Goal: Contribute content

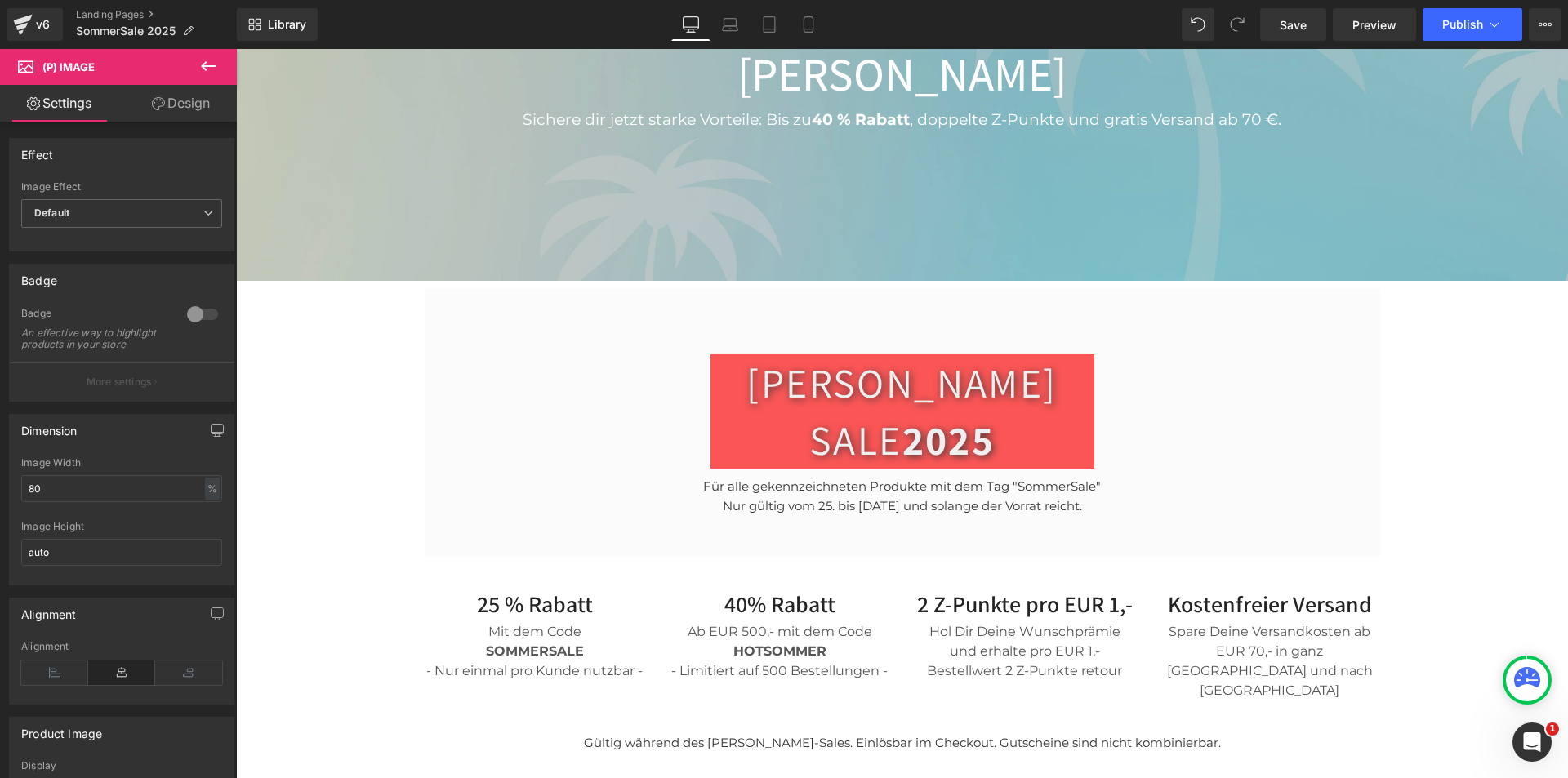
scroll to position [82, 0]
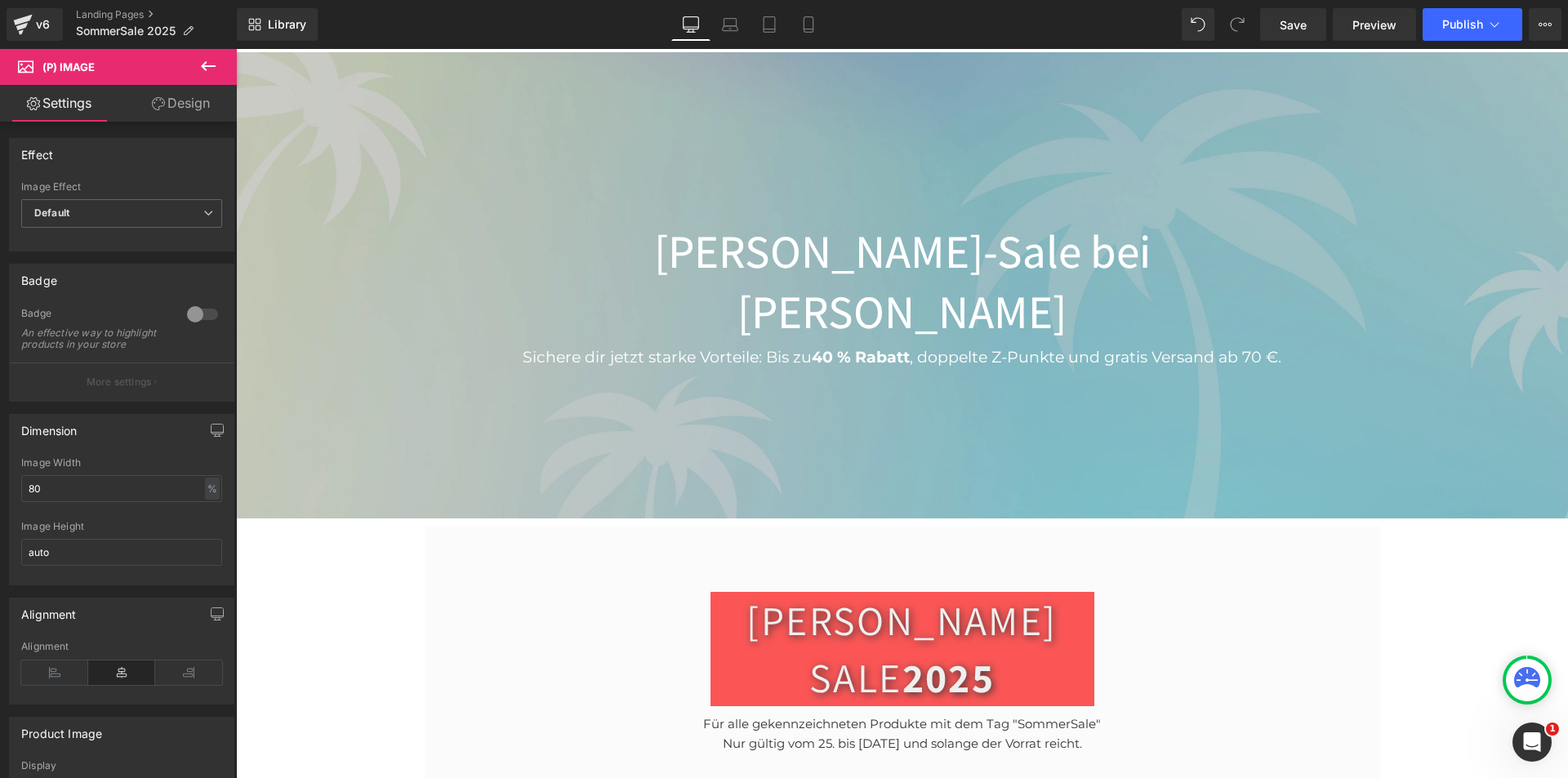
click at [815, 348] on strong "40 % Rabatt" at bounding box center [861, 357] width 98 height 19
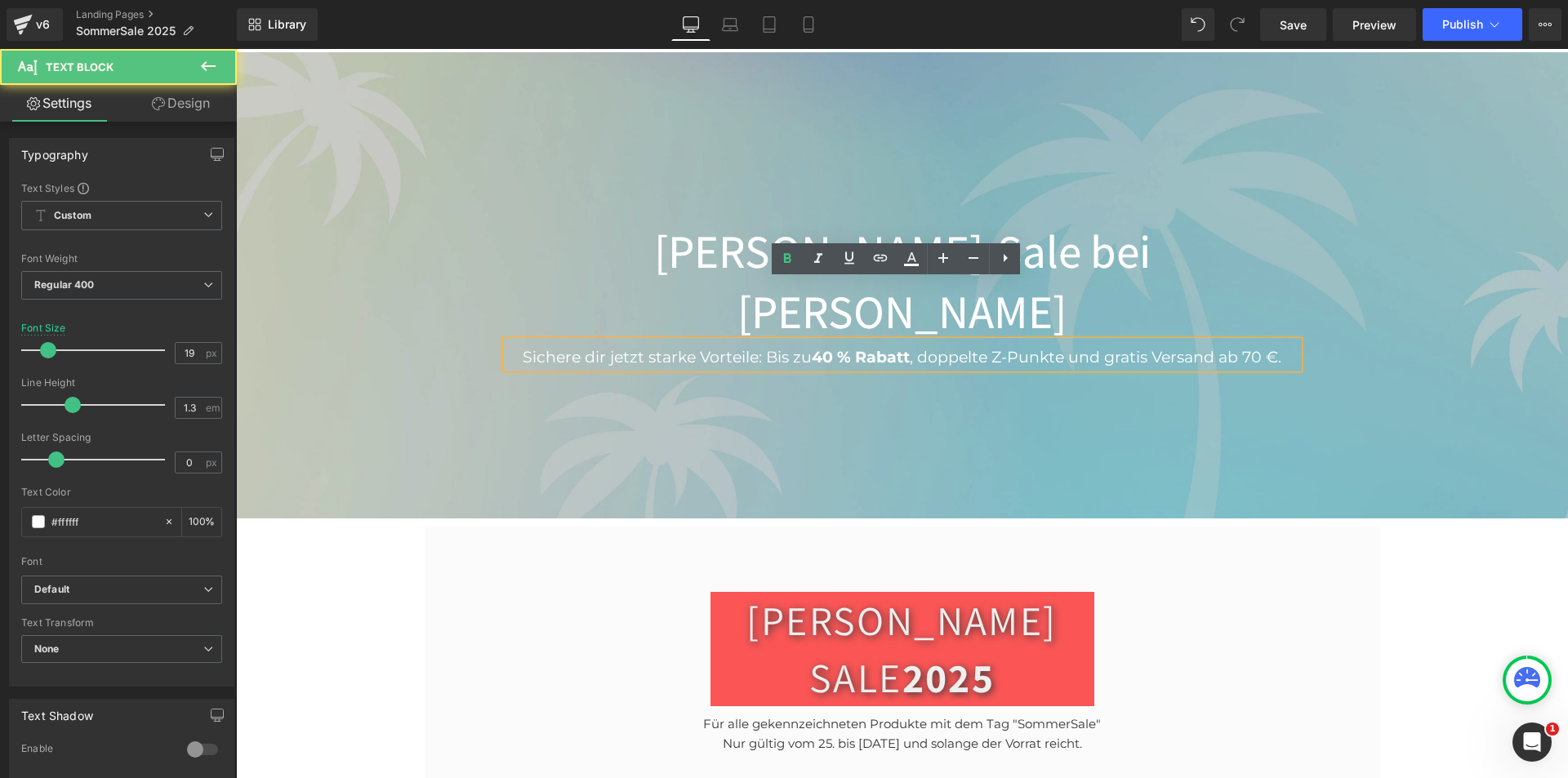
click at [817, 348] on strong "40 % Rabatt" at bounding box center [861, 357] width 98 height 19
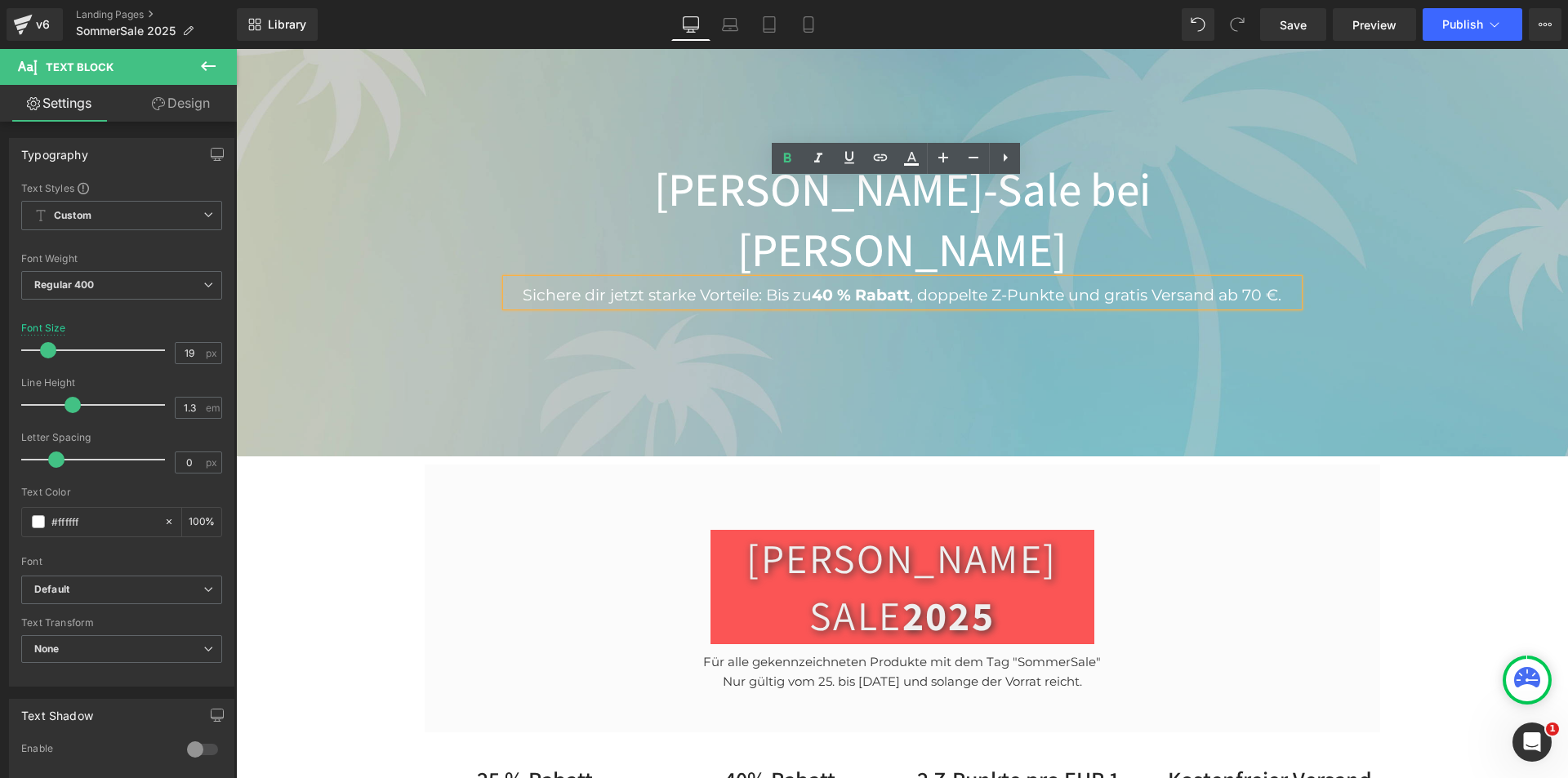
scroll to position [245, 0]
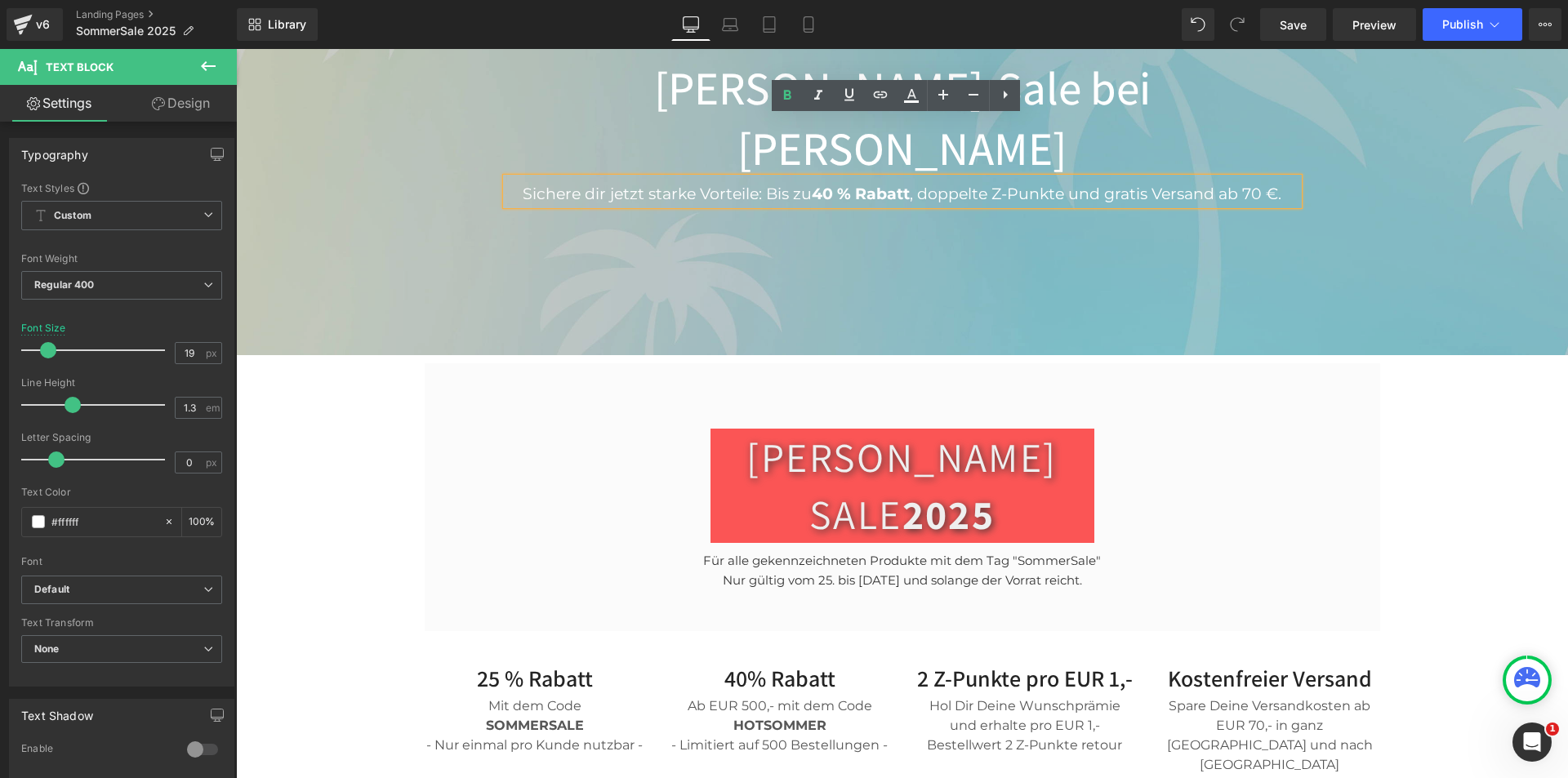
click at [729, 664] on div "40% Rabatt Heading" at bounding box center [780, 679] width 221 height 30
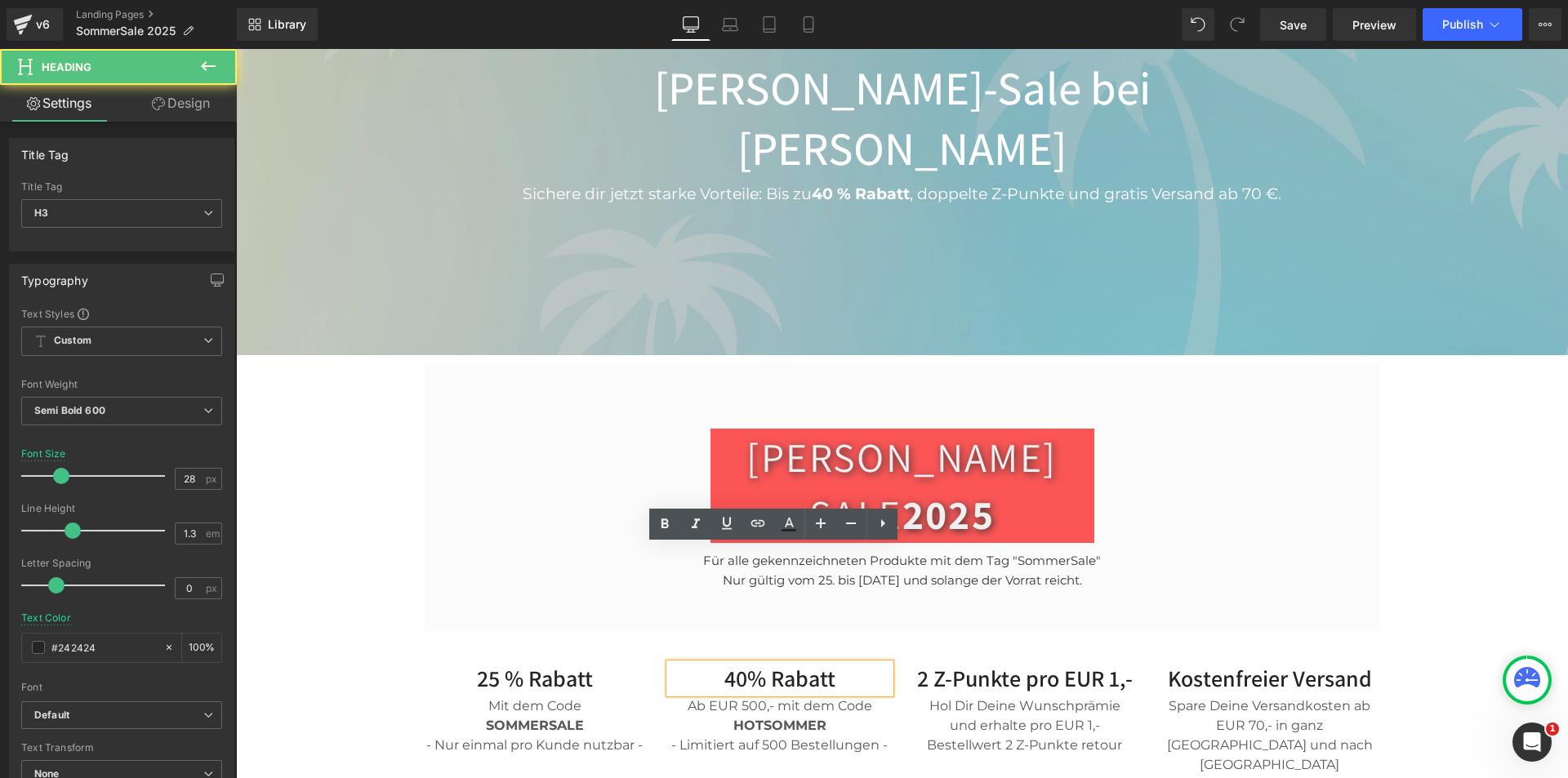
click at [721, 664] on h3 "40% Rabatt" at bounding box center [780, 679] width 221 height 30
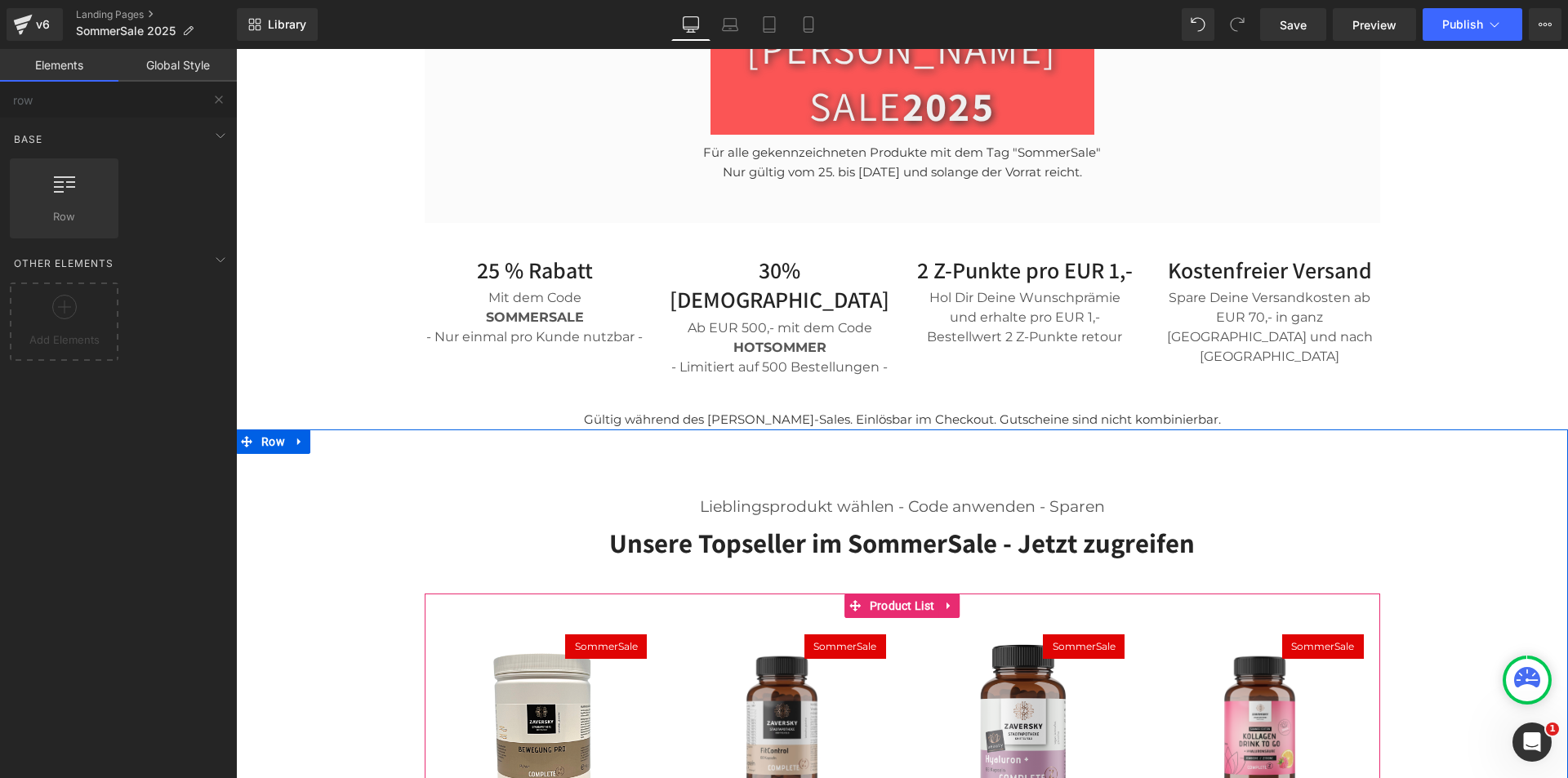
scroll to position [408, 0]
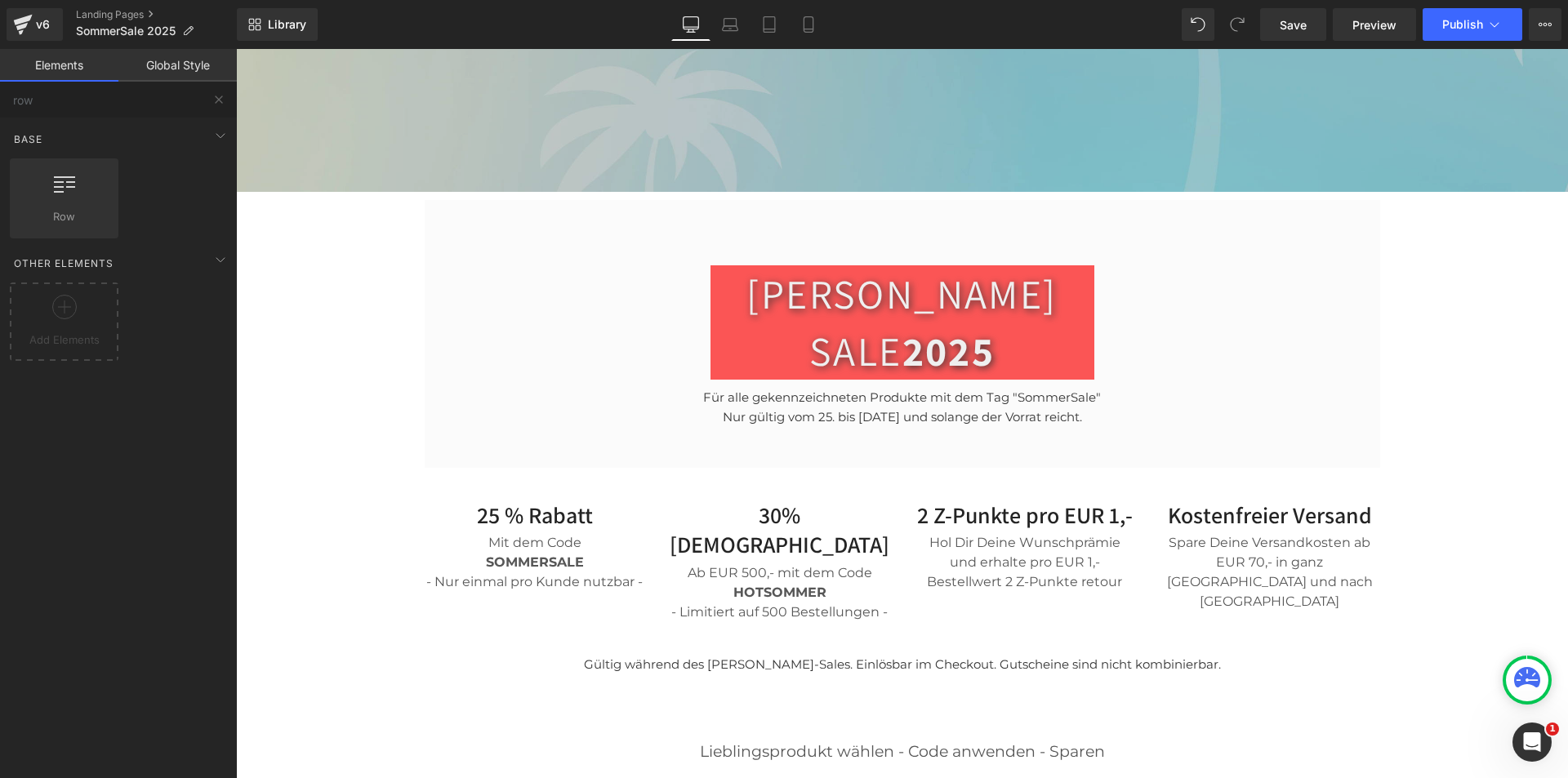
click at [510, 530] on div "Mit dem Code SOMMERSALE - Nur einmal pro [PERSON_NAME] nutzbar - Text Block" at bounding box center [535, 560] width 221 height 62
click at [510, 555] on strong "SOMMERSALE" at bounding box center [535, 562] width 98 height 16
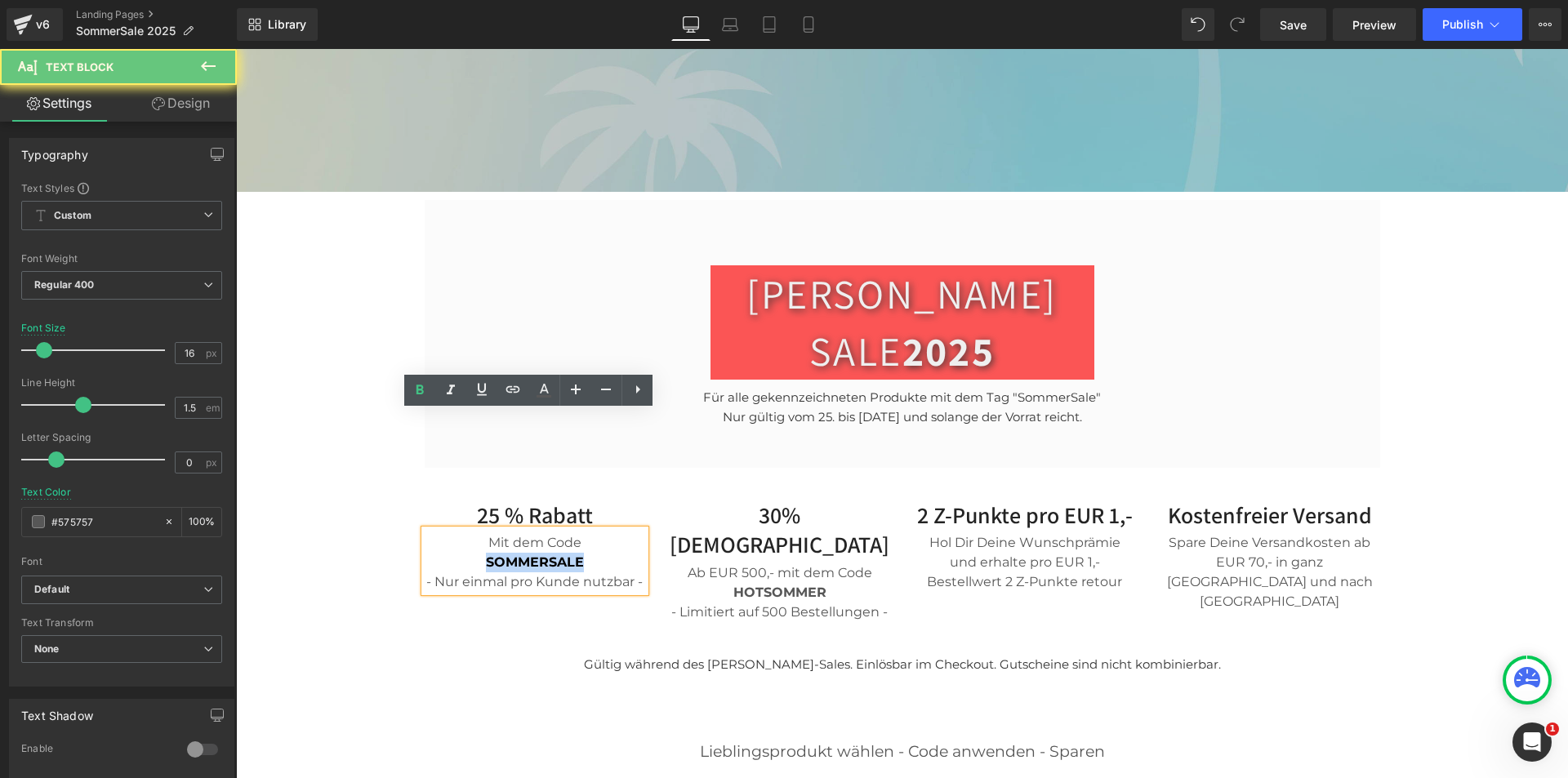
copy strong "SOMMERSALE"
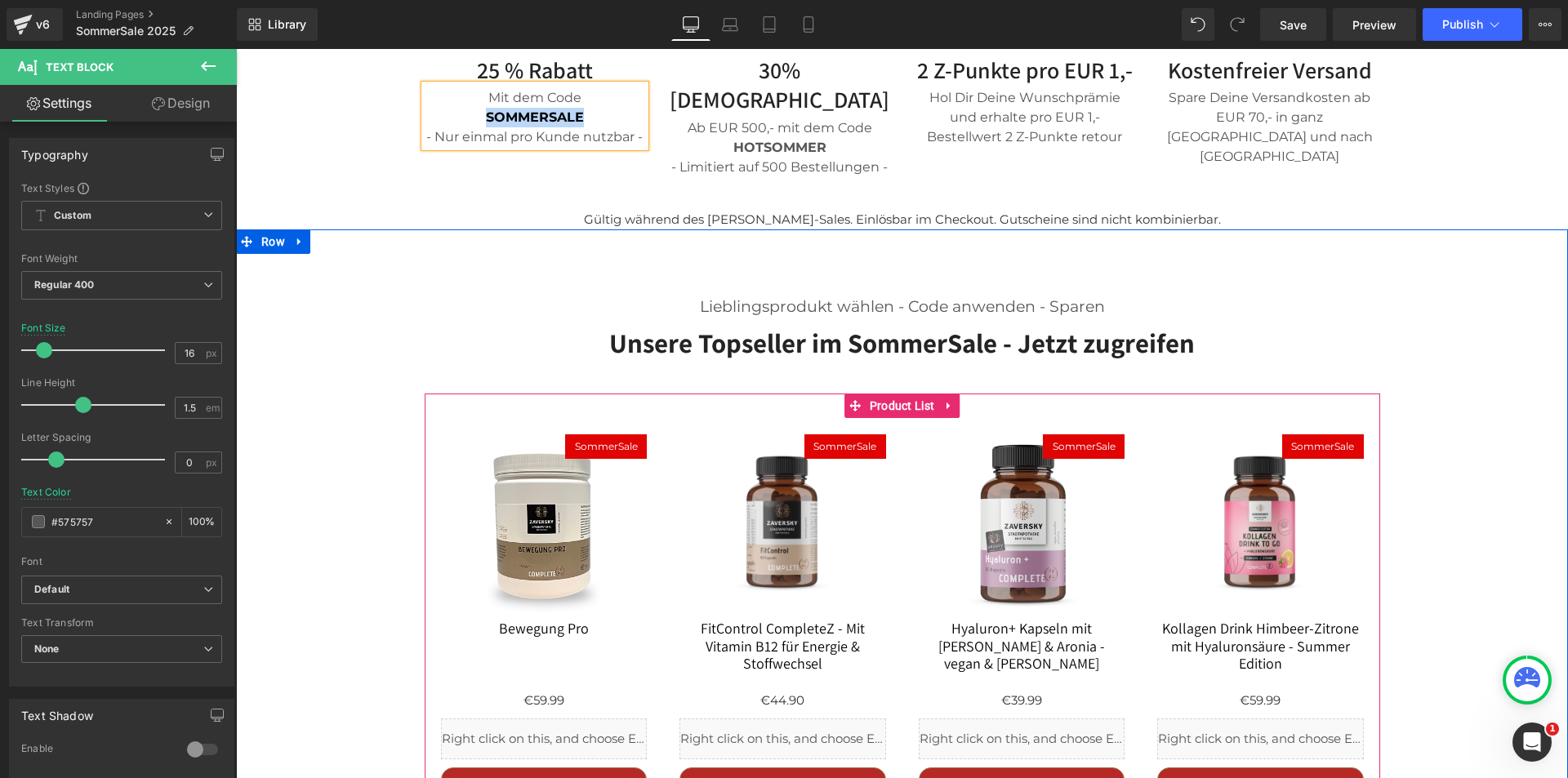
scroll to position [980, 0]
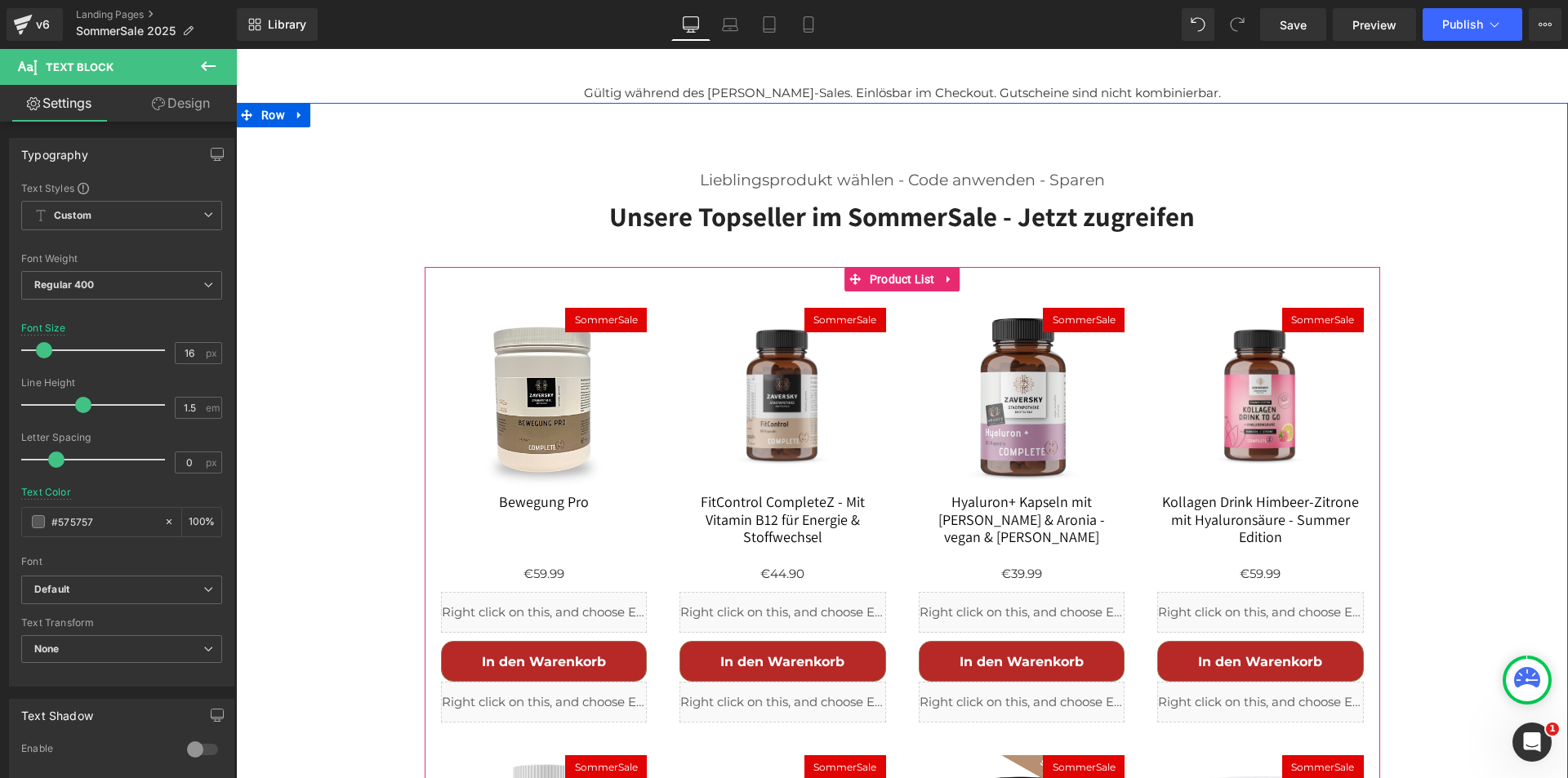
click at [556, 592] on div "Liquid" at bounding box center [544, 612] width 207 height 41
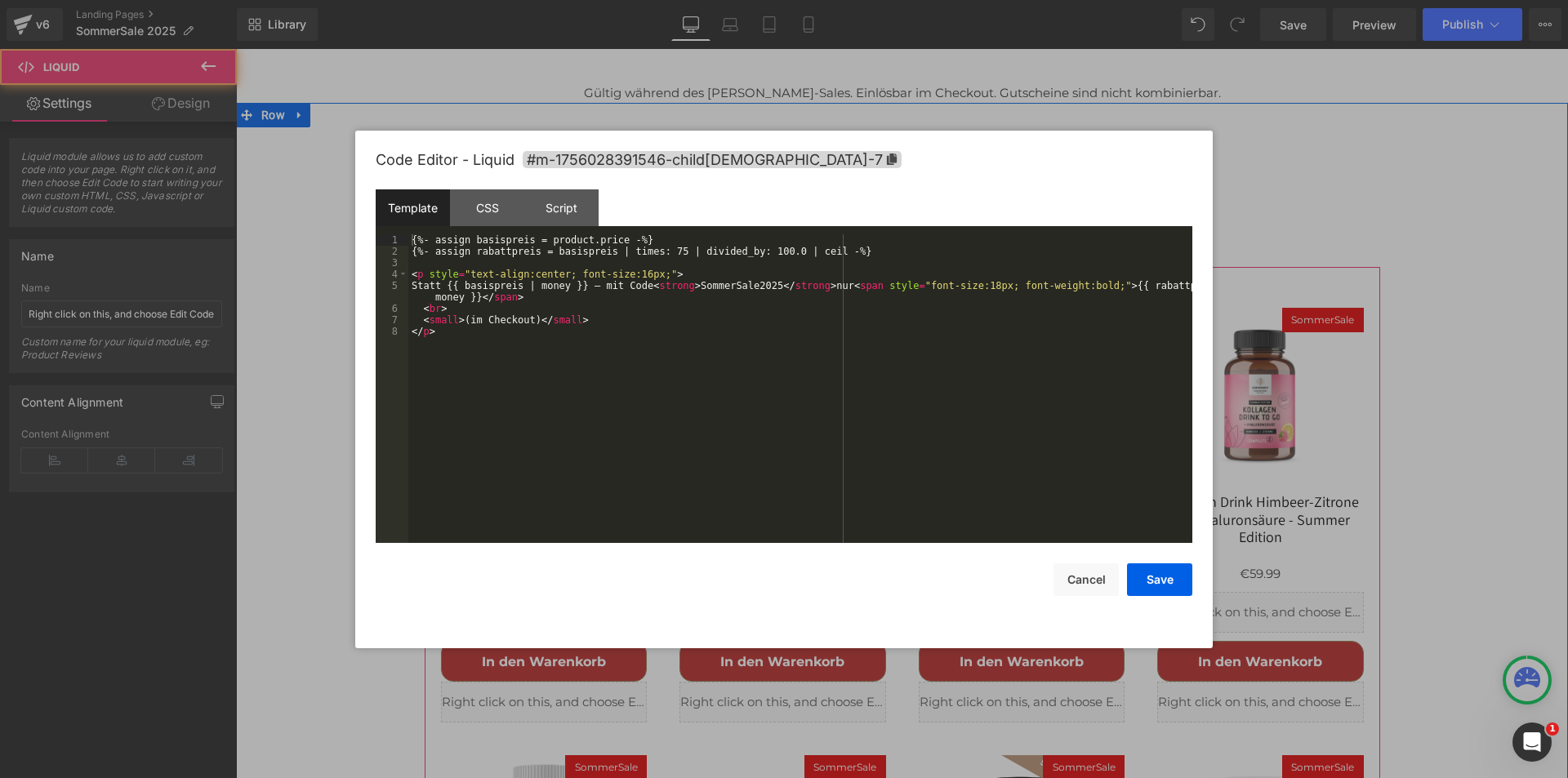
click at [553, 592] on div "Liquid" at bounding box center [544, 612] width 207 height 41
click at [0, 0] on div "{%- assign basispreis = product.price -%} {%- assign rabattpreis = basispreis |…" at bounding box center [0, 0] width 0 height 0
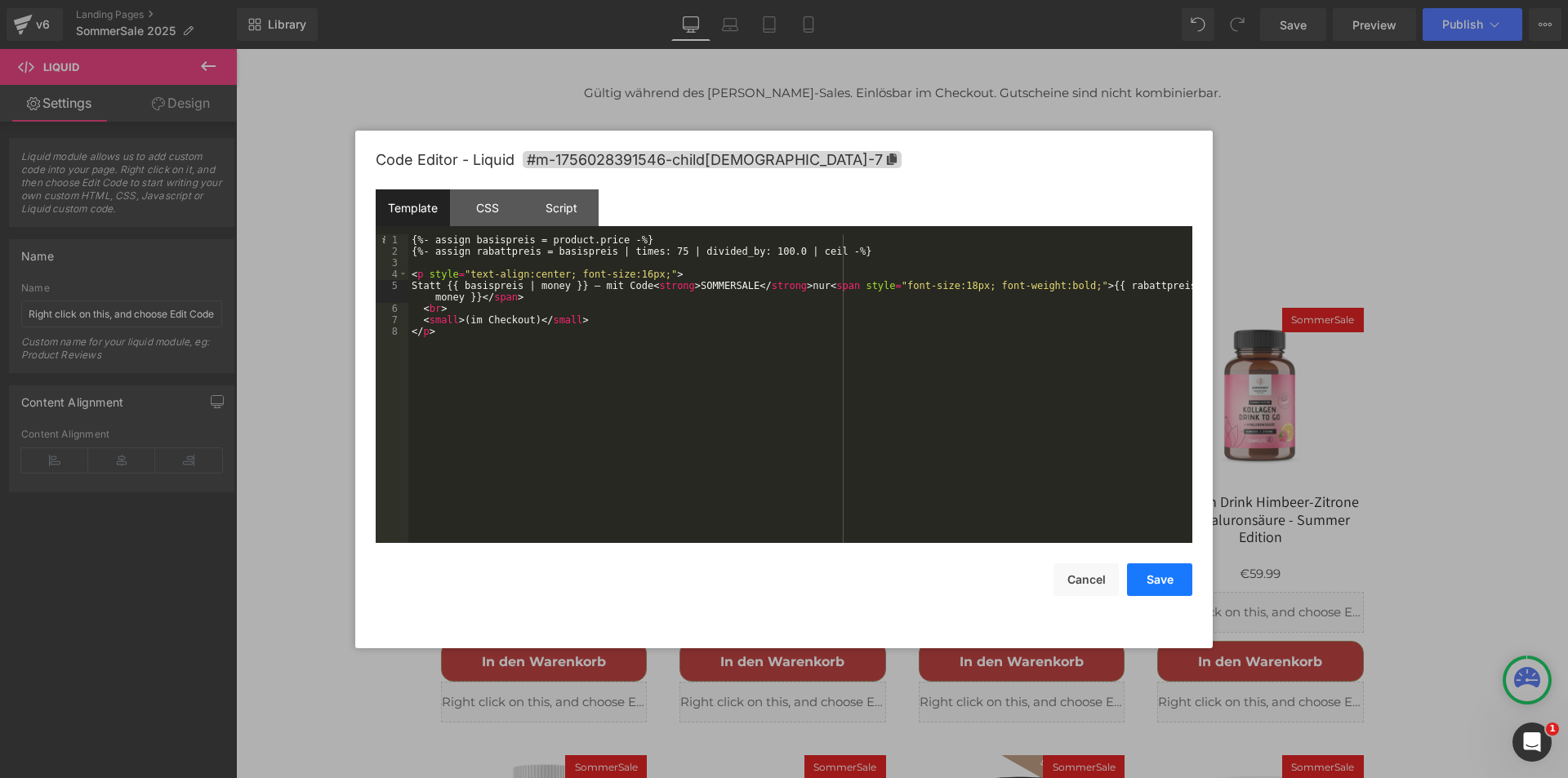
click at [0, 0] on button "Save" at bounding box center [0, 0] width 0 height 0
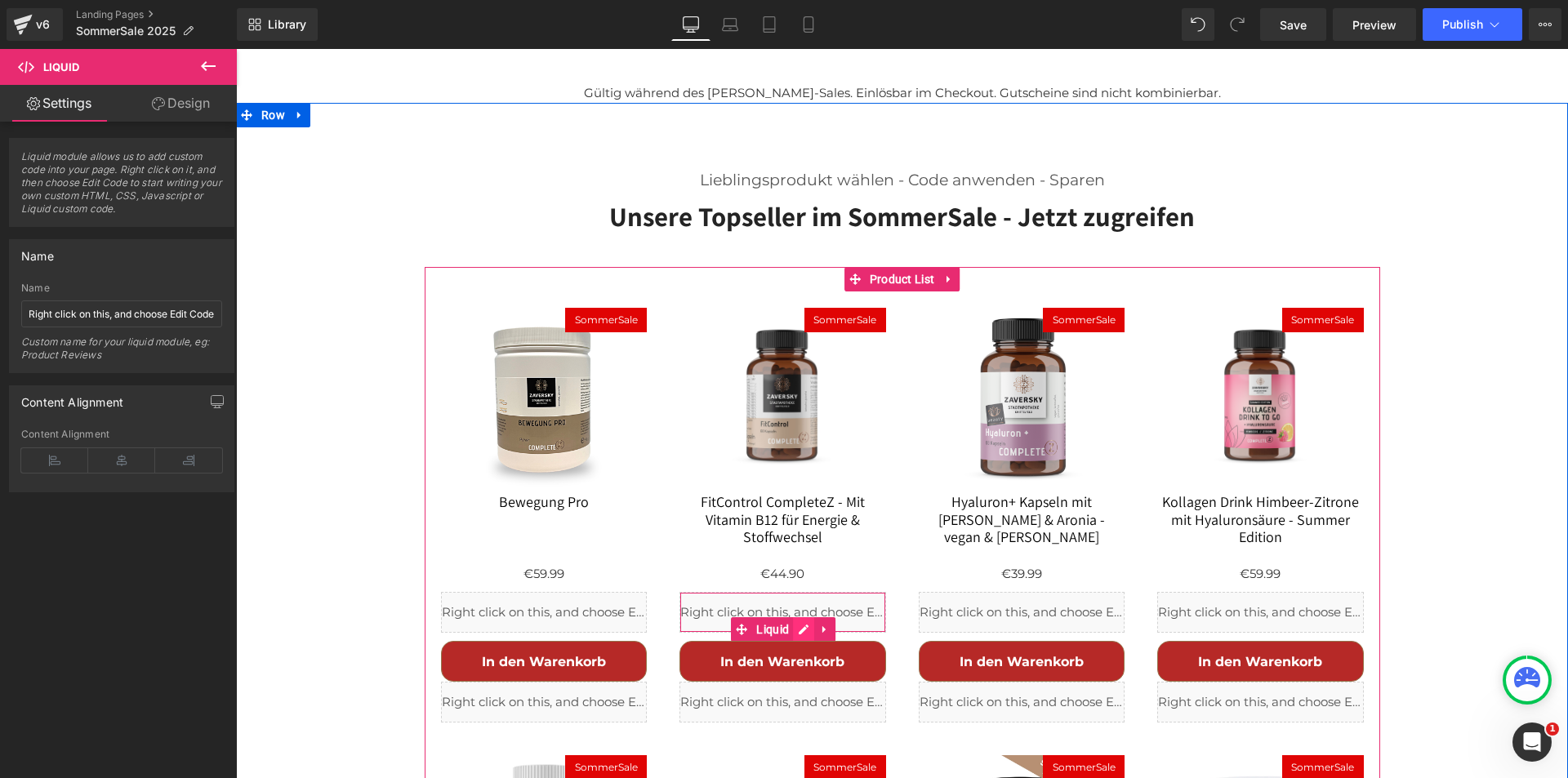
click at [793, 592] on div "Liquid" at bounding box center [782, 612] width 207 height 41
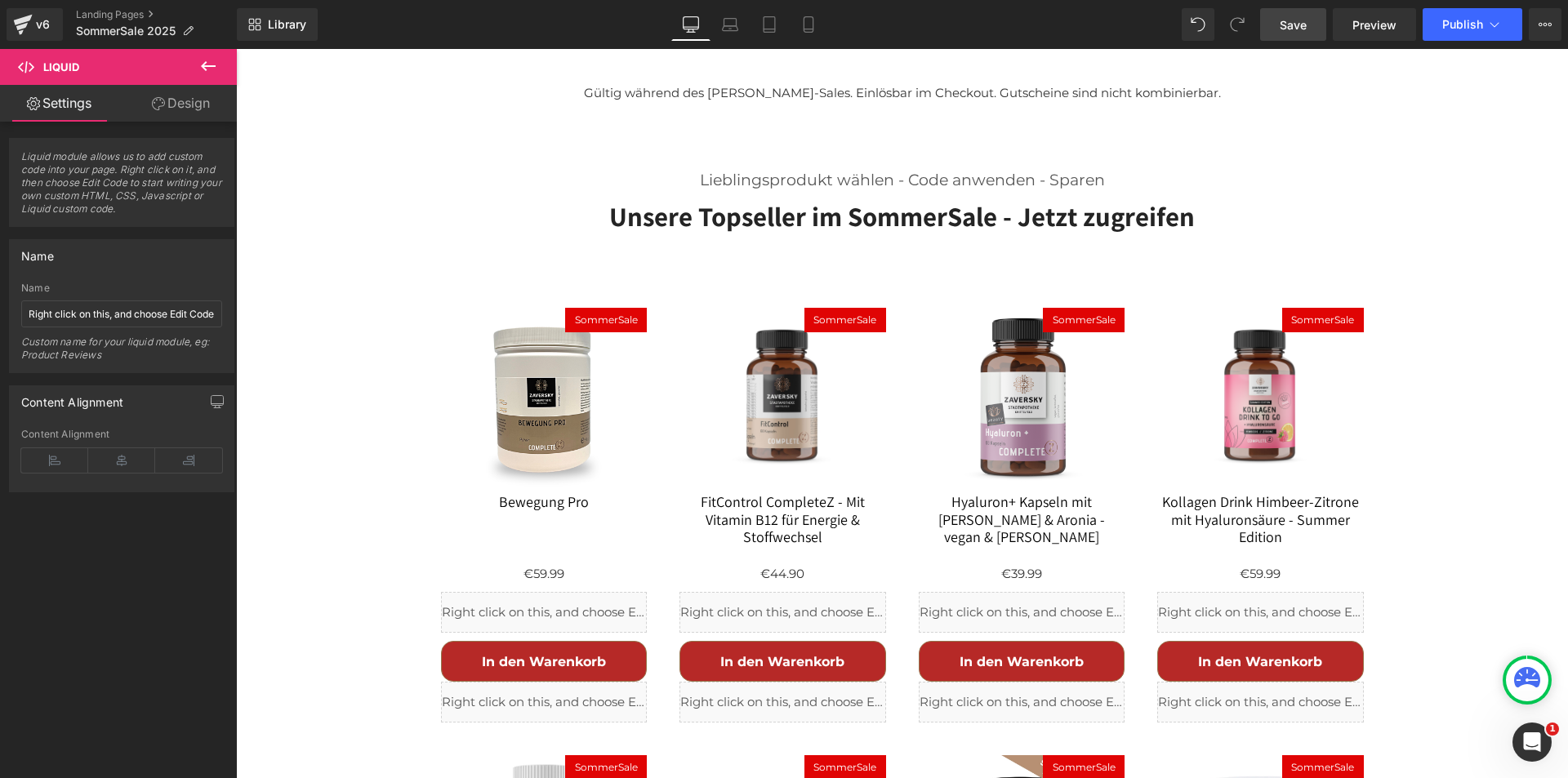
click at [1293, 27] on span "Save" at bounding box center [1293, 25] width 27 height 17
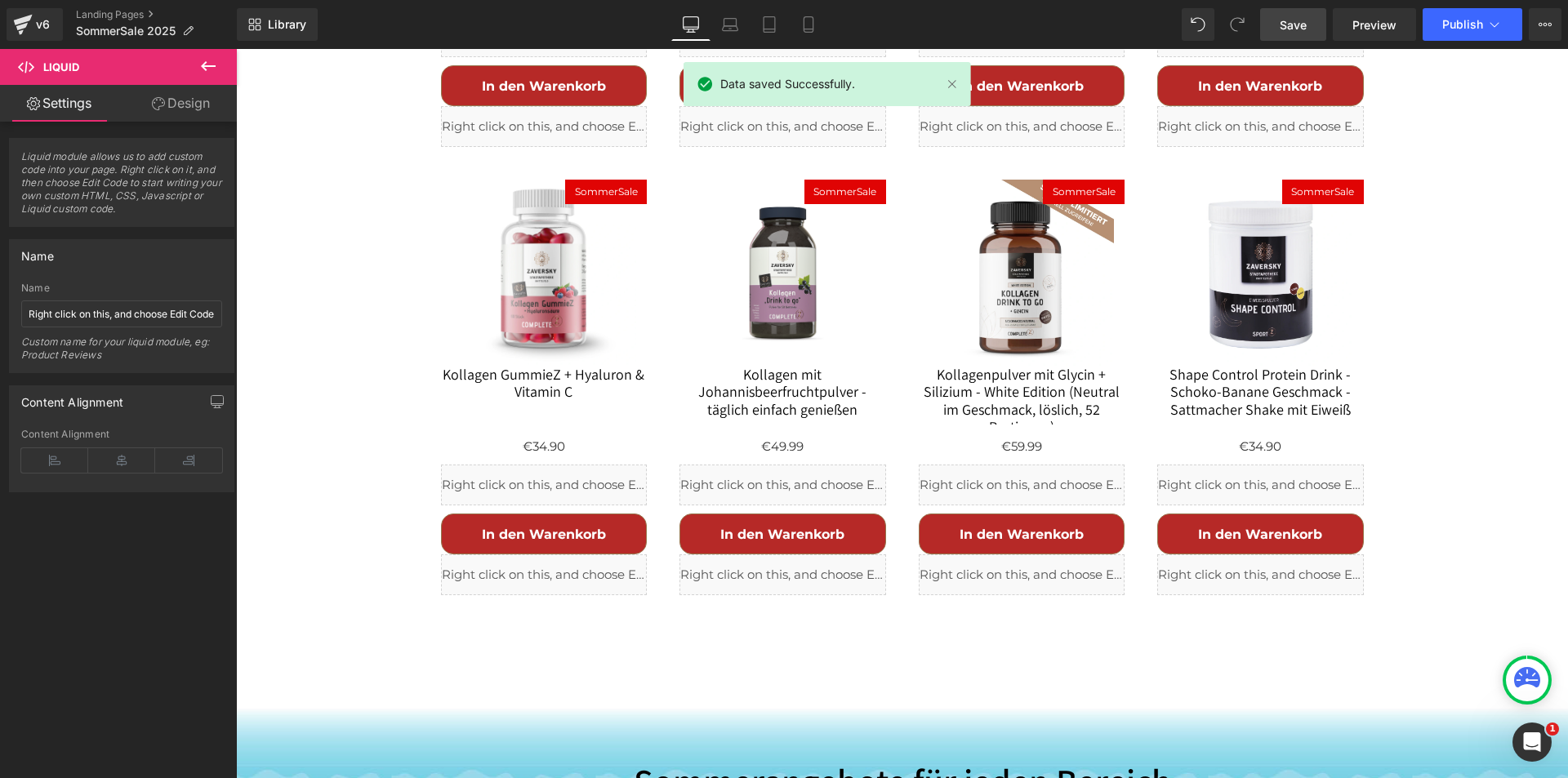
scroll to position [1551, 0]
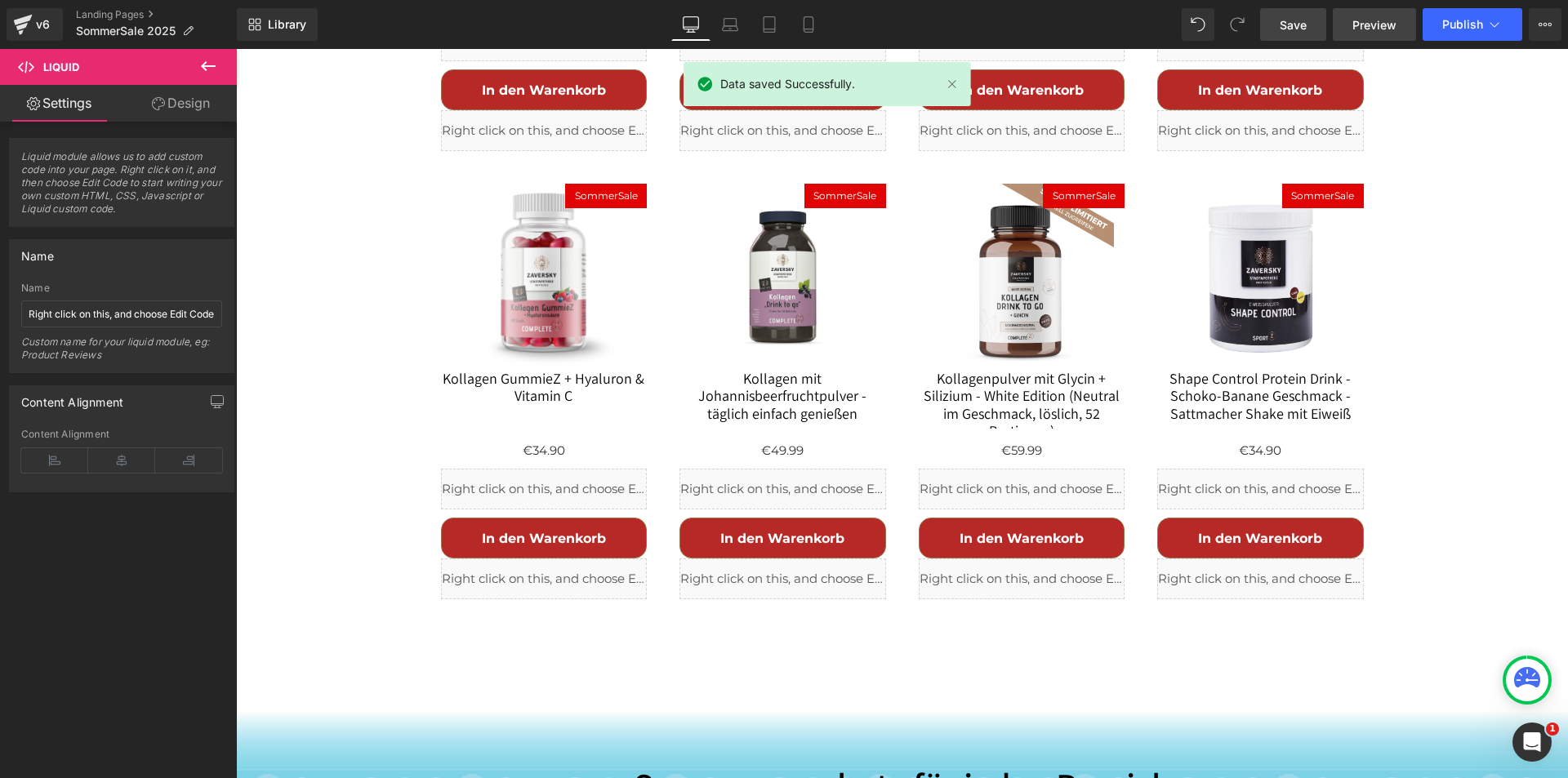
click at [1381, 23] on span "Preview" at bounding box center [1375, 25] width 45 height 17
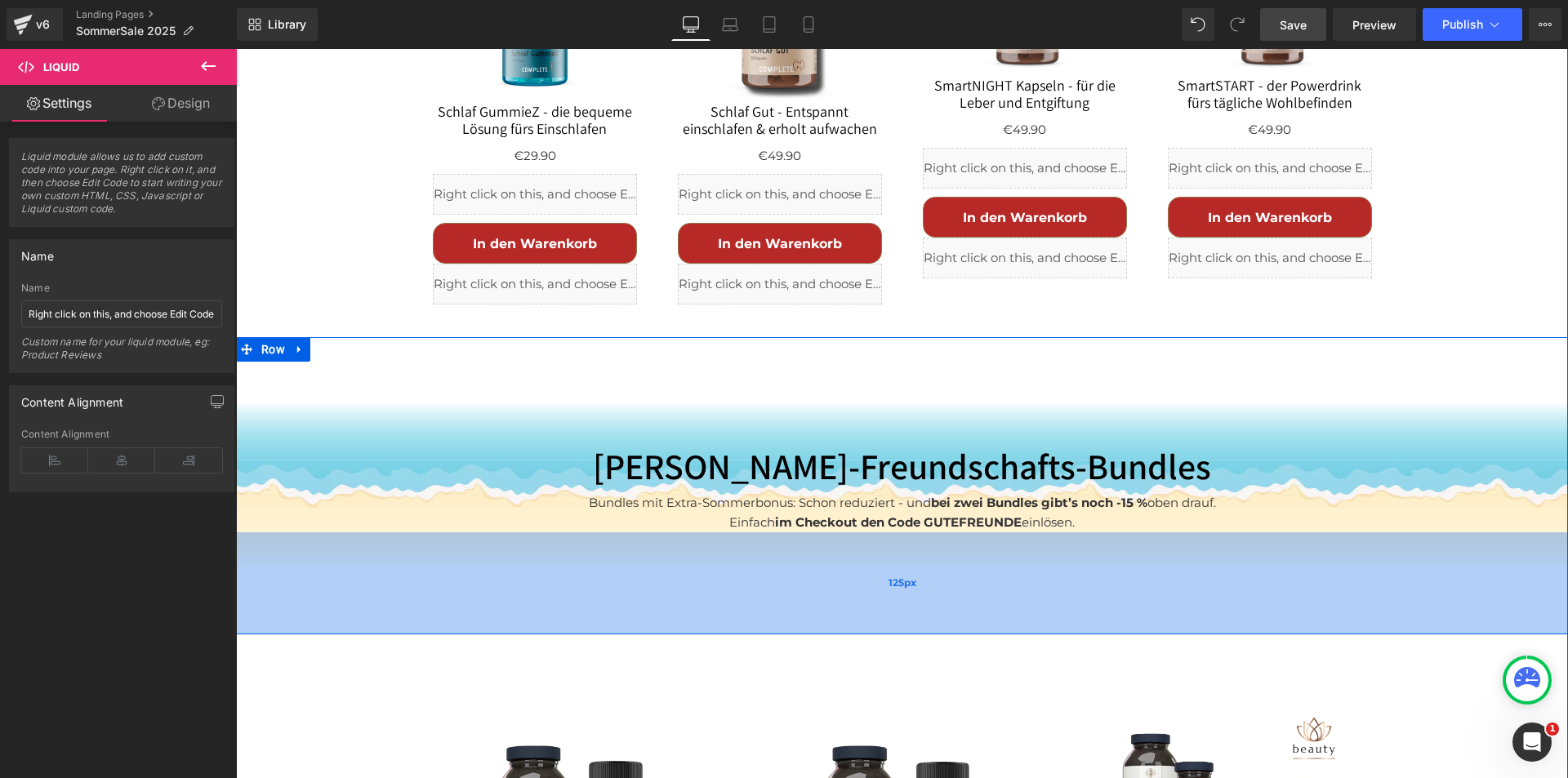
scroll to position [3920, 0]
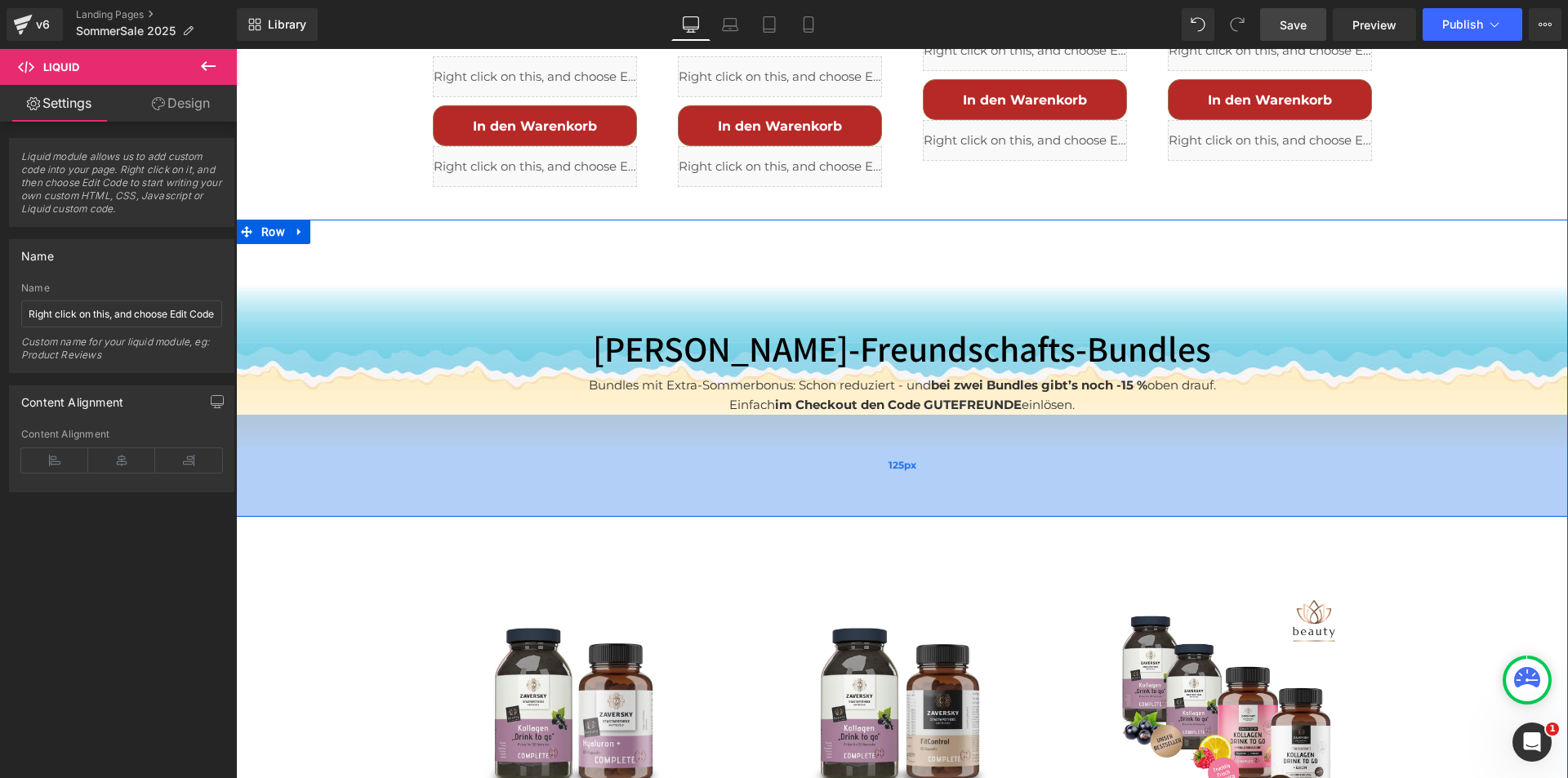
click at [754, 415] on div "125px" at bounding box center [902, 466] width 1332 height 102
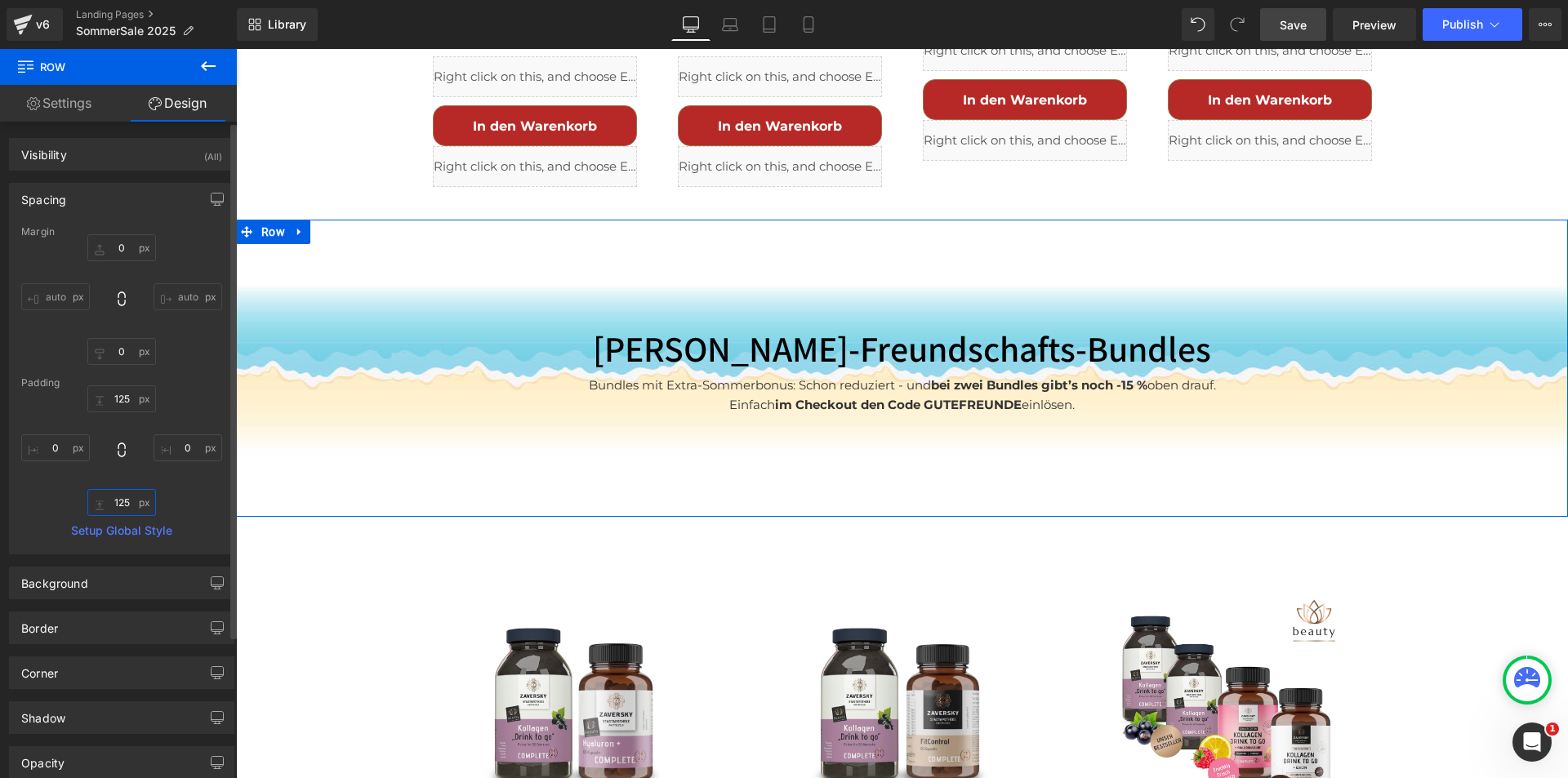
click at [115, 498] on input "125" at bounding box center [121, 502] width 68 height 27
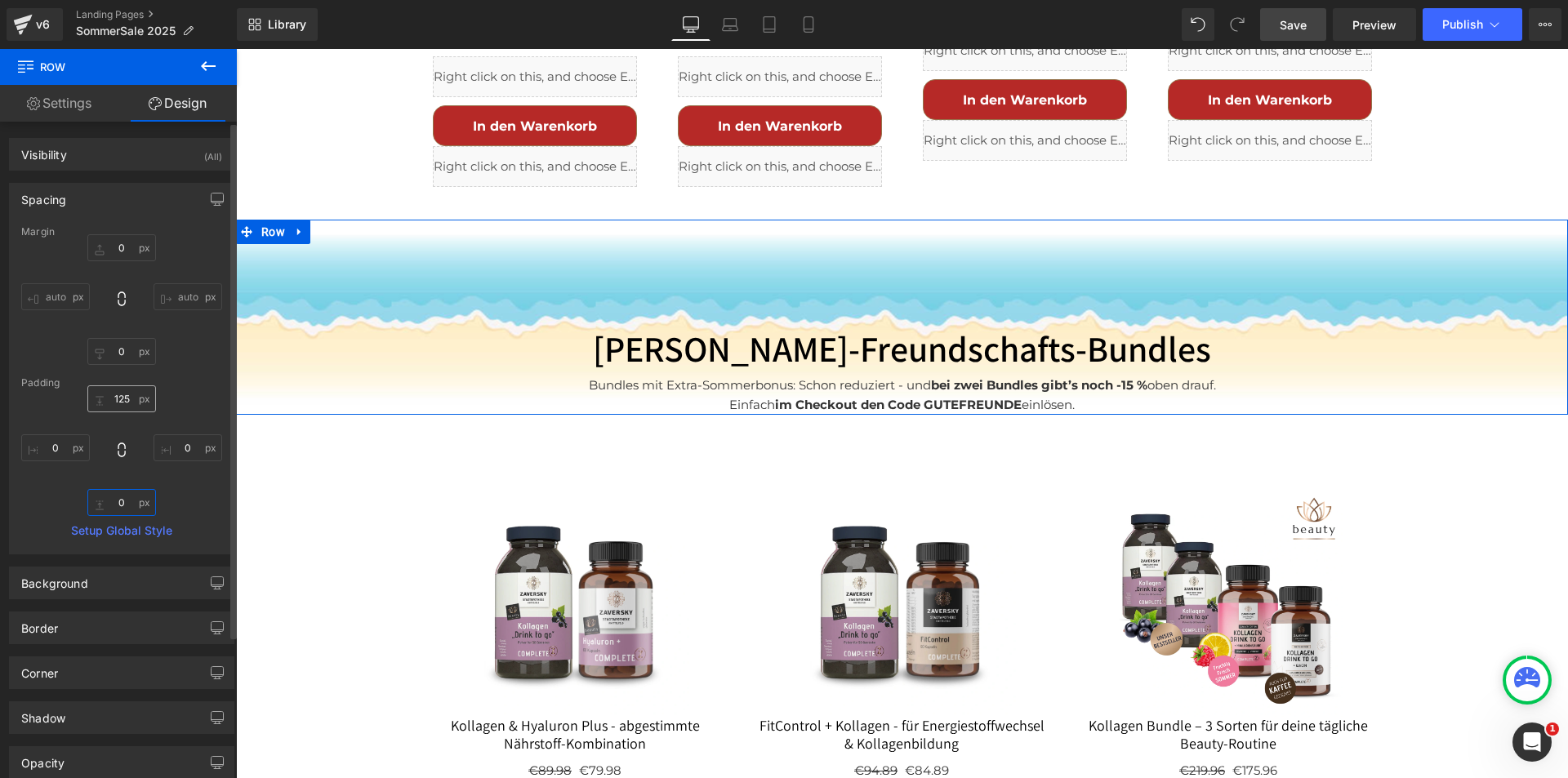
type input "0"
click at [117, 400] on input "125" at bounding box center [121, 399] width 68 height 27
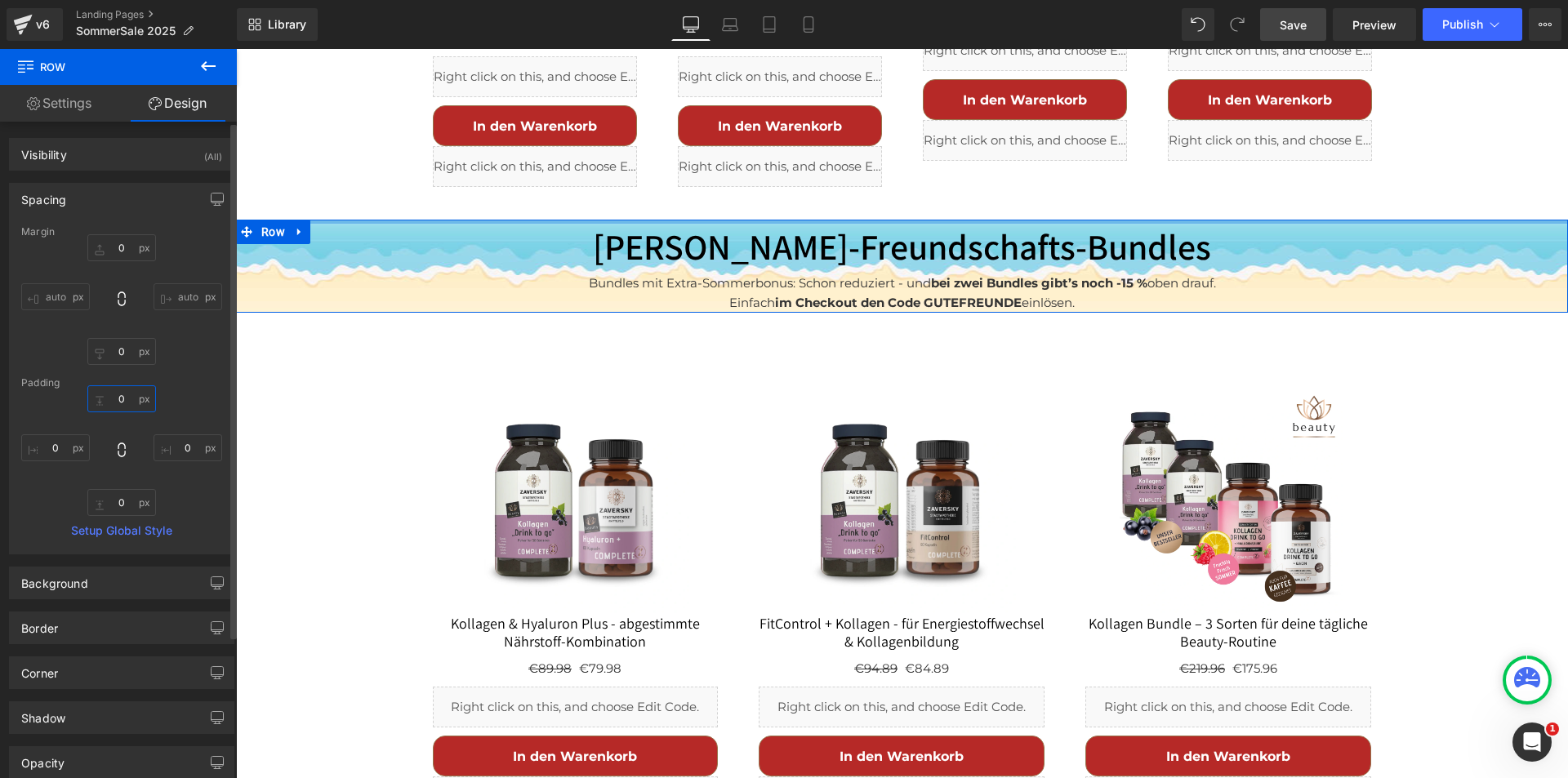
click at [124, 399] on input "0" at bounding box center [121, 399] width 68 height 27
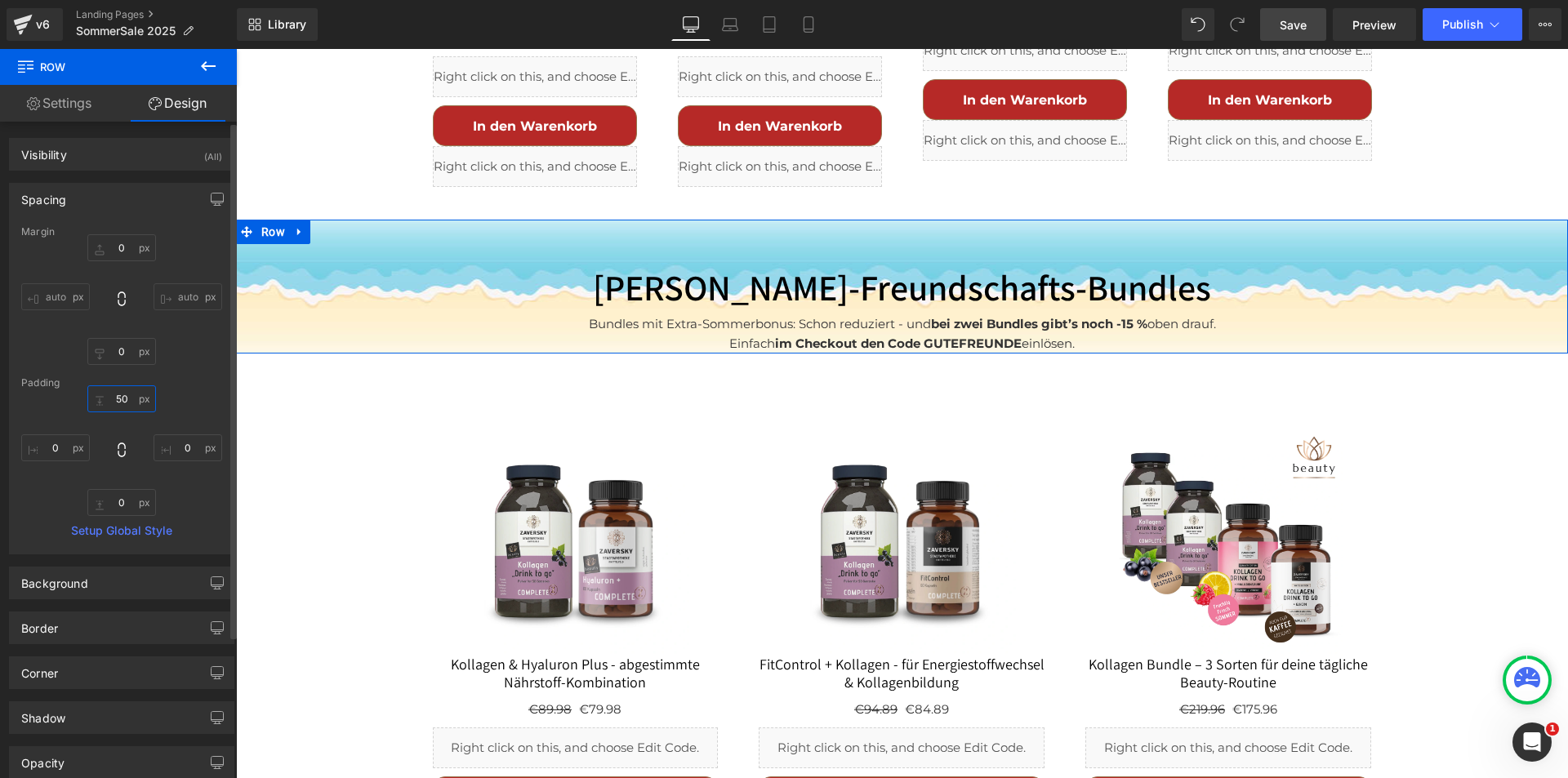
drag, startPoint x: 127, startPoint y: 401, endPoint x: 110, endPoint y: 401, distance: 17.0
click at [110, 401] on input "50" at bounding box center [121, 399] width 68 height 27
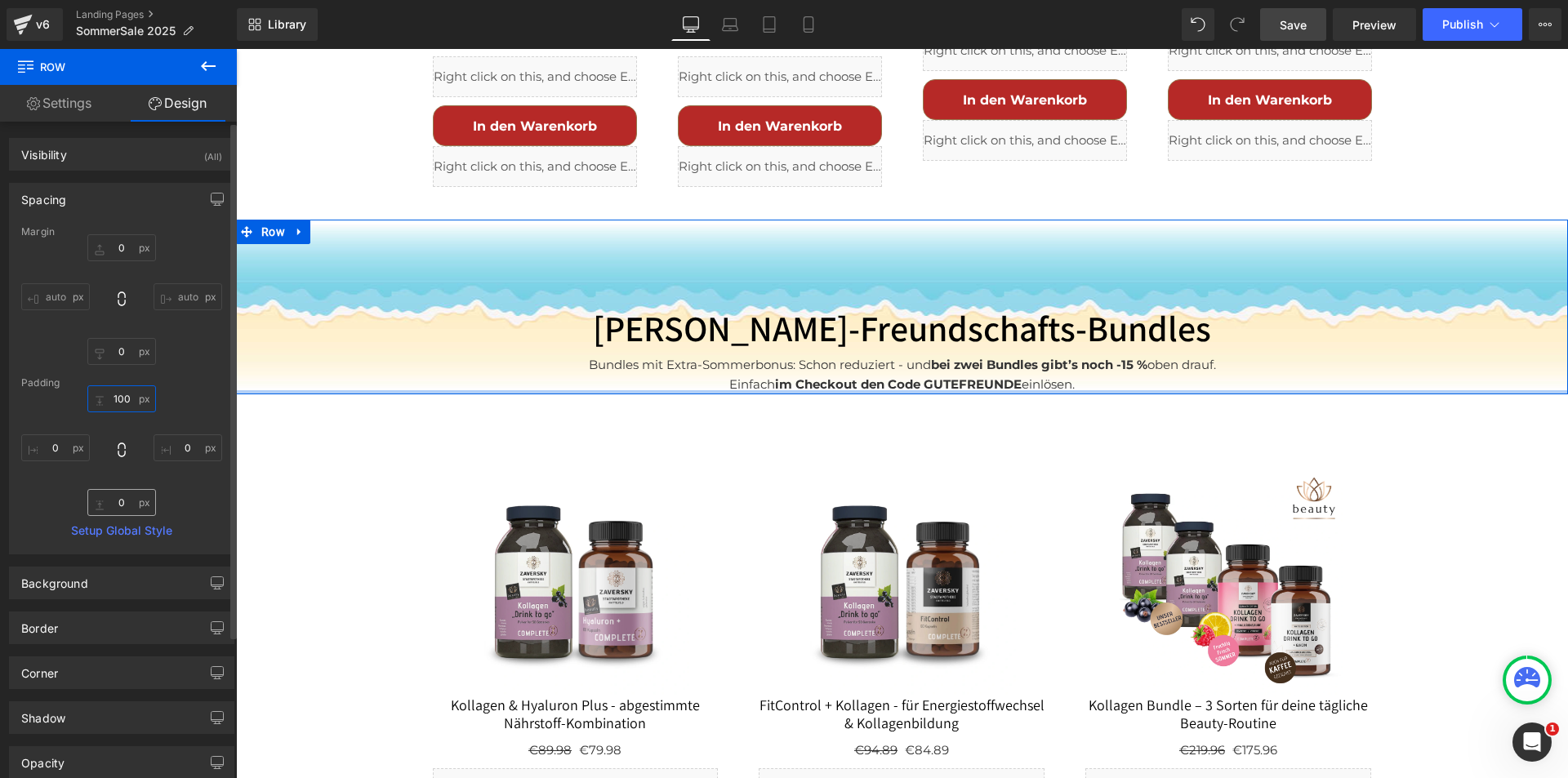
type input "100"
click at [120, 499] on input "0" at bounding box center [121, 502] width 68 height 27
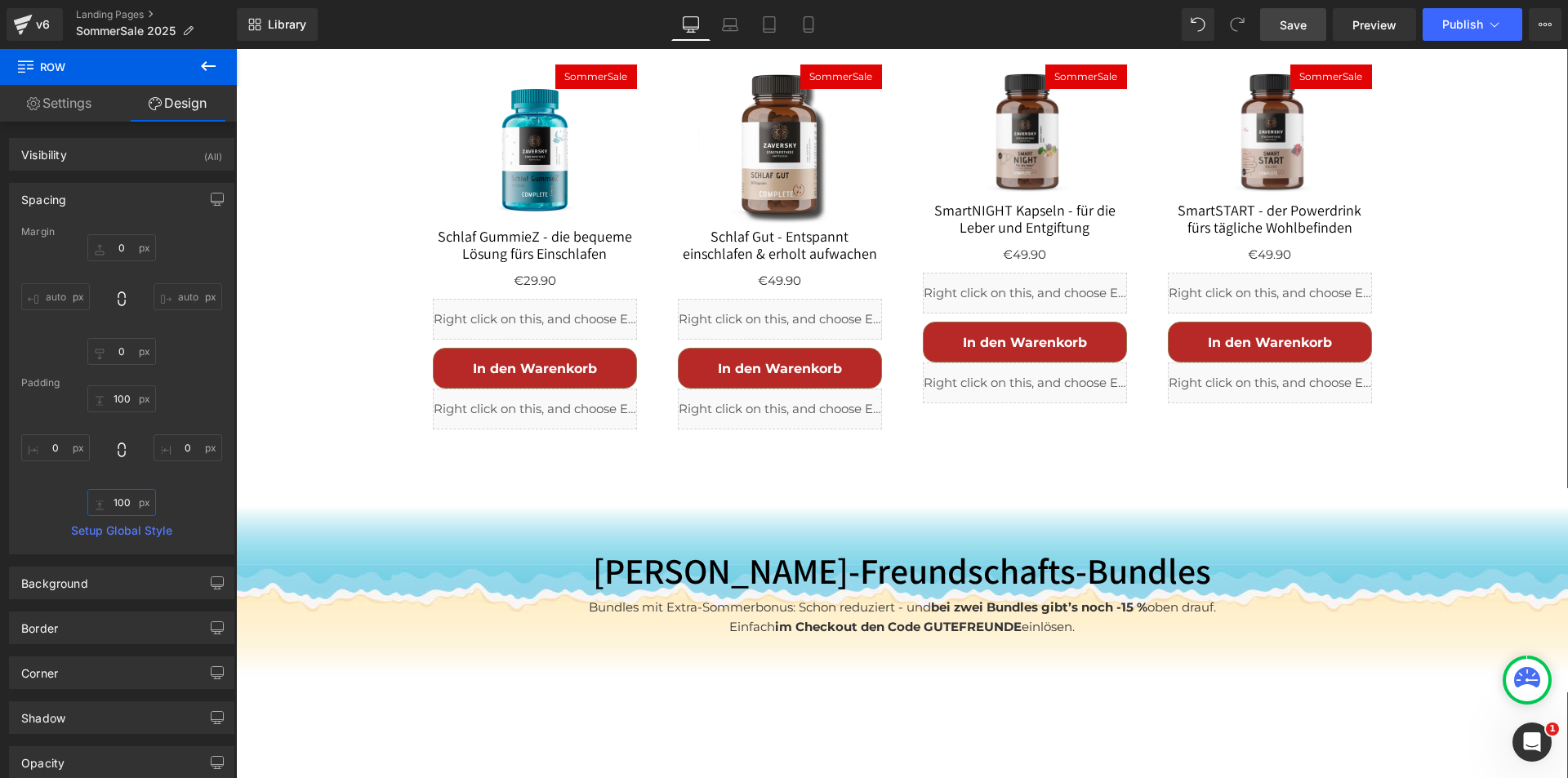
scroll to position [3675, 0]
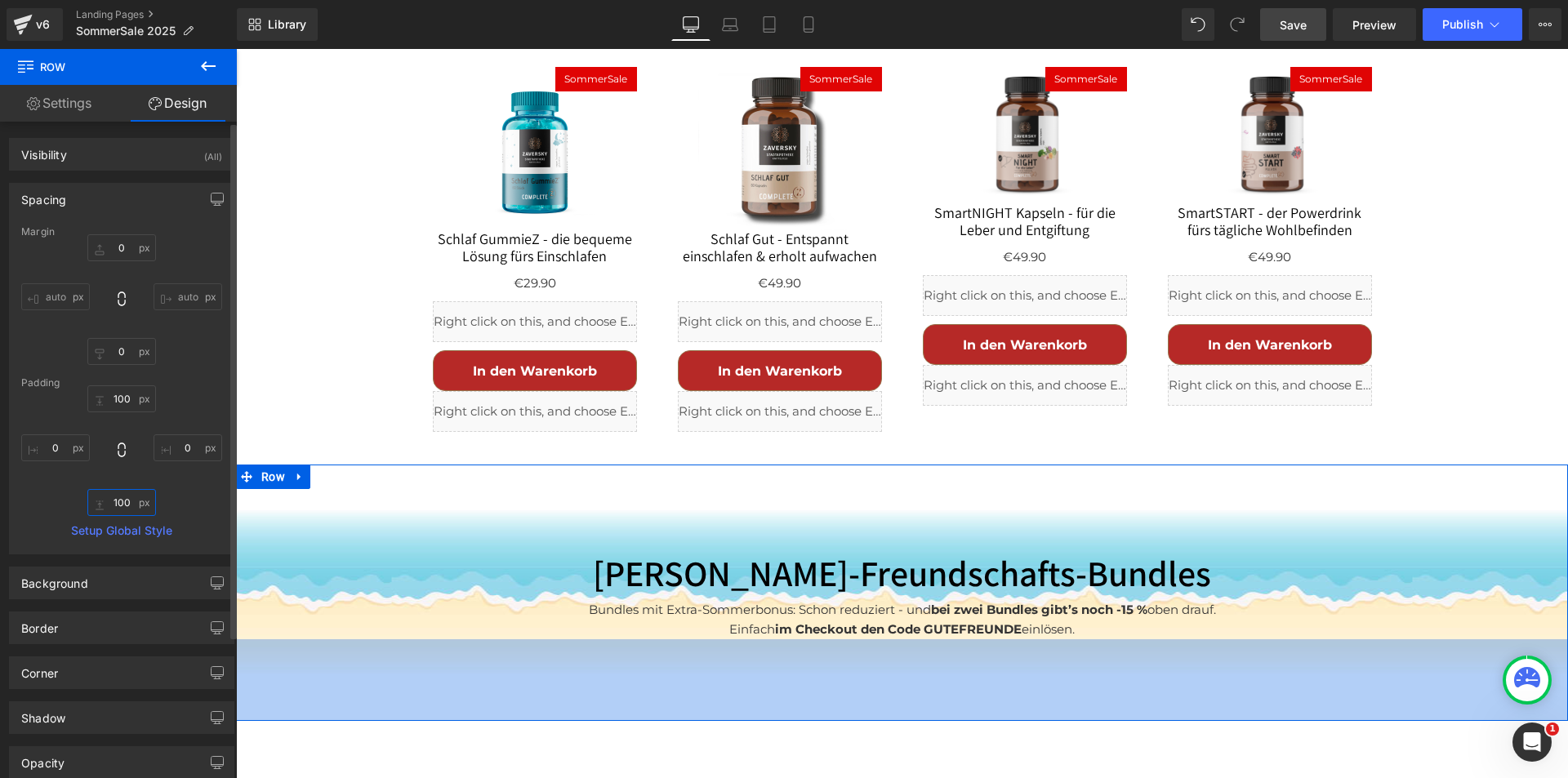
click at [124, 499] on input "100" at bounding box center [121, 502] width 68 height 27
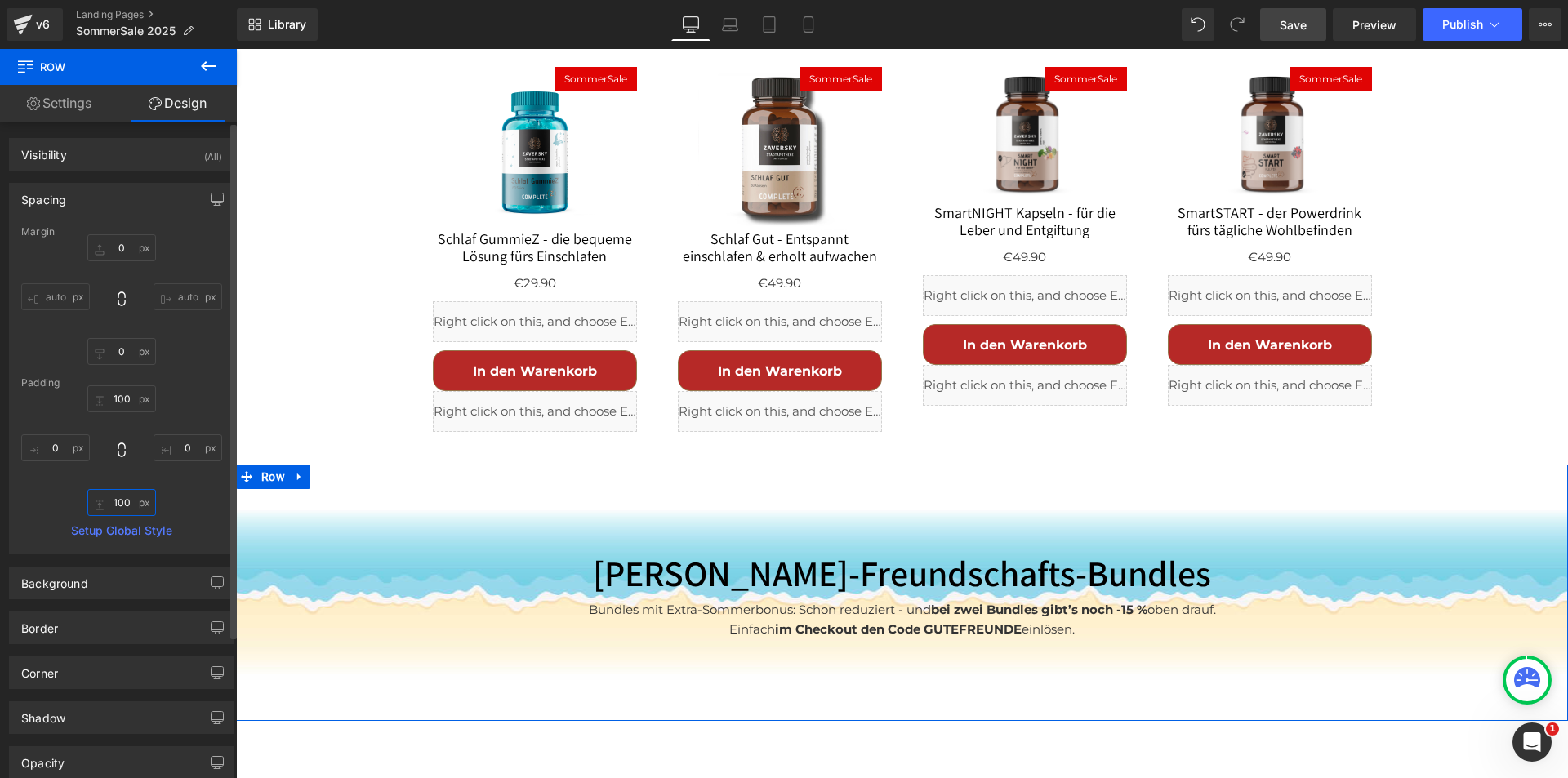
click at [124, 499] on input "100" at bounding box center [121, 502] width 68 height 27
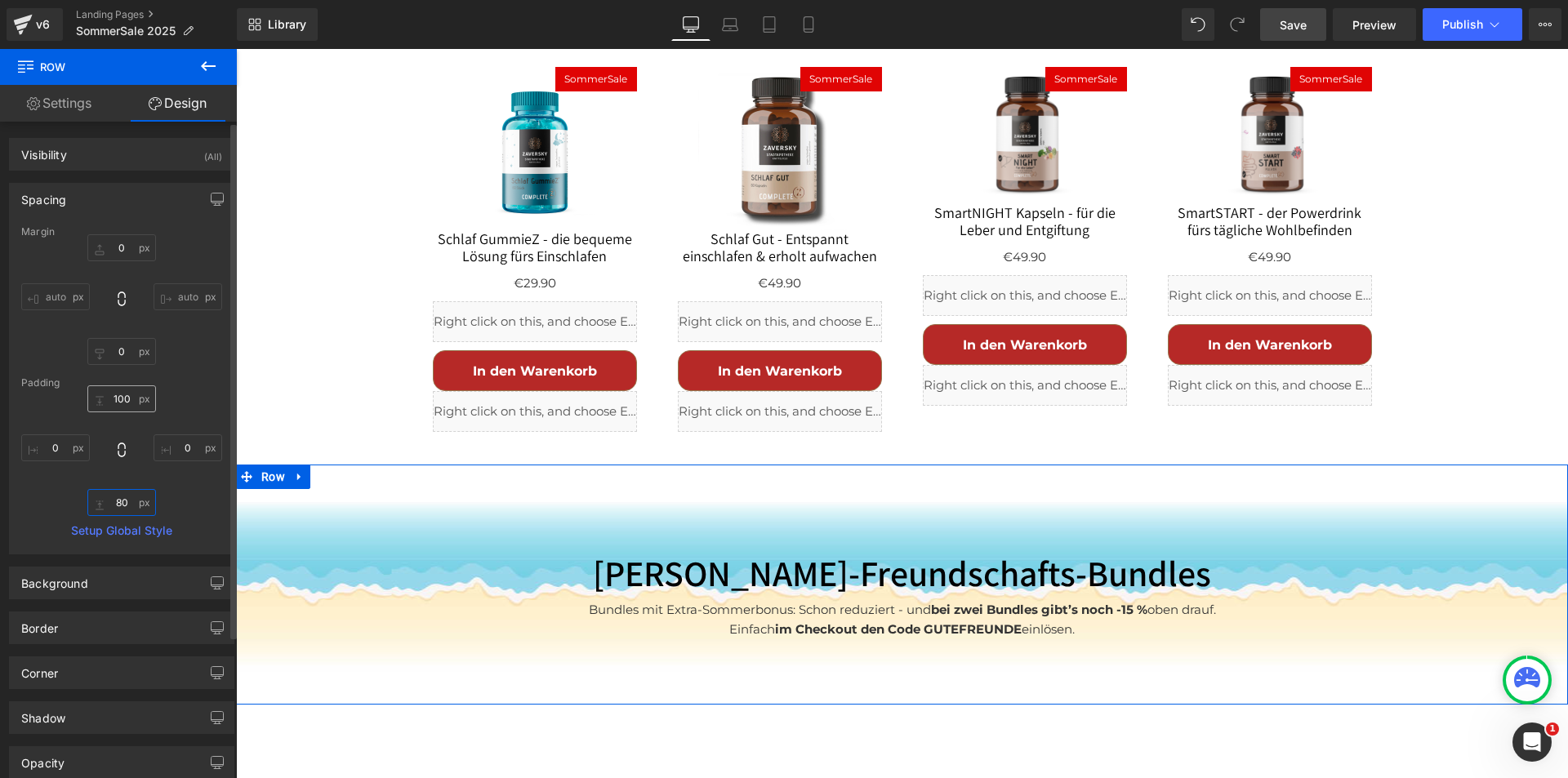
type input "80"
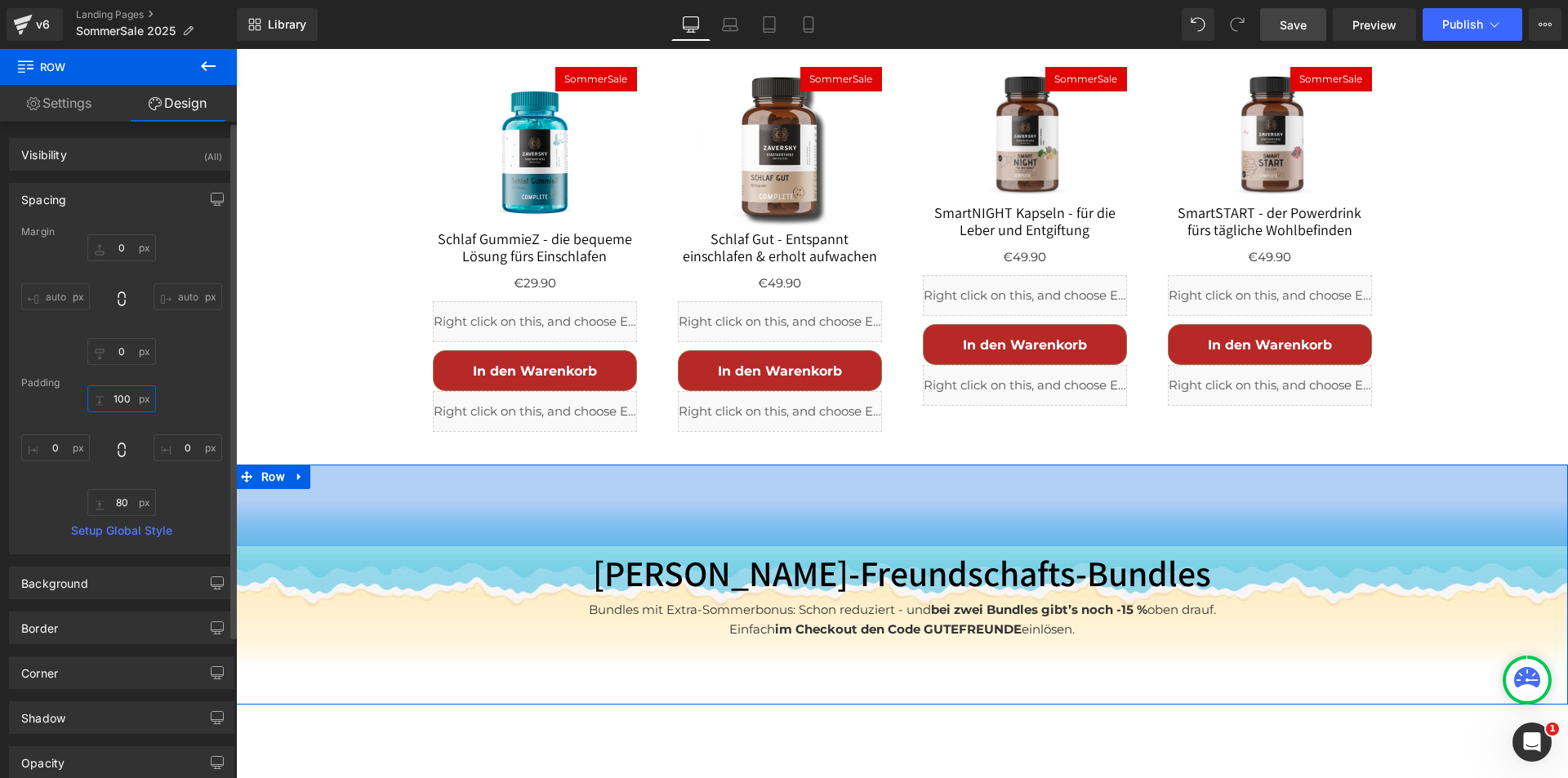
click at [114, 395] on input "100" at bounding box center [121, 399] width 68 height 27
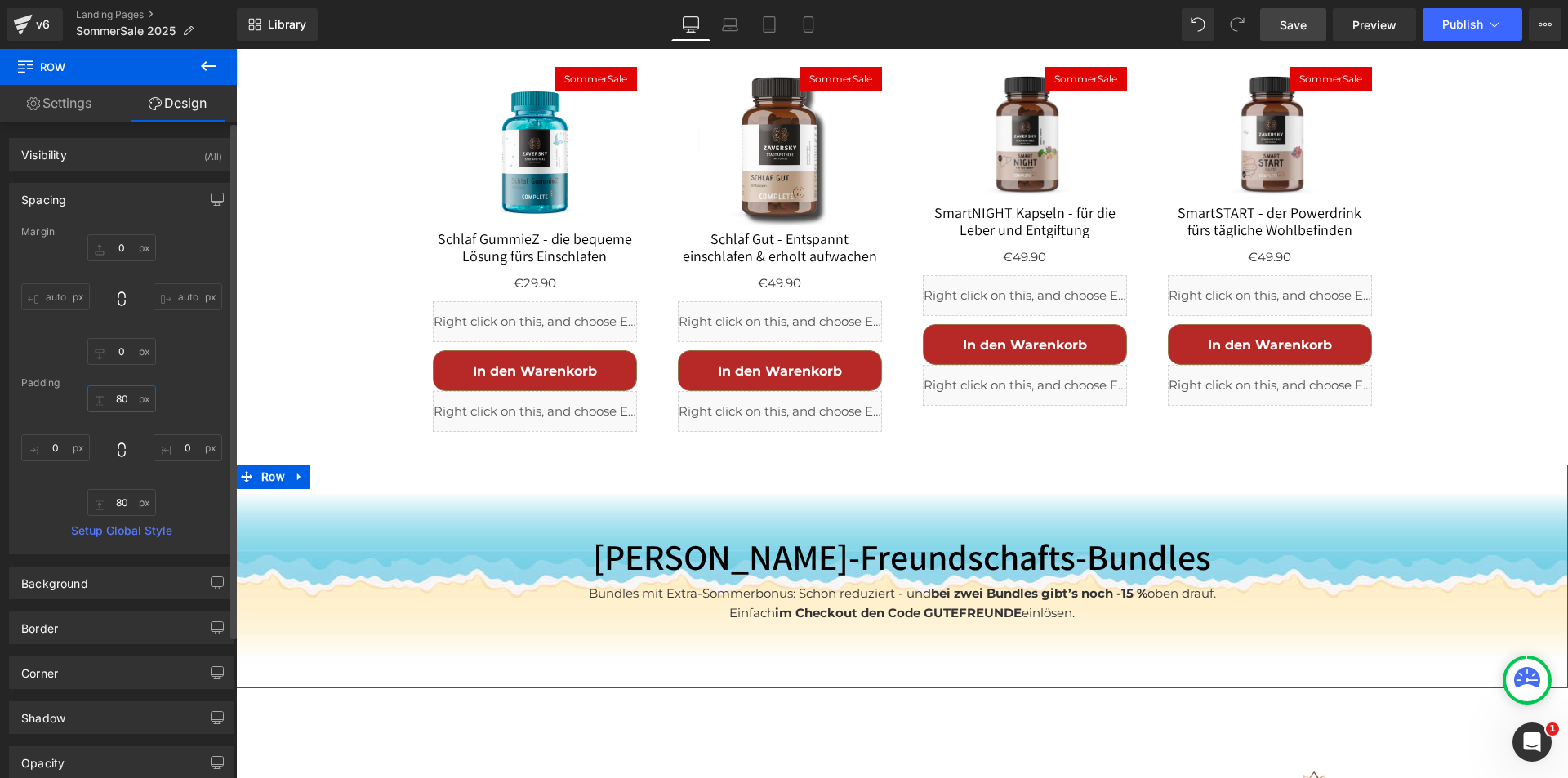
click at [126, 405] on input "80" at bounding box center [121, 399] width 68 height 27
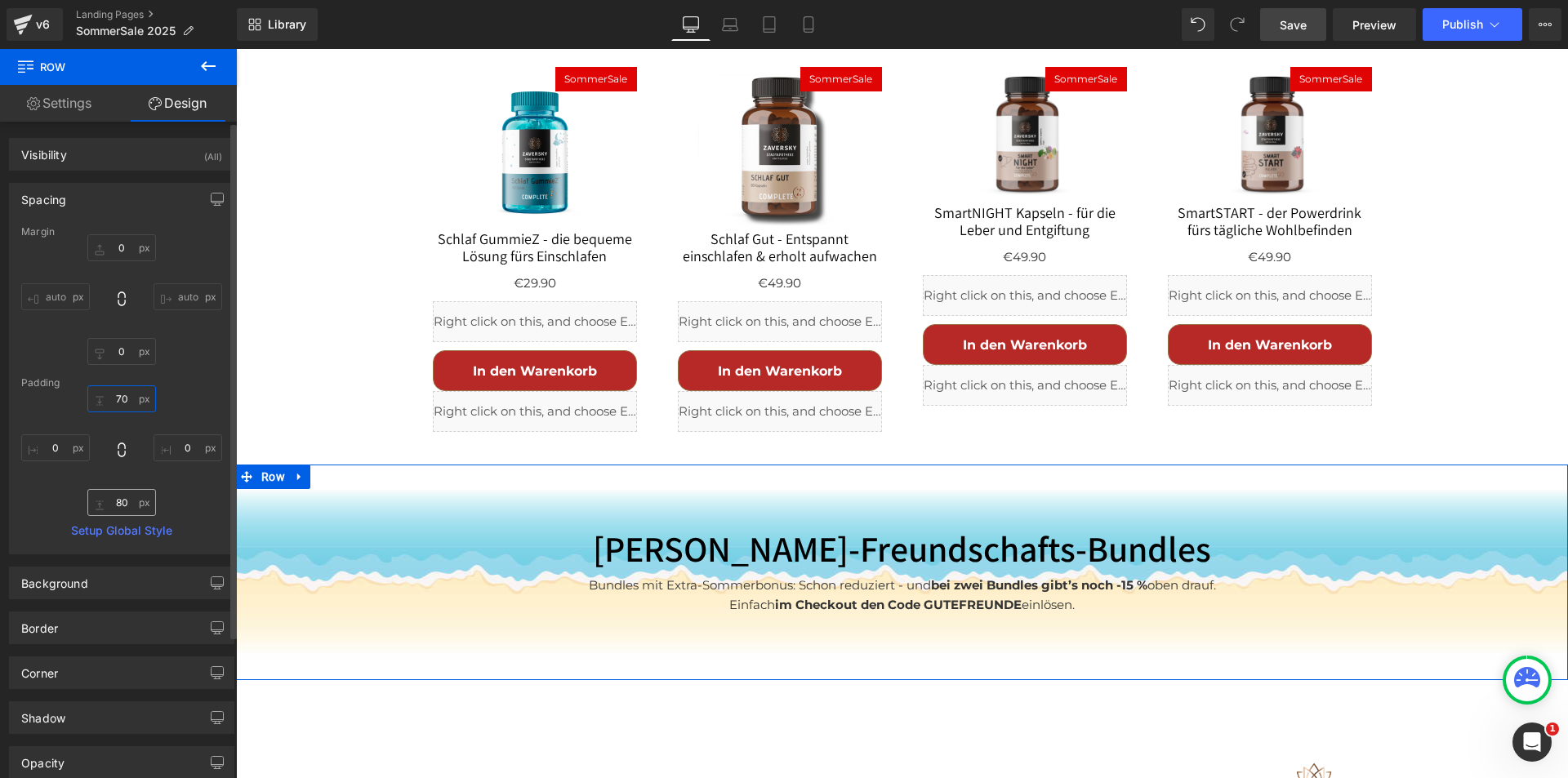
type input "70"
click at [123, 503] on input "80" at bounding box center [121, 502] width 68 height 27
type input "70"
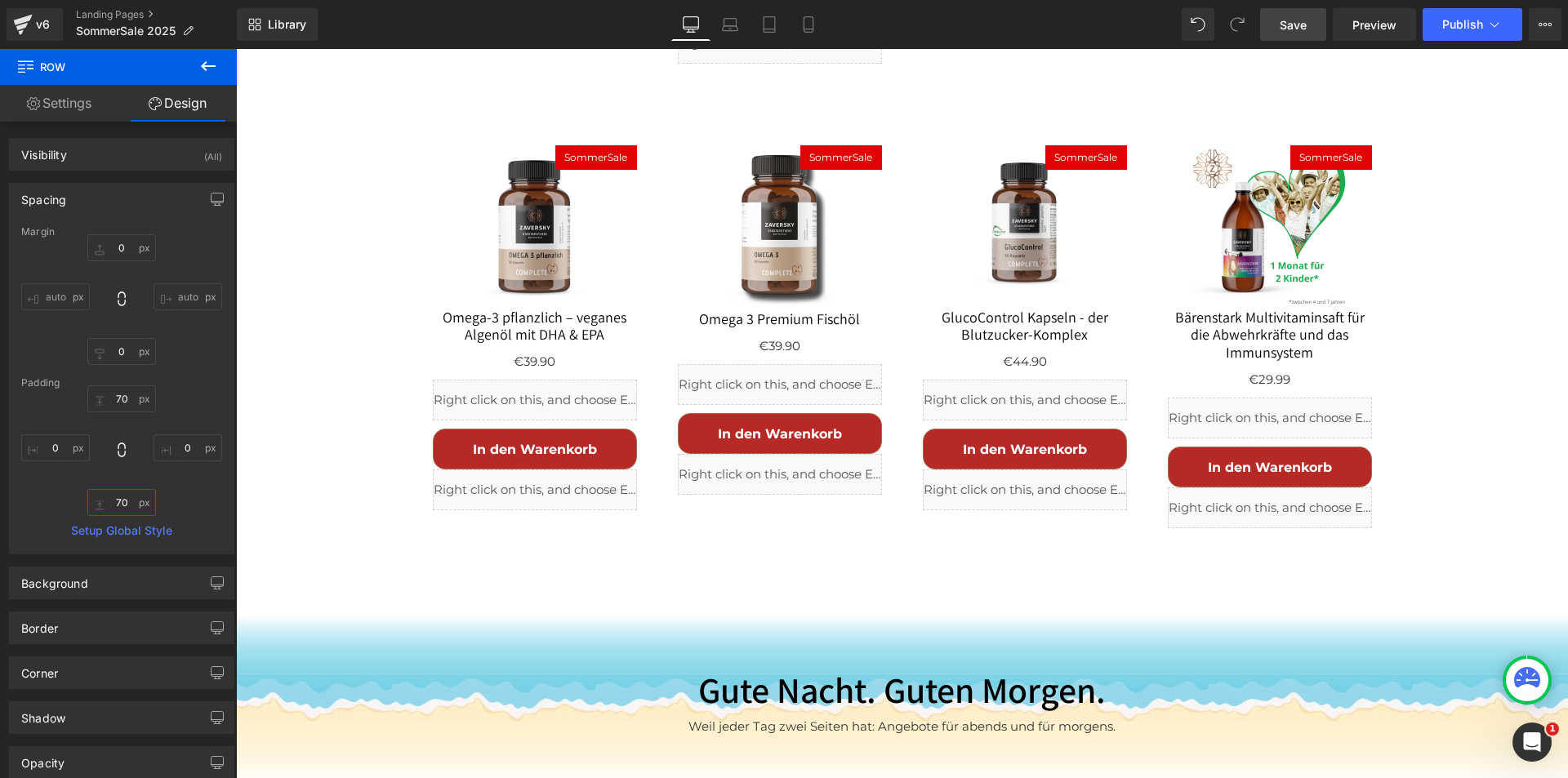
scroll to position [2777, 0]
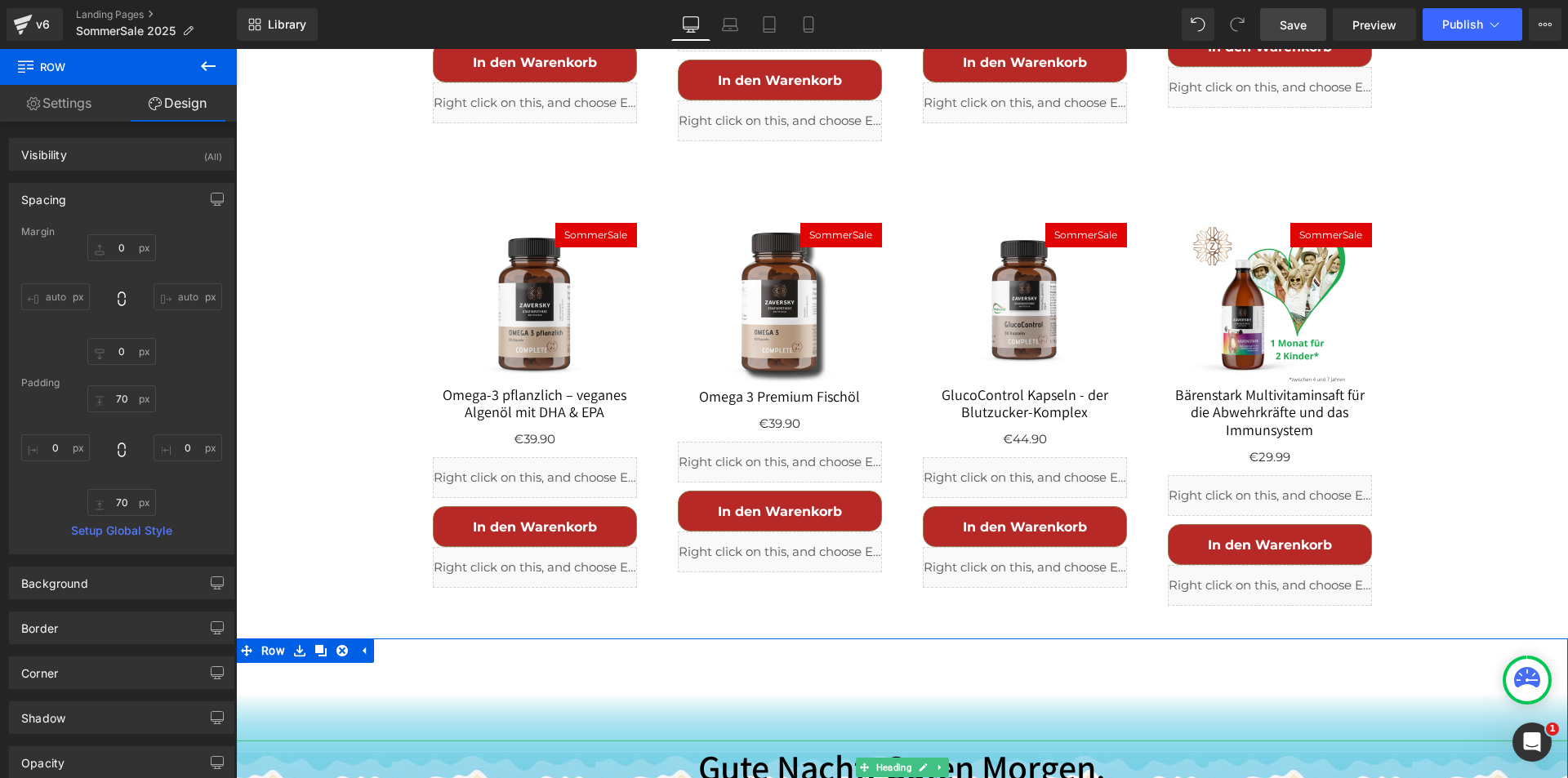
click at [766, 741] on h2 "Gute Nacht. Guten Morgen." at bounding box center [902, 767] width 1332 height 54
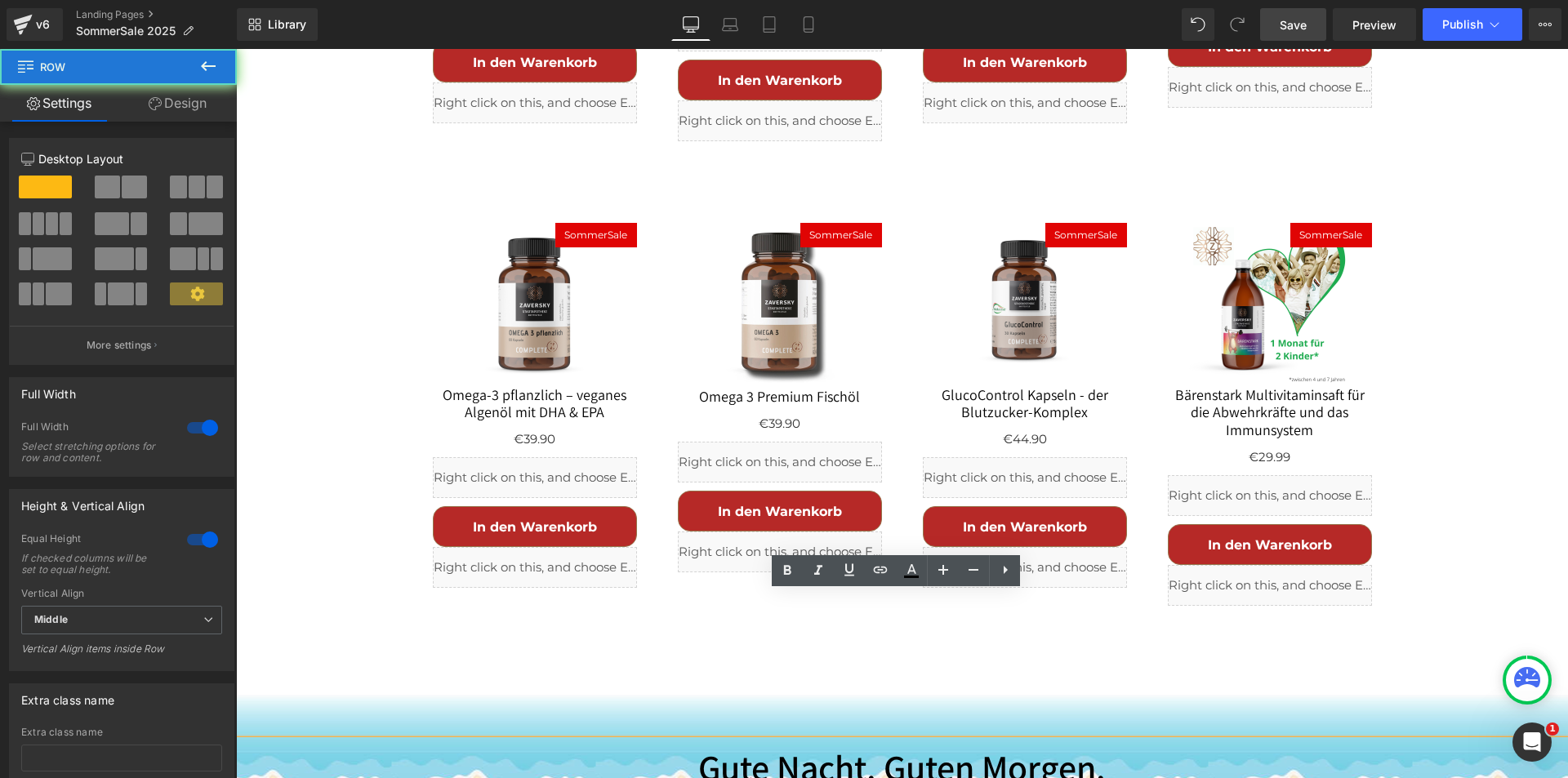
click at [420, 639] on div "Gute Nacht. Guten Morgen. Heading Weil jeder Tag zwei Seiten hat: Angebote für …" at bounding box center [902, 777] width 1332 height 278
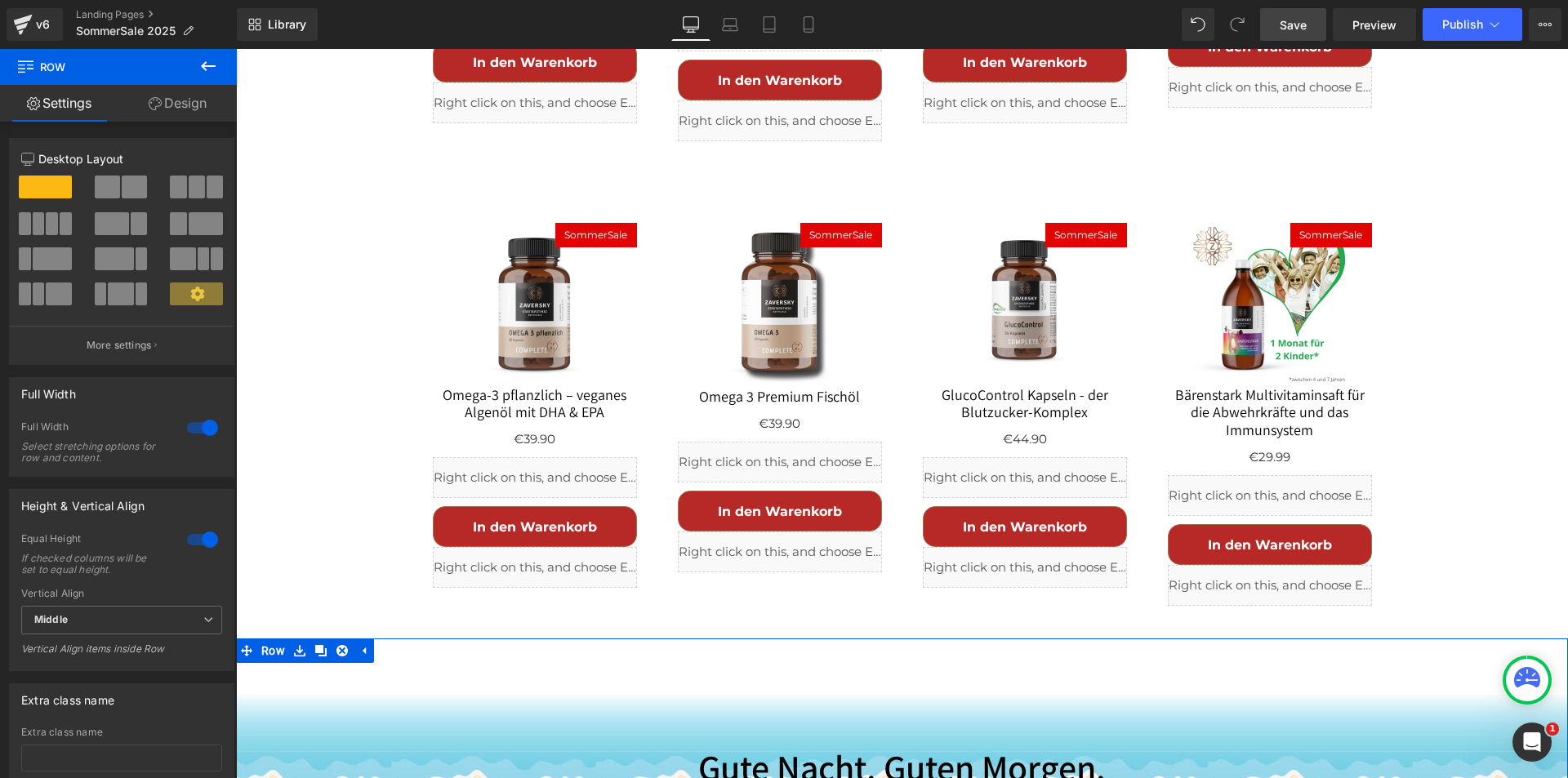
click at [185, 98] on link "Design" at bounding box center [178, 103] width 119 height 37
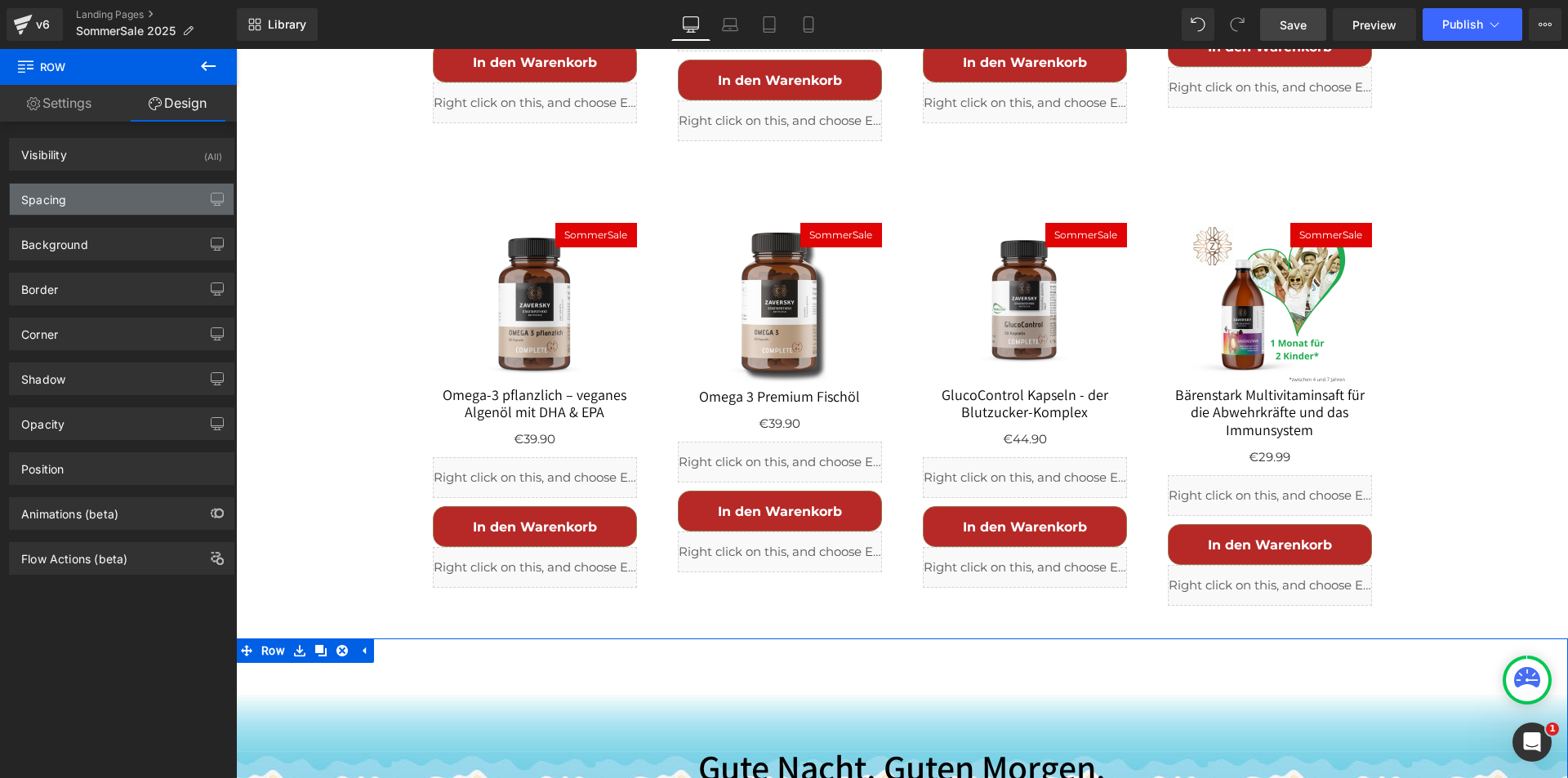
click at [112, 204] on div "Spacing" at bounding box center [121, 199] width 223 height 31
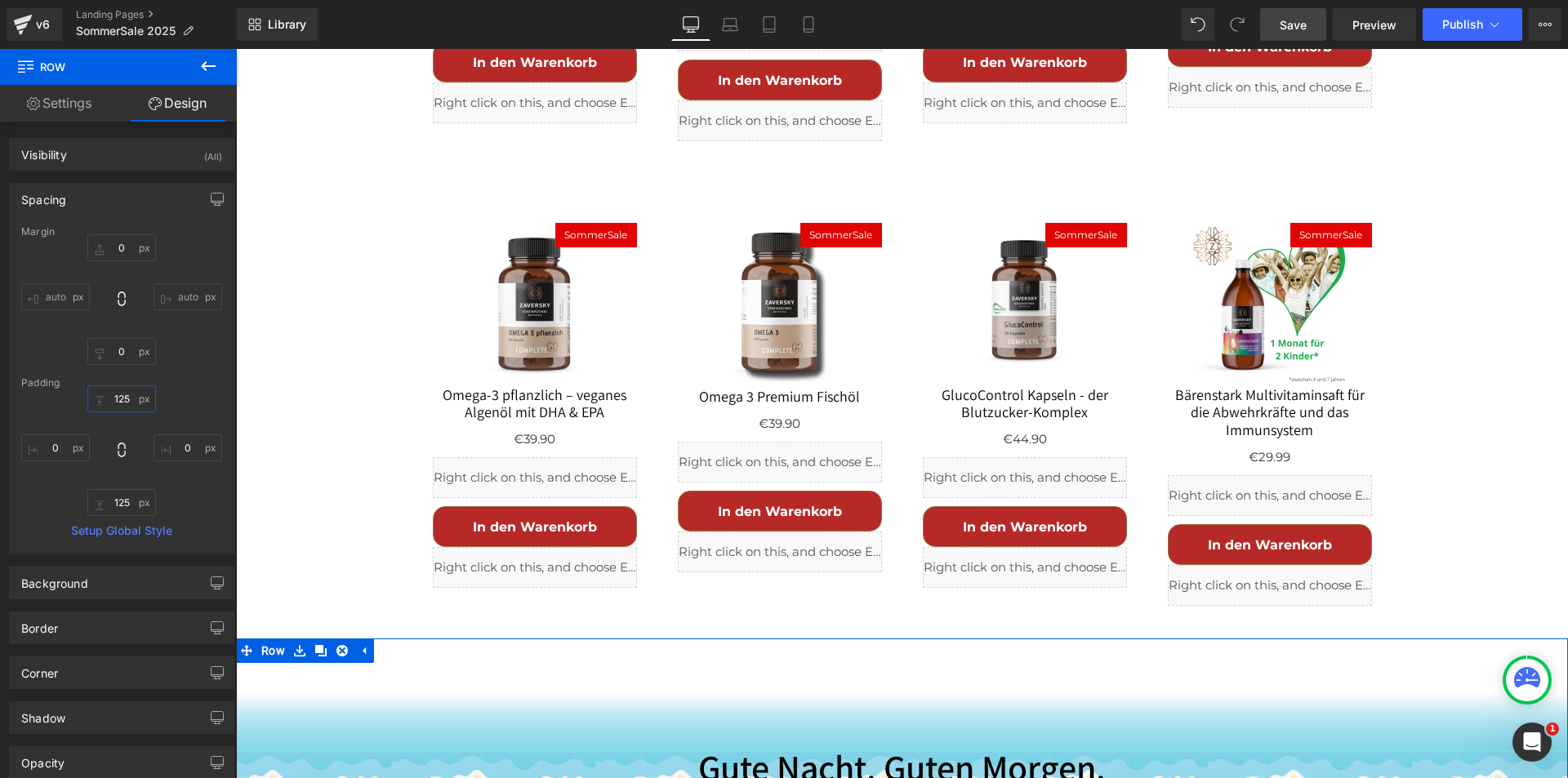
click at [119, 398] on input "125" at bounding box center [121, 399] width 68 height 27
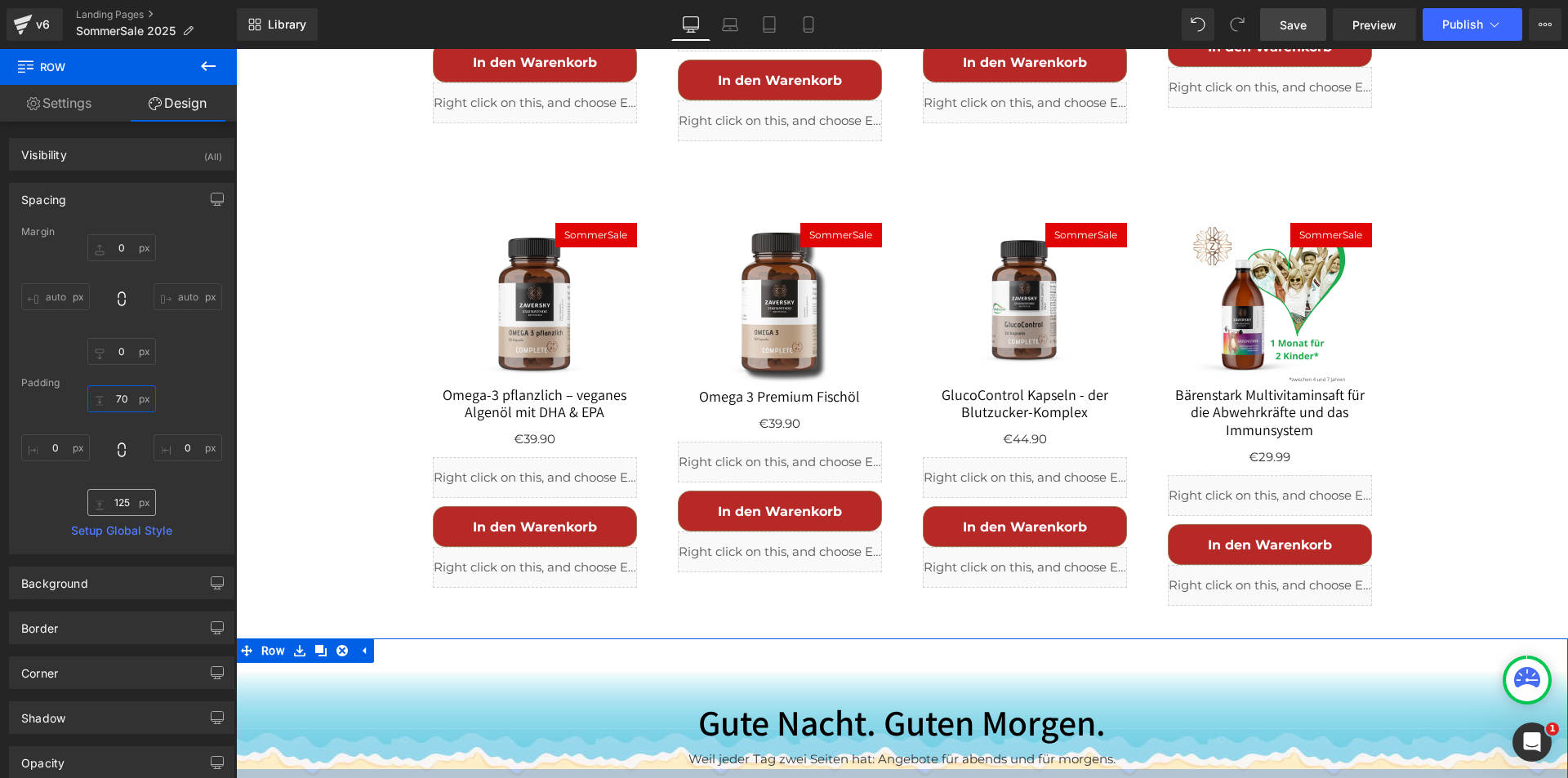
type input "70"
click at [129, 504] on input "125" at bounding box center [121, 502] width 68 height 27
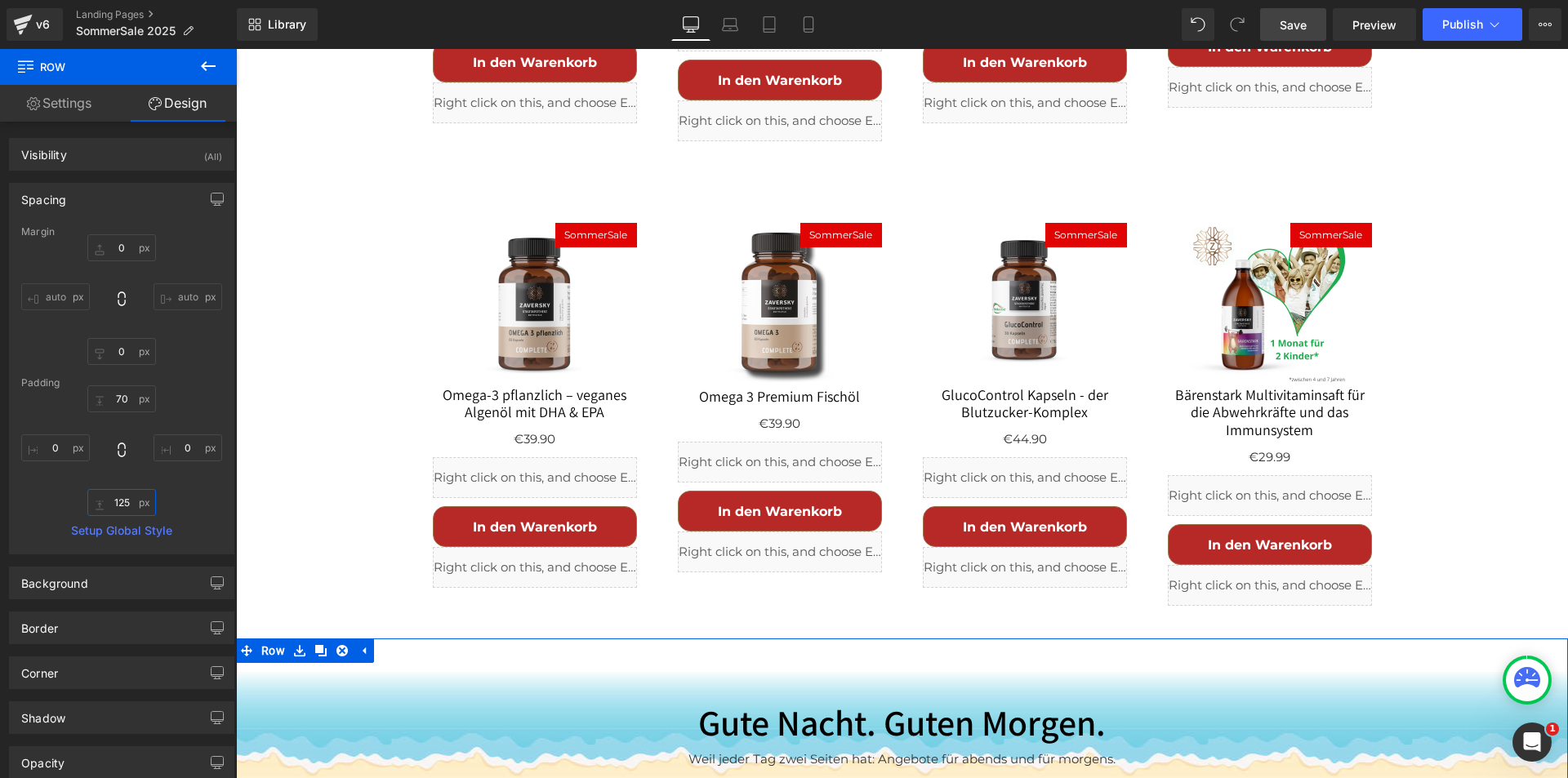
click at [129, 504] on input "125" at bounding box center [121, 502] width 68 height 27
type input "70"
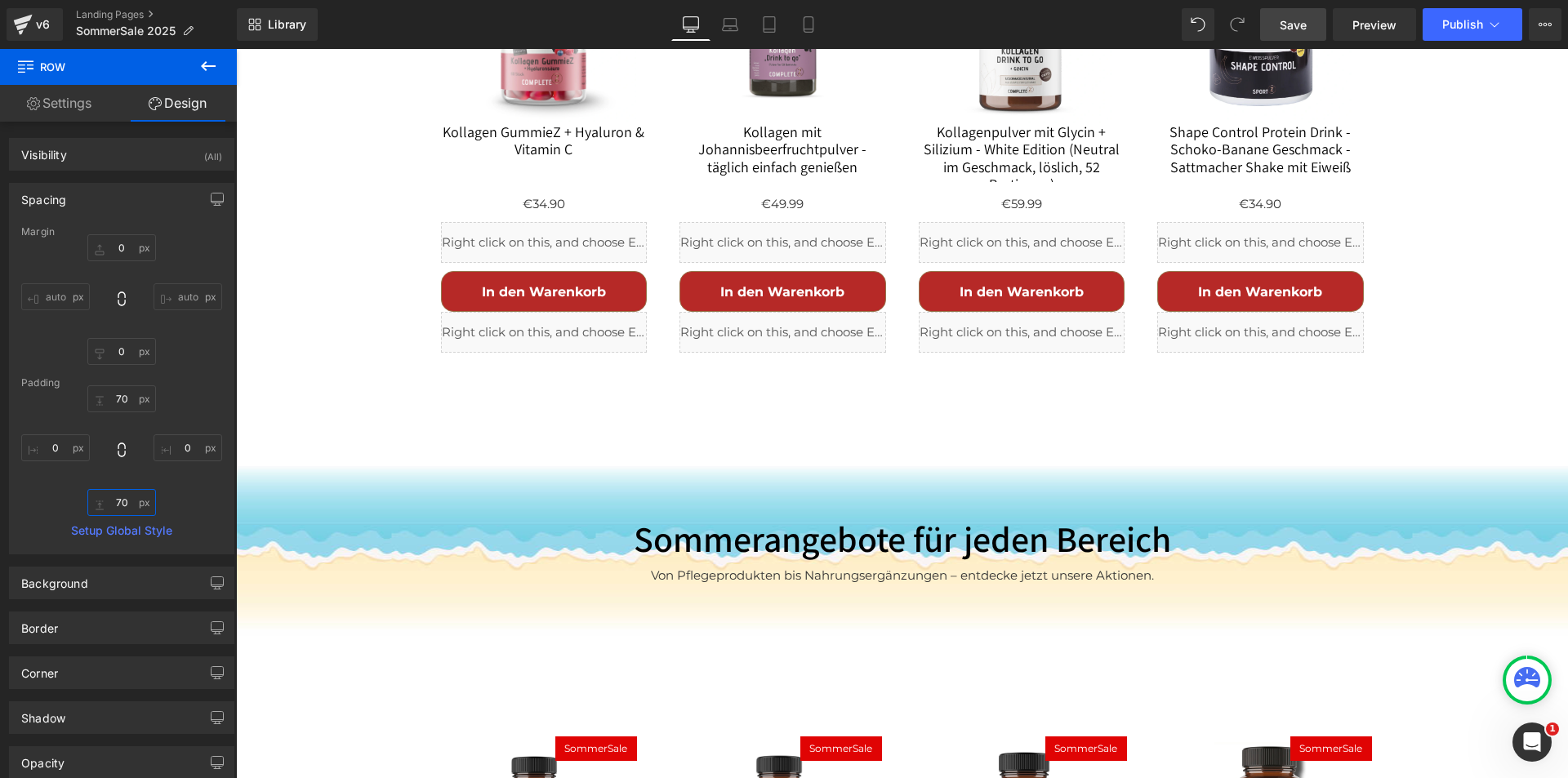
scroll to position [1797, 0]
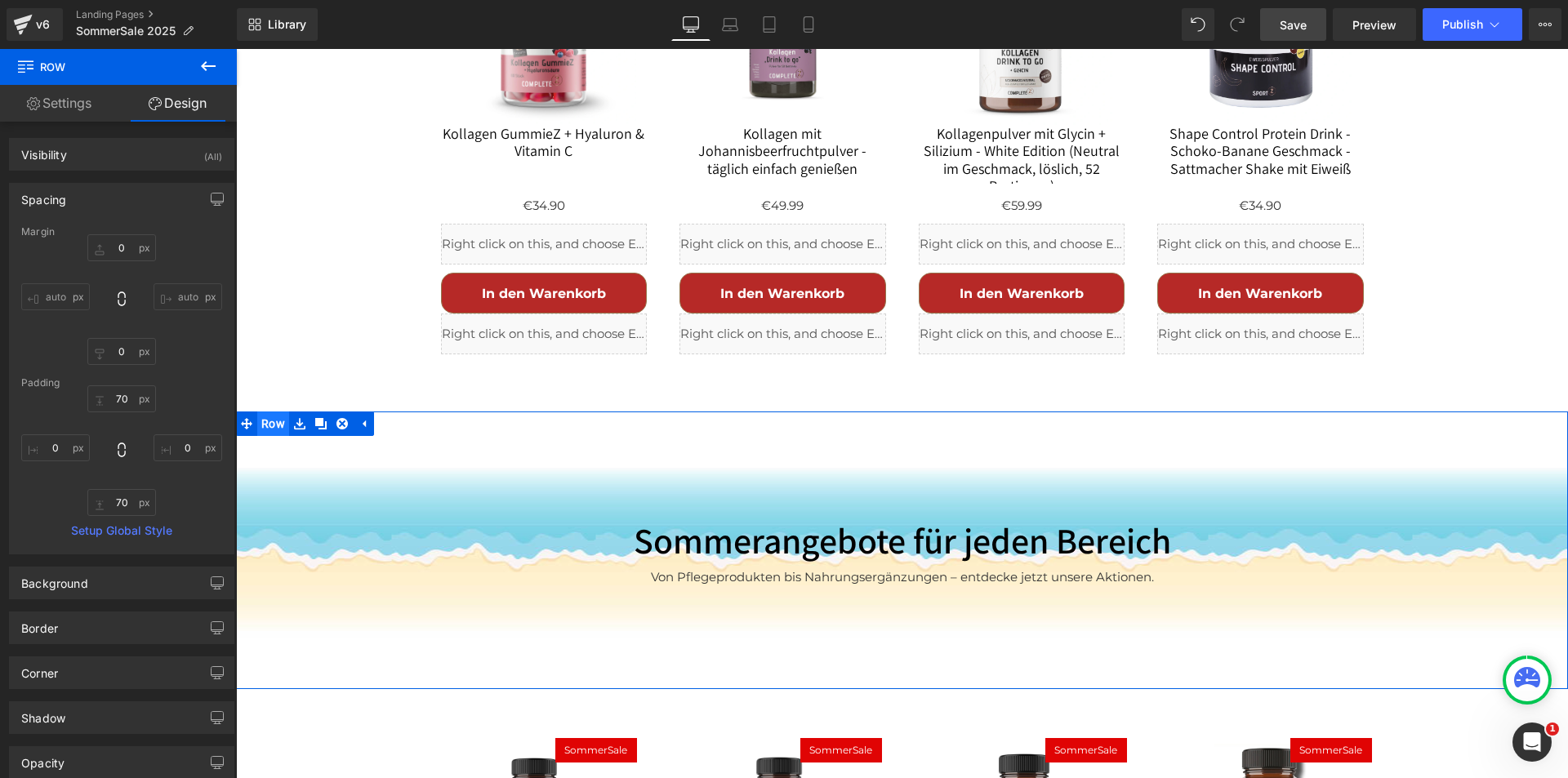
click at [270, 411] on span "Row" at bounding box center [273, 424] width 32 height 25
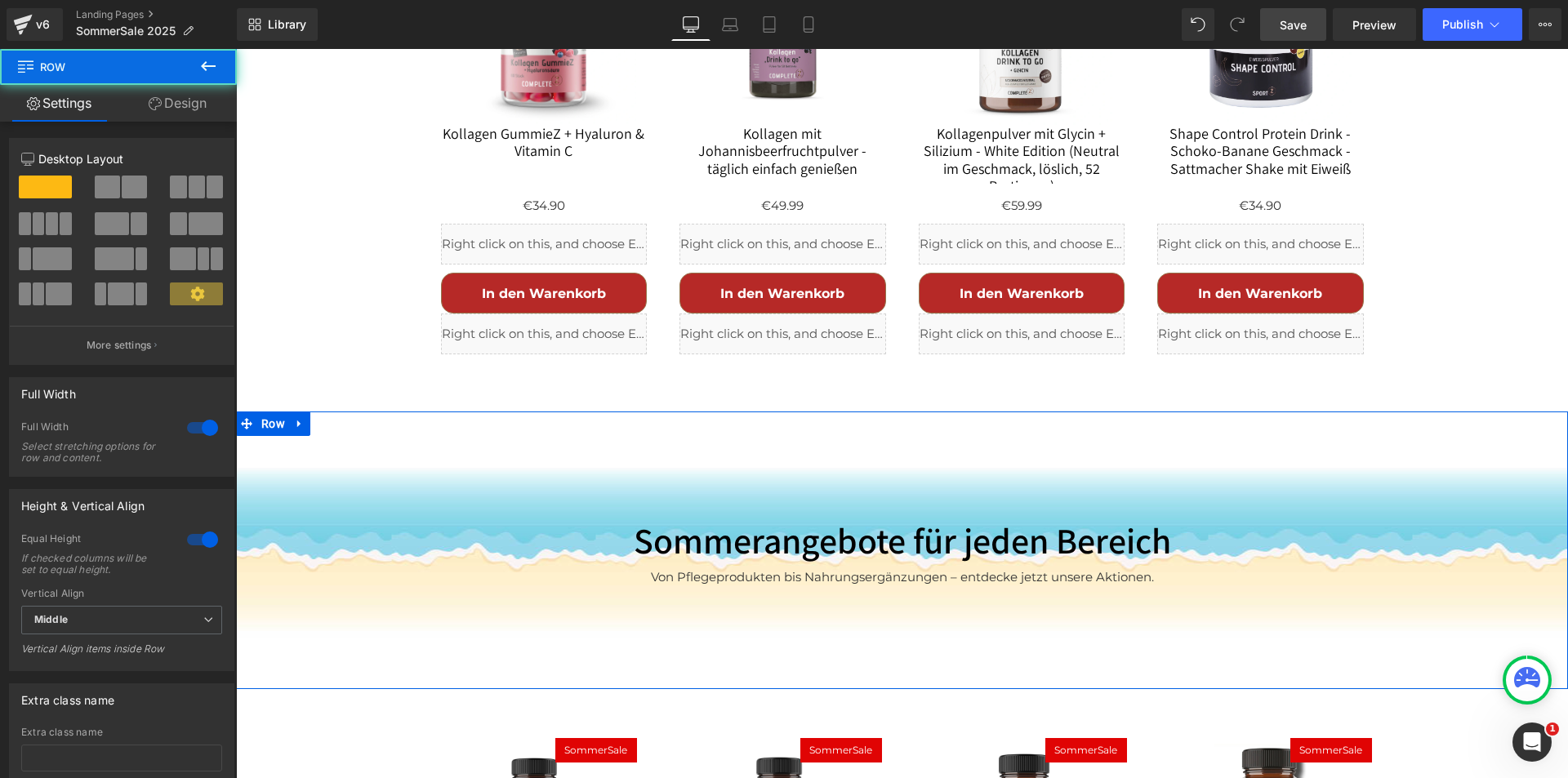
click at [179, 100] on link "Design" at bounding box center [178, 103] width 119 height 37
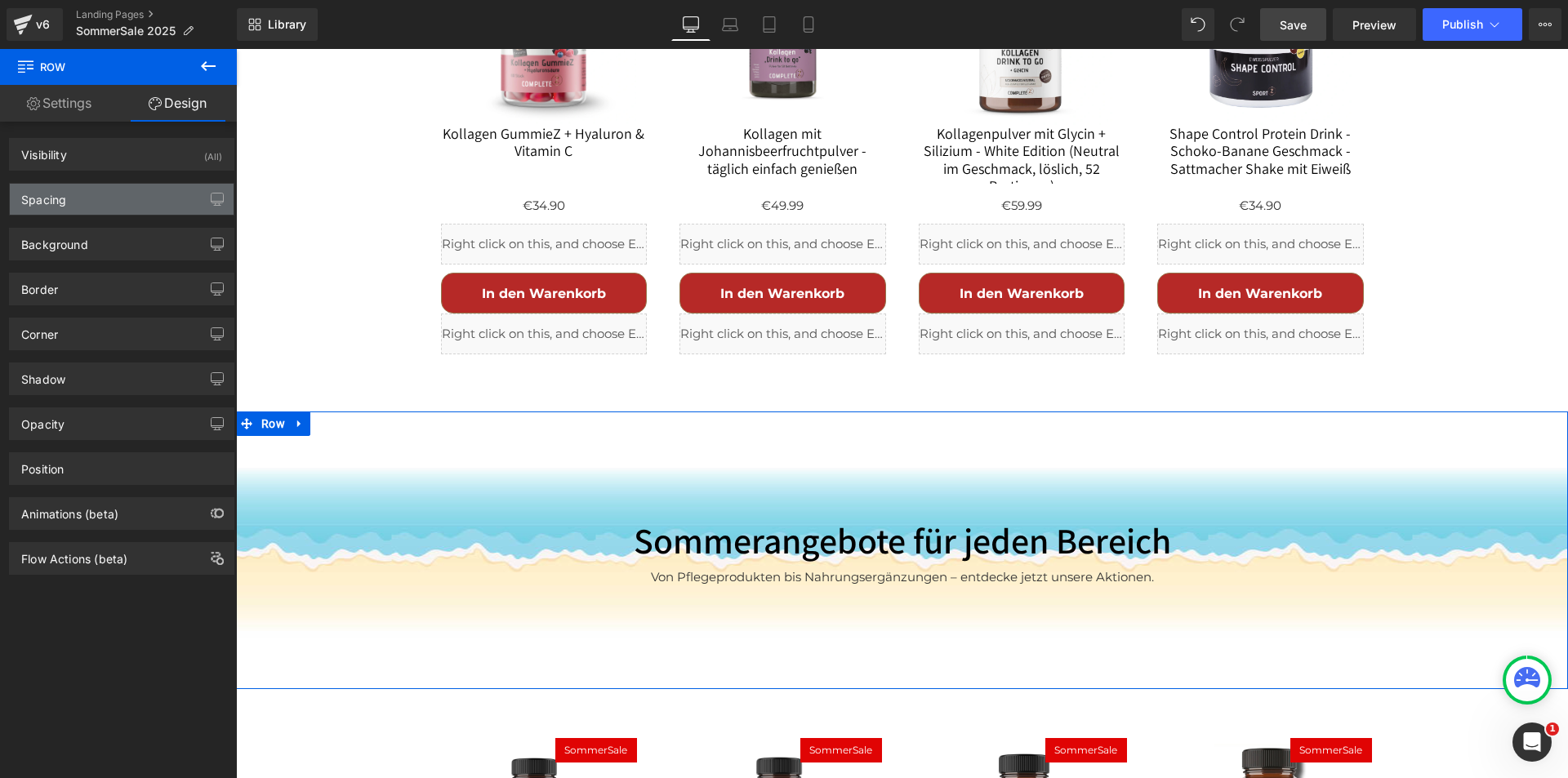
click at [96, 203] on div "Spacing" at bounding box center [121, 199] width 223 height 31
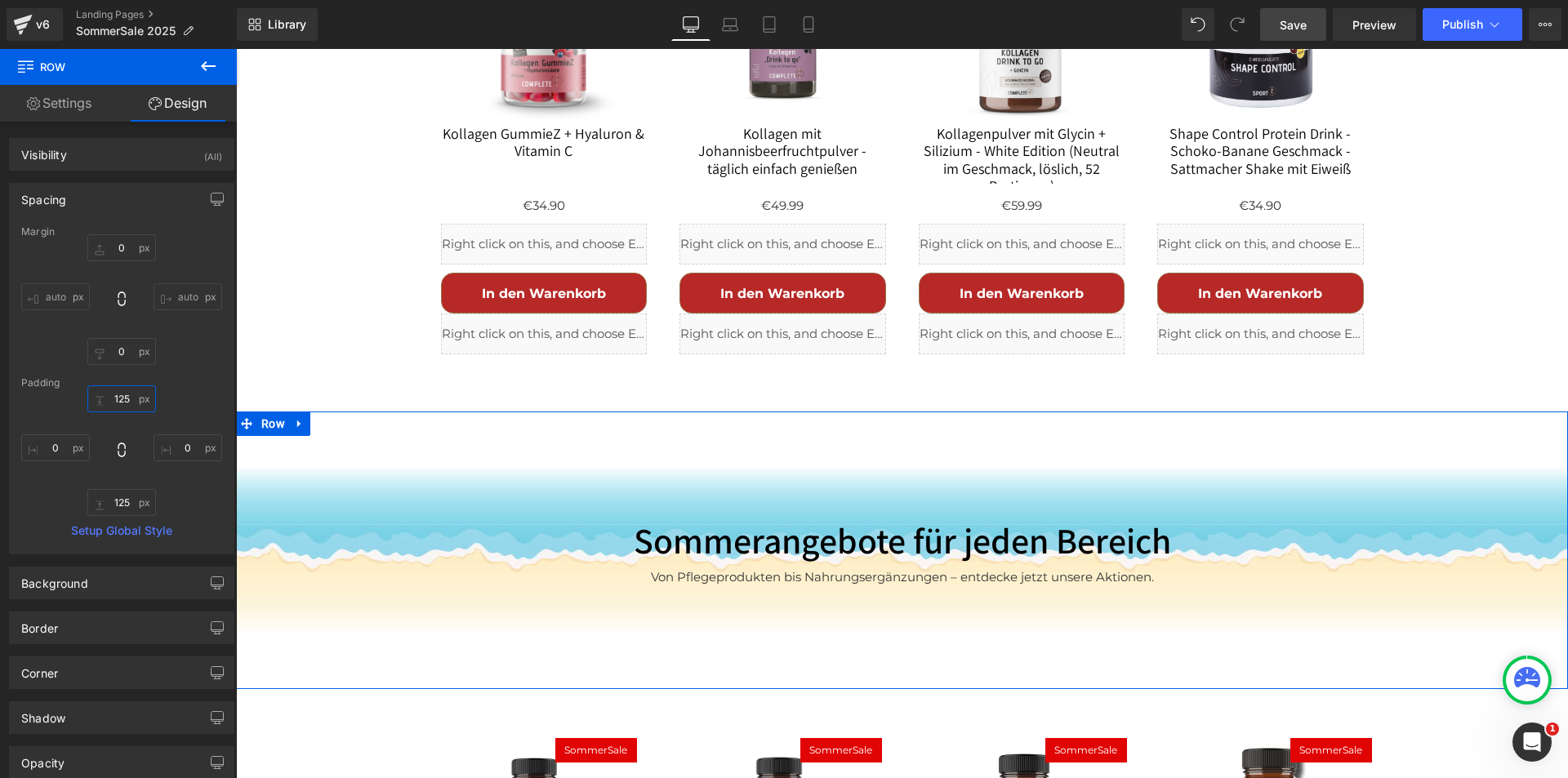
click at [124, 399] on input "125" at bounding box center [121, 399] width 68 height 27
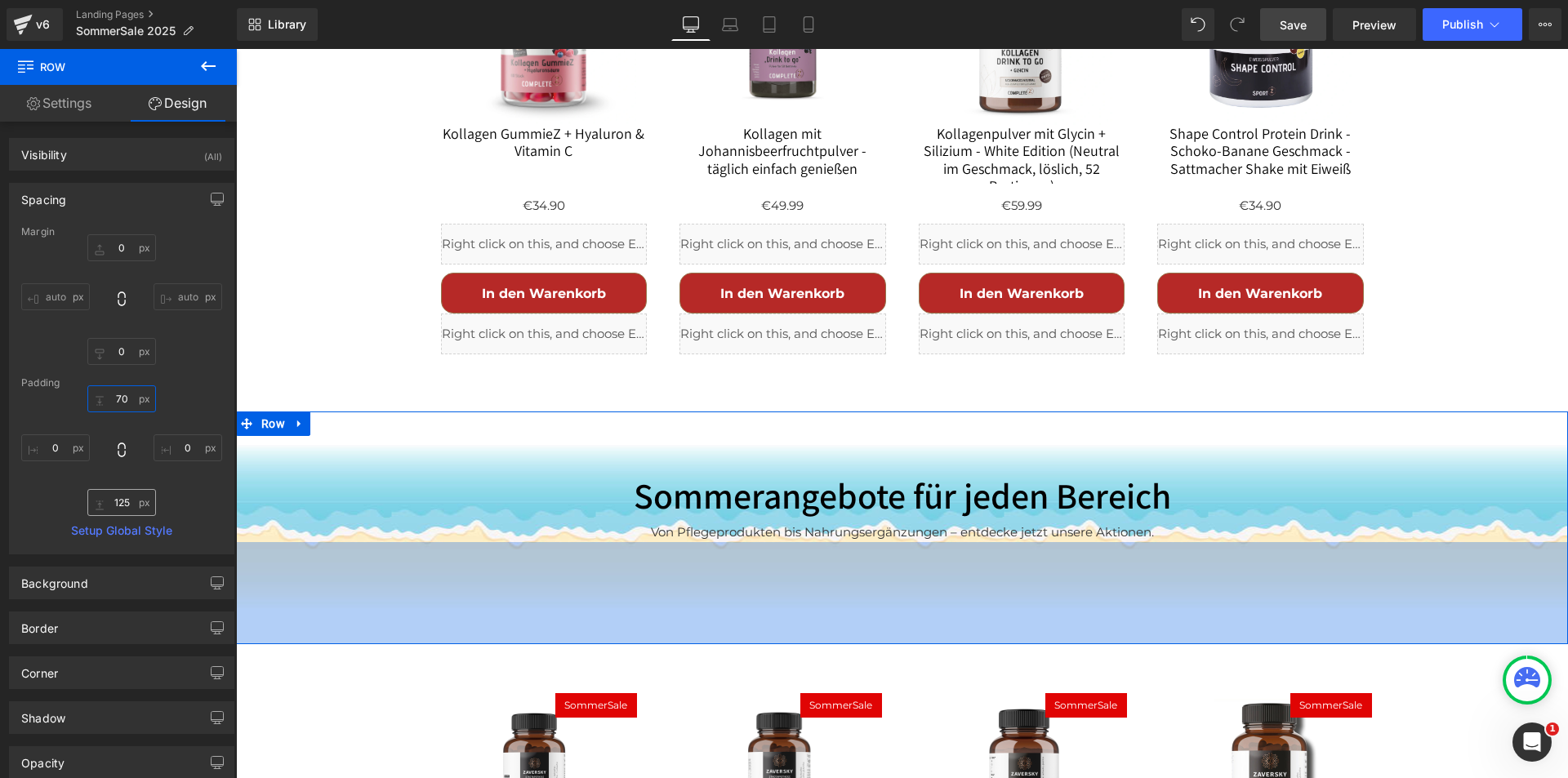
type input "70"
click at [124, 503] on input "125" at bounding box center [121, 502] width 68 height 27
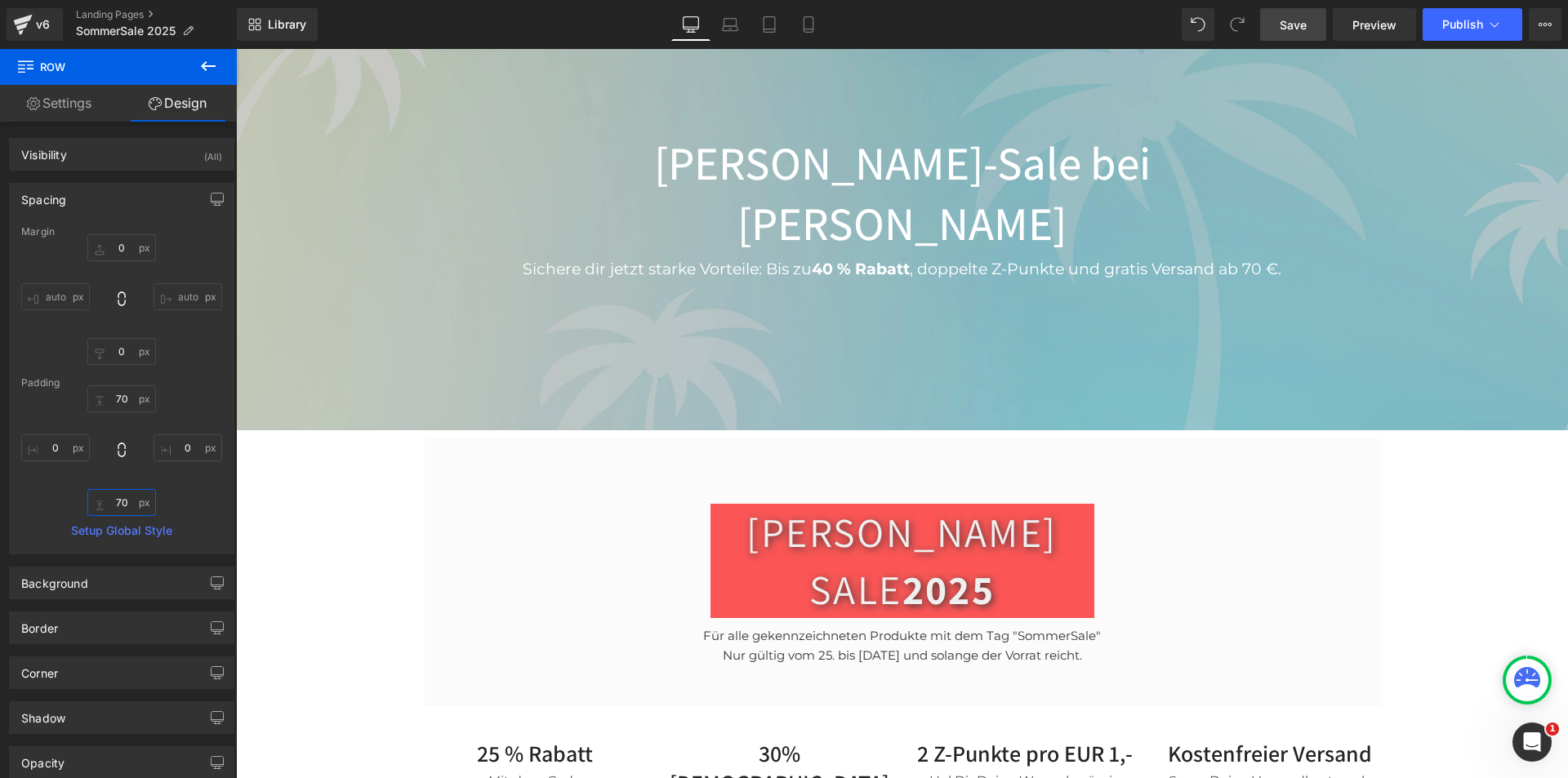
scroll to position [163, 0]
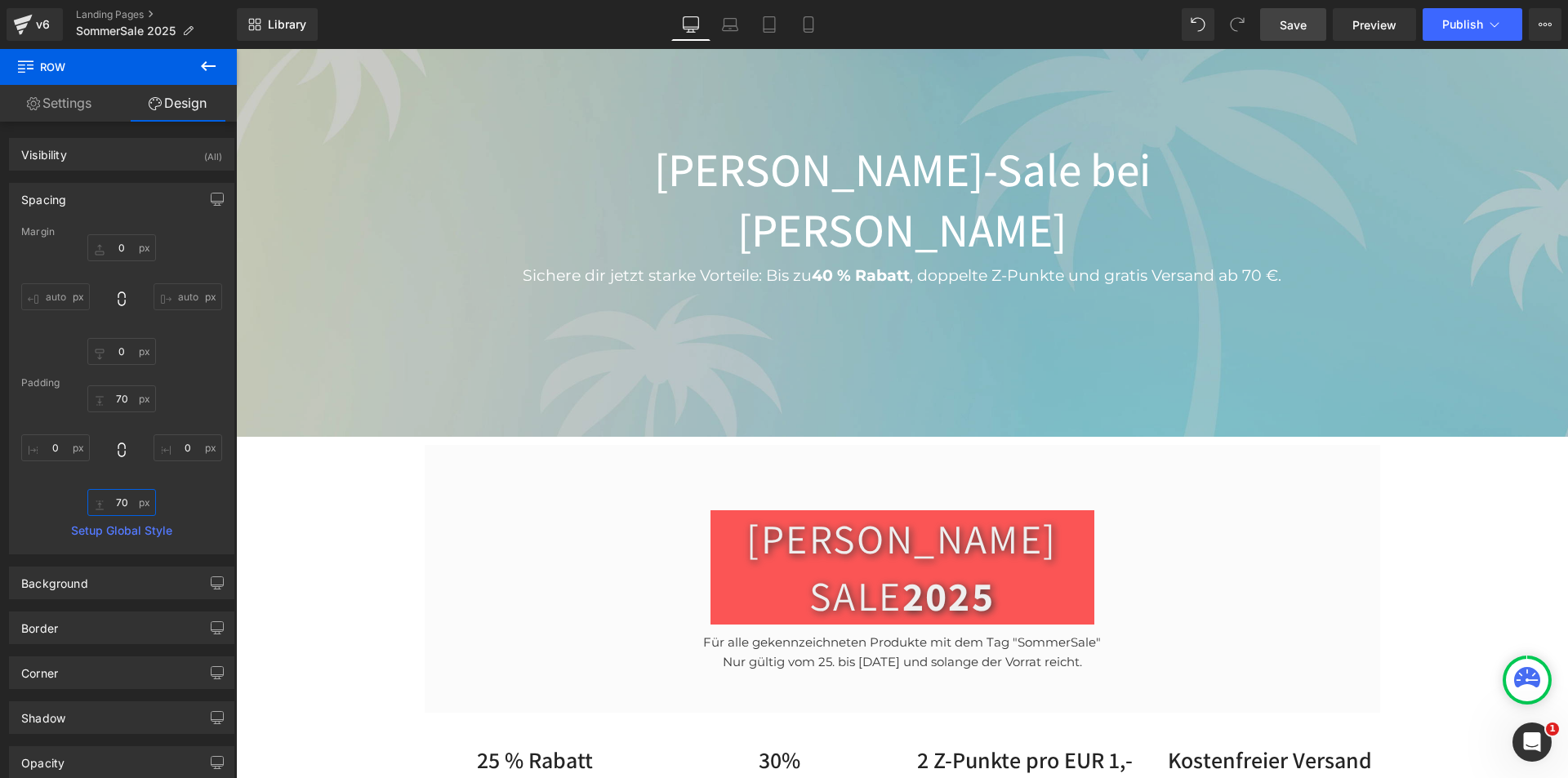
type input "70"
click at [1273, 15] on link "Save" at bounding box center [1293, 25] width 66 height 33
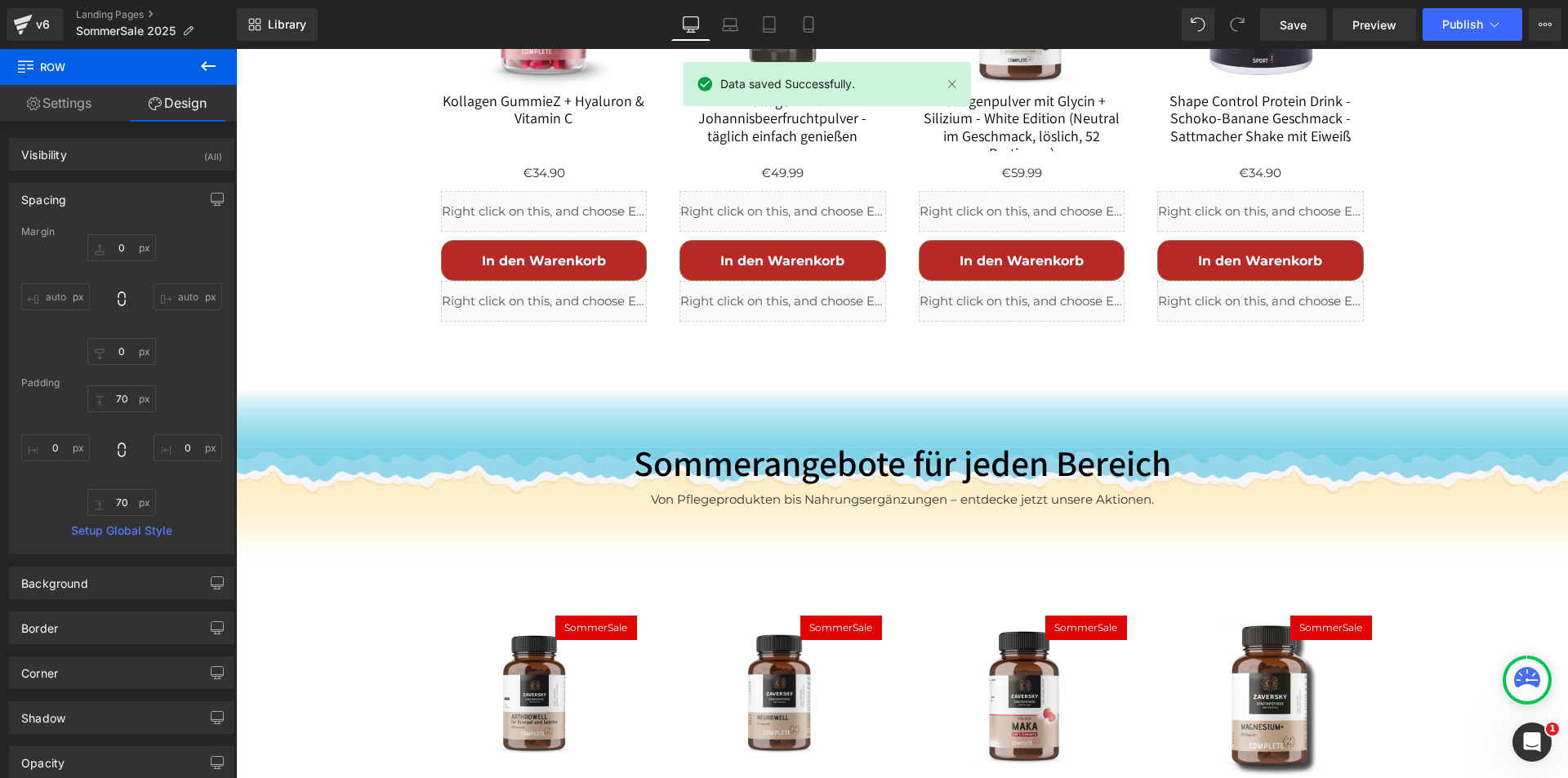
scroll to position [1960, 0]
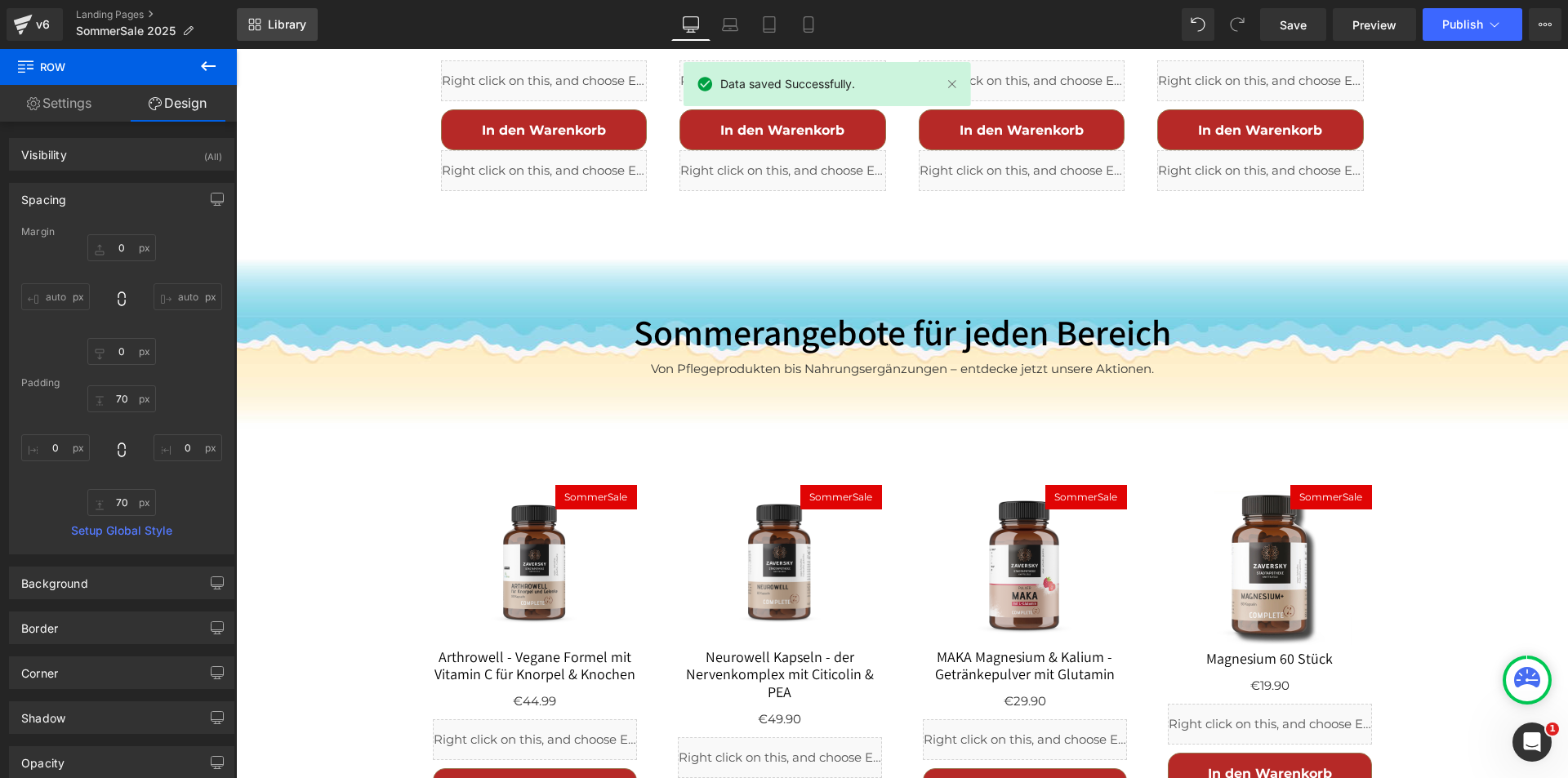
click at [282, 25] on span "Library" at bounding box center [287, 25] width 39 height 15
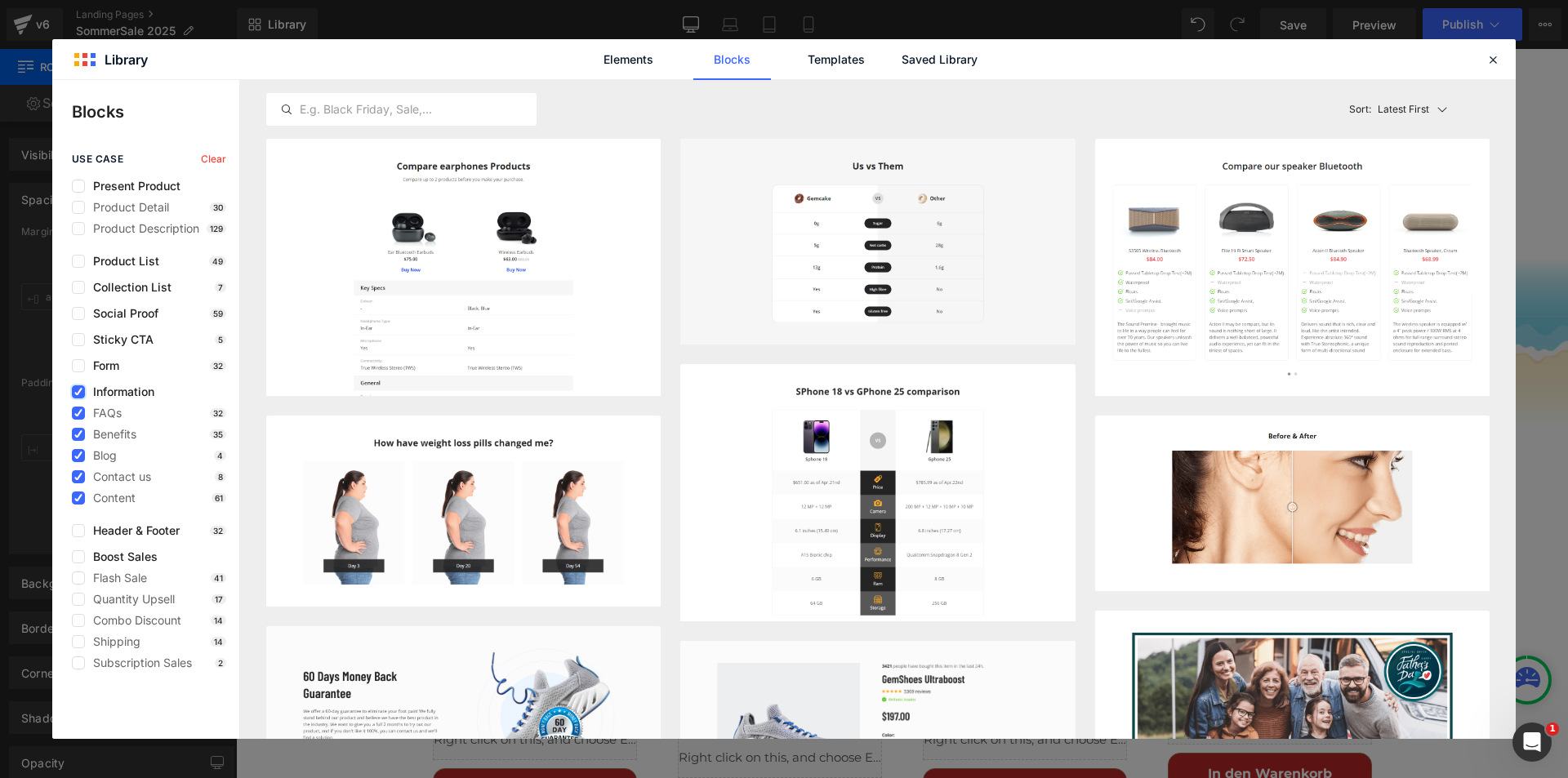
click at [77, 392] on icon at bounding box center [78, 392] width 8 height 0
click at [78, 392] on input "checkbox" at bounding box center [78, 392] width 0 height 0
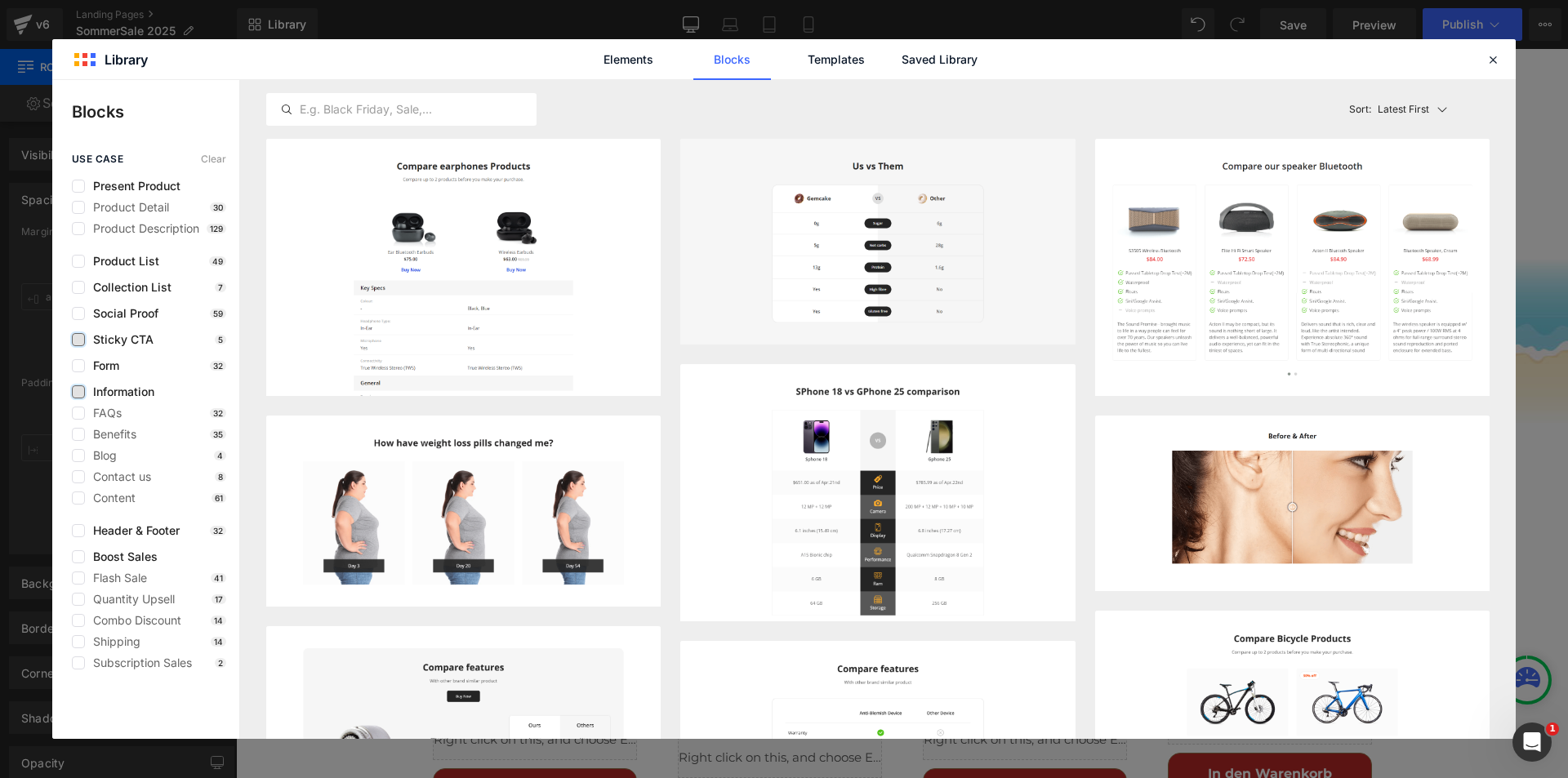
click at [83, 336] on label at bounding box center [78, 340] width 13 height 13
click at [78, 340] on input "checkbox" at bounding box center [78, 340] width 0 height 0
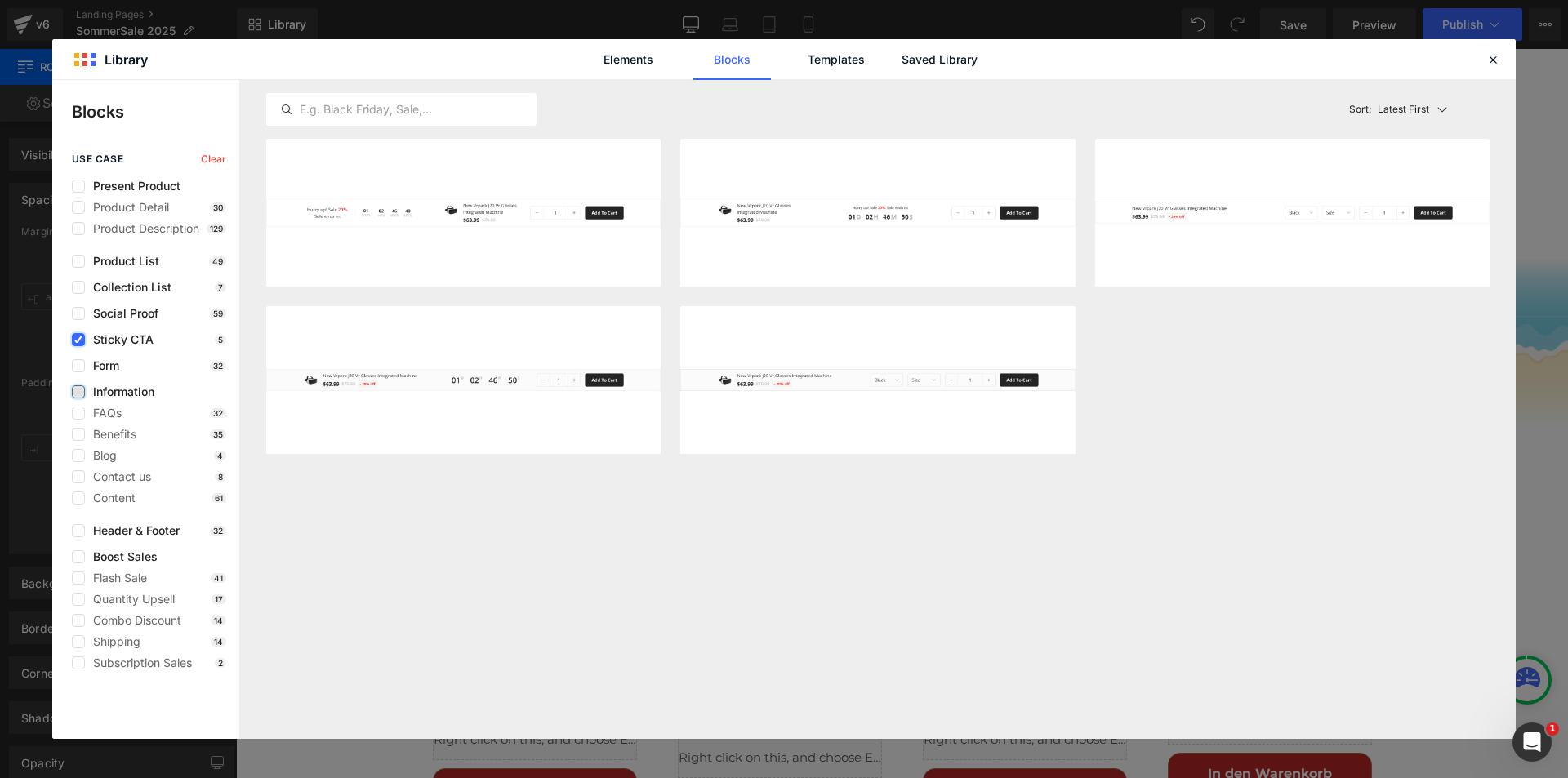
click at [77, 340] on icon at bounding box center [78, 340] width 8 height 0
click at [78, 340] on input "checkbox" at bounding box center [78, 340] width 0 height 0
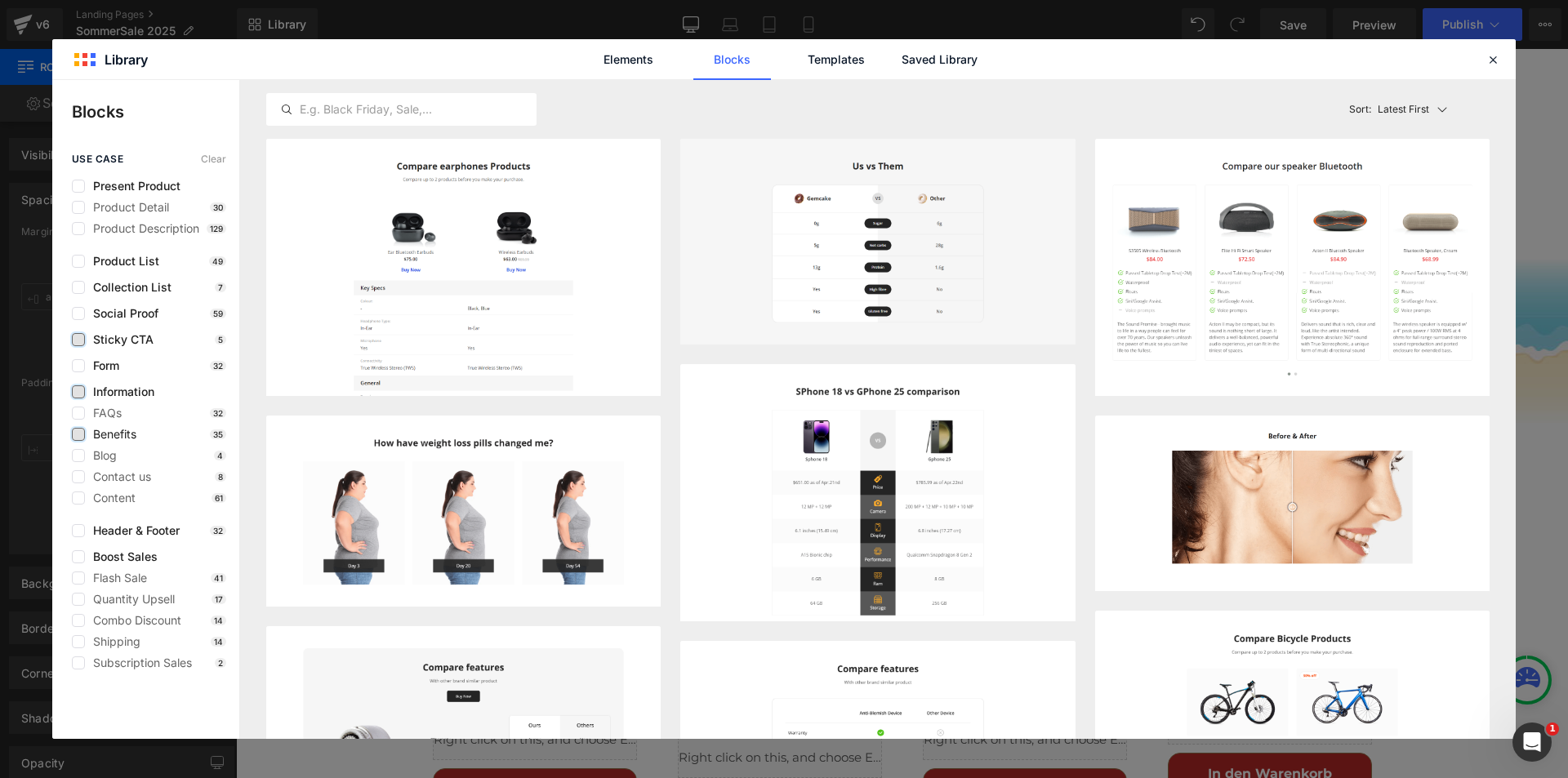
click at [78, 428] on label at bounding box center [78, 434] width 13 height 13
click at [78, 434] on input "checkbox" at bounding box center [78, 434] width 0 height 0
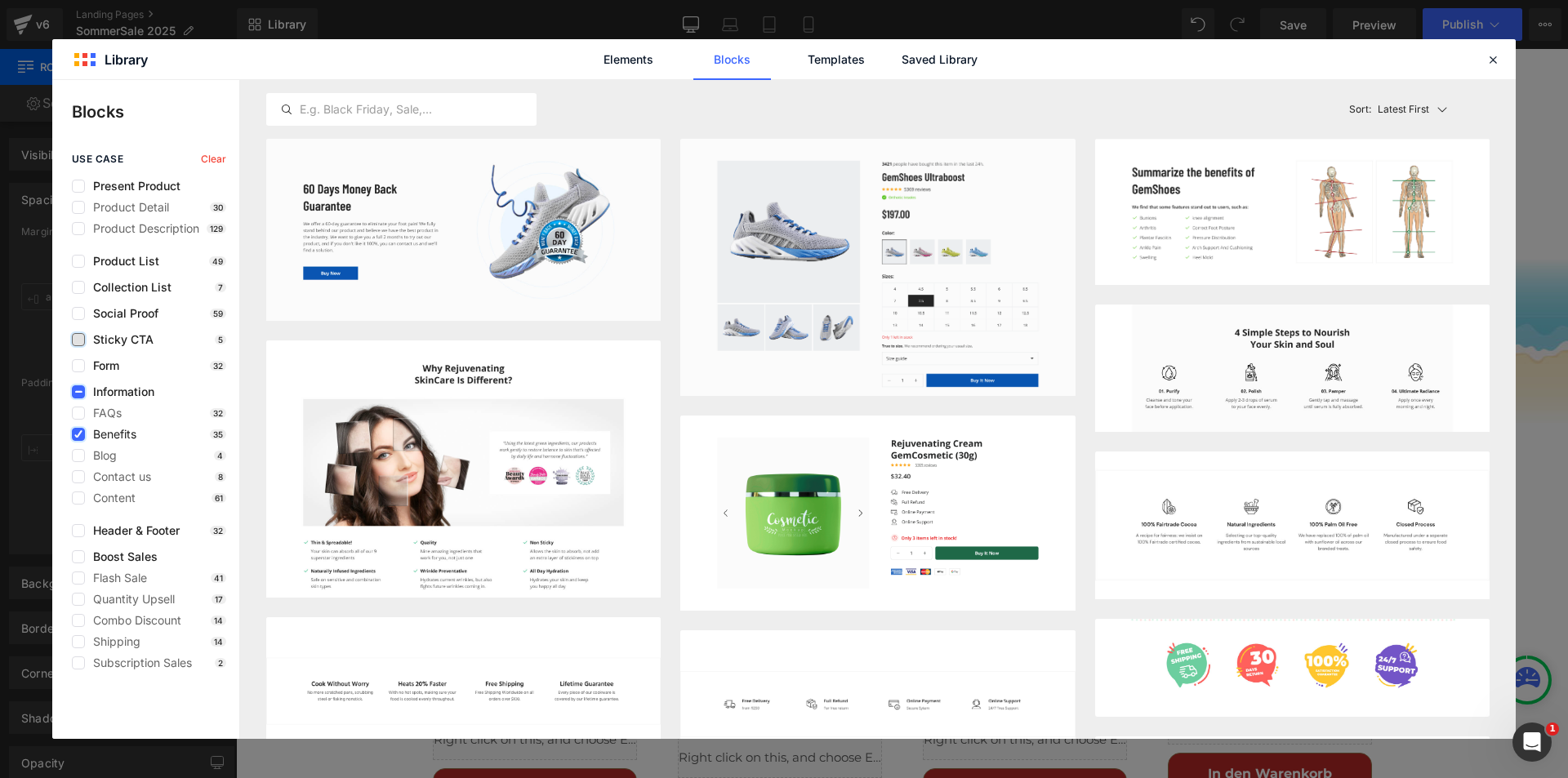
click at [78, 428] on label at bounding box center [78, 434] width 13 height 13
click at [78, 434] on input "checkbox" at bounding box center [78, 434] width 0 height 0
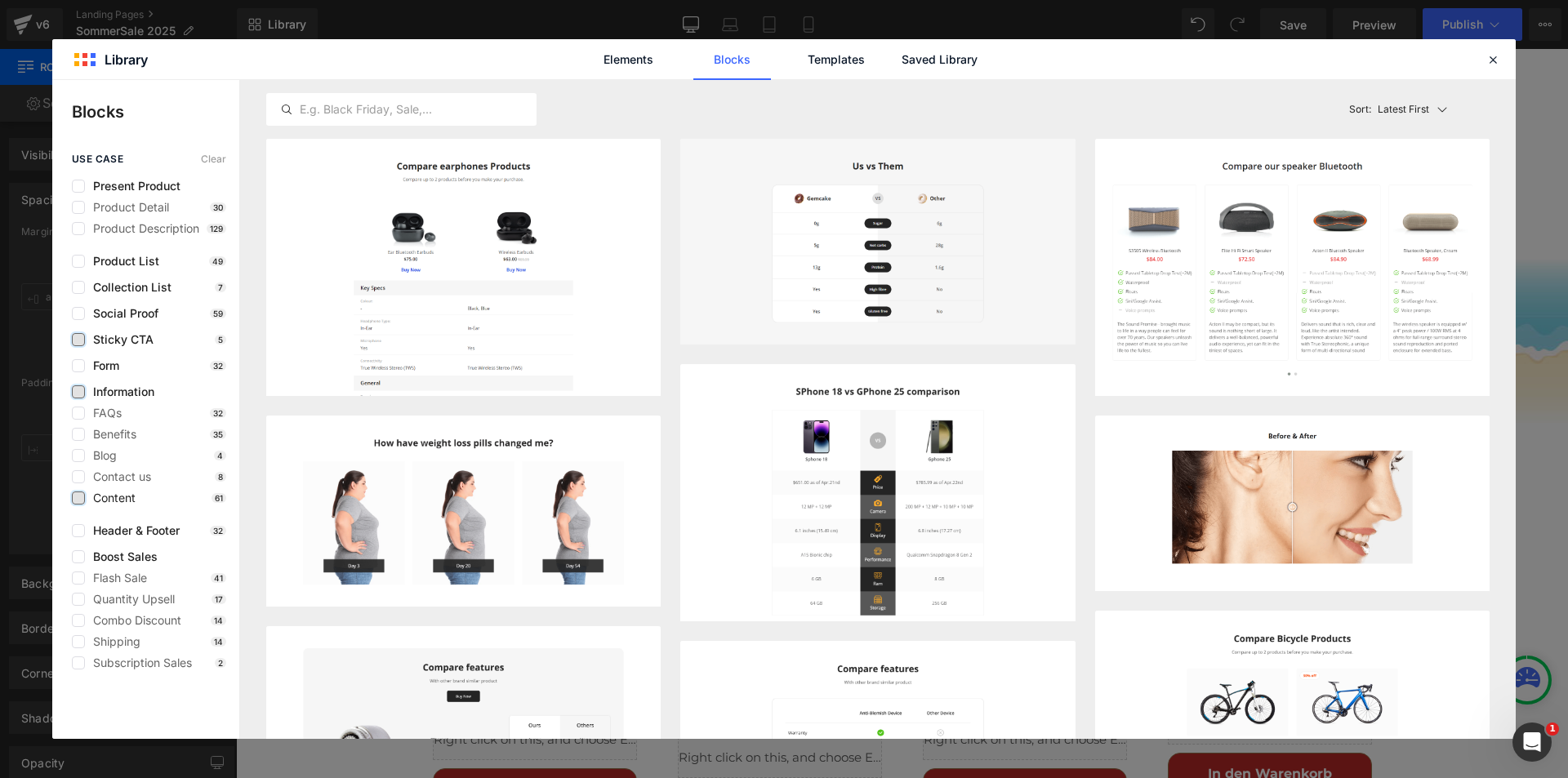
click at [81, 502] on label at bounding box center [78, 498] width 13 height 13
click at [78, 498] on input "checkbox" at bounding box center [78, 498] width 0 height 0
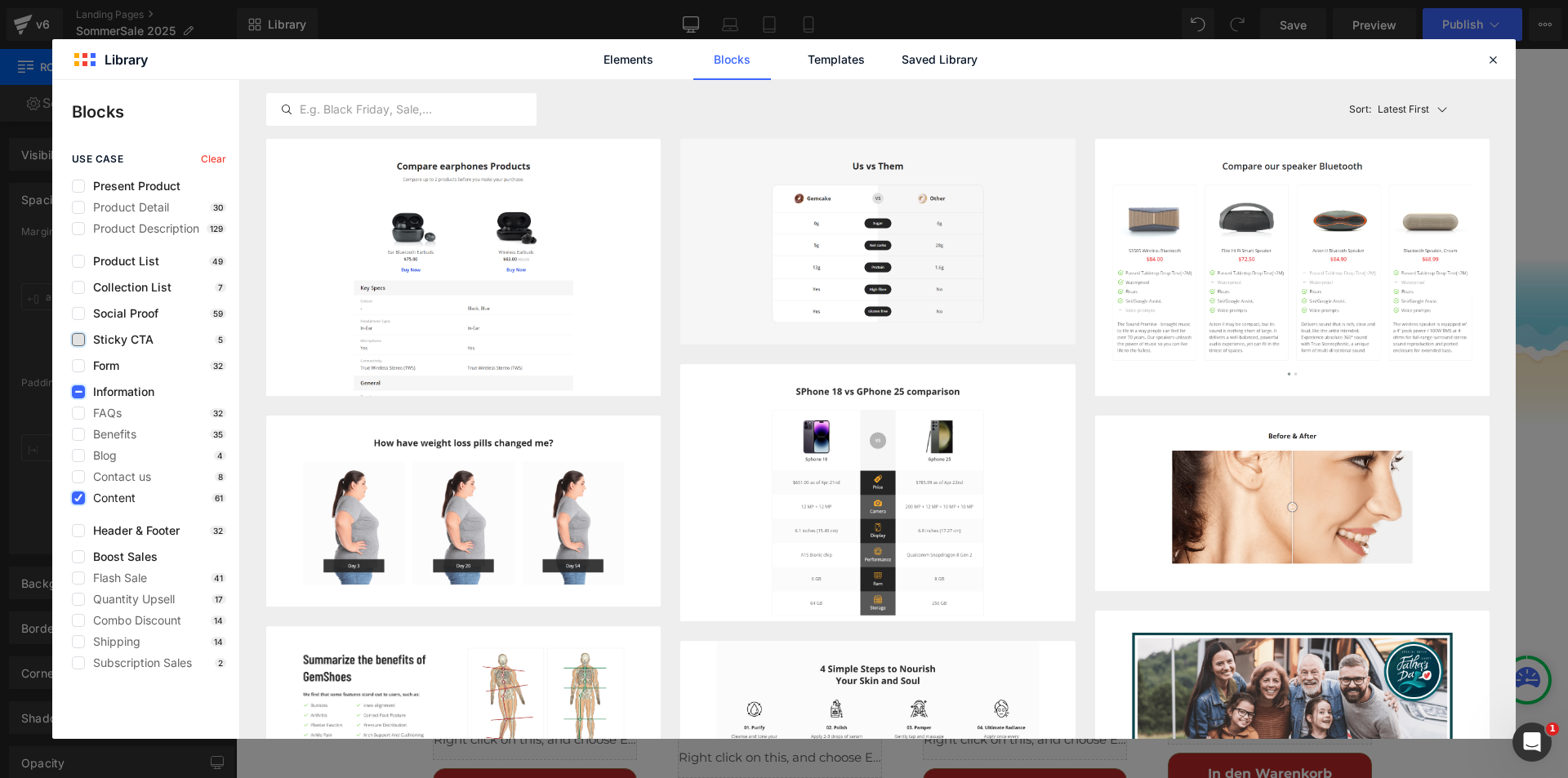
click at [79, 498] on icon at bounding box center [78, 498] width 8 height 0
click at [78, 498] on input "checkbox" at bounding box center [78, 498] width 0 height 0
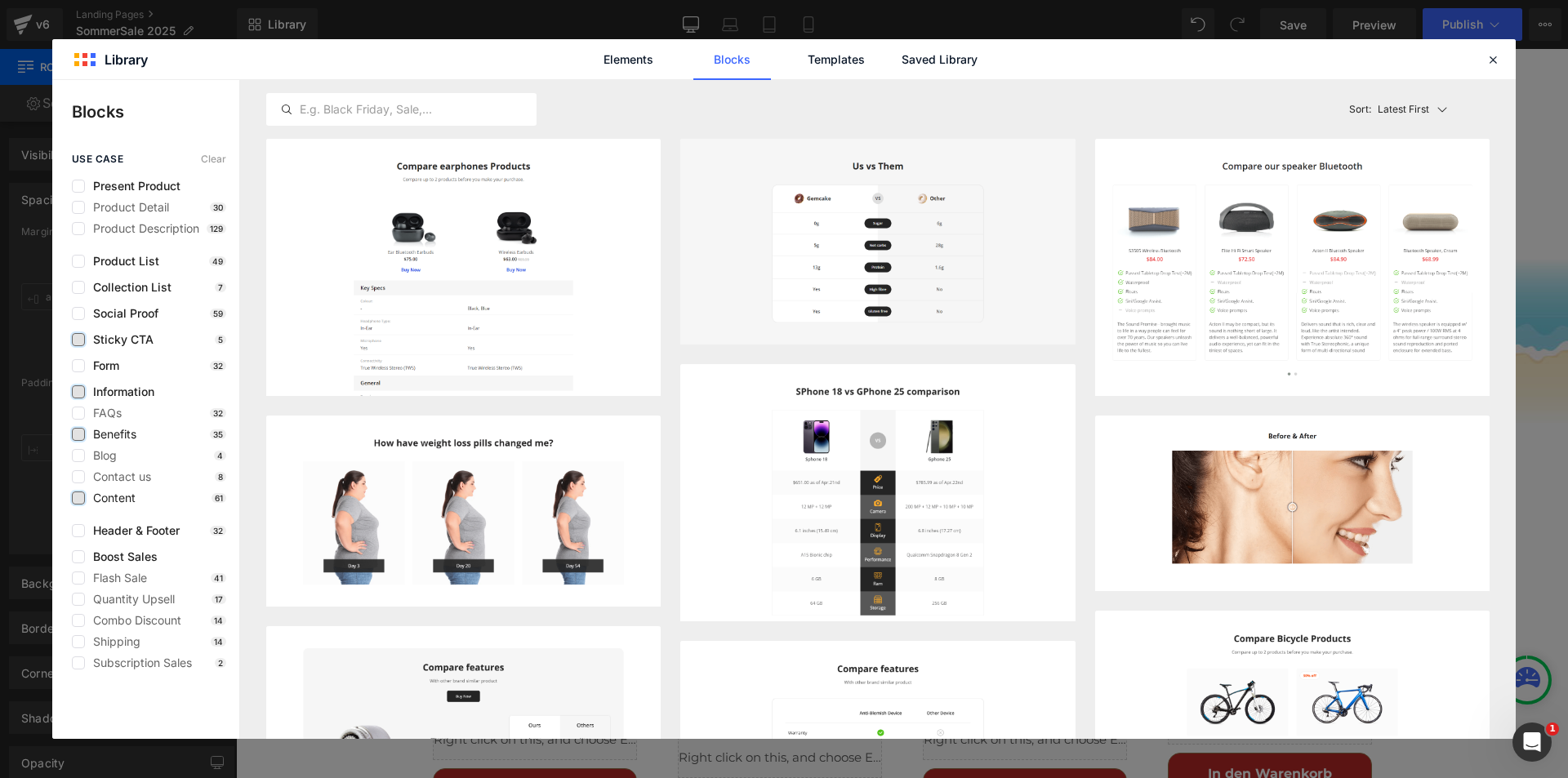
click at [76, 434] on label at bounding box center [78, 434] width 13 height 13
click at [78, 434] on input "checkbox" at bounding box center [78, 434] width 0 height 0
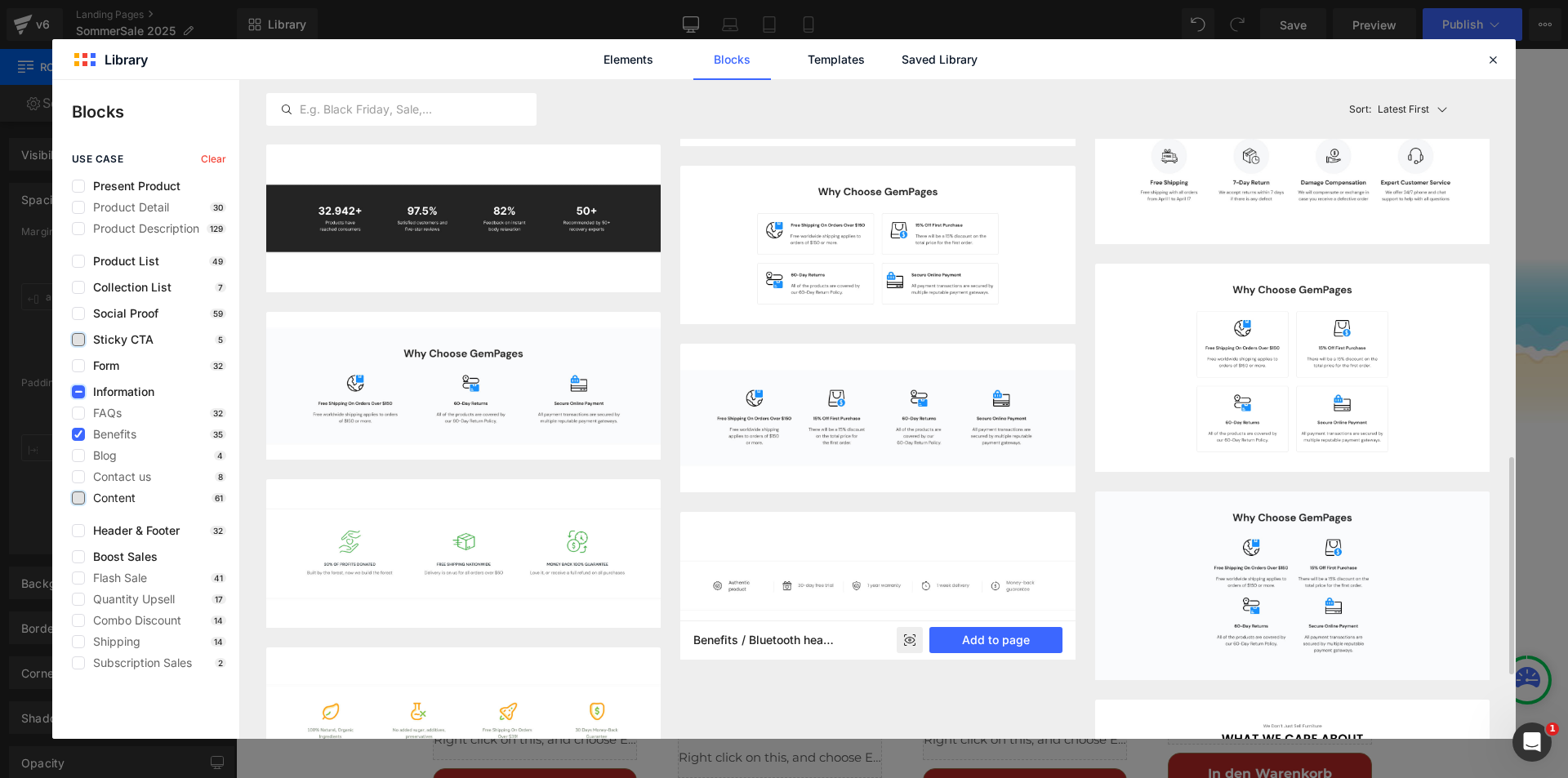
scroll to position [817, 0]
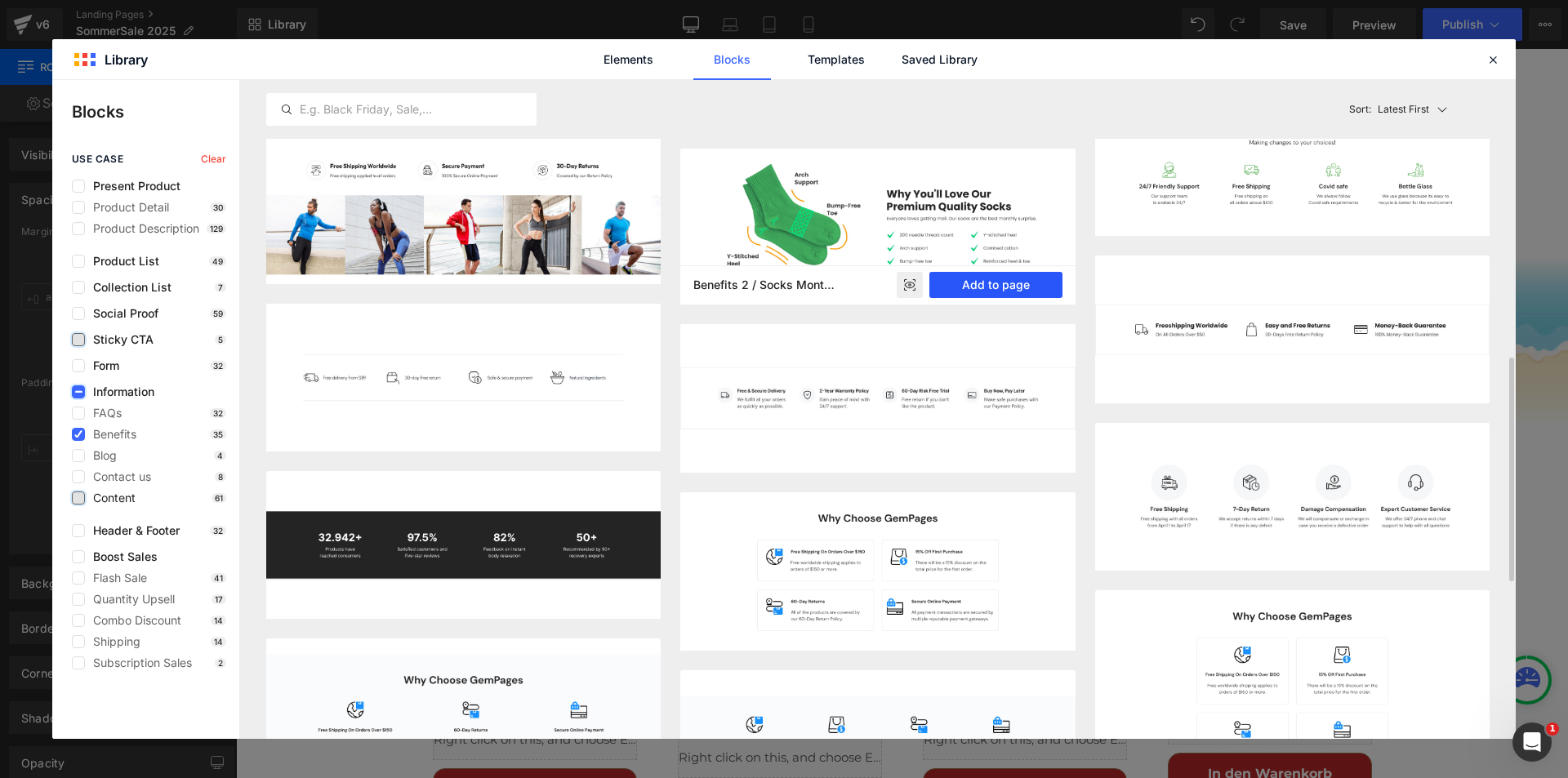
click at [1006, 280] on button "Add to page" at bounding box center [996, 285] width 133 height 26
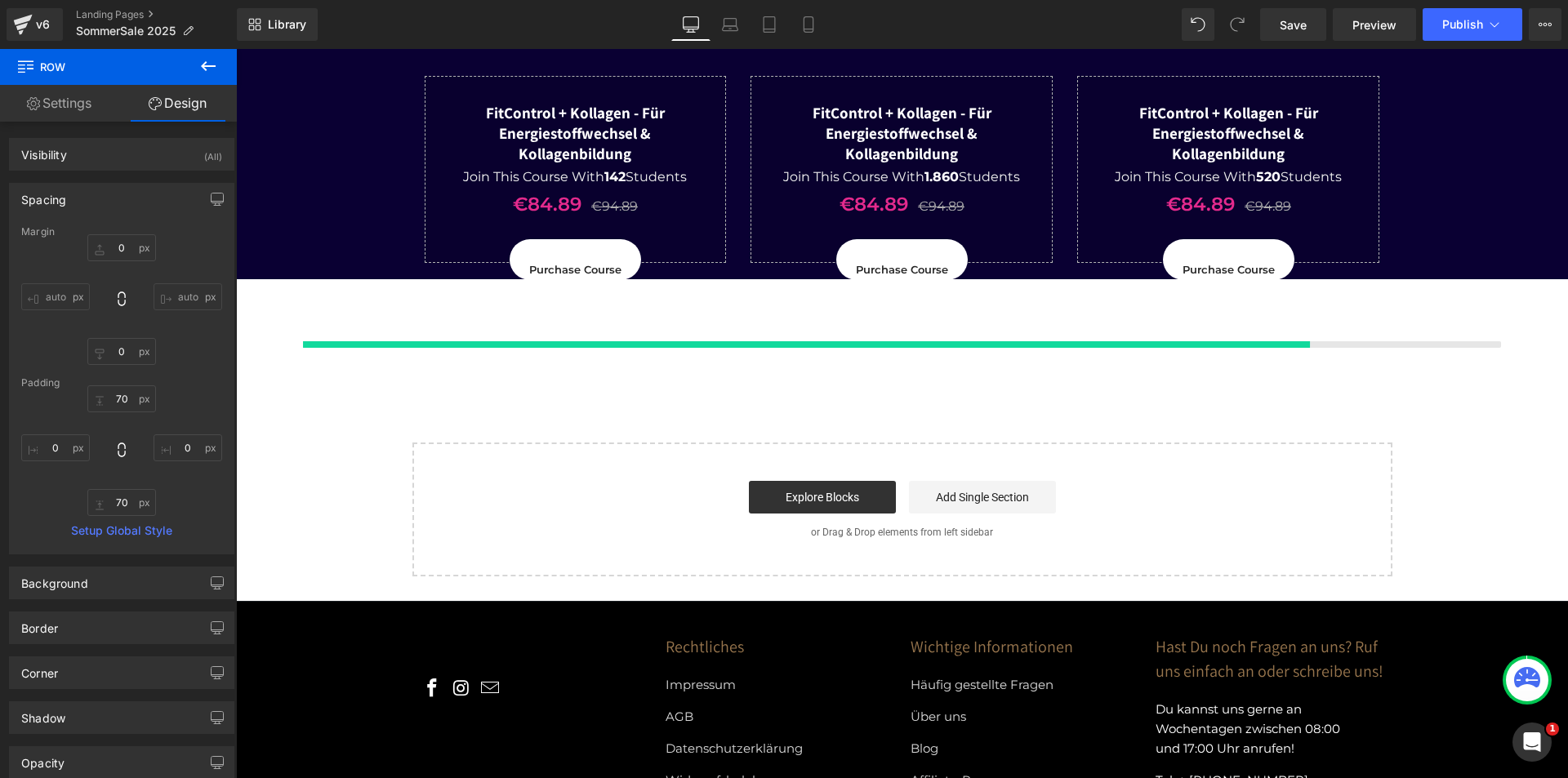
scroll to position [4918, 0]
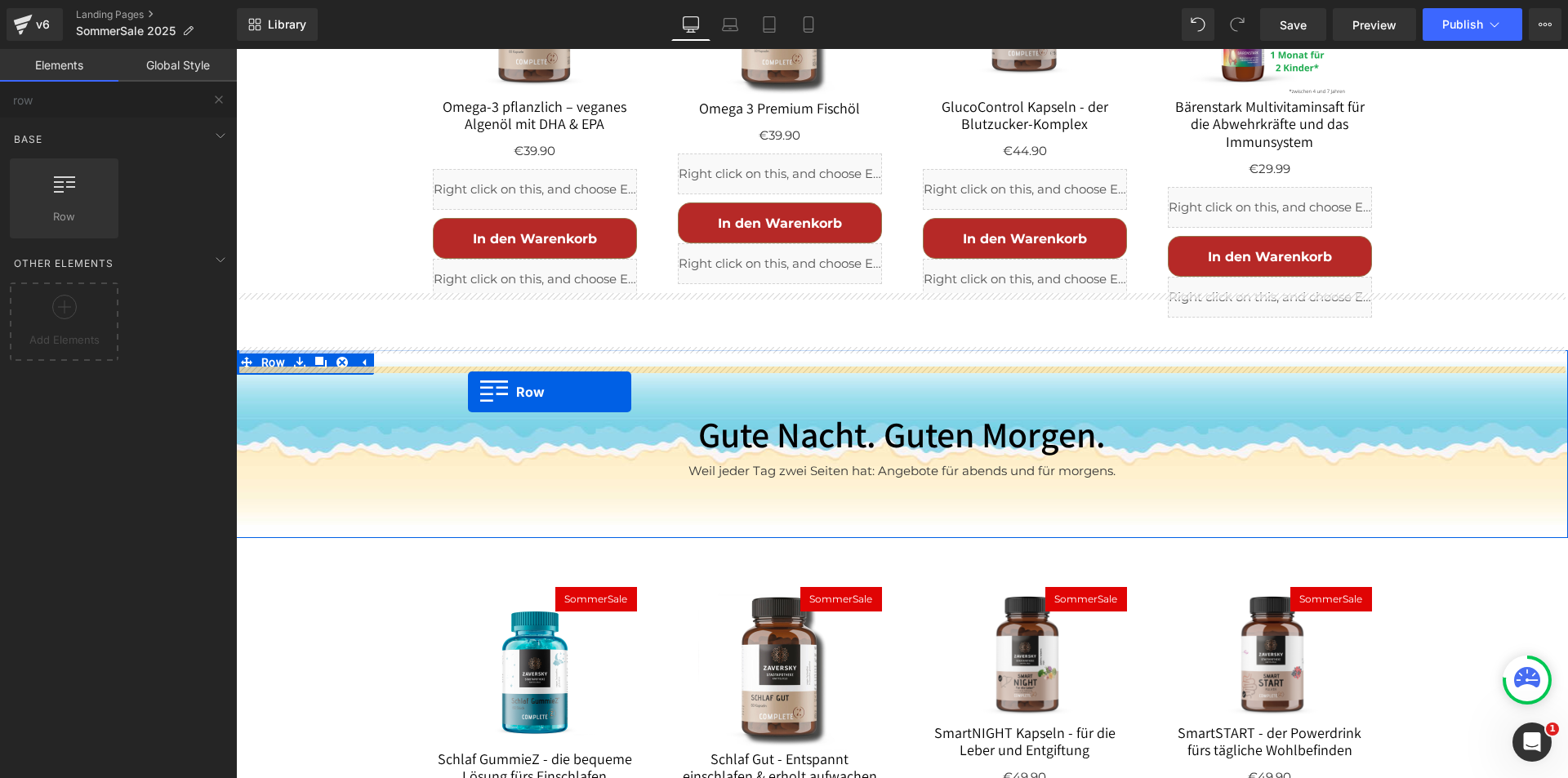
scroll to position [2772, 0]
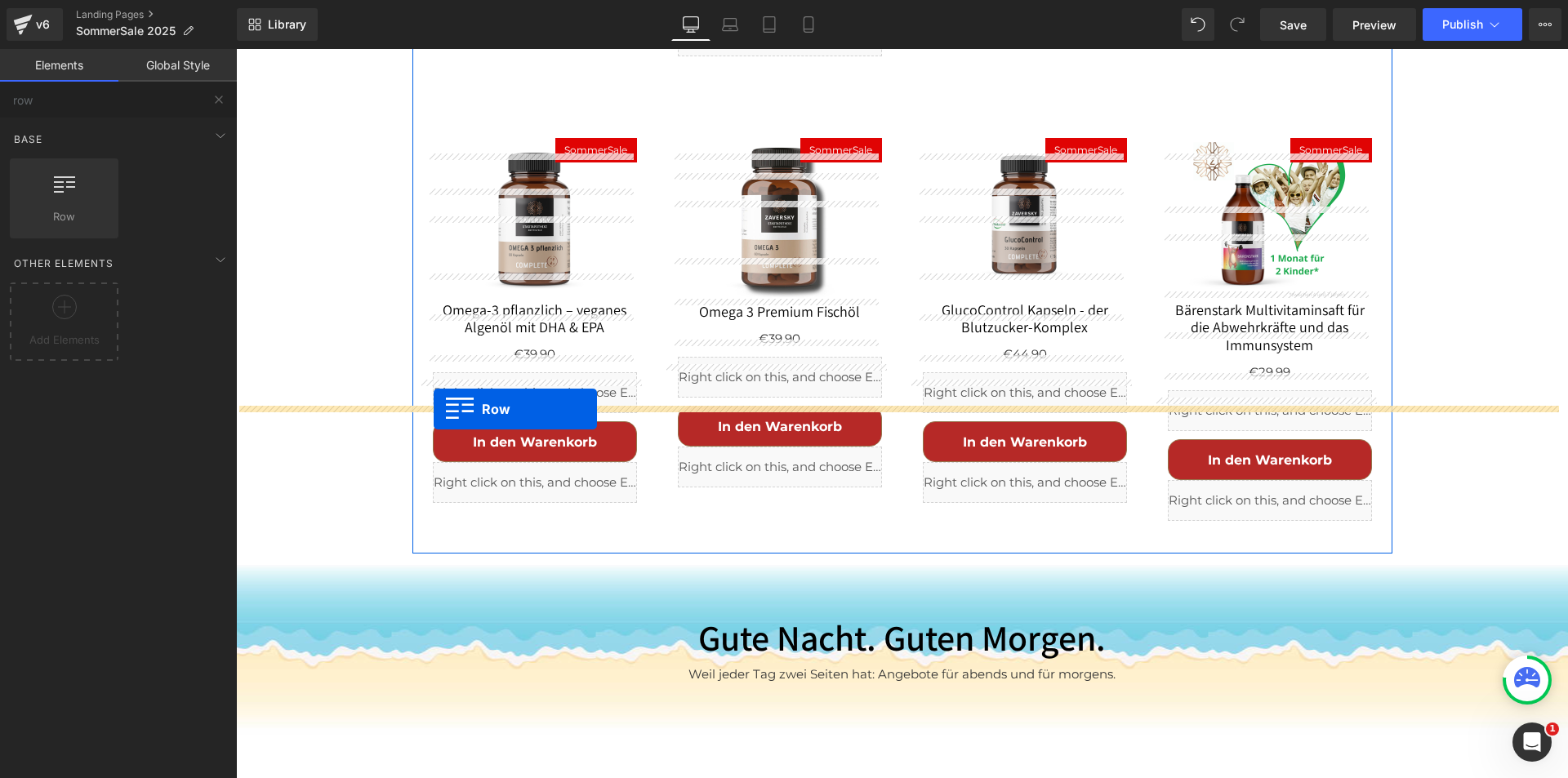
drag, startPoint x: 418, startPoint y: 123, endPoint x: 434, endPoint y: 409, distance: 286.4
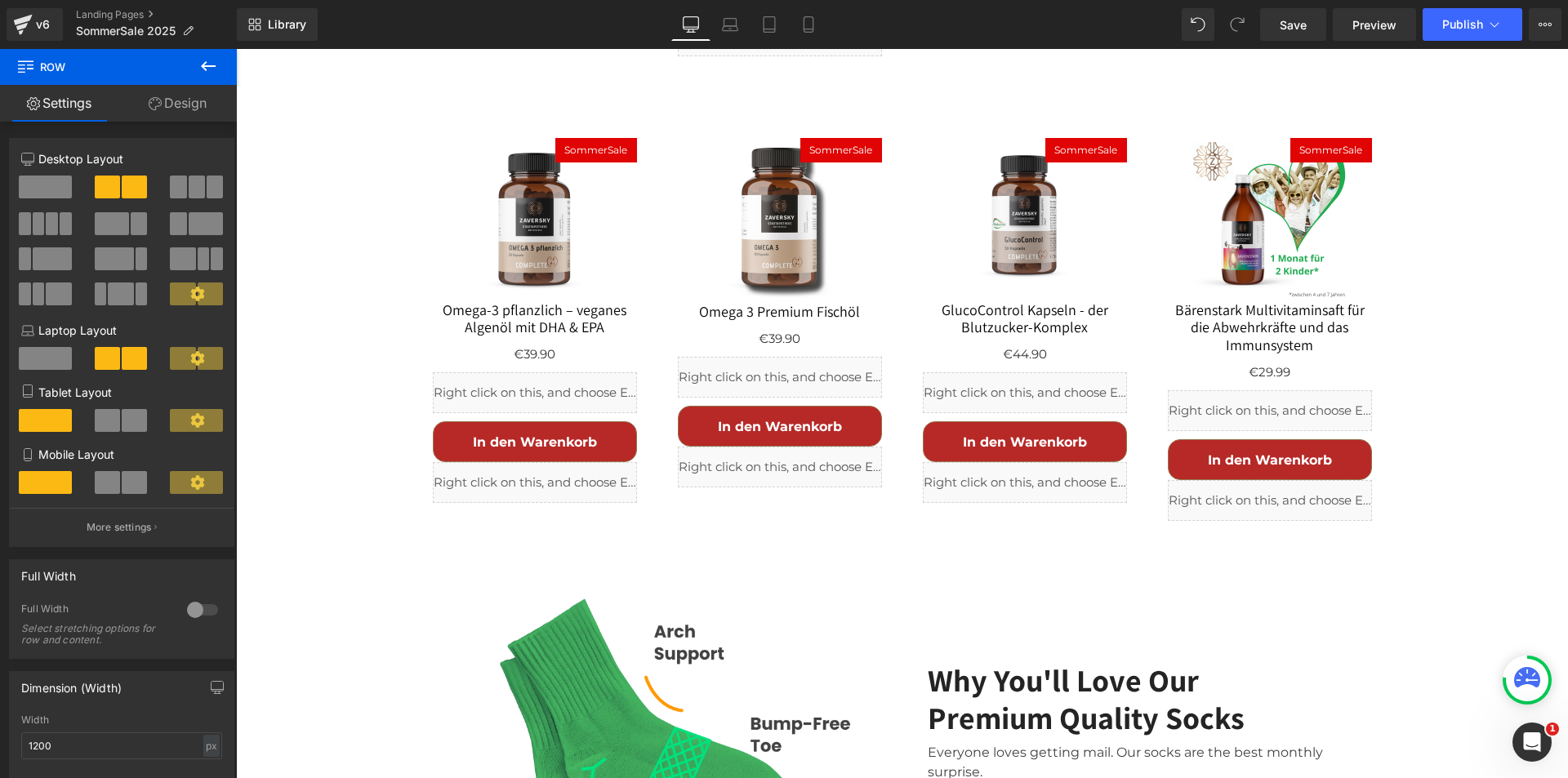
click at [205, 64] on icon at bounding box center [209, 66] width 20 height 20
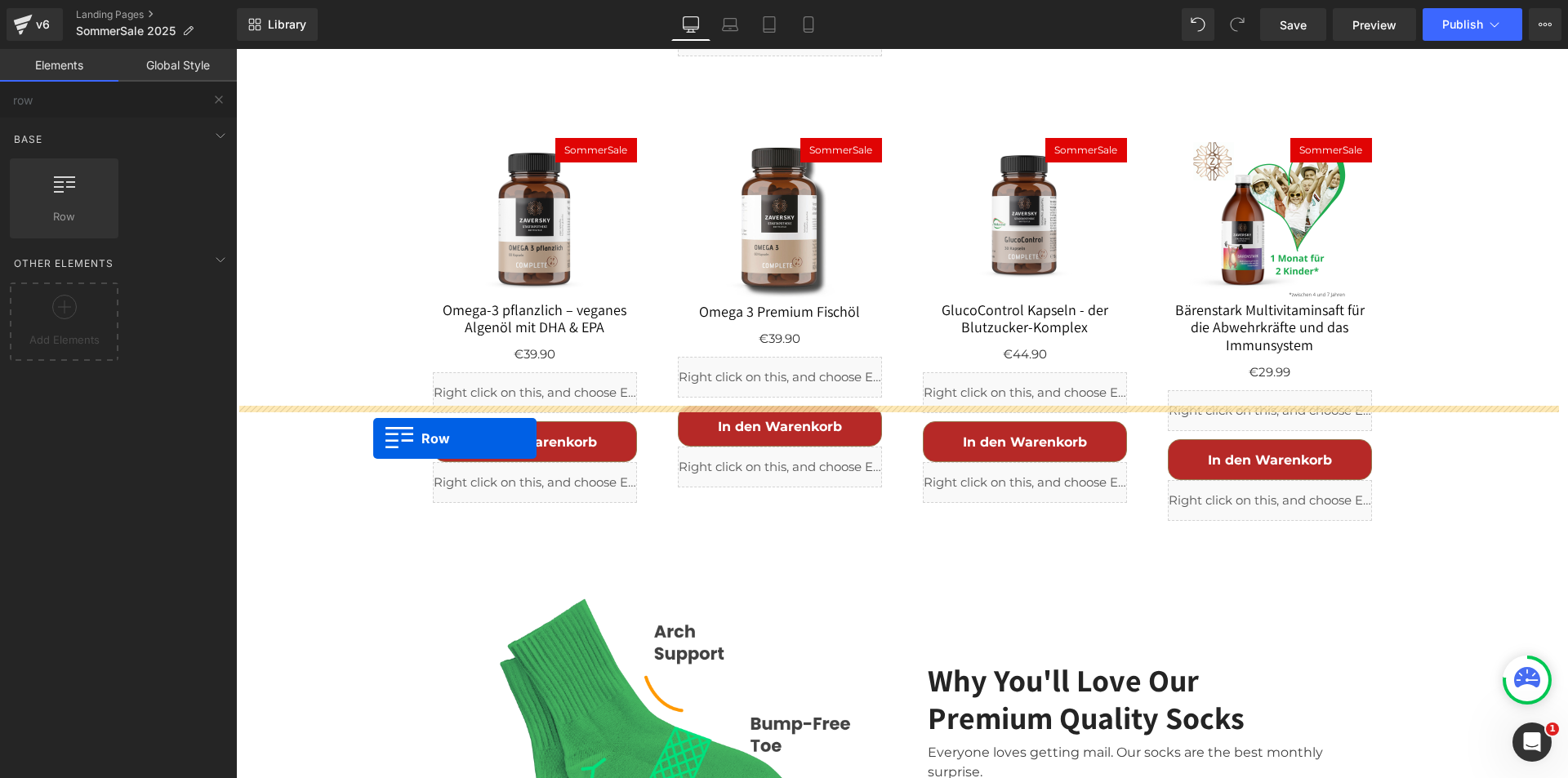
drag, startPoint x: 289, startPoint y: 248, endPoint x: 373, endPoint y: 438, distance: 207.7
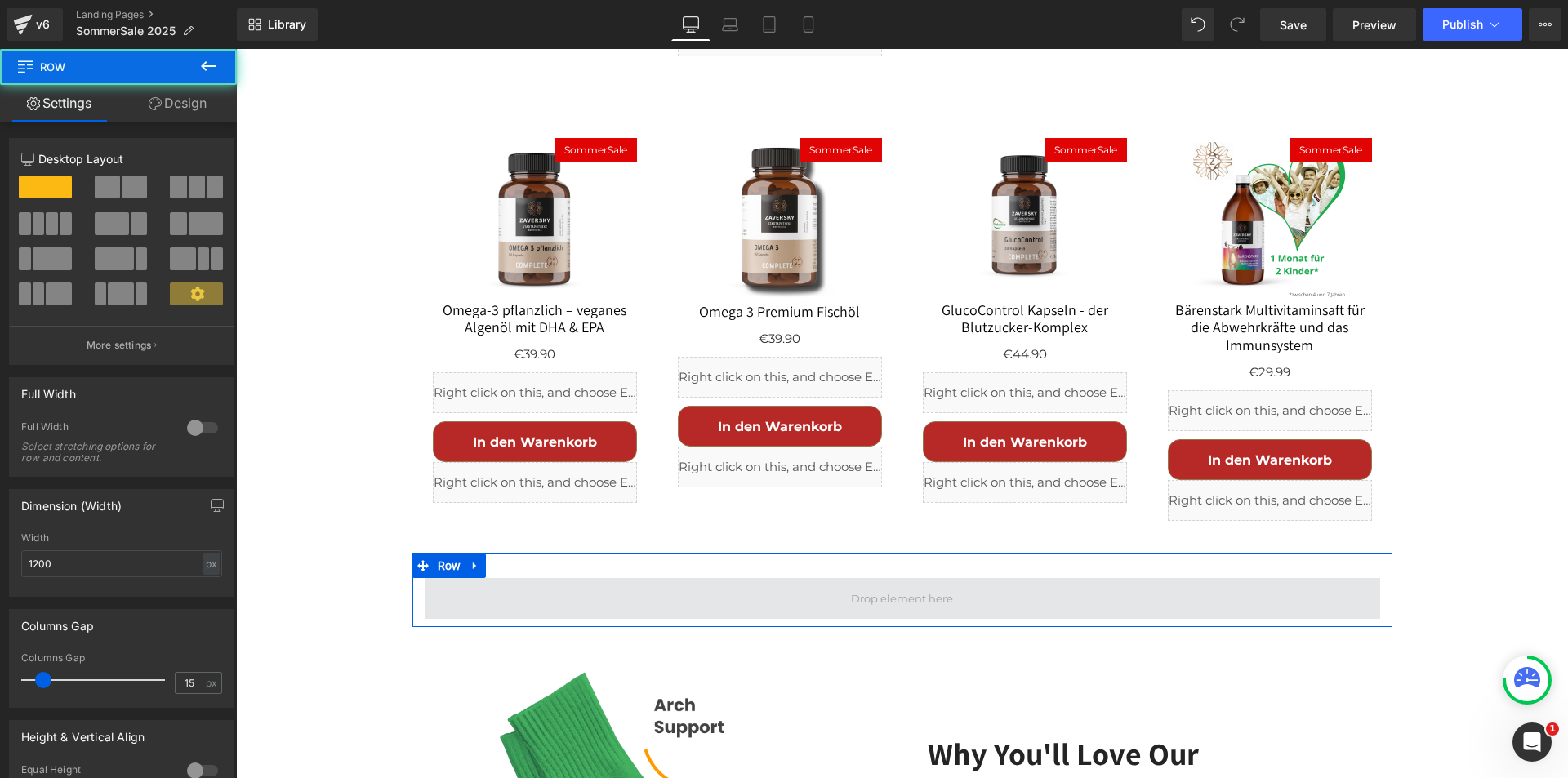
click at [472, 578] on span at bounding box center [902, 598] width 955 height 41
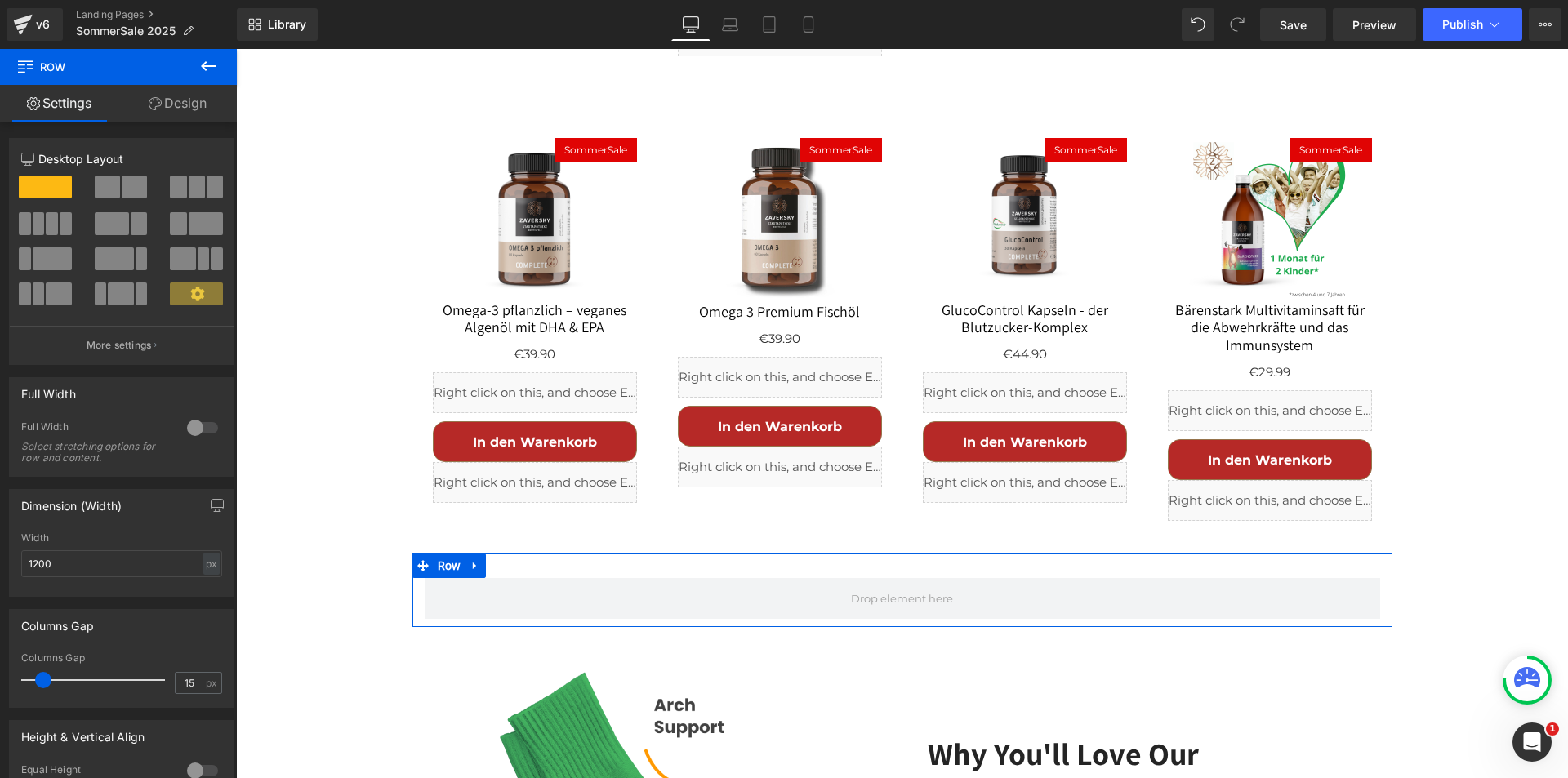
click at [201, 420] on div at bounding box center [203, 428] width 40 height 26
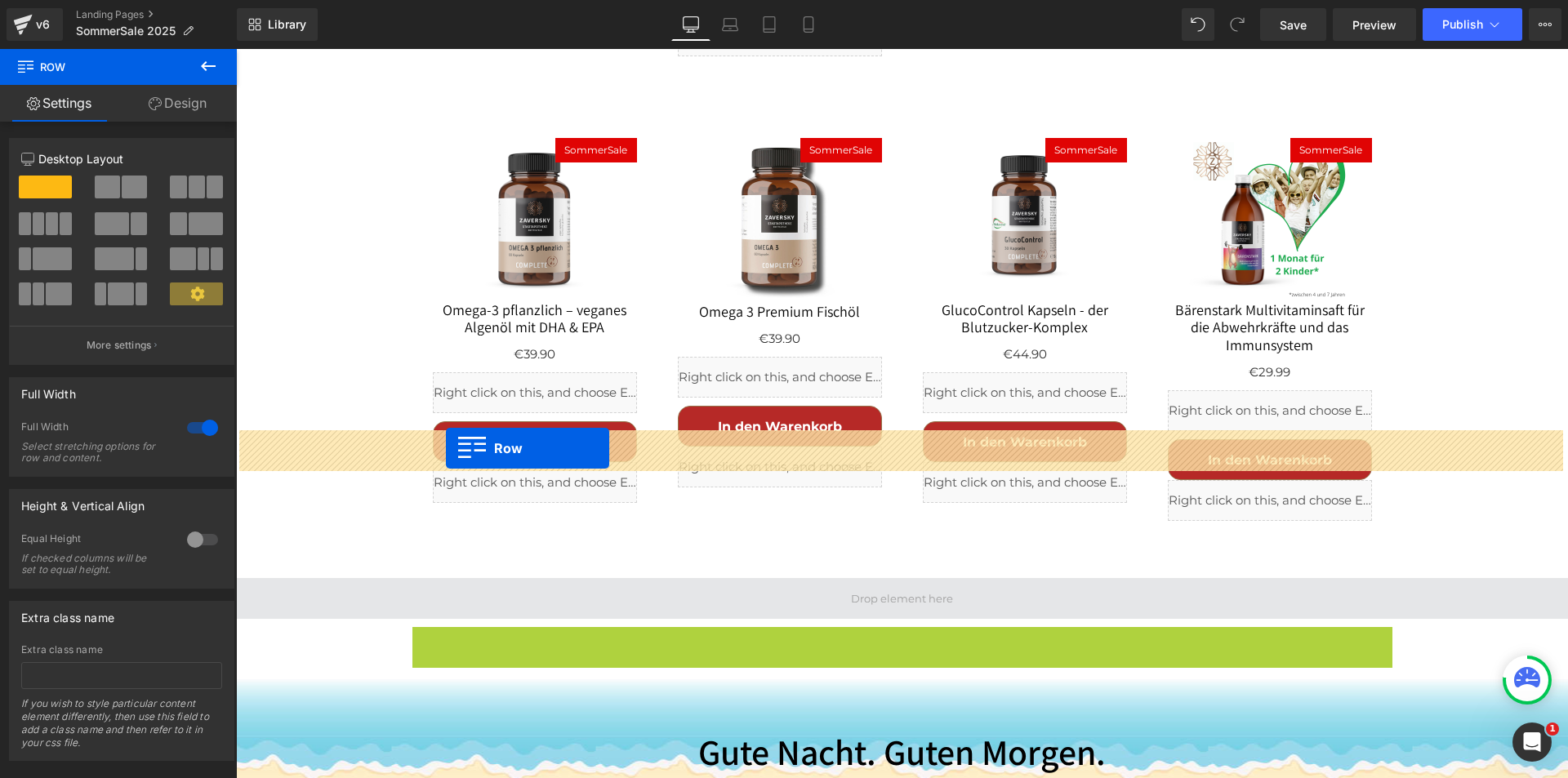
drag, startPoint x: 436, startPoint y: 482, endPoint x: 446, endPoint y: 448, distance: 35.4
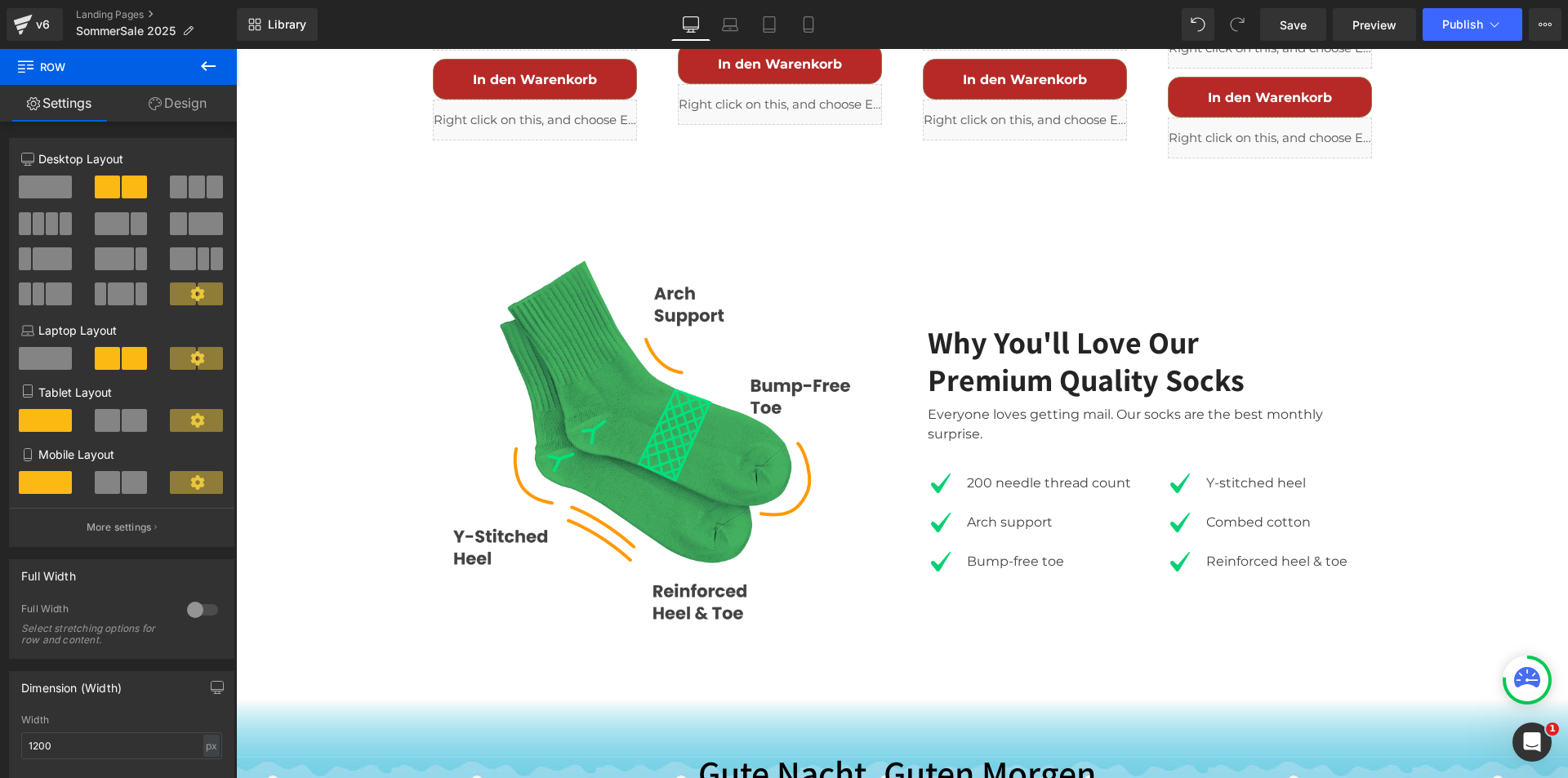
scroll to position [2935, 0]
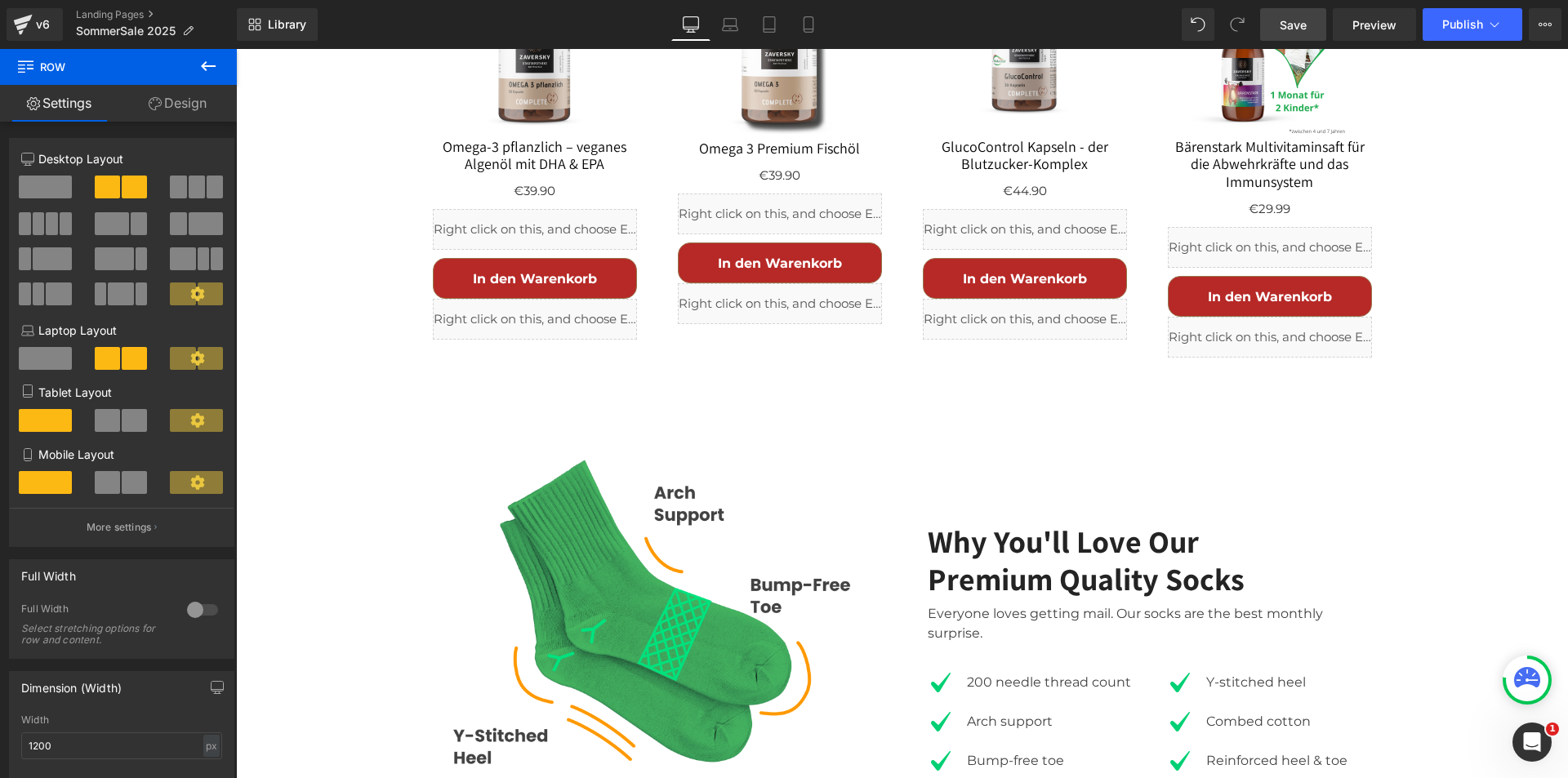
click at [1284, 12] on link "Save" at bounding box center [1293, 25] width 66 height 33
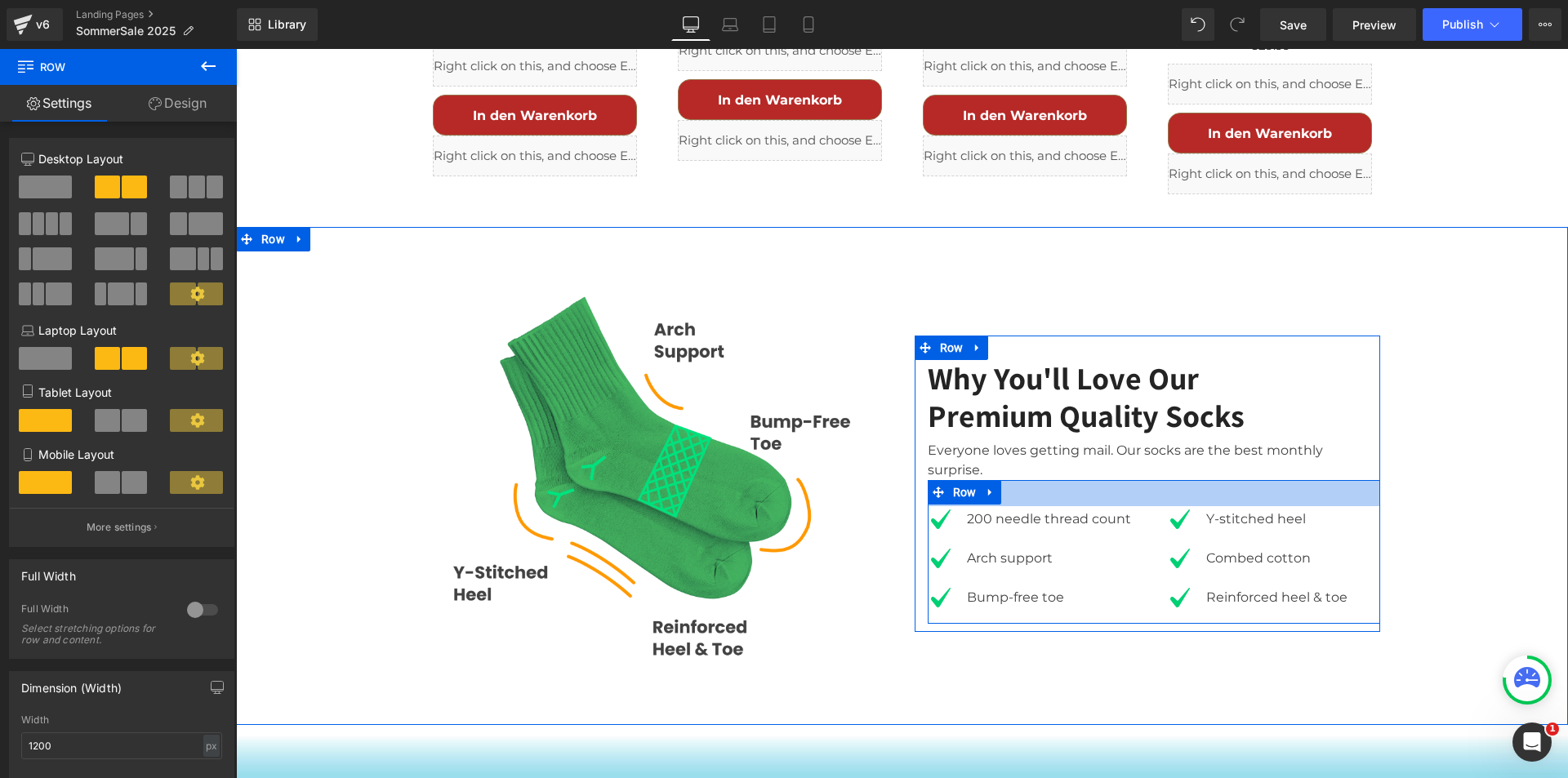
click at [1035, 434] on div "Everyone loves getting mail. Our socks are the best monthly surprise." at bounding box center [1154, 457] width 453 height 45
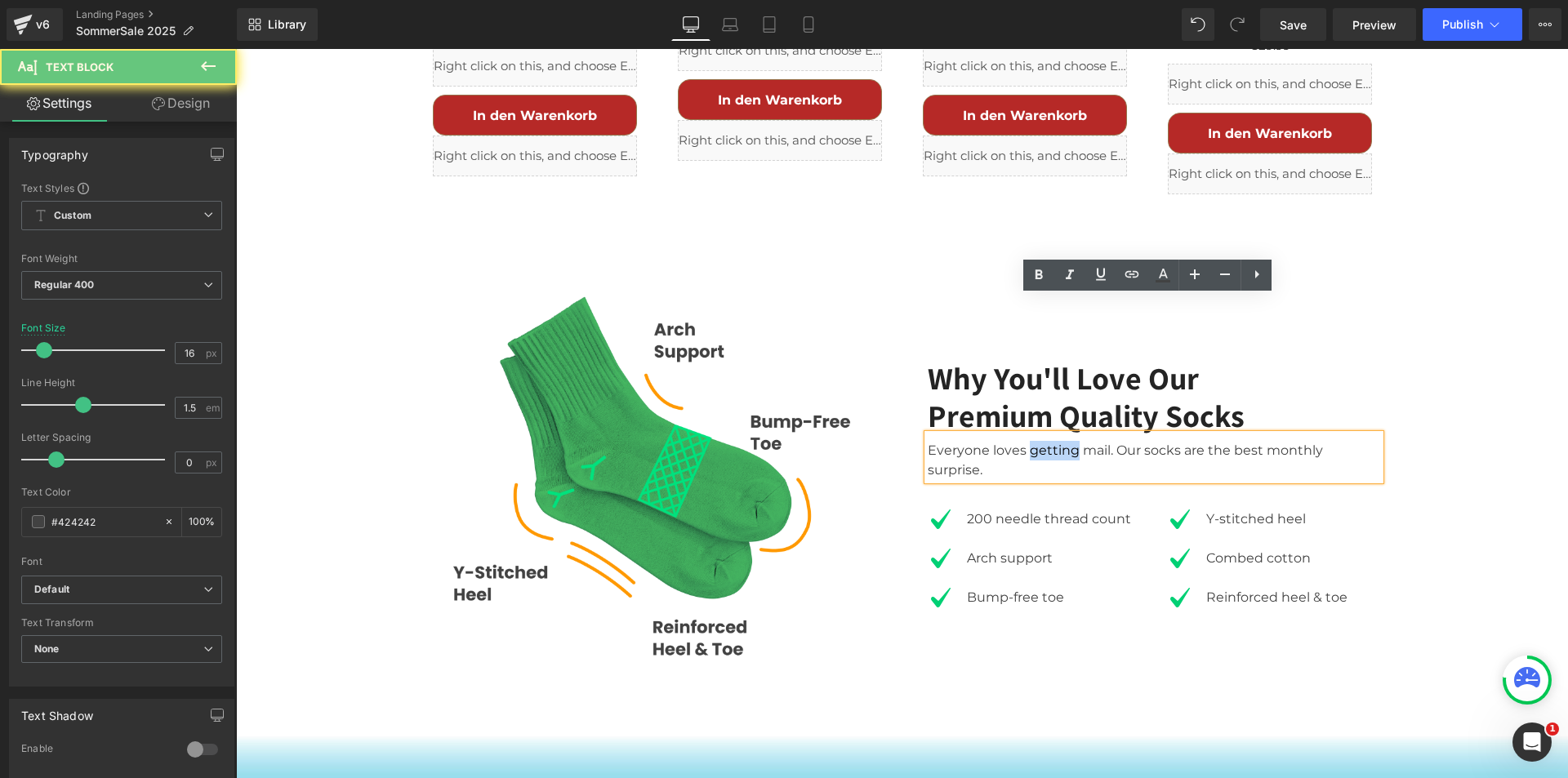
click at [1035, 434] on div "Everyone loves getting mail. Our socks are the best monthly surprise." at bounding box center [1154, 457] width 453 height 45
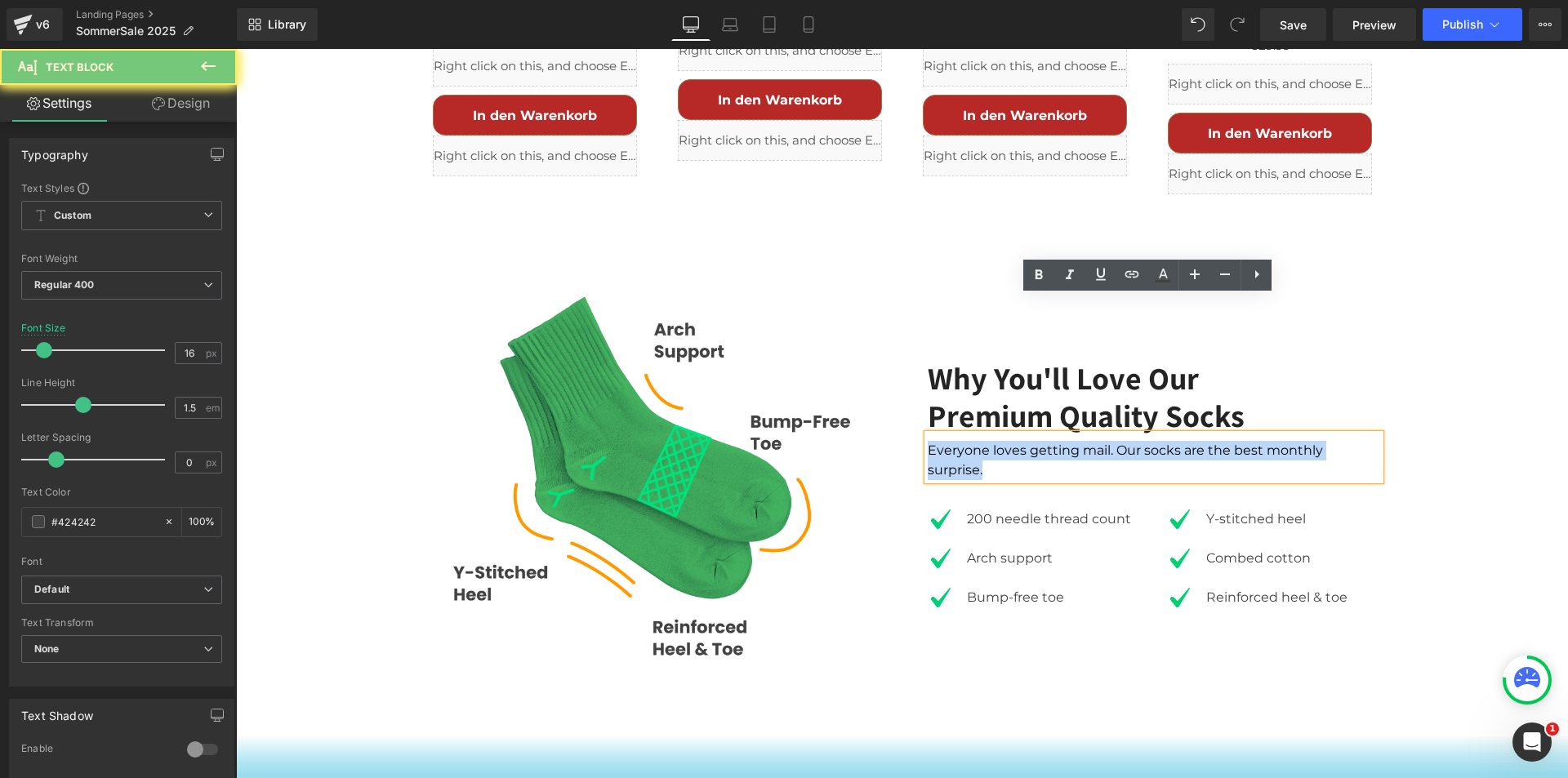
paste div
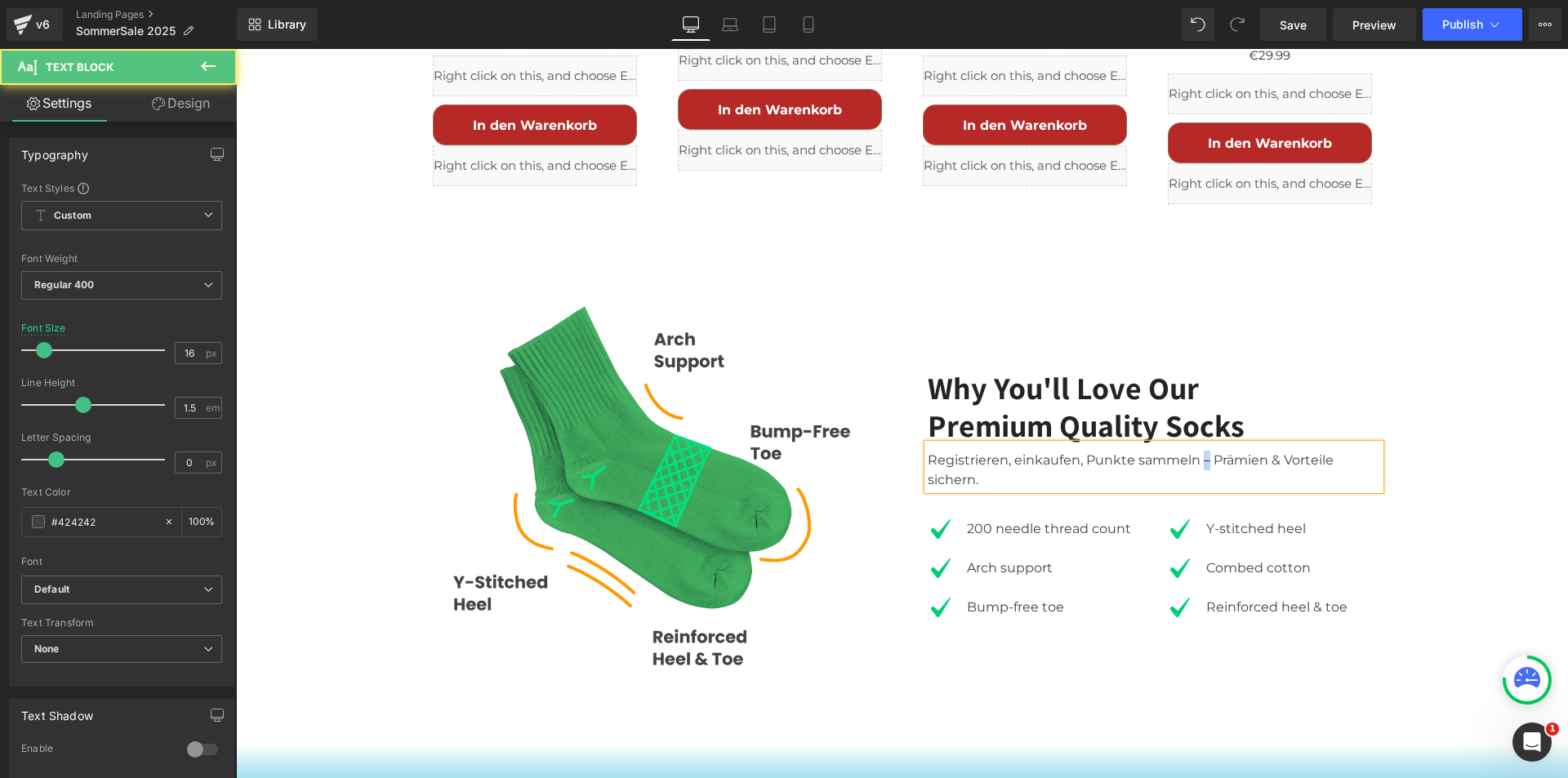
click at [1197, 444] on div "Registrieren, einkaufen, Punkte sammeln – Prämien & Vorteile sichern." at bounding box center [1154, 466] width 453 height 45
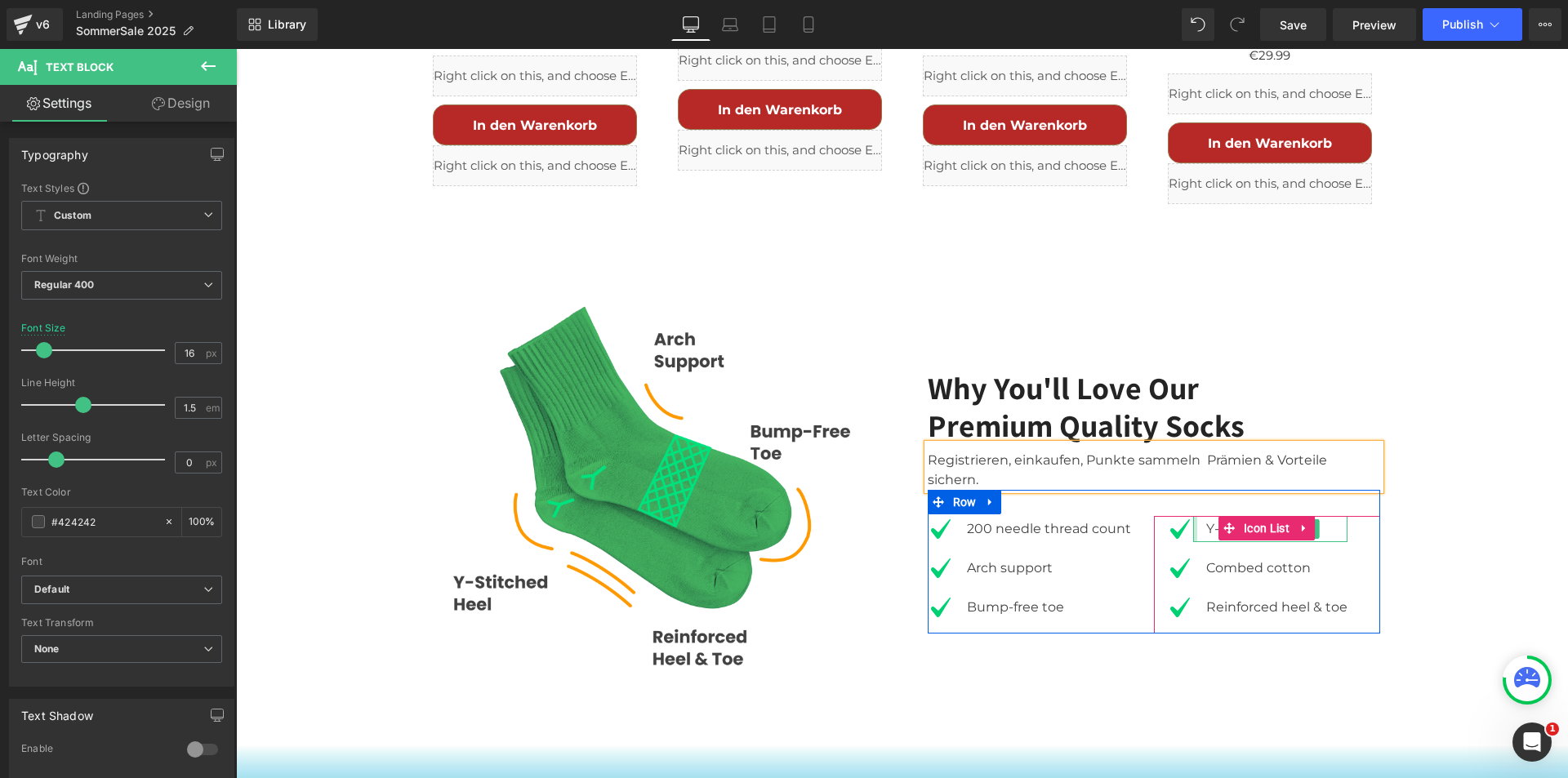
scroll to position [3098, 0]
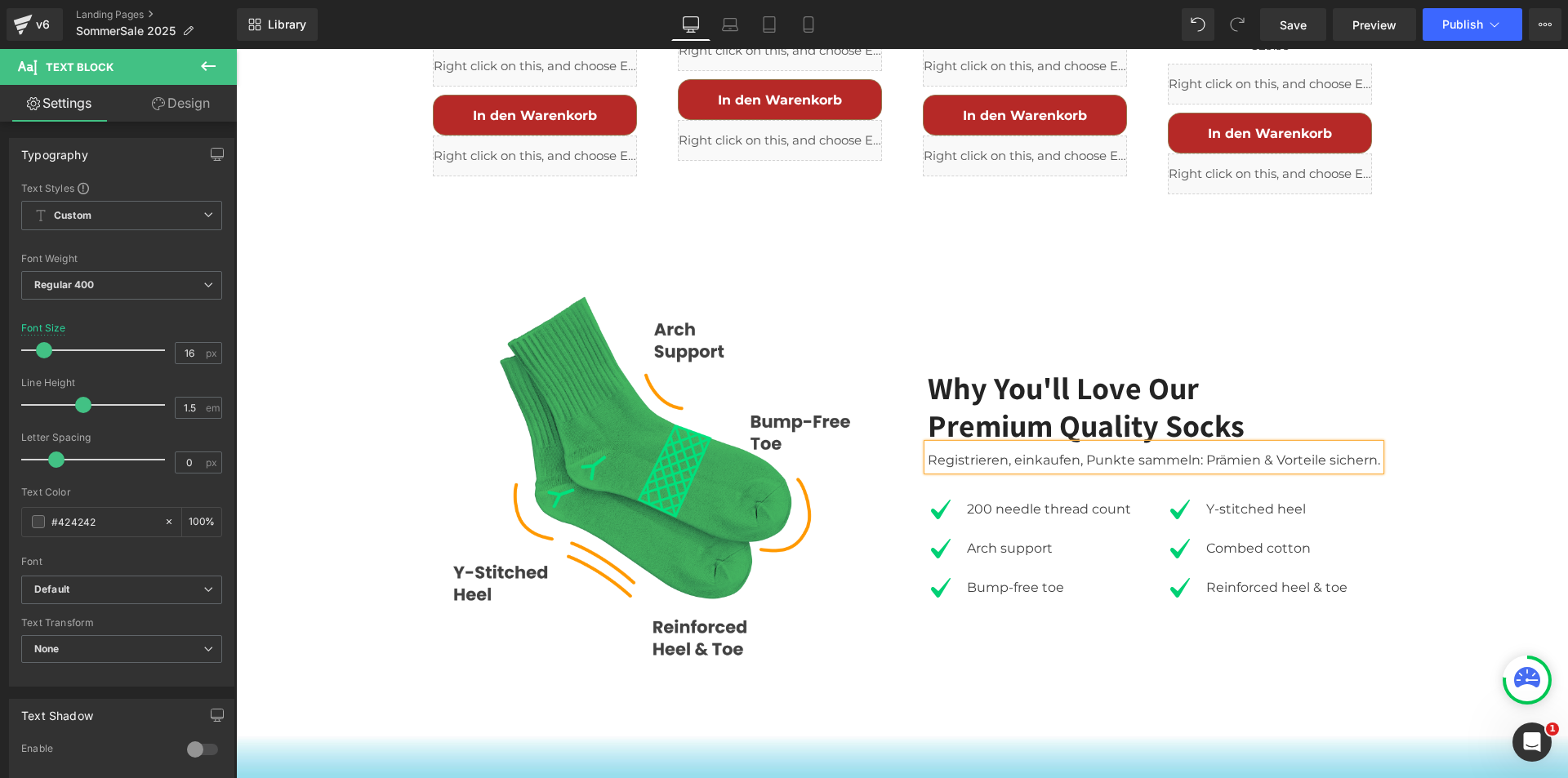
click at [968, 370] on h2 "Why You'll Love Our" at bounding box center [1154, 389] width 453 height 38
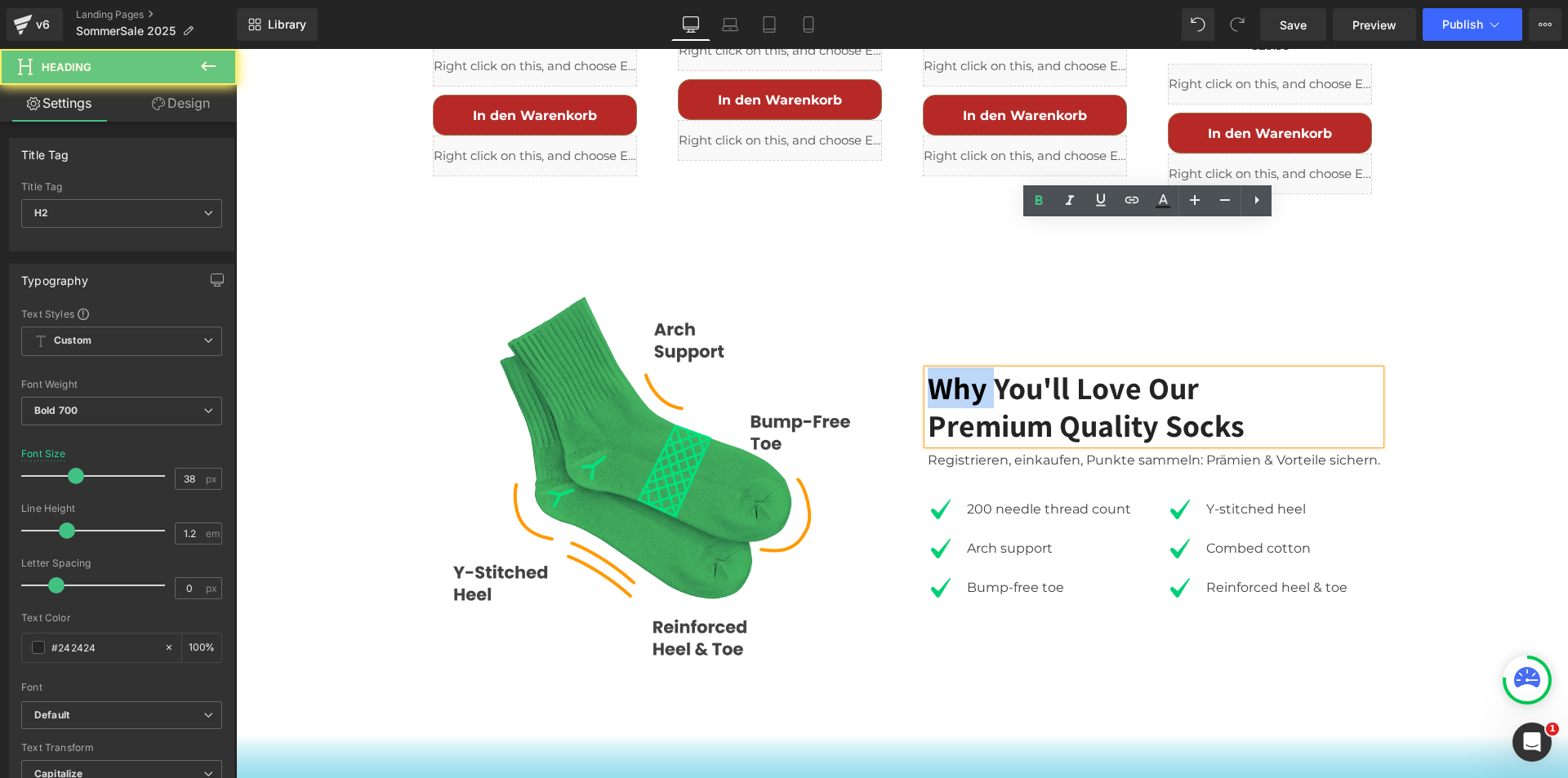
click at [968, 370] on h2 "Why You'll Love Our" at bounding box center [1154, 389] width 453 height 38
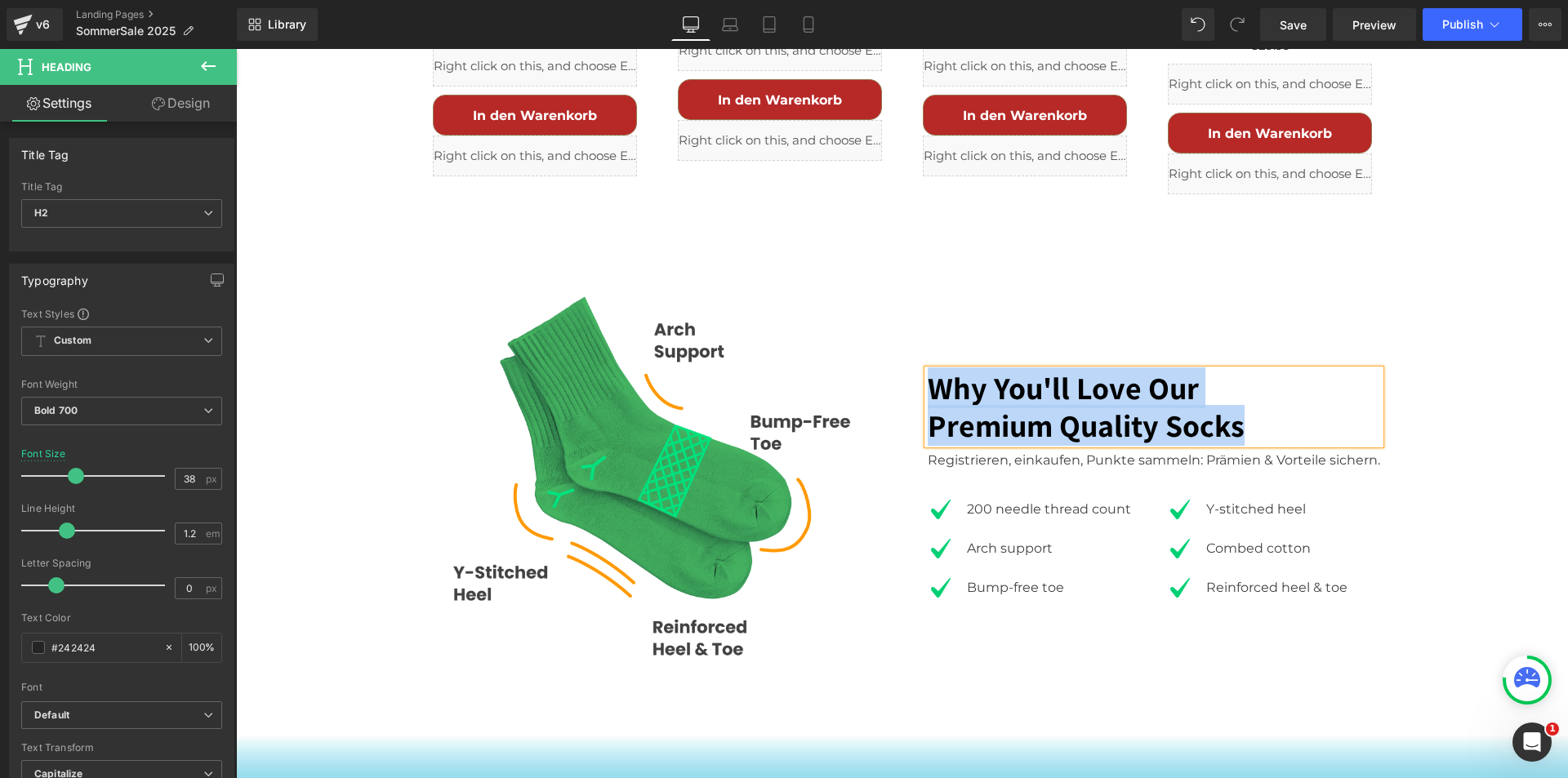
paste div
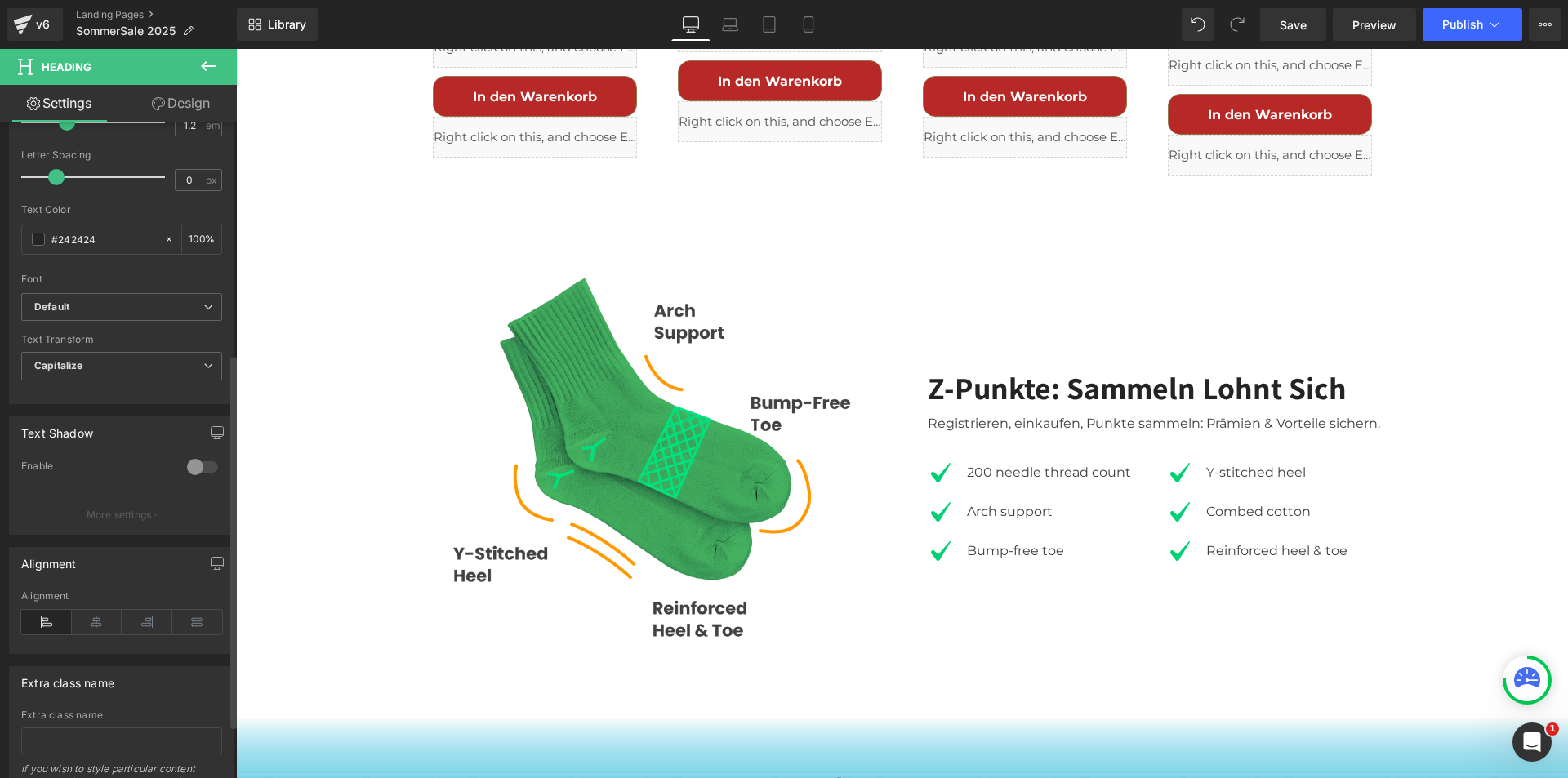
scroll to position [502, 0]
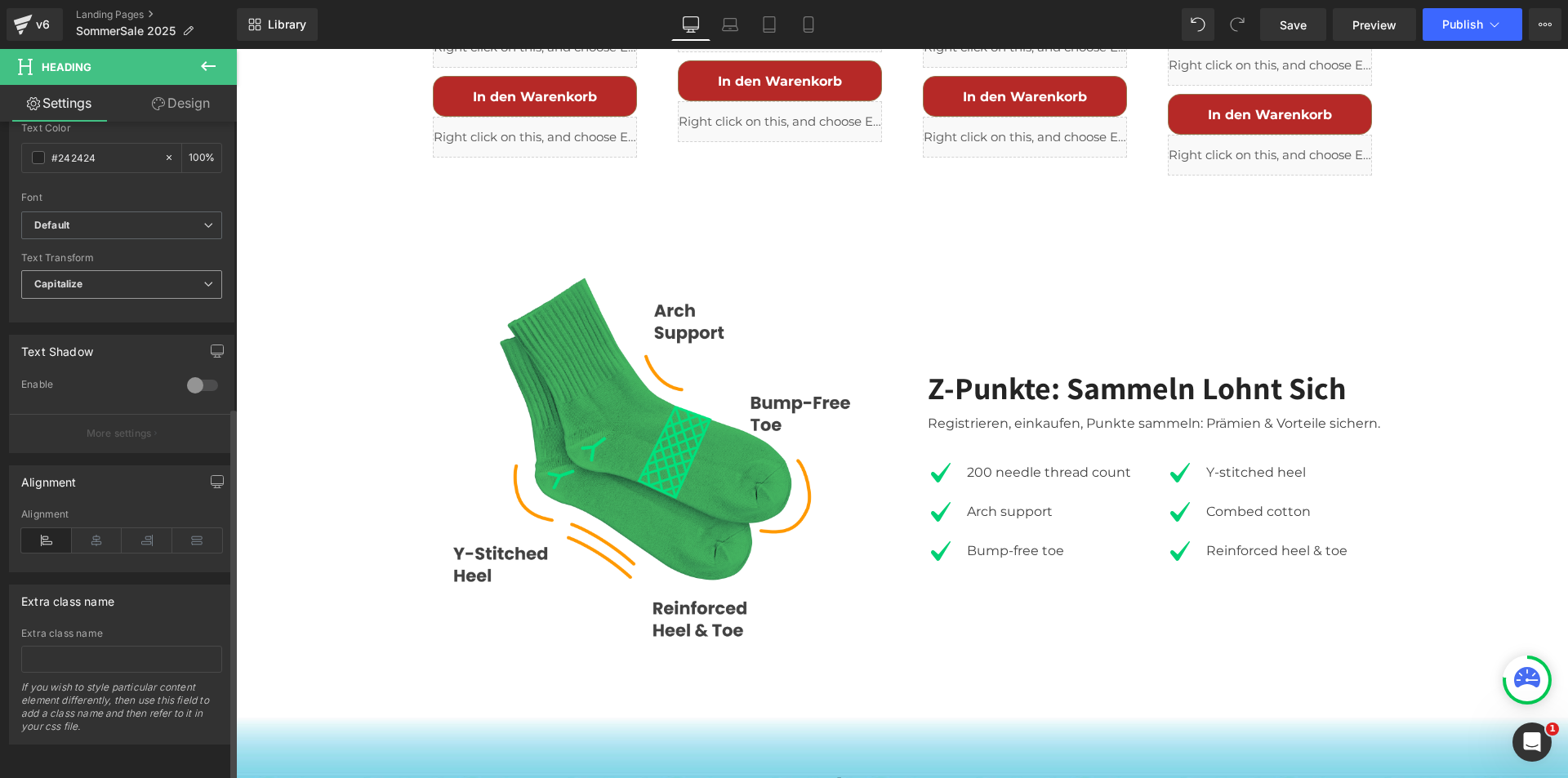
drag, startPoint x: 137, startPoint y: 269, endPoint x: 133, endPoint y: 278, distance: 9.8
click at [137, 270] on span "Capitalize" at bounding box center [122, 284] width 201 height 29
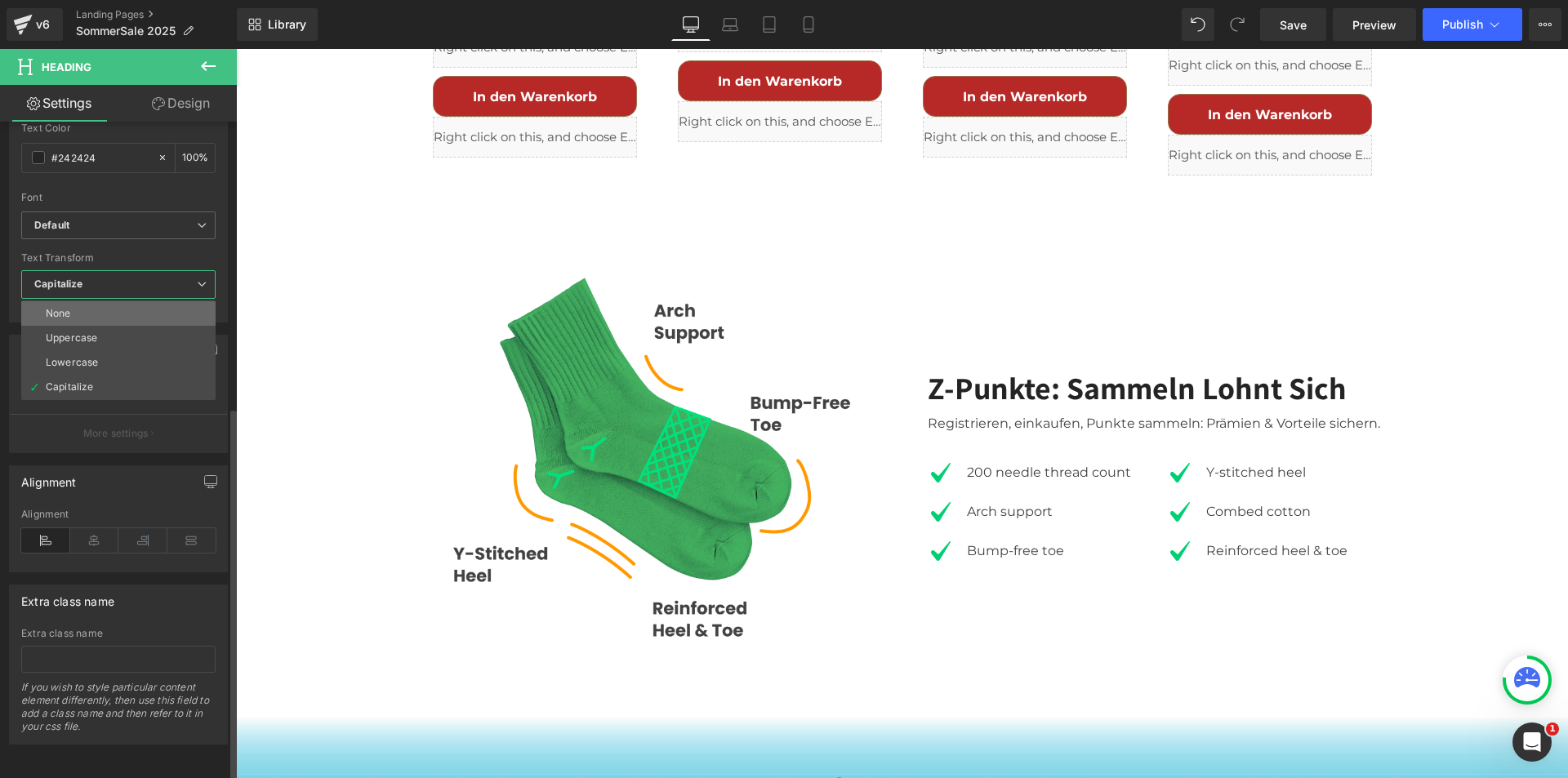
click at [115, 306] on li "None" at bounding box center [119, 314] width 195 height 25
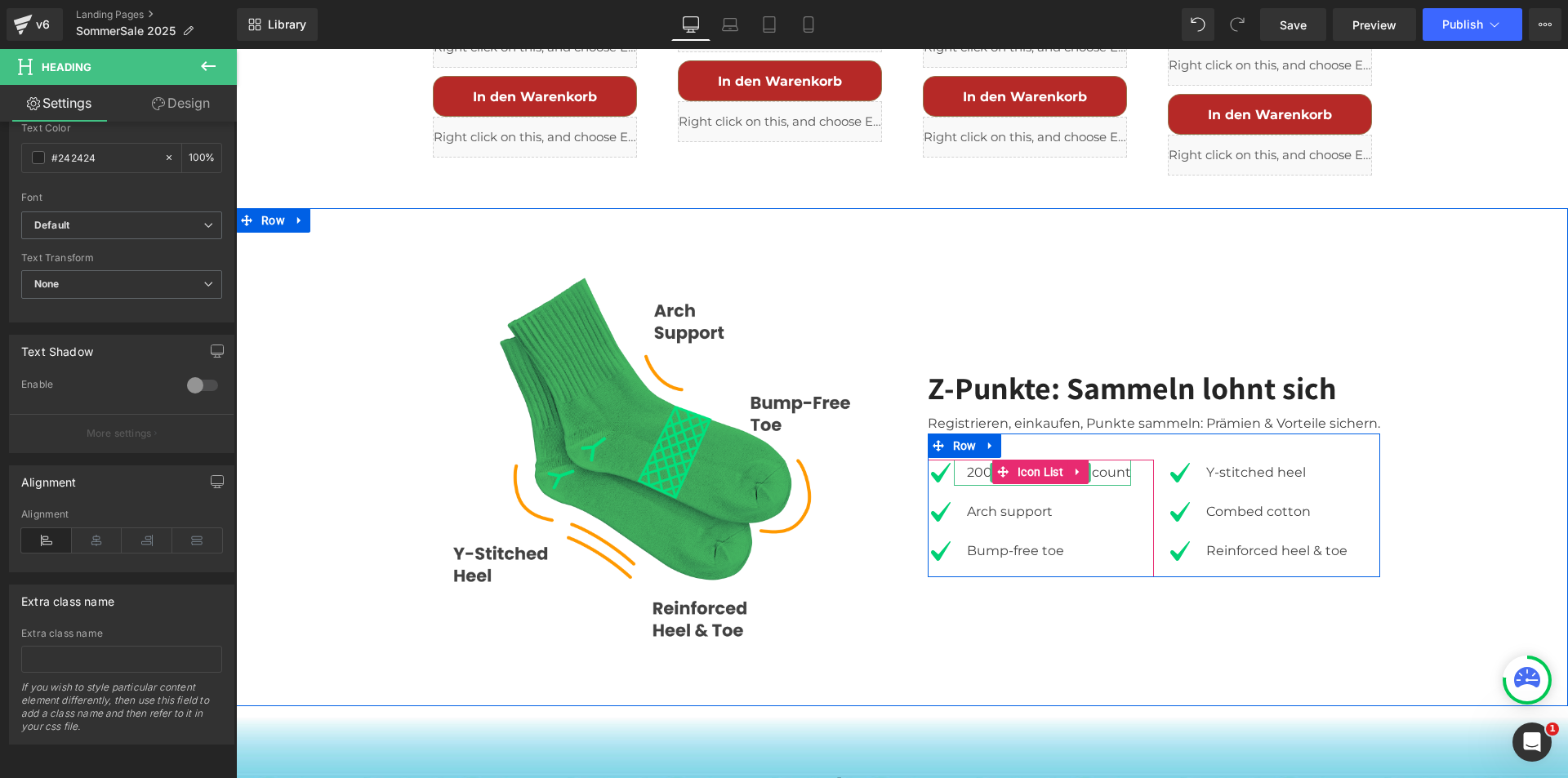
click at [1100, 460] on div "200 needle thread count" at bounding box center [1042, 473] width 177 height 26
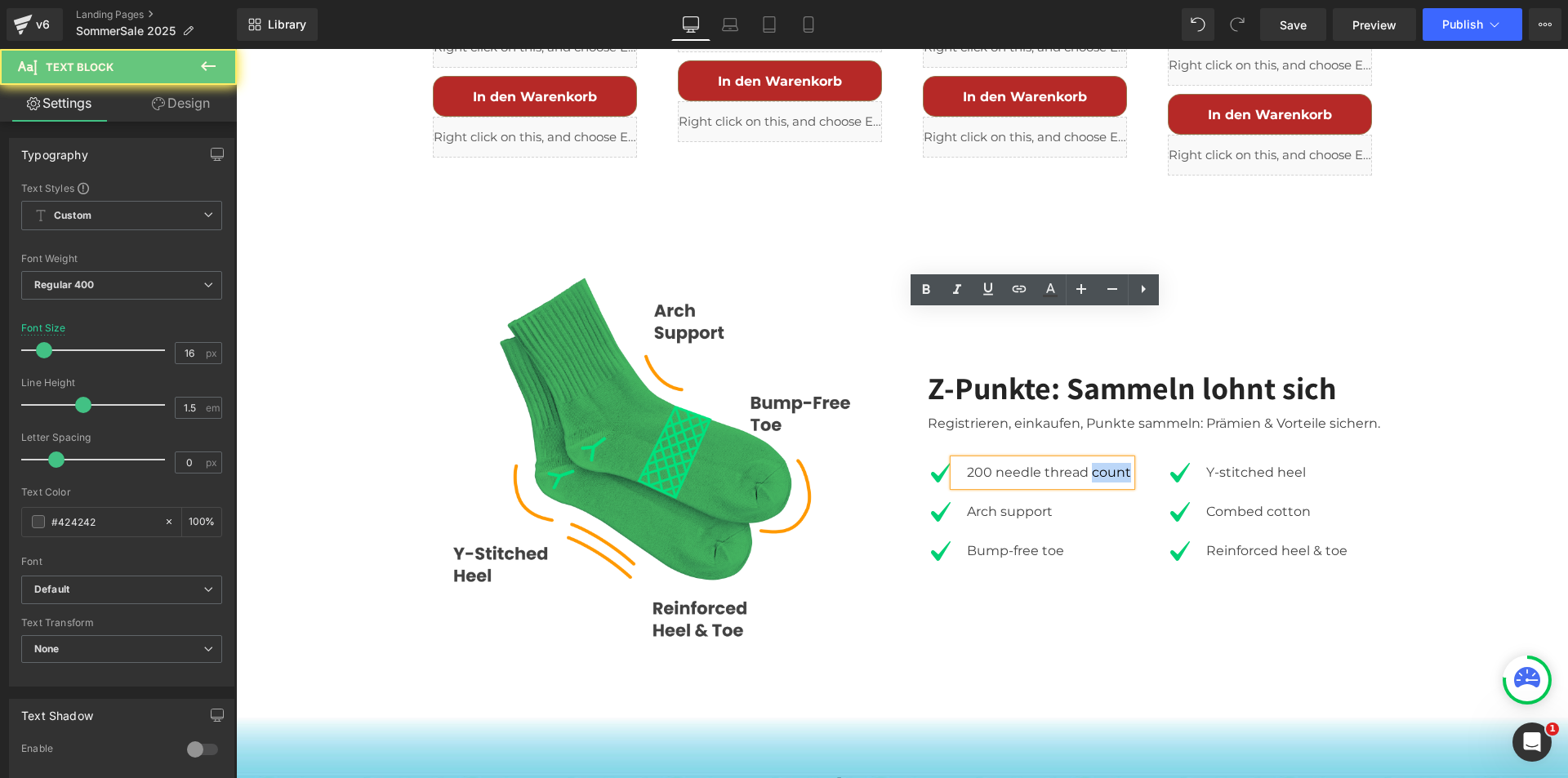
click at [1100, 460] on div "200 needle thread count" at bounding box center [1042, 473] width 177 height 26
click at [1064, 460] on div "200 needle thread count" at bounding box center [1042, 473] width 177 height 26
paste div
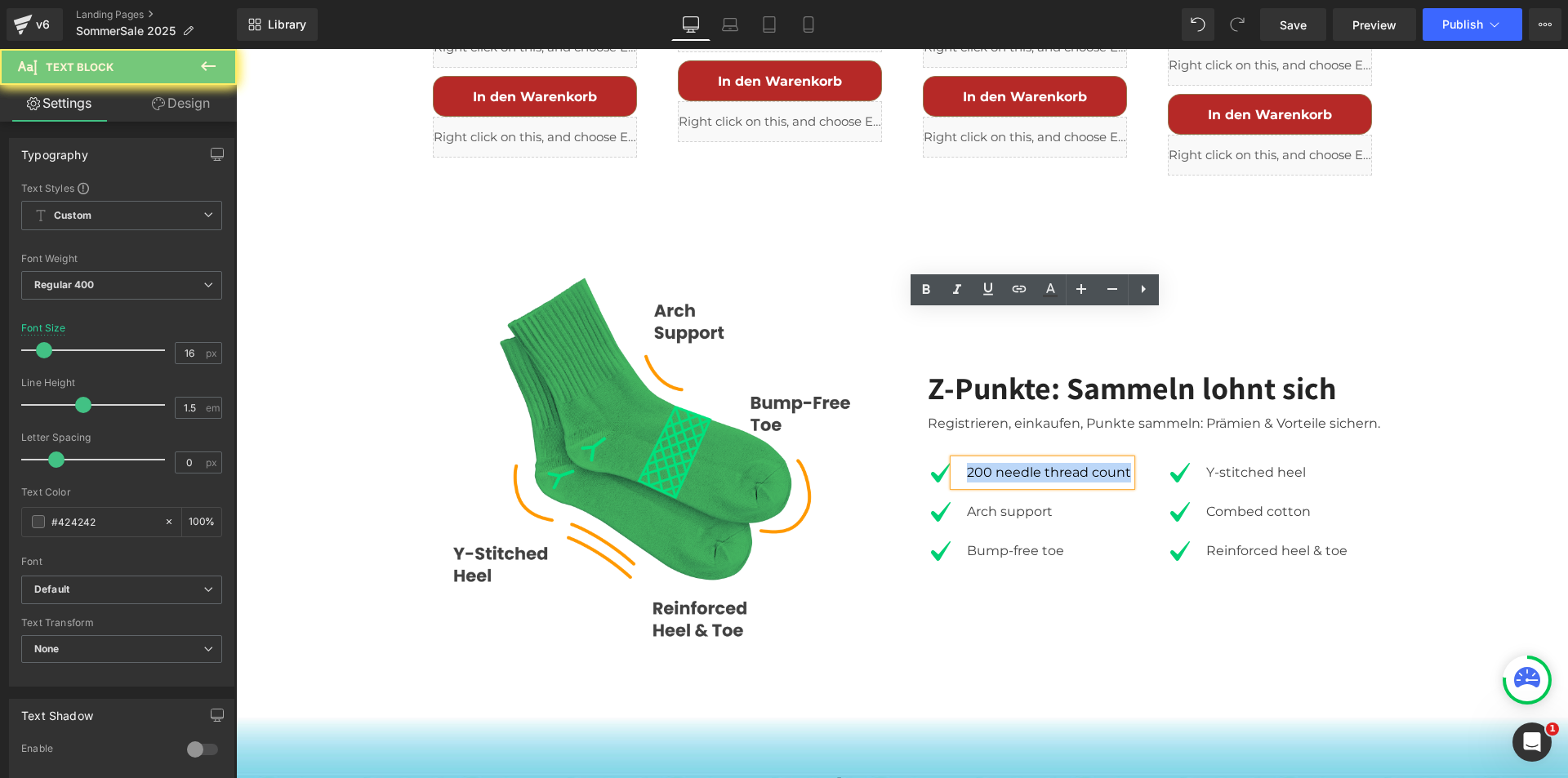
scroll to position [3107, 0]
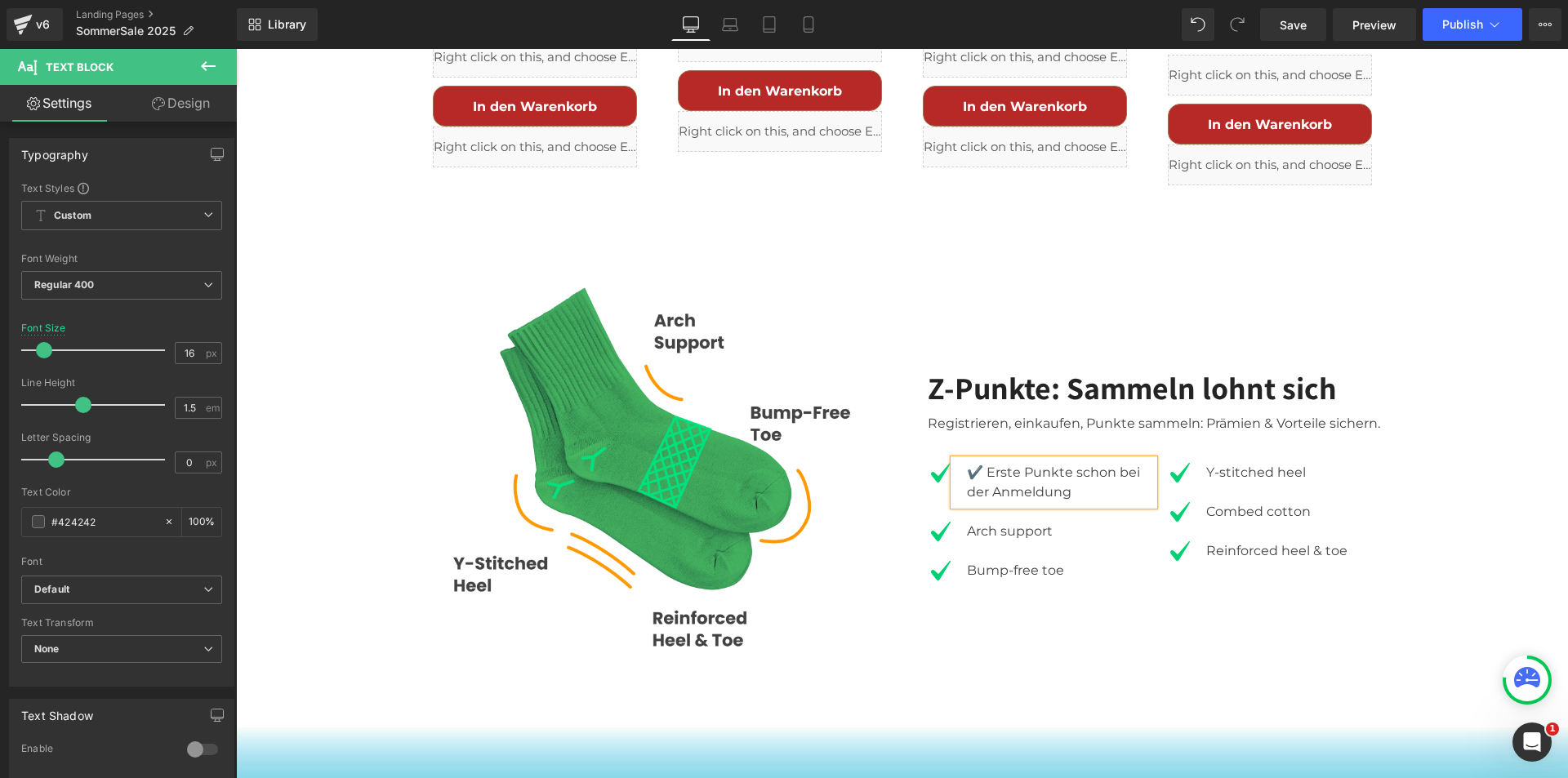
click at [983, 460] on div "✔️ Erste Punkte schon bei der Anmeldung" at bounding box center [1054, 482] width 200 height 45
click at [974, 518] on div "Arch support" at bounding box center [1054, 532] width 200 height 26
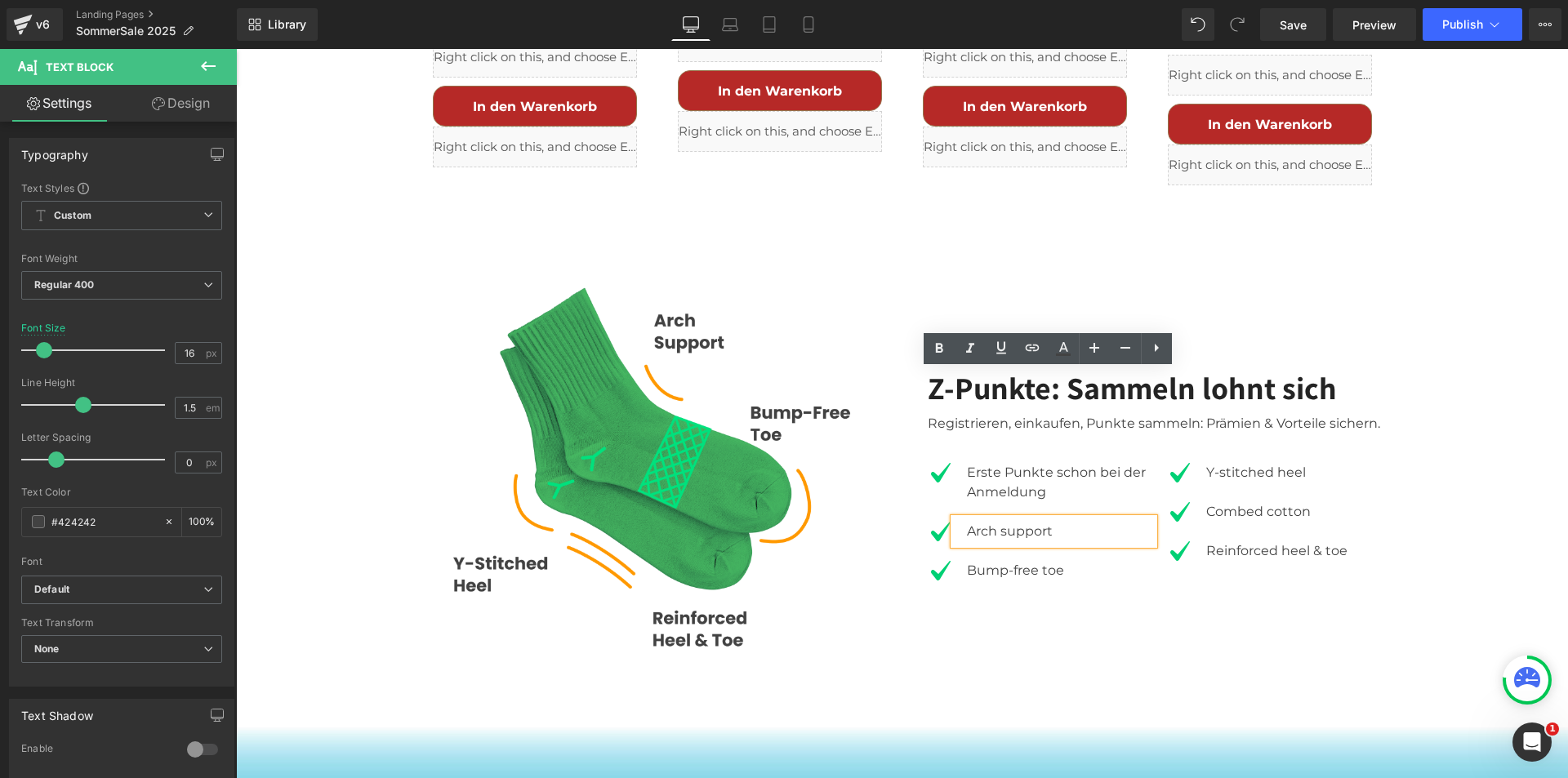
click at [1007, 518] on div "Arch support" at bounding box center [1054, 532] width 200 height 26
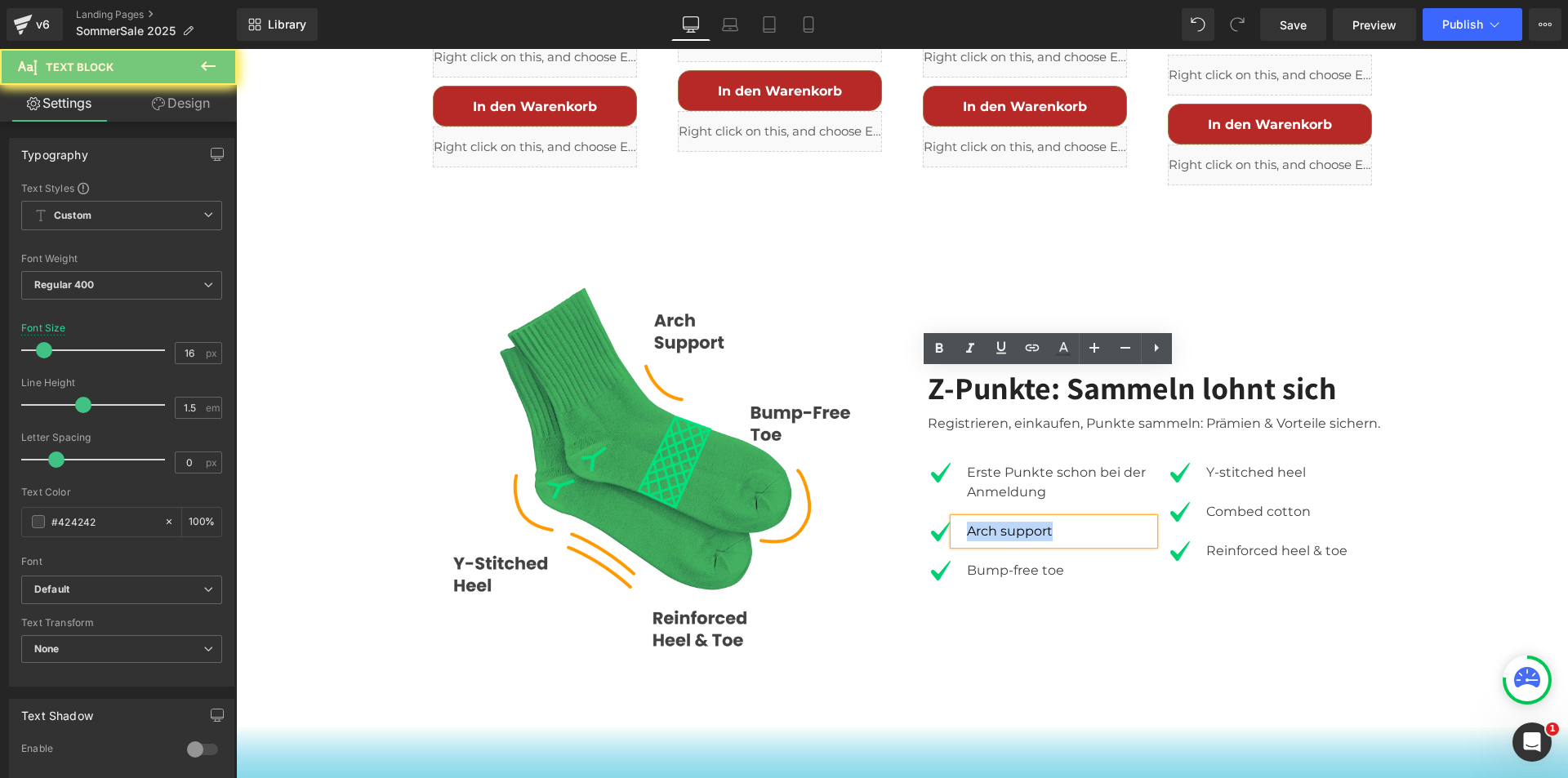
click at [1007, 518] on div "Arch support" at bounding box center [1054, 532] width 200 height 26
paste div
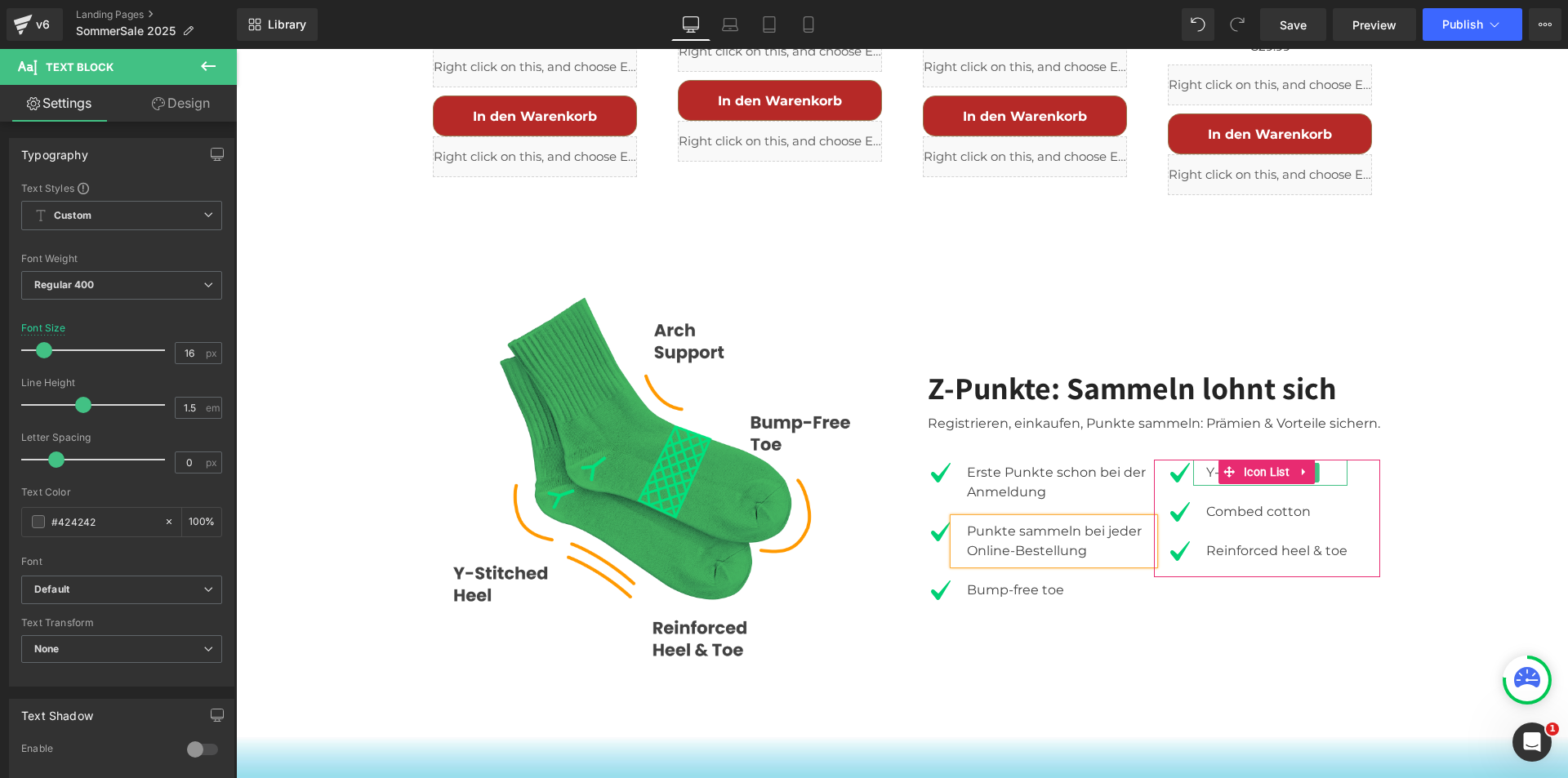
click at [1205, 460] on div "Y-stitched heel" at bounding box center [1270, 473] width 154 height 26
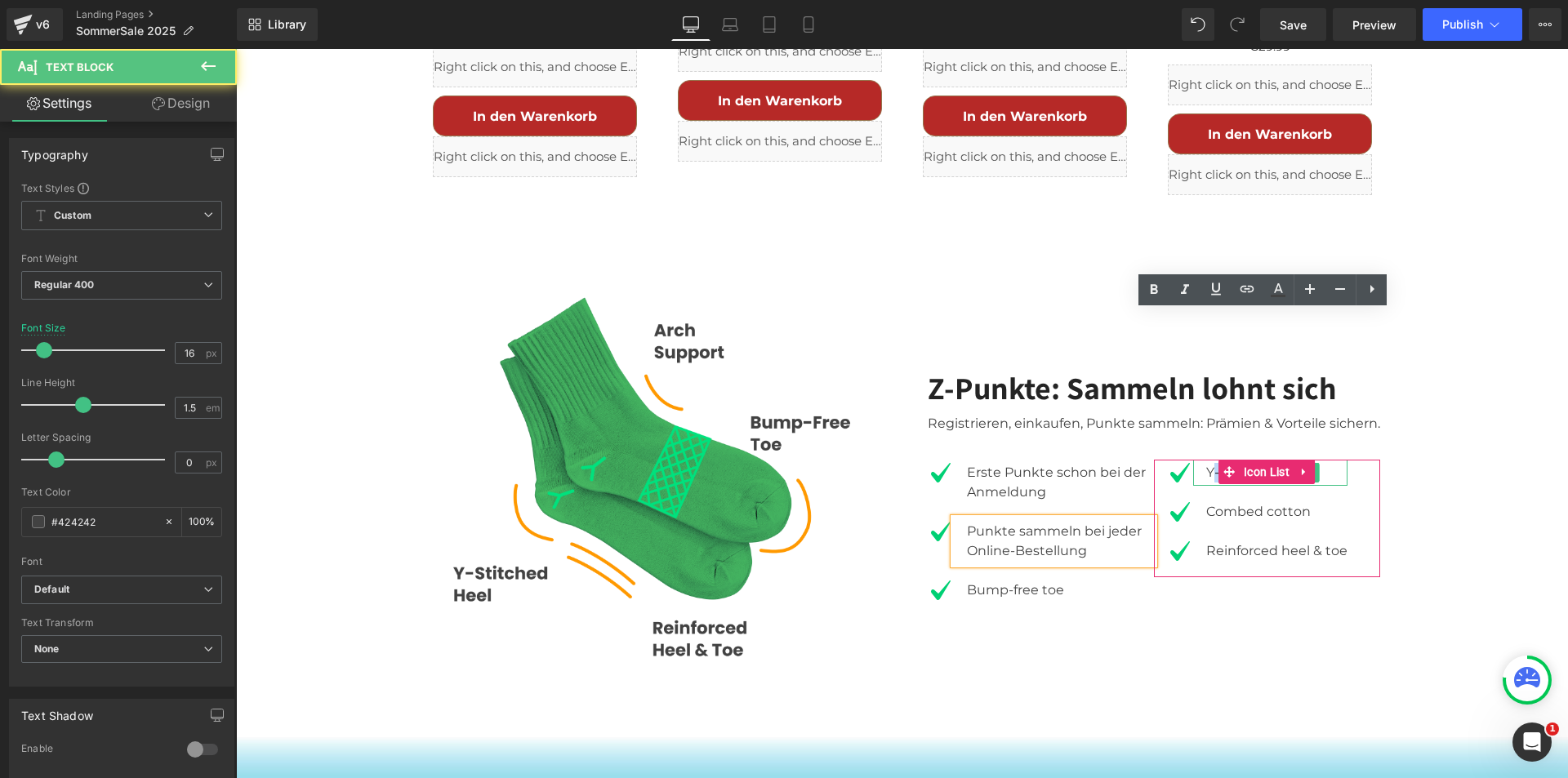
click at [1205, 460] on div "Y-stitched heel" at bounding box center [1270, 473] width 154 height 26
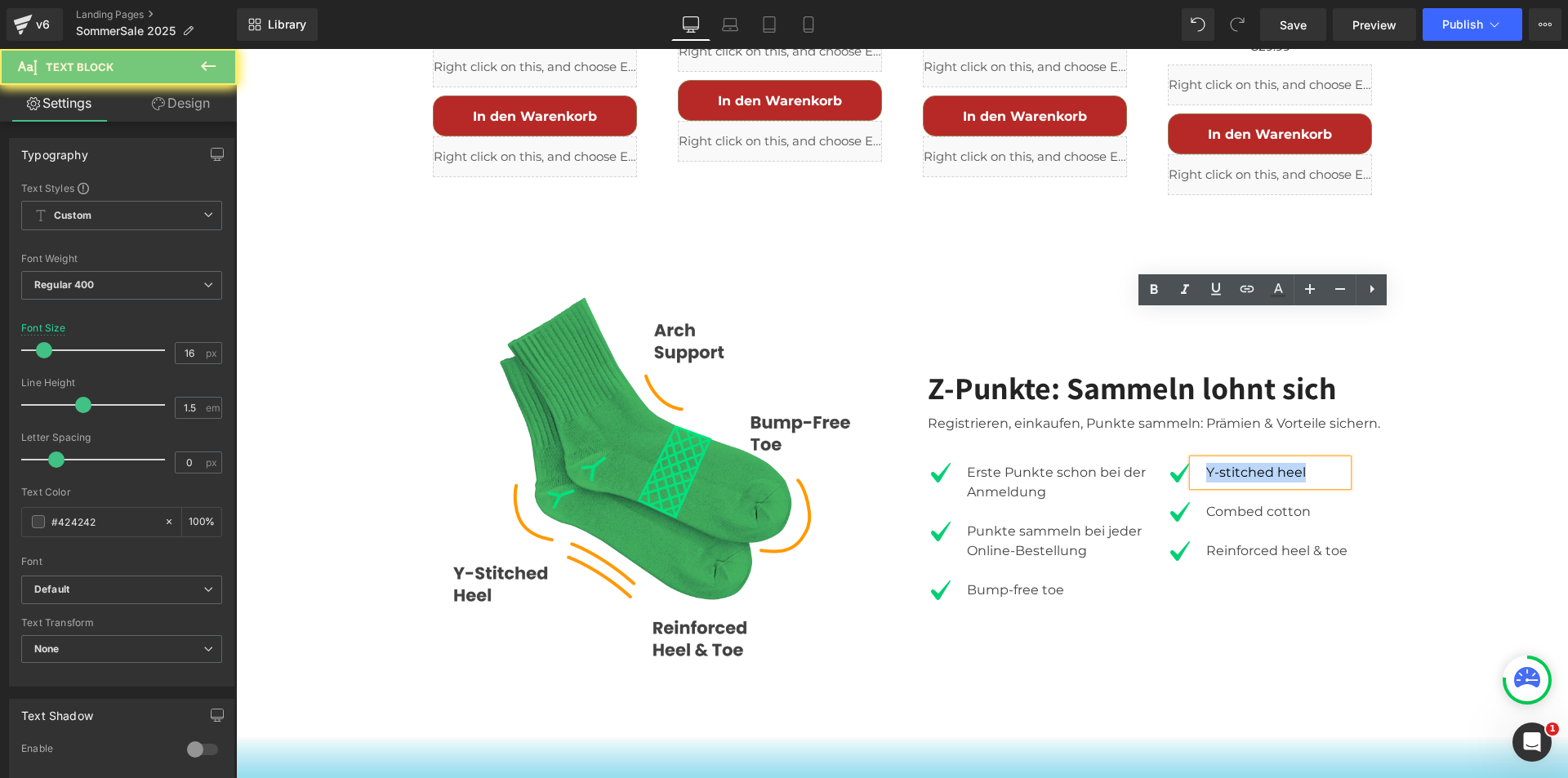
click at [1205, 460] on div "Y-stitched heel" at bounding box center [1270, 473] width 154 height 26
paste div
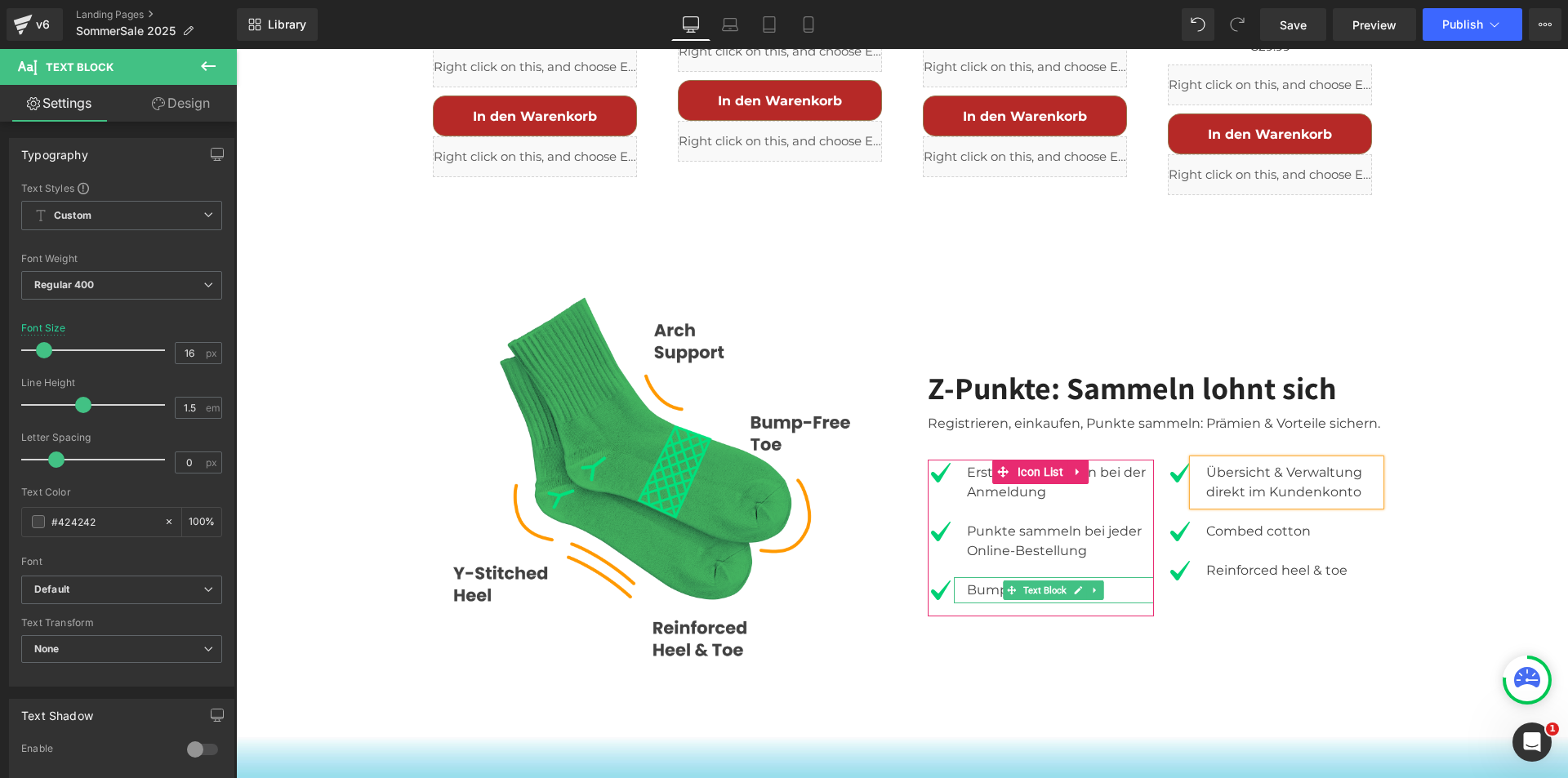
click at [985, 577] on div "Bump-free toe" at bounding box center [1054, 590] width 200 height 26
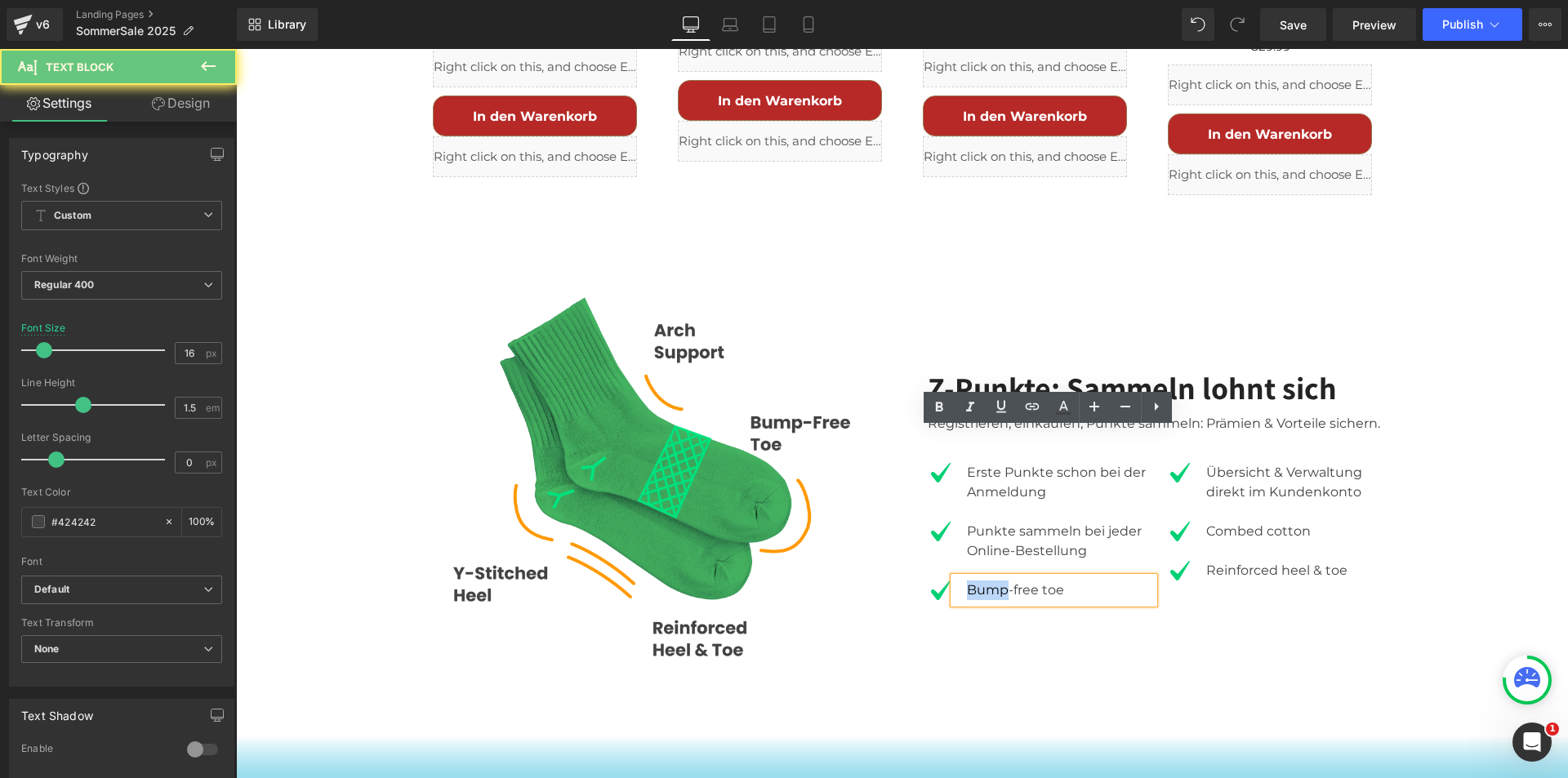
click at [985, 577] on div "Bump-free toe" at bounding box center [1054, 590] width 200 height 26
paste div
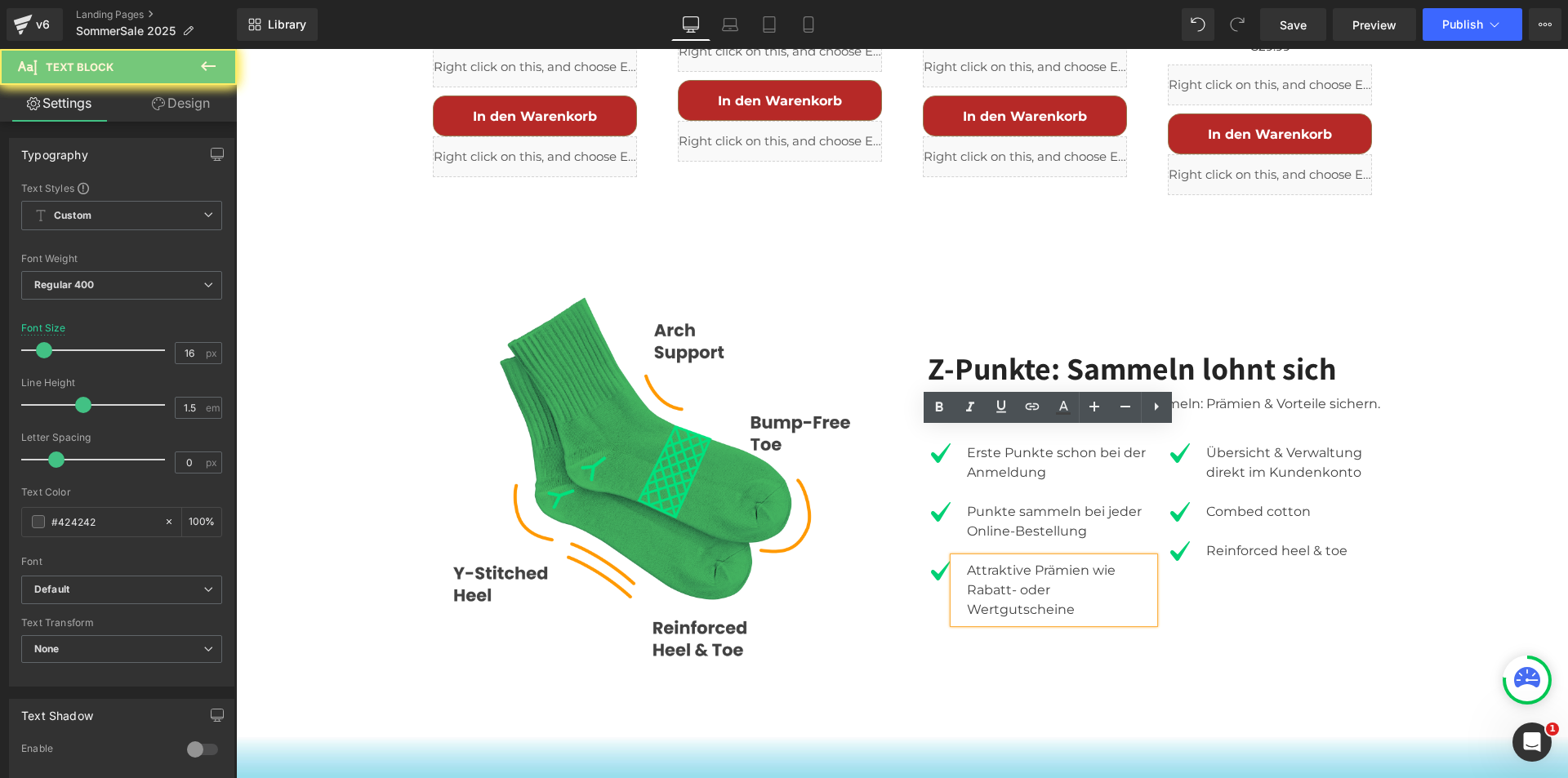
scroll to position [3077, 0]
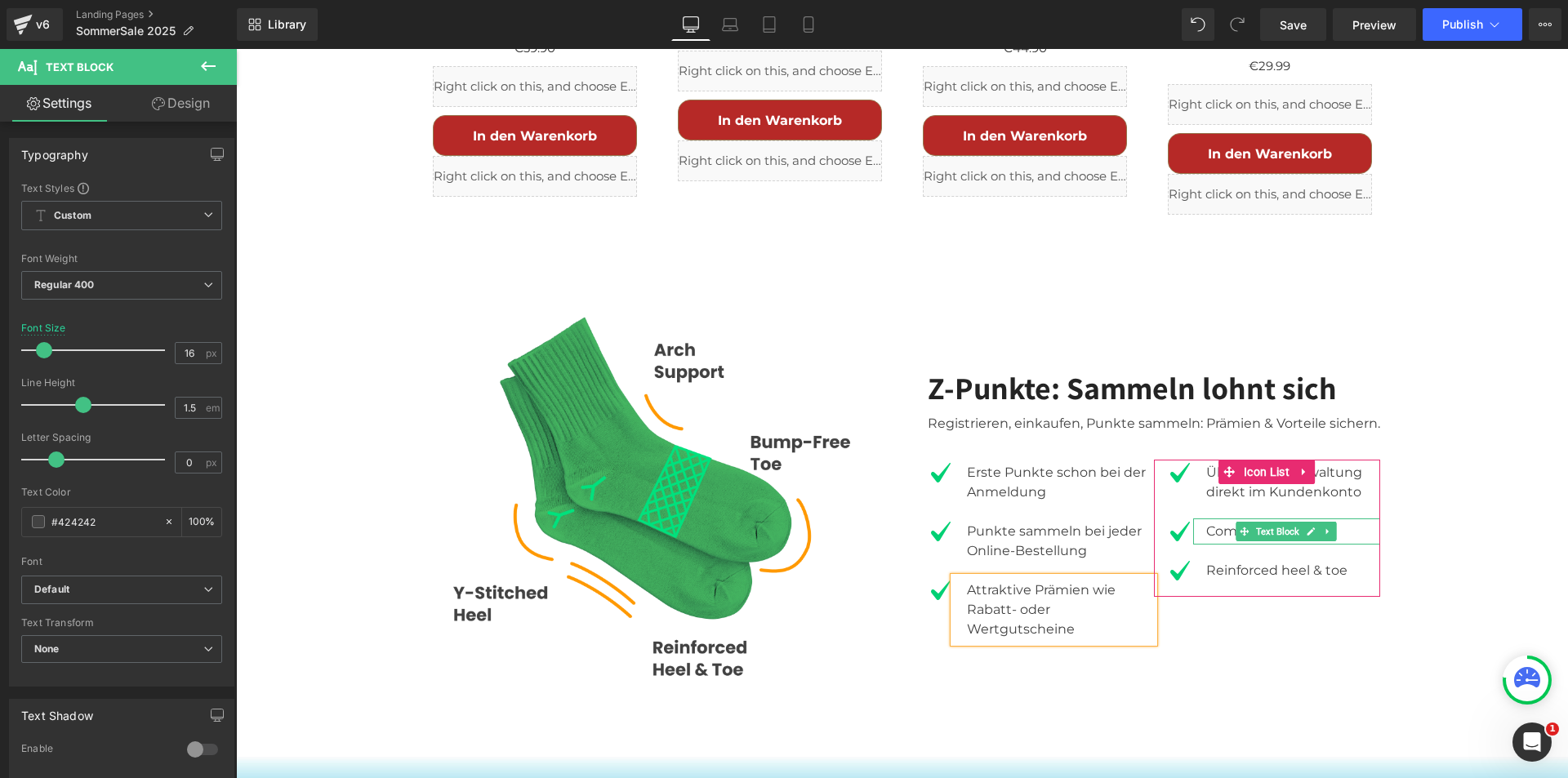
click at [1205, 518] on div "Combed cotton" at bounding box center [1287, 532] width 187 height 26
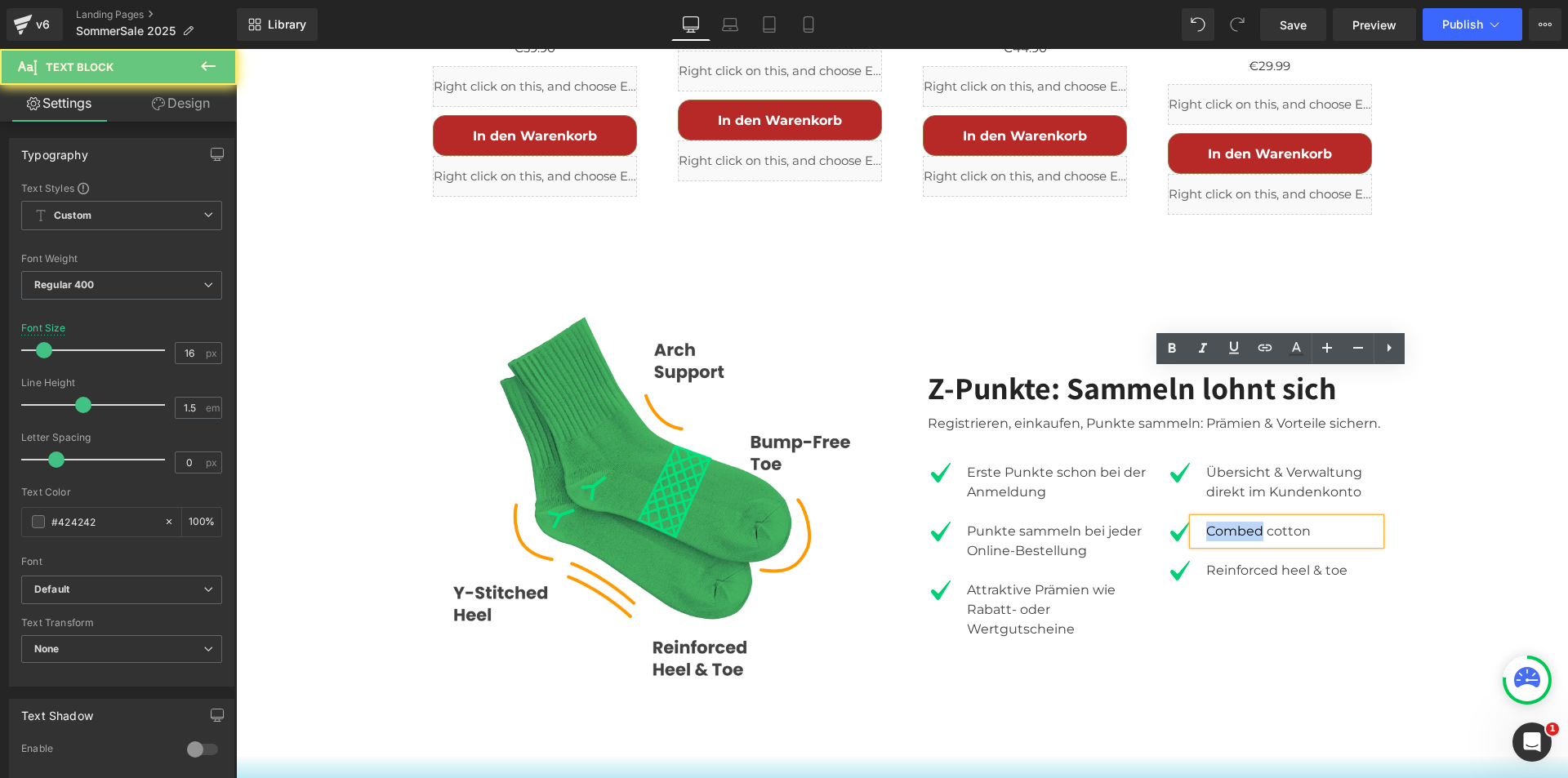
click at [1205, 518] on div "Combed cotton" at bounding box center [1287, 532] width 187 height 26
paste div
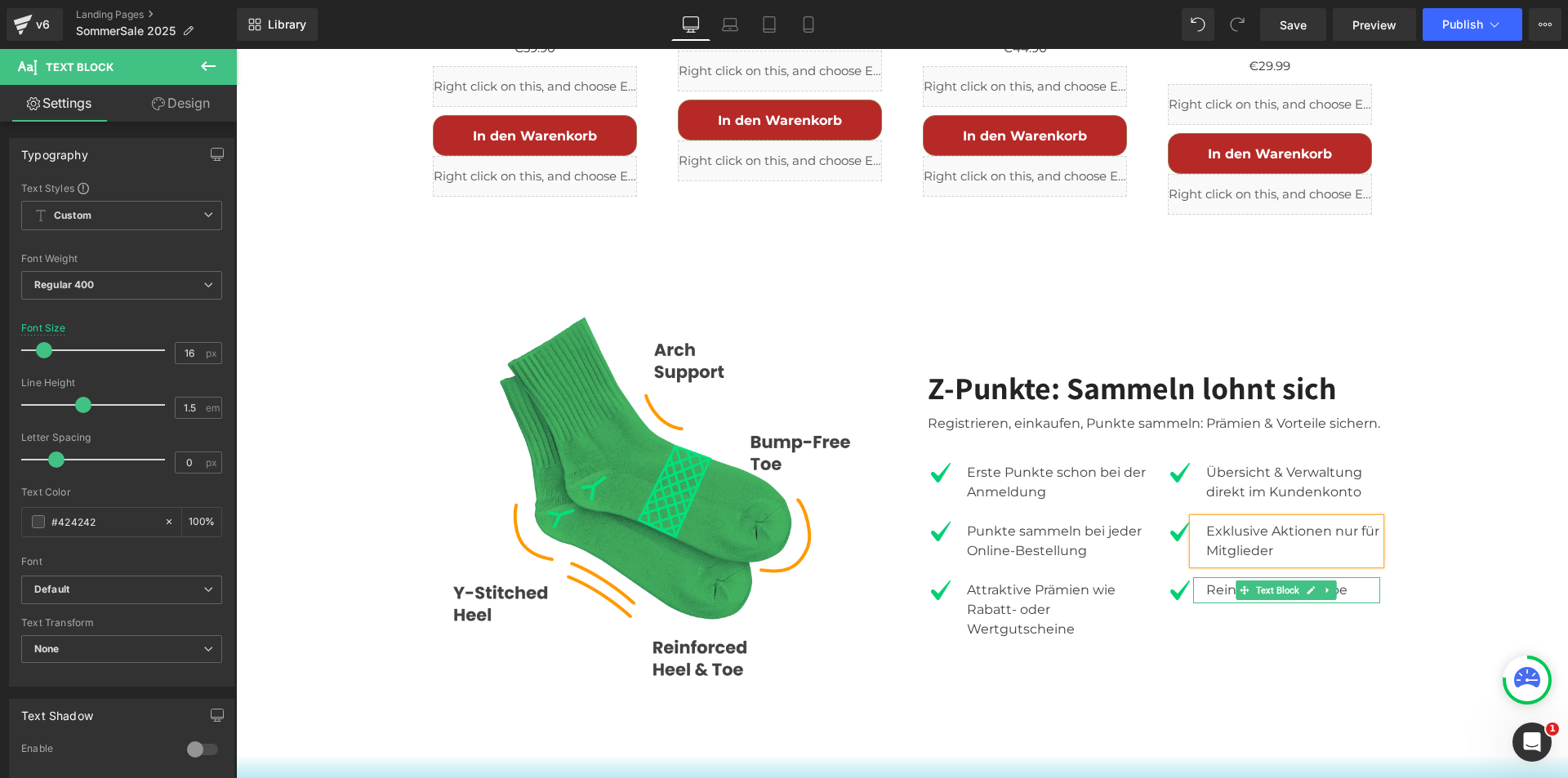
click at [1215, 577] on div "Reinforced heel & toe" at bounding box center [1287, 590] width 187 height 26
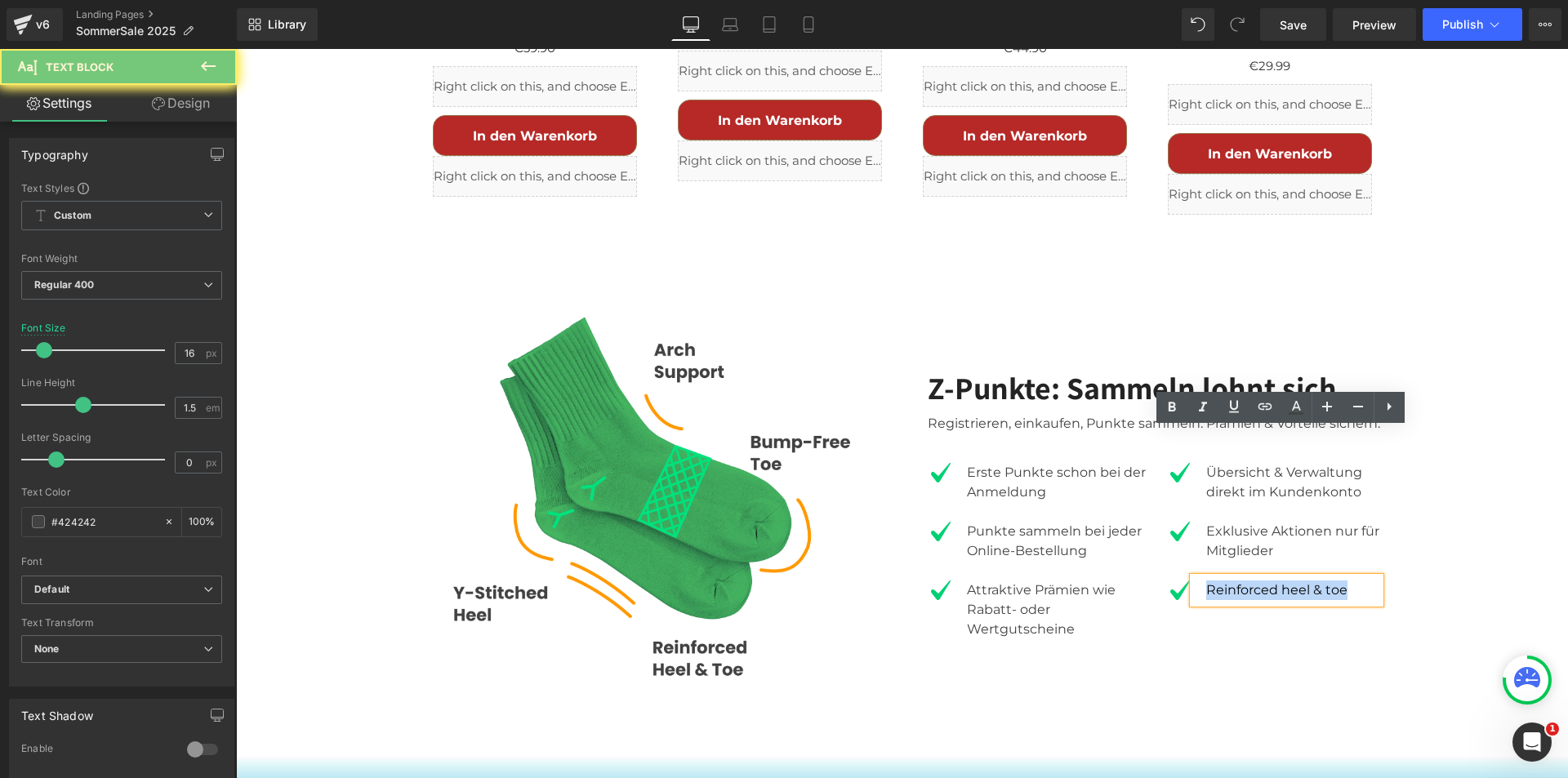
click at [1215, 577] on div "Reinforced heel & toe" at bounding box center [1287, 590] width 187 height 26
paste div
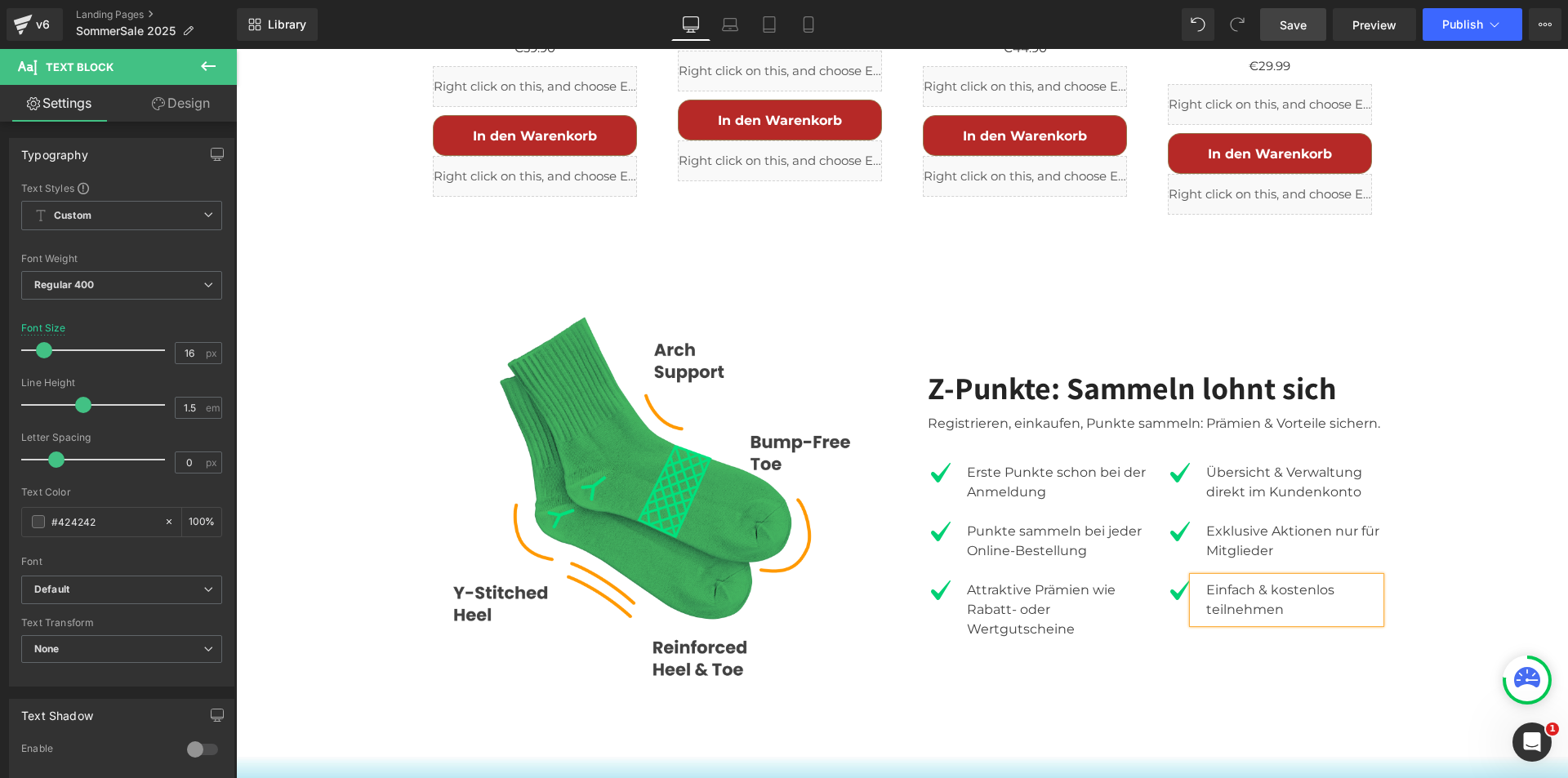
click at [1285, 16] on span "Save" at bounding box center [1293, 25] width 27 height 17
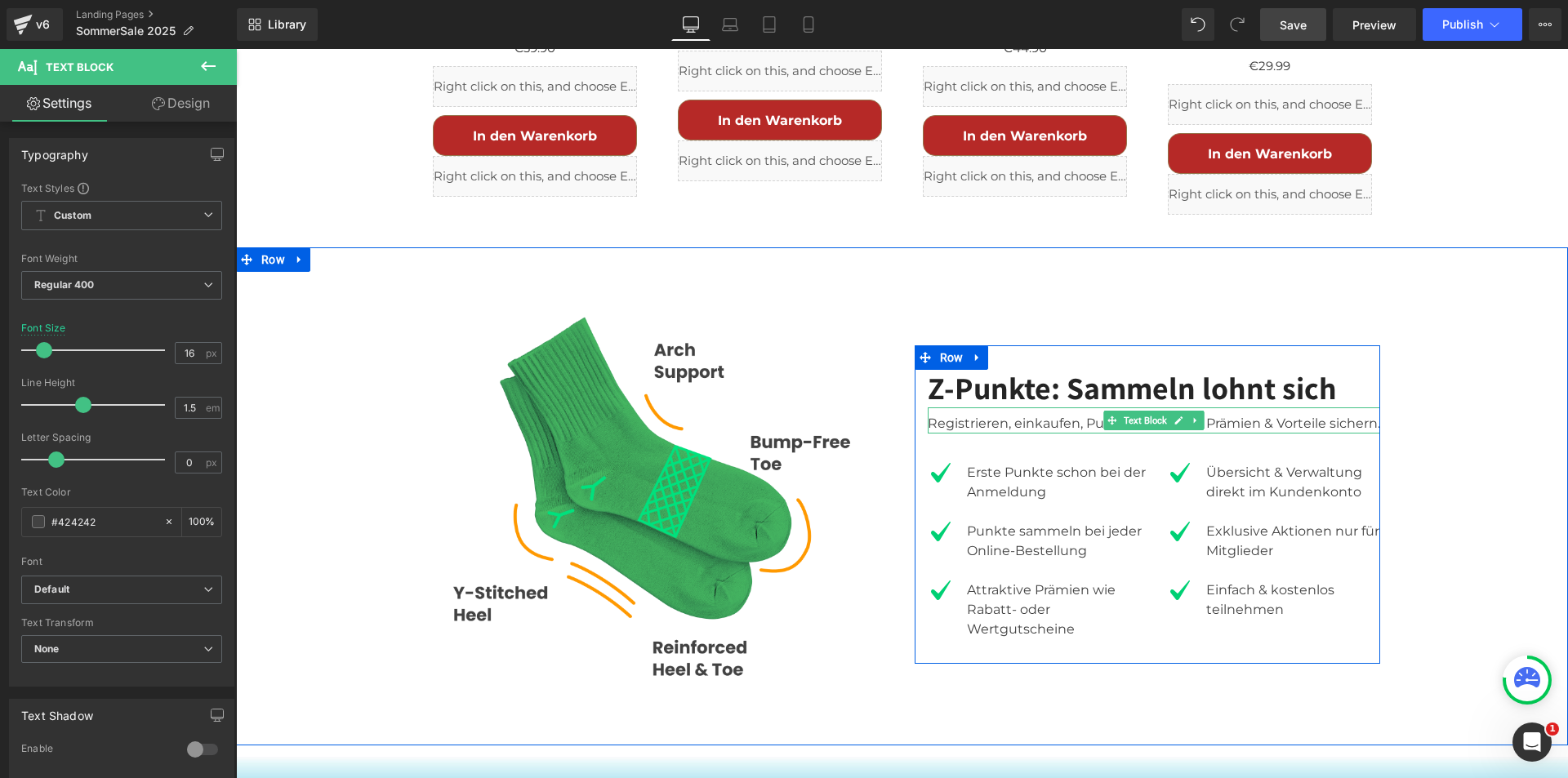
click at [960, 407] on div "Registrieren, einkaufen, Punkte sammeln: Prämien & Vorteile sichern." at bounding box center [1154, 420] width 453 height 26
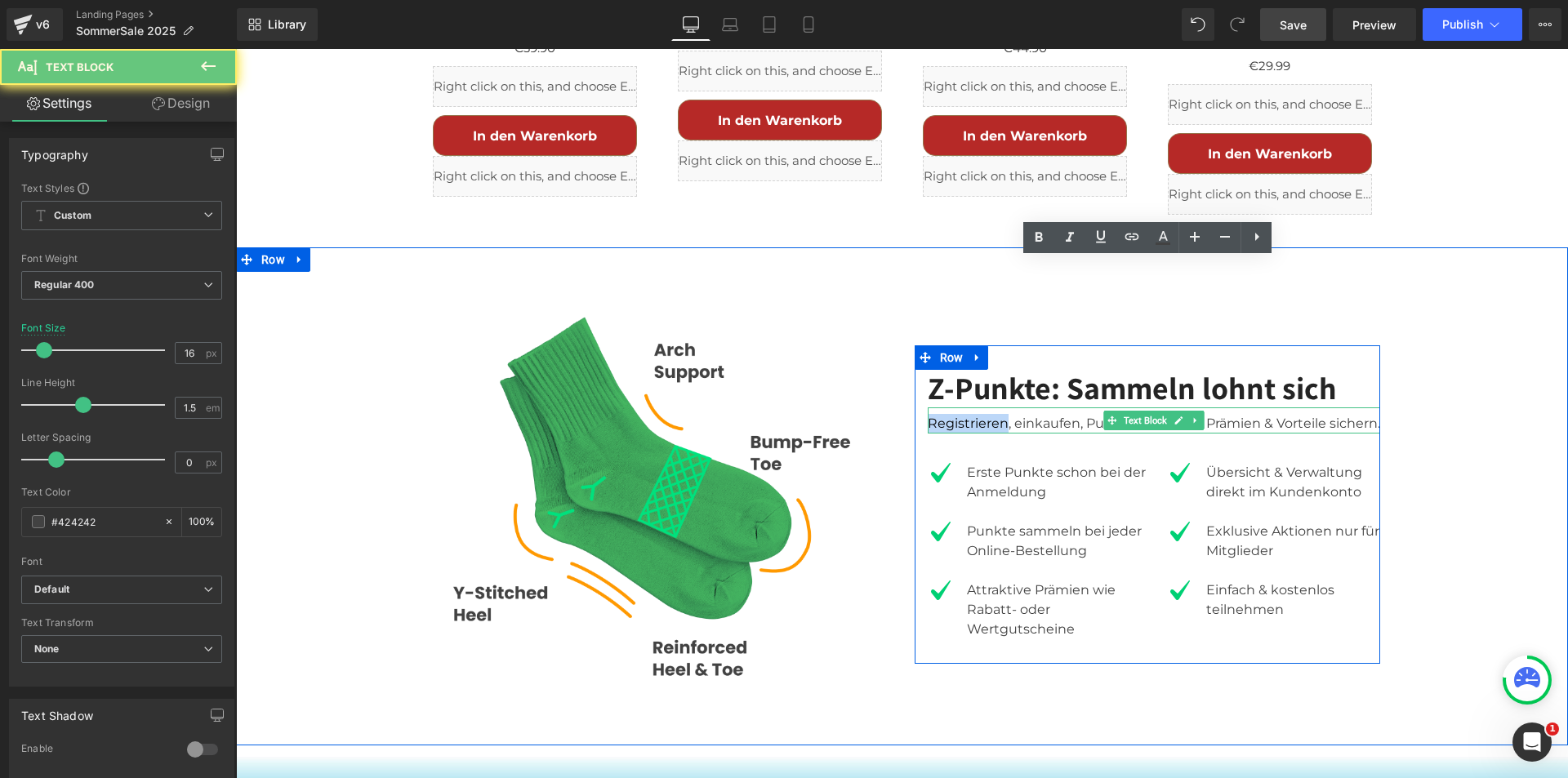
click at [960, 407] on div "Registrieren, einkaufen, Punkte sammeln: Prämien & Vorteile sichern." at bounding box center [1154, 420] width 453 height 26
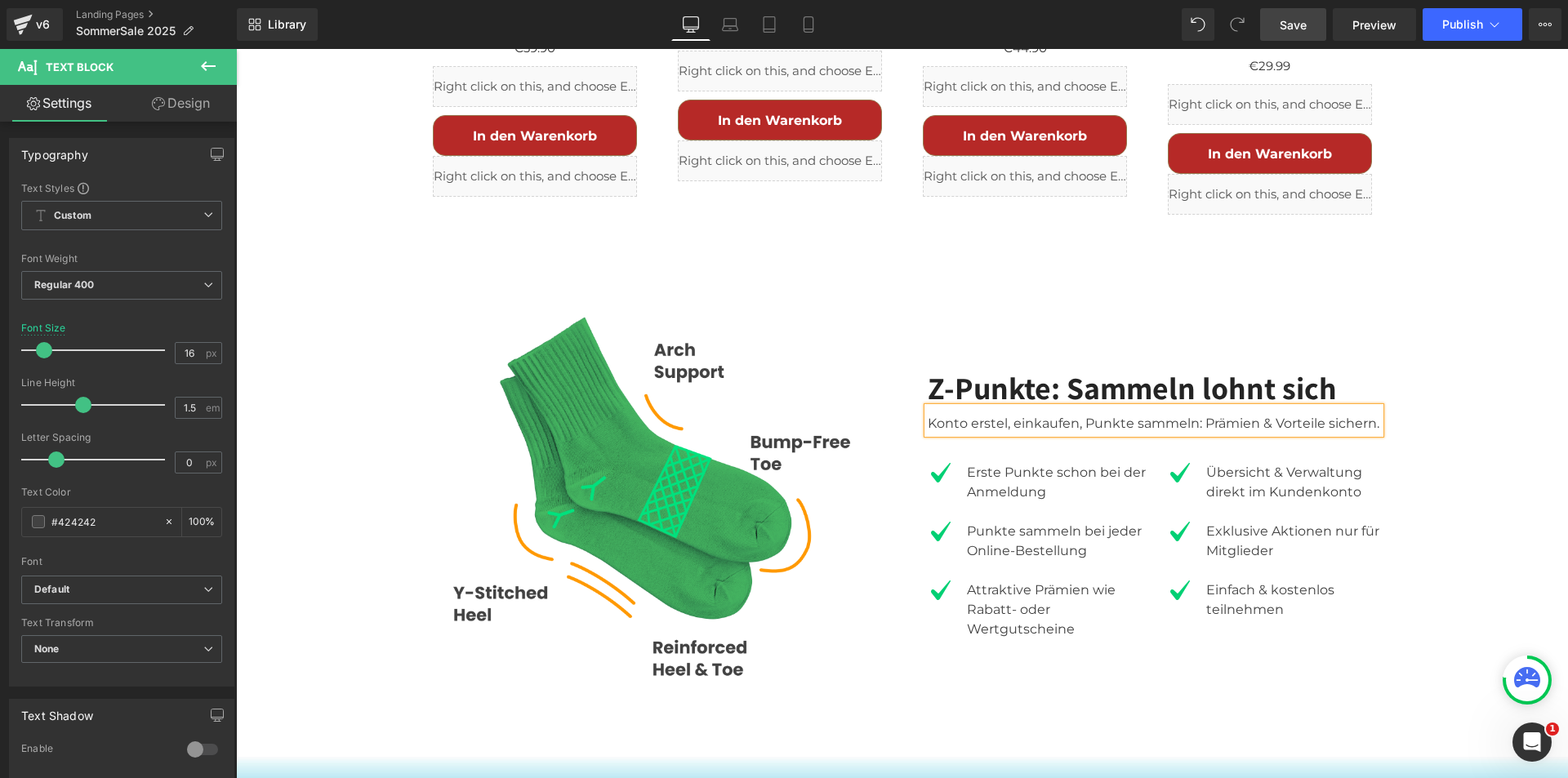
scroll to position [3067, 0]
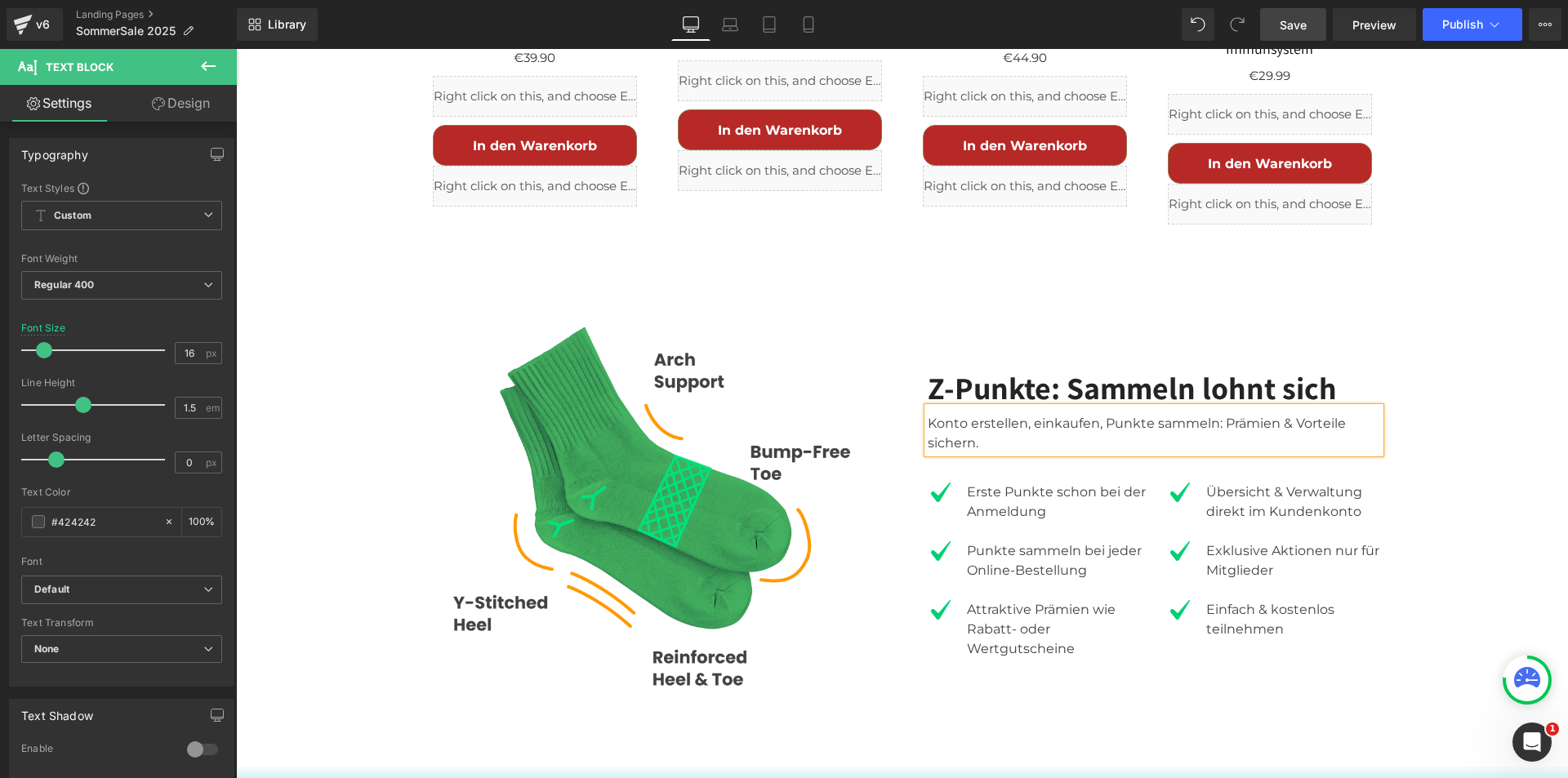
click at [1218, 407] on div "Konto erstellen, einkaufen, Punkte sammeln: Prämien & Vorteile sichern." at bounding box center [1154, 429] width 453 height 45
click at [1423, 306] on div "Image Z-Punkte: Sammeln lohnt sich Heading Konto erstellen, einkaufen, Punkte s…" at bounding box center [902, 514] width 1332 height 466
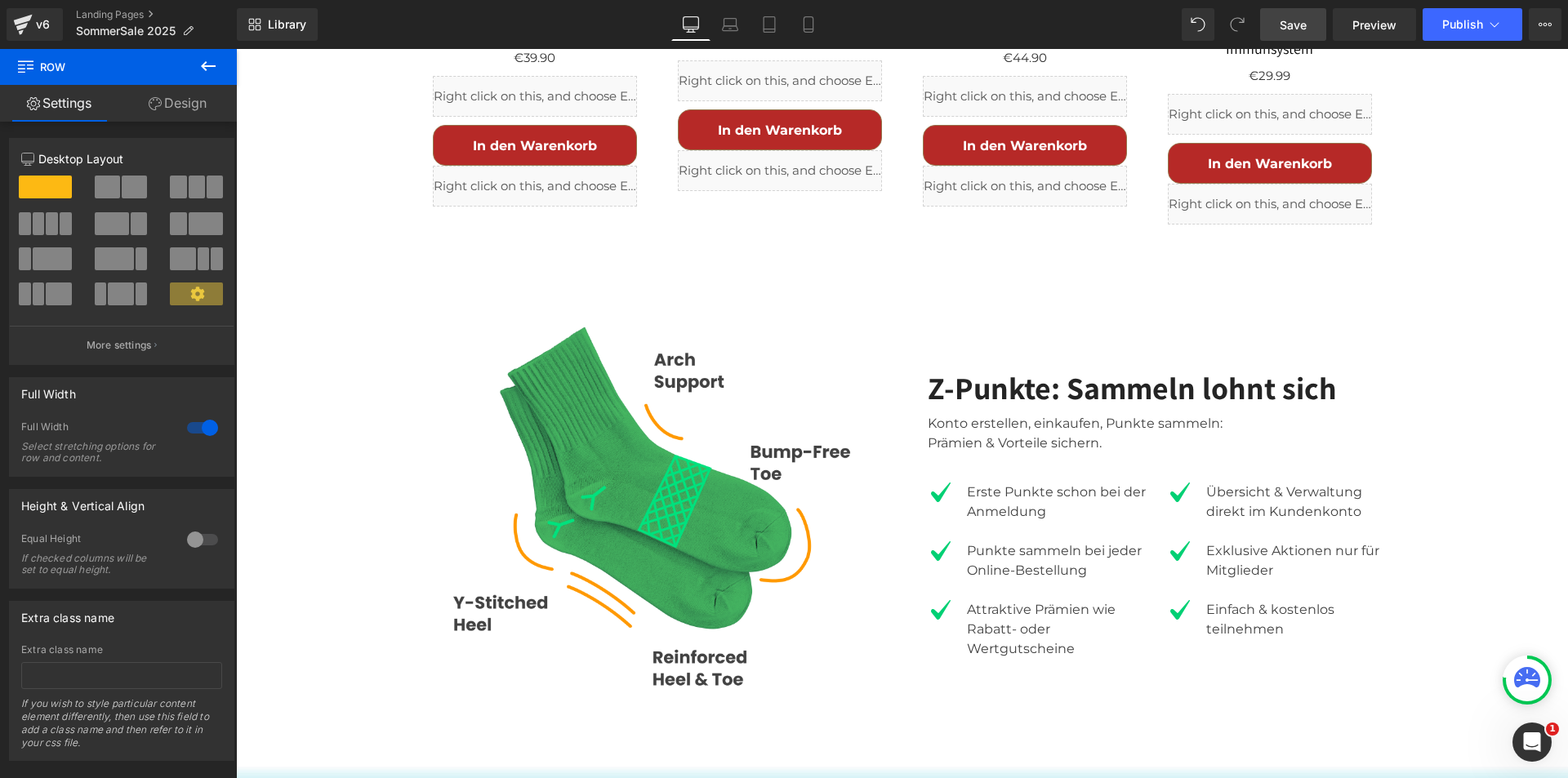
drag, startPoint x: 1296, startPoint y: 20, endPoint x: 1283, endPoint y: 1, distance: 23.0
click at [1296, 20] on span "Save" at bounding box center [1293, 25] width 27 height 17
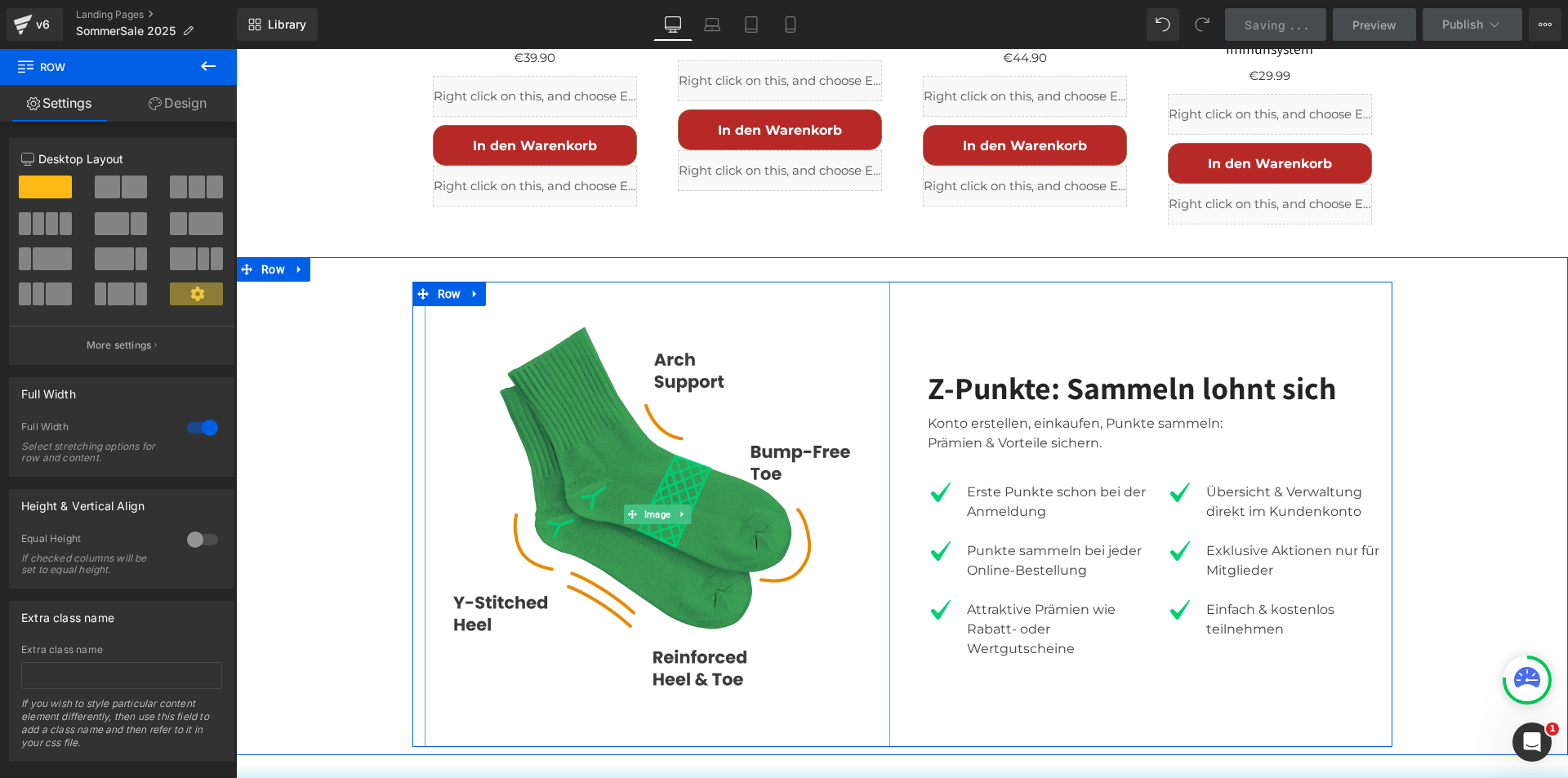
click at [626, 307] on img at bounding box center [657, 514] width 466 height 466
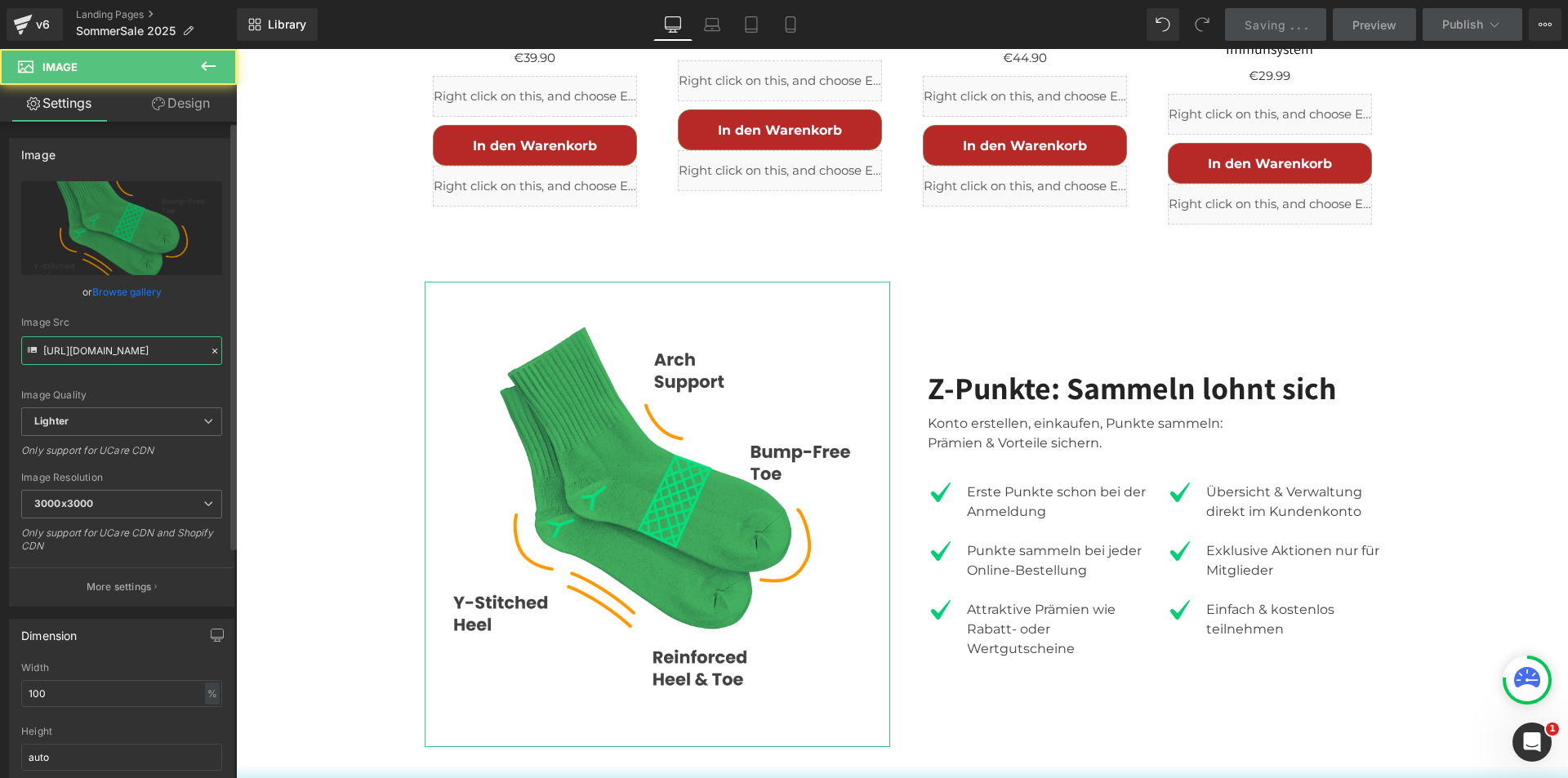
click at [181, 351] on input "[URL][DOMAIN_NAME]" at bounding box center [122, 350] width 201 height 29
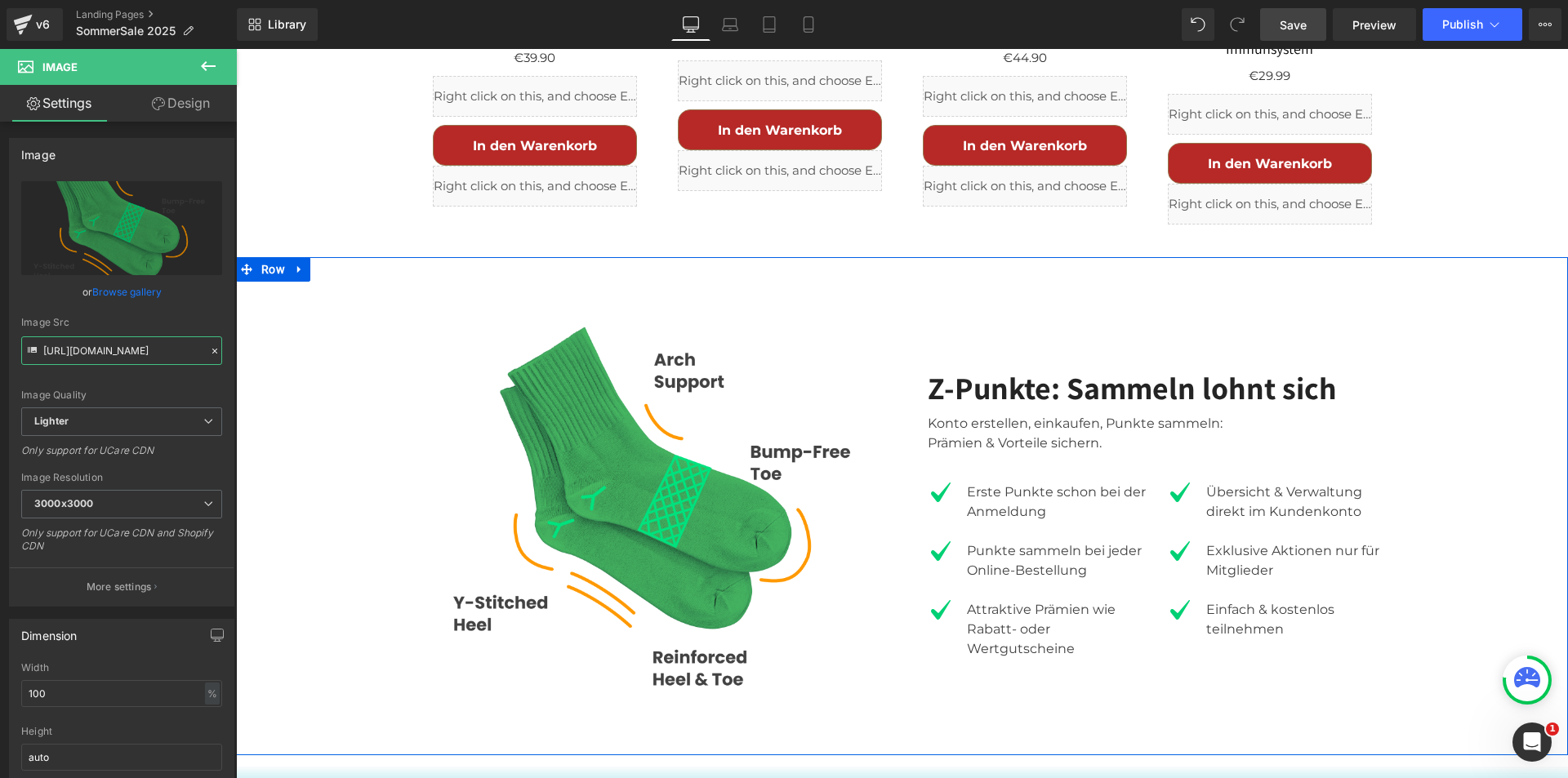
scroll to position [2741, 0]
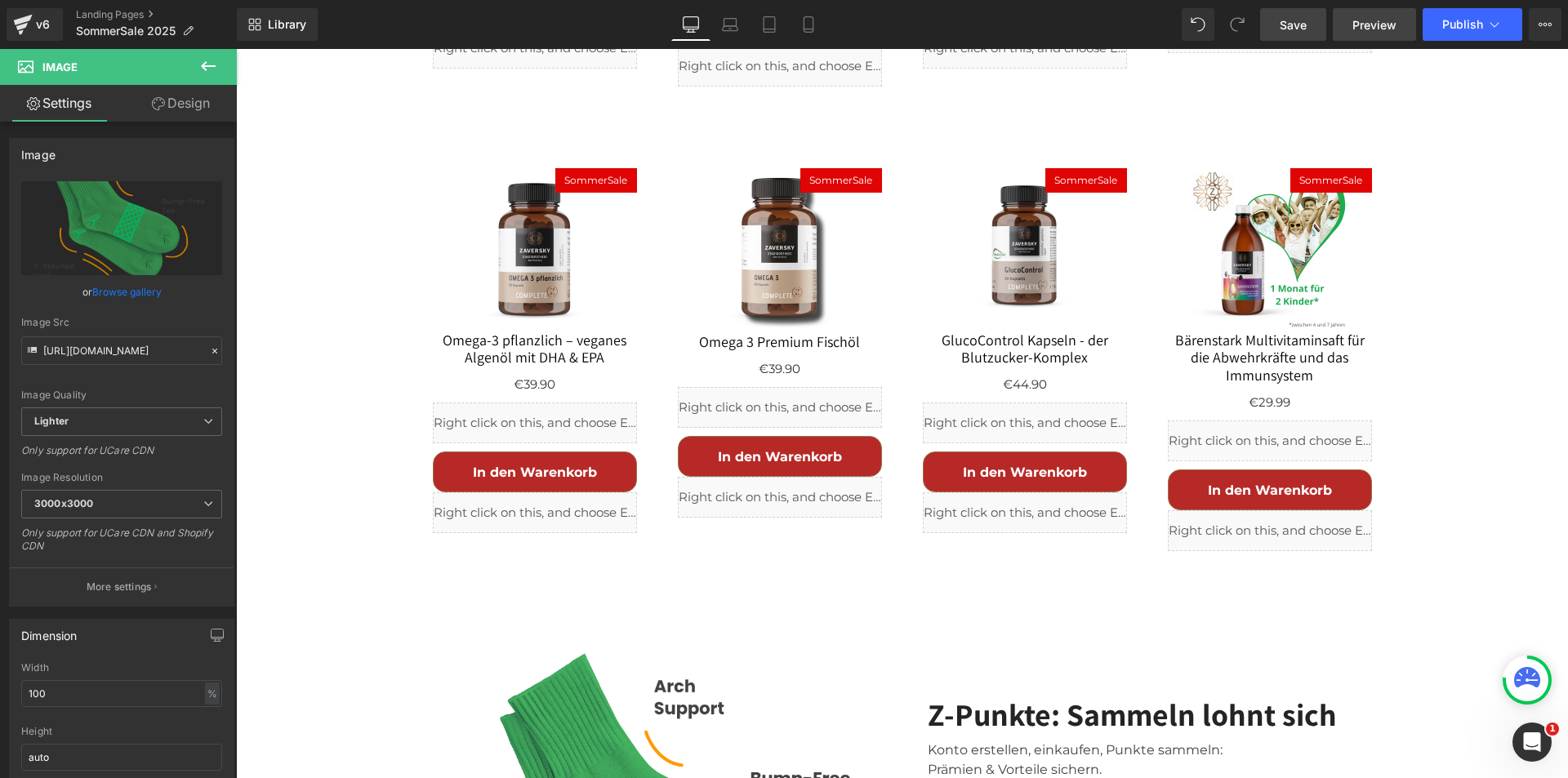
click at [1364, 22] on span "Preview" at bounding box center [1375, 25] width 45 height 17
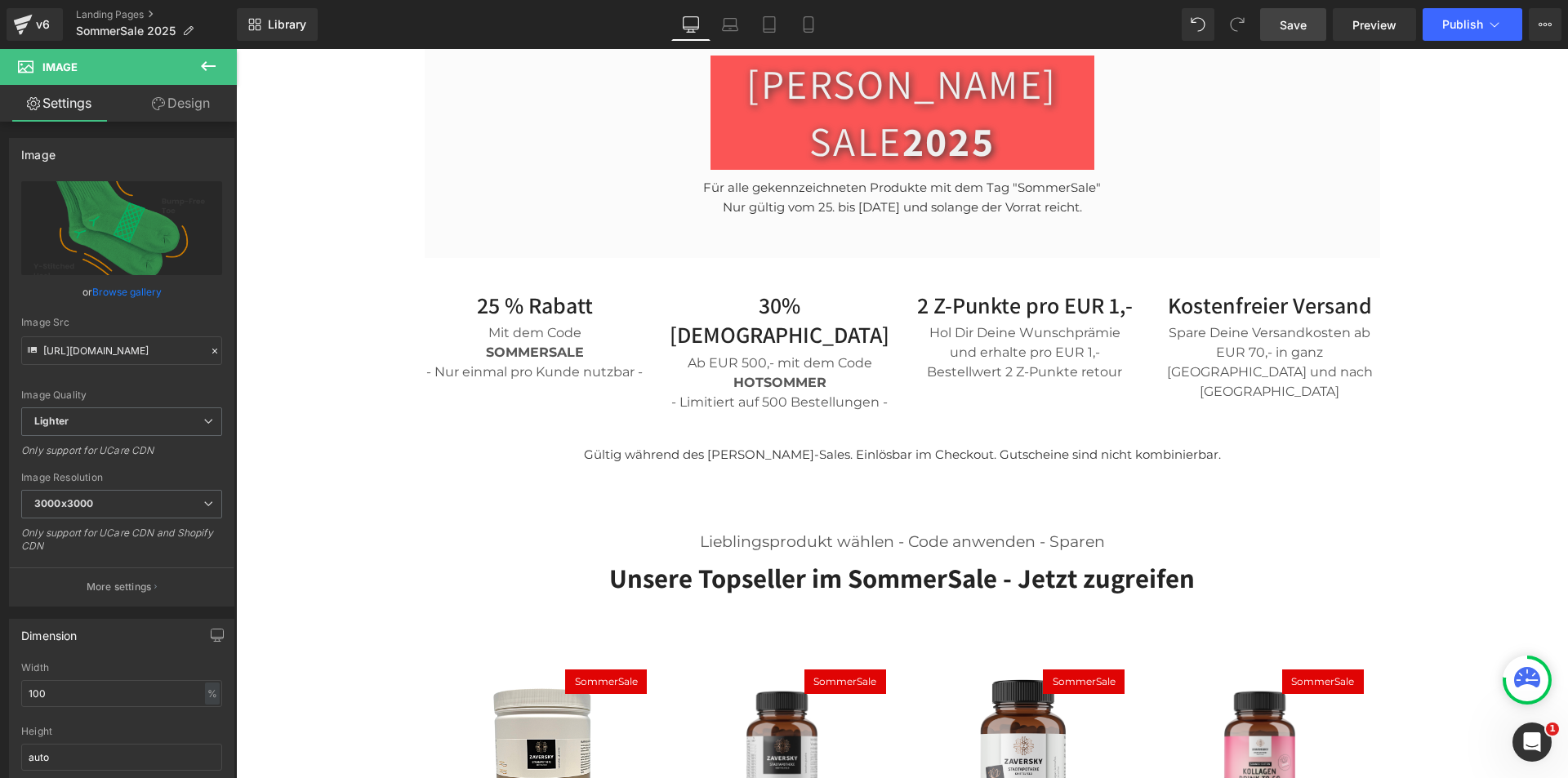
scroll to position [292, 0]
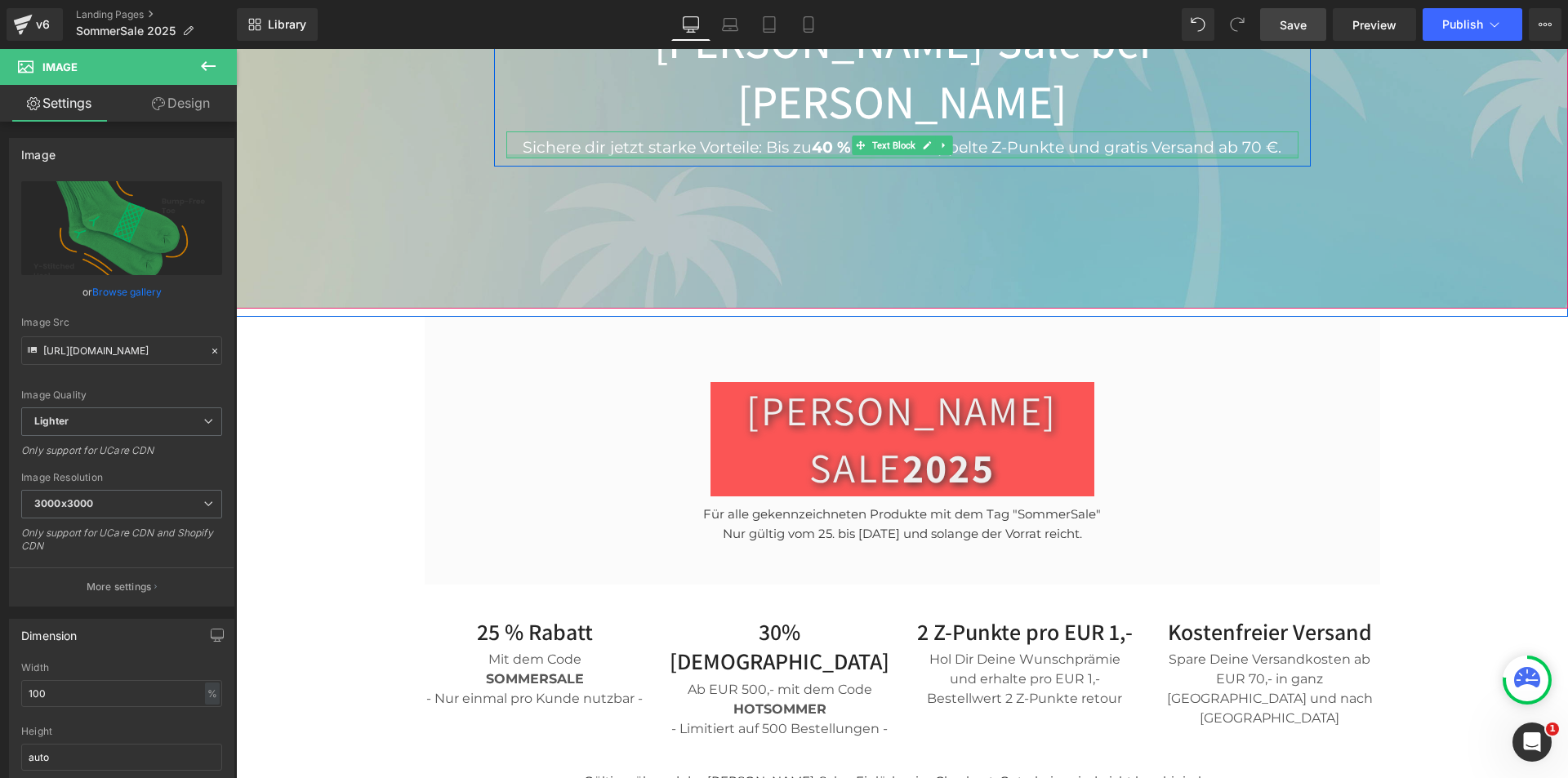
click at [819, 138] on strong "40 % Rabatt" at bounding box center [861, 147] width 98 height 19
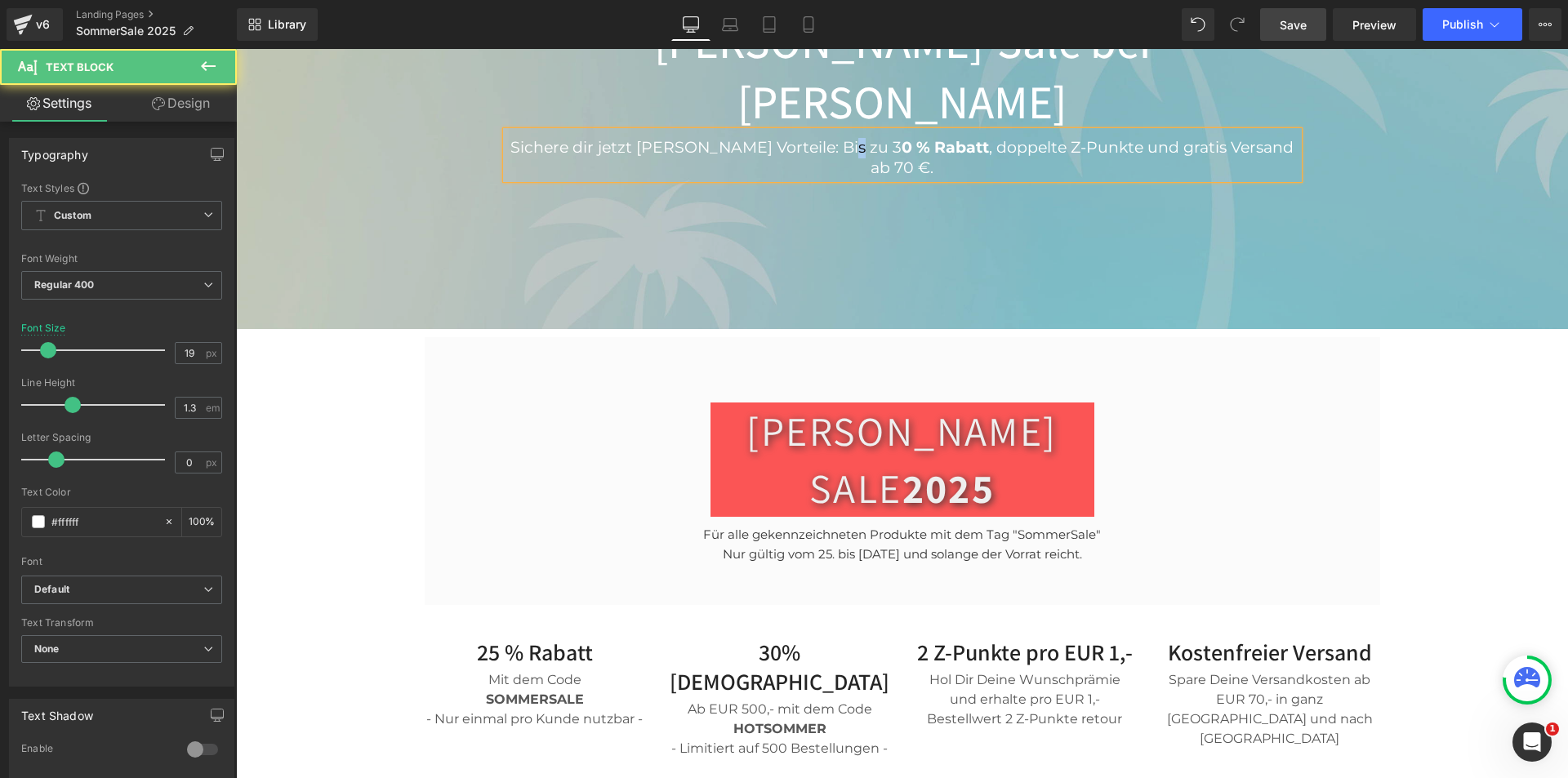
click at [813, 138] on p "Sichere dir jetzt [PERSON_NAME] Vorteile: Bis zu 3 0 % Rabatt , doppelte Z-Punk…" at bounding box center [902, 157] width 792 height 40
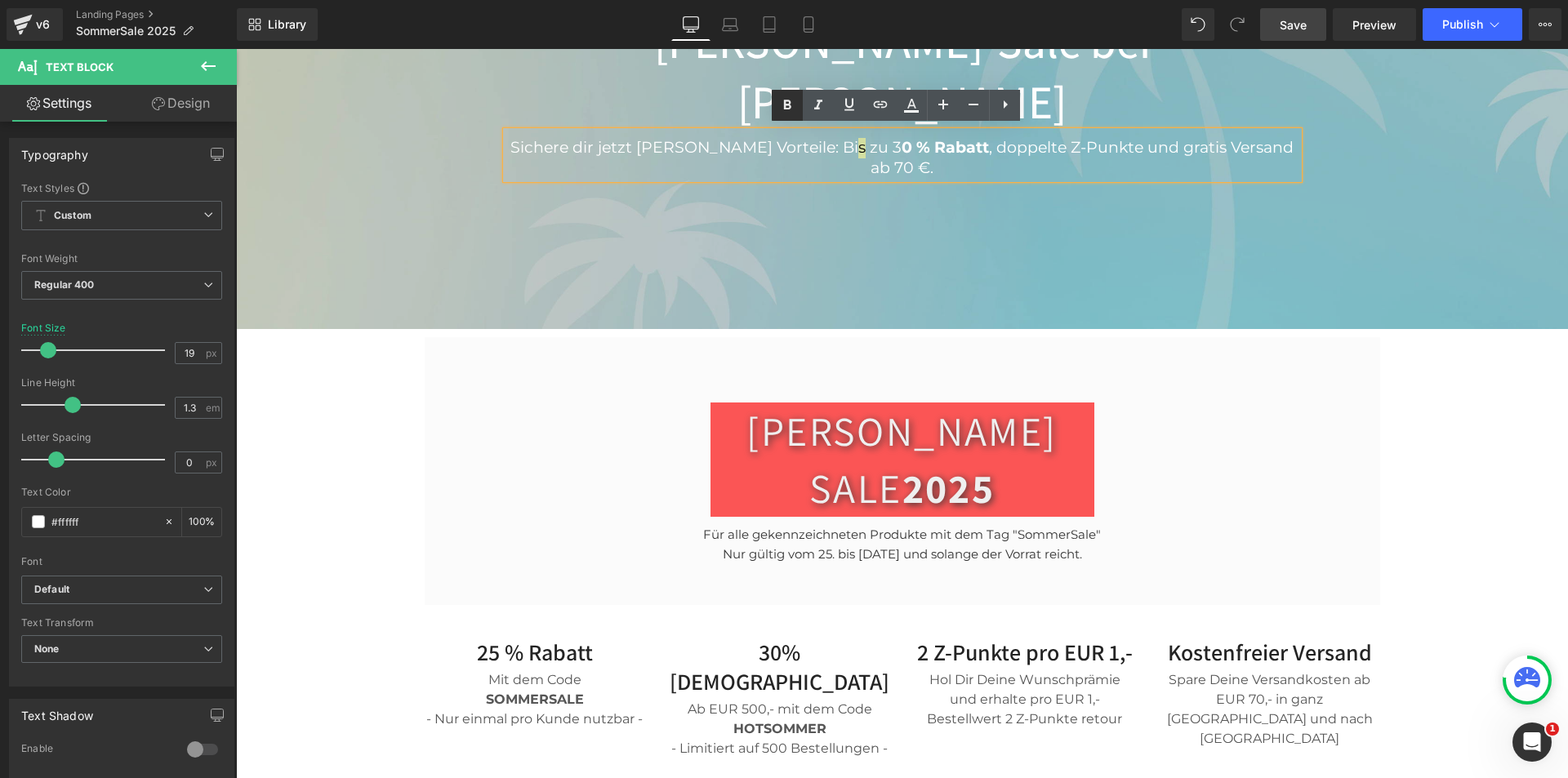
drag, startPoint x: 787, startPoint y: 98, endPoint x: 723, endPoint y: 156, distance: 86.4
click at [0, 0] on icon at bounding box center [0, 0] width 0 height 0
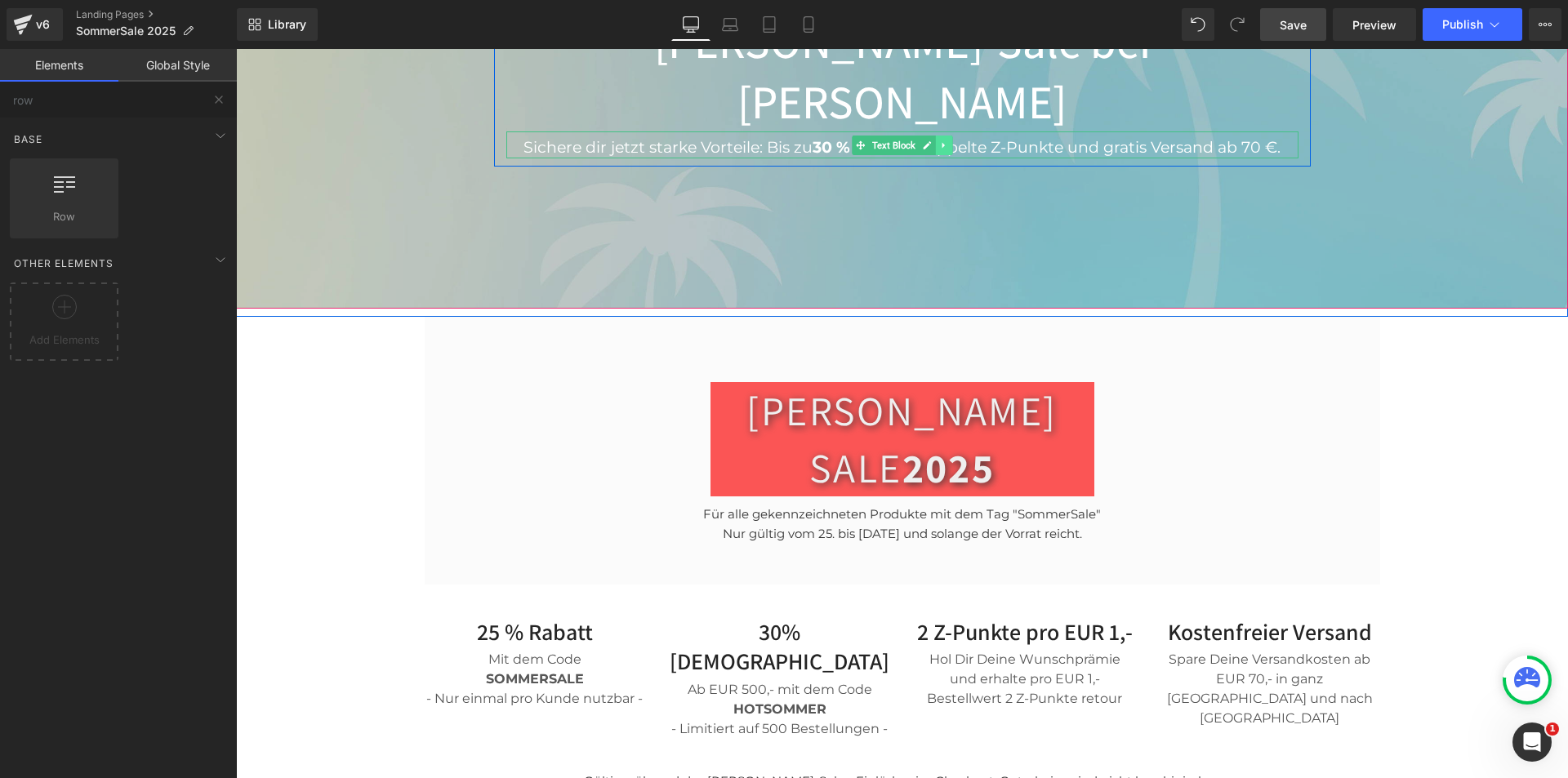
click at [939, 140] on icon at bounding box center [943, 145] width 9 height 10
click at [984, 138] on p "Sichere dir jetzt [PERSON_NAME] Vorteile: Bis zu 3 0 % Rabatt , doppelte Z-Punk…" at bounding box center [902, 148] width 792 height 21
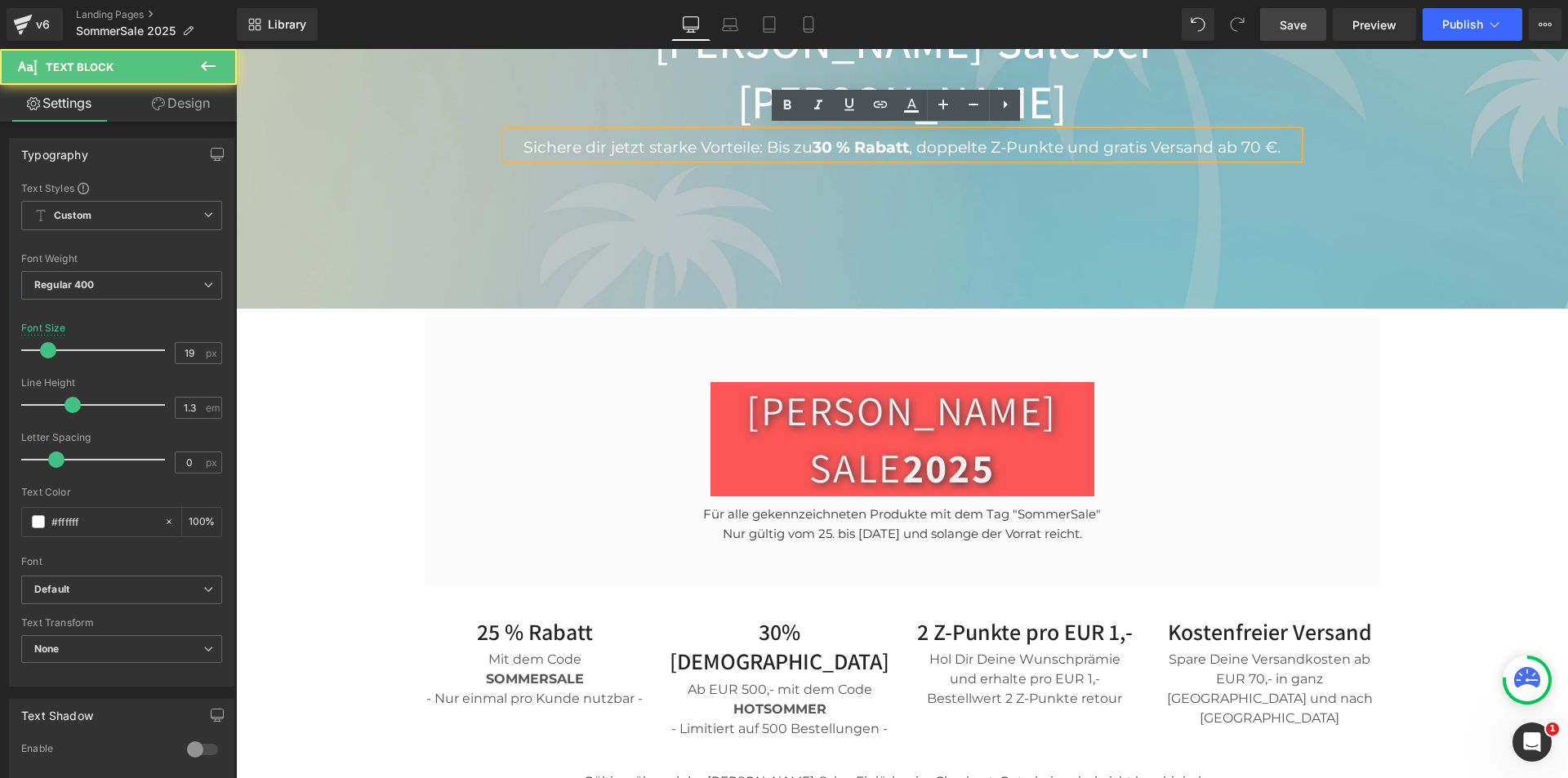
click at [976, 138] on p "Sichere dir jetzt [PERSON_NAME] Vorteile: Bis zu 3 0 % Rabatt , doppelte Z-Punk…" at bounding box center [902, 148] width 792 height 21
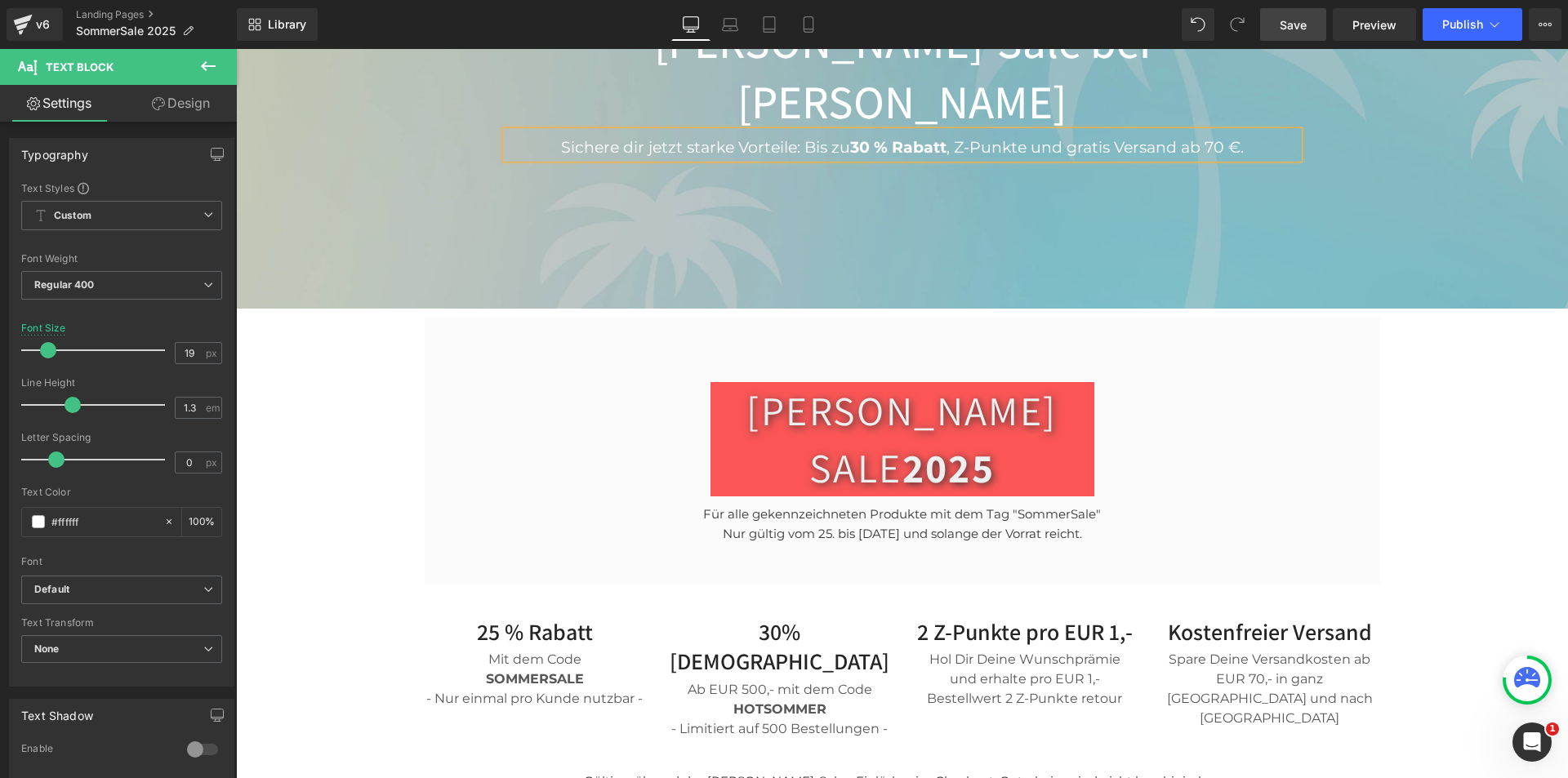
click at [1311, 21] on link "Save" at bounding box center [1293, 25] width 66 height 33
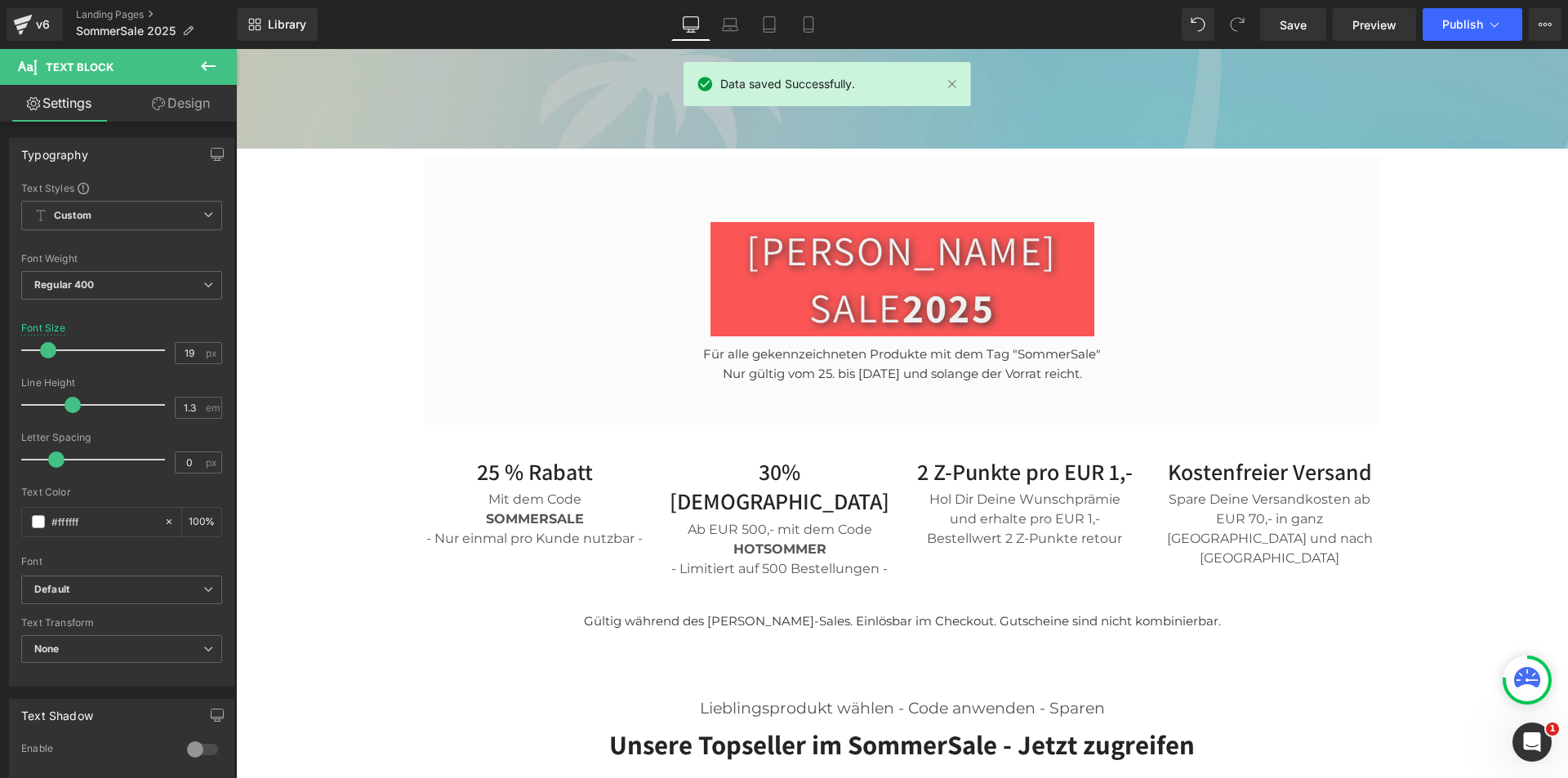
scroll to position [455, 0]
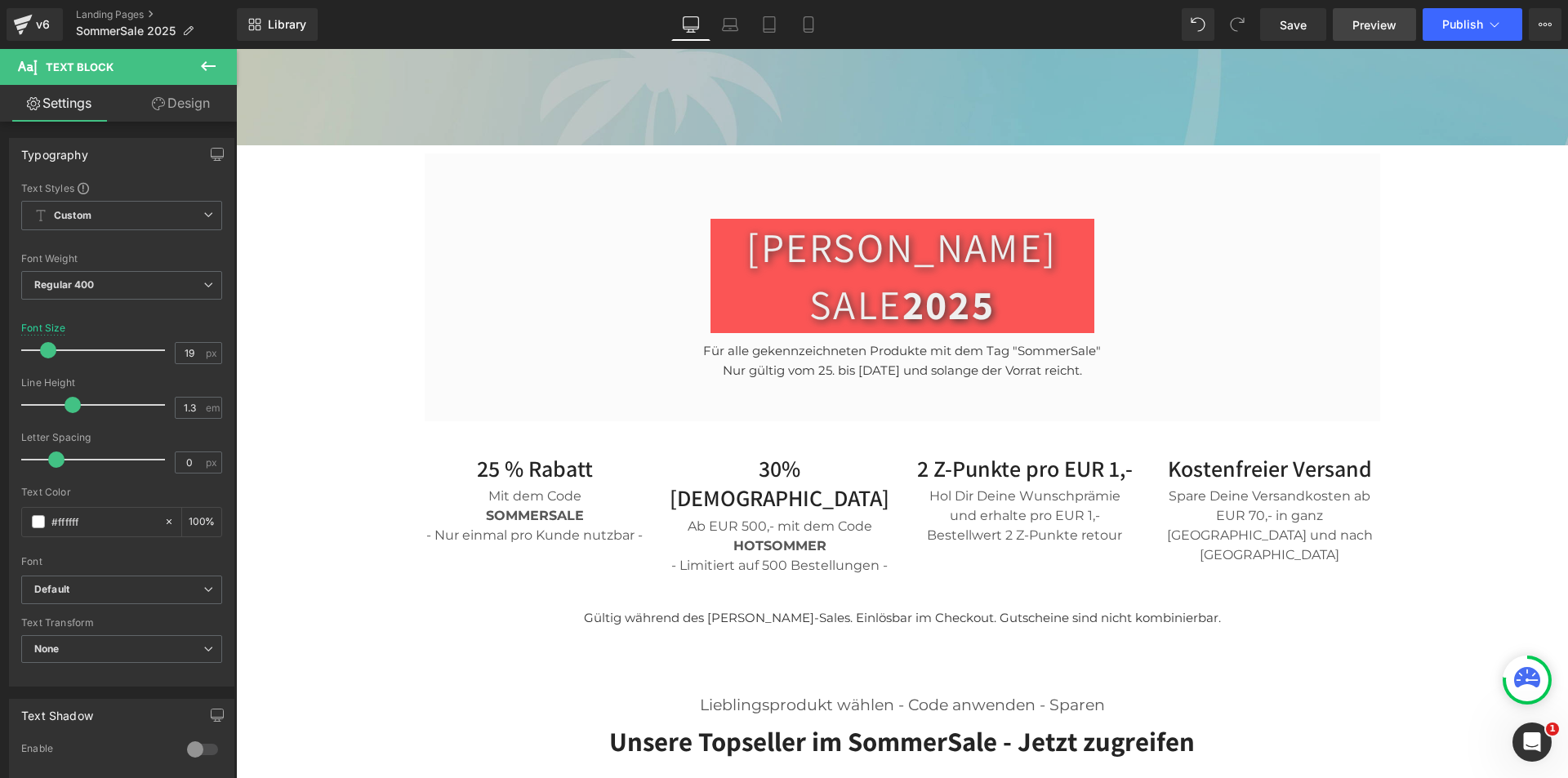
click at [1367, 27] on span "Preview" at bounding box center [1375, 25] width 45 height 17
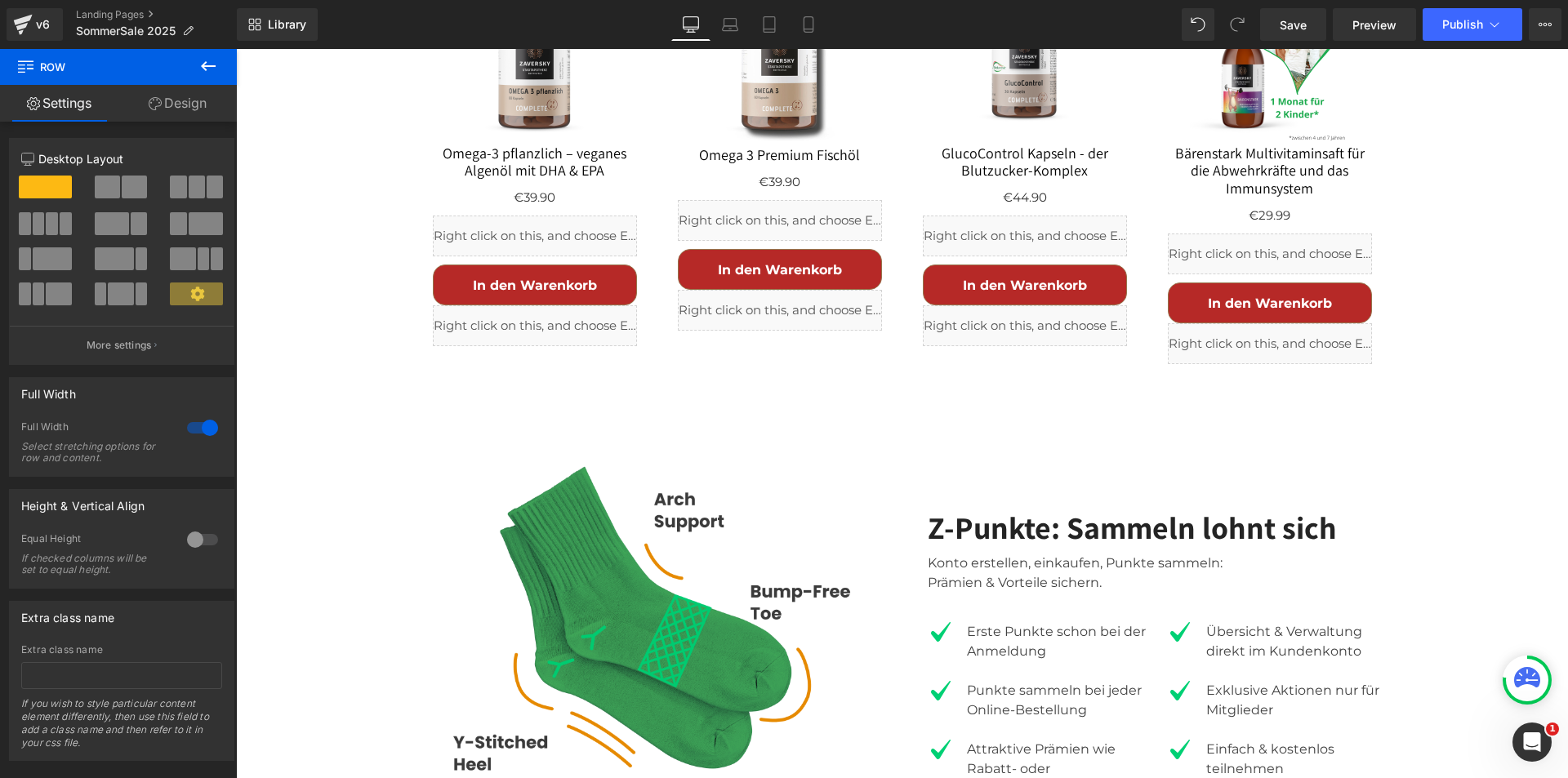
scroll to position [3067, 0]
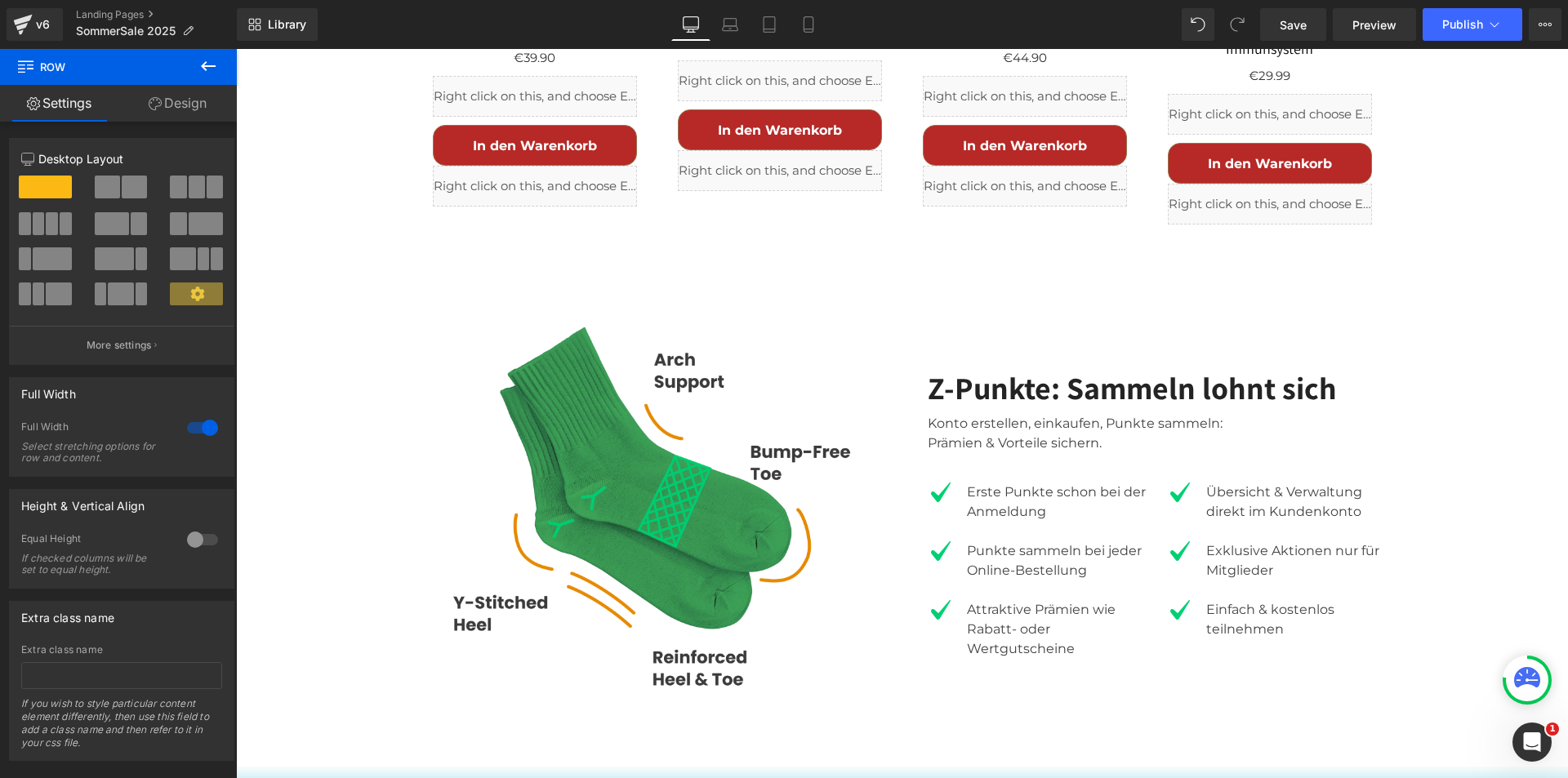
click at [617, 359] on div "Image" at bounding box center [657, 514] width 466 height 466
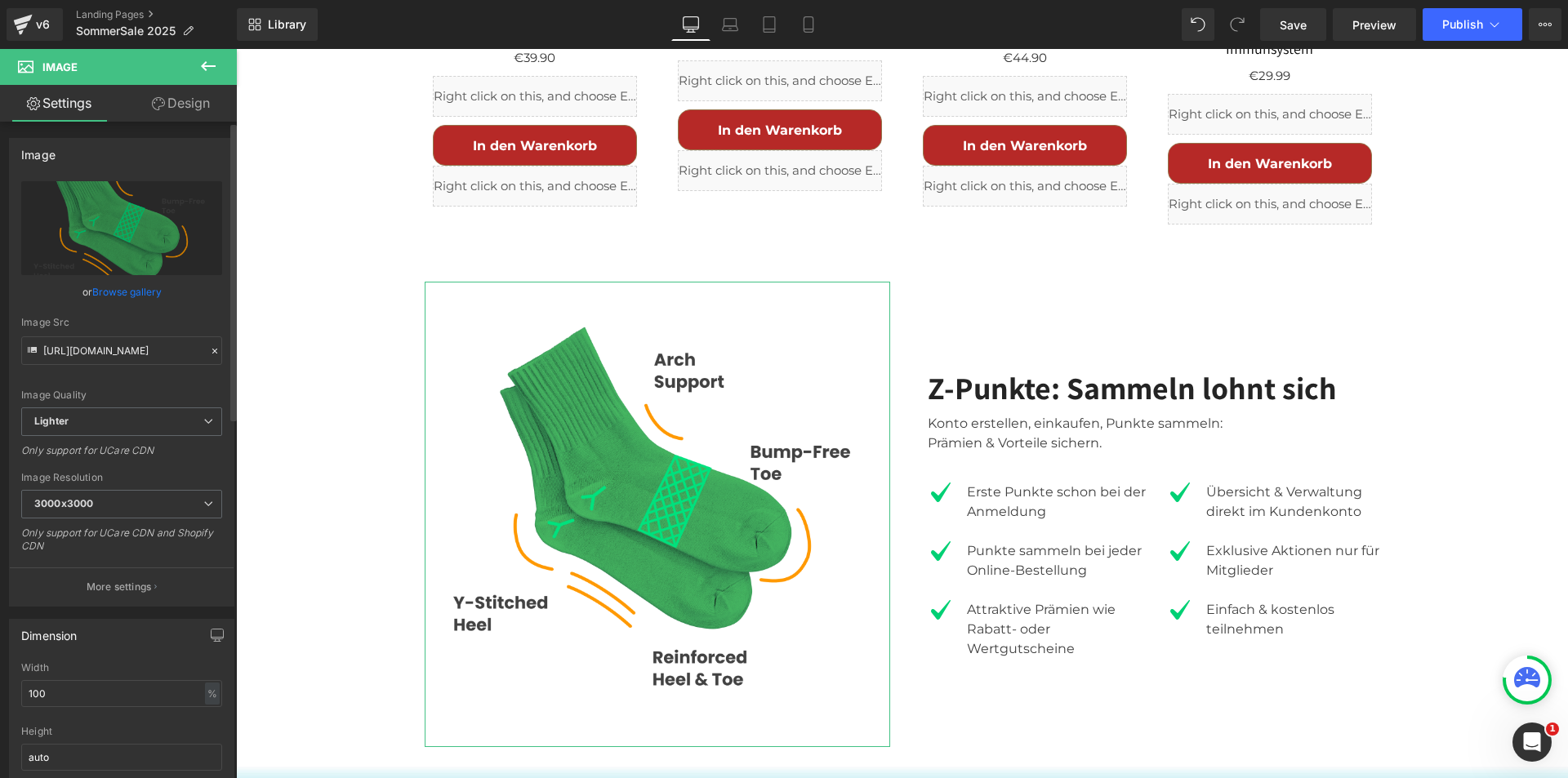
click at [142, 290] on link "Browse gallery" at bounding box center [127, 292] width 69 height 29
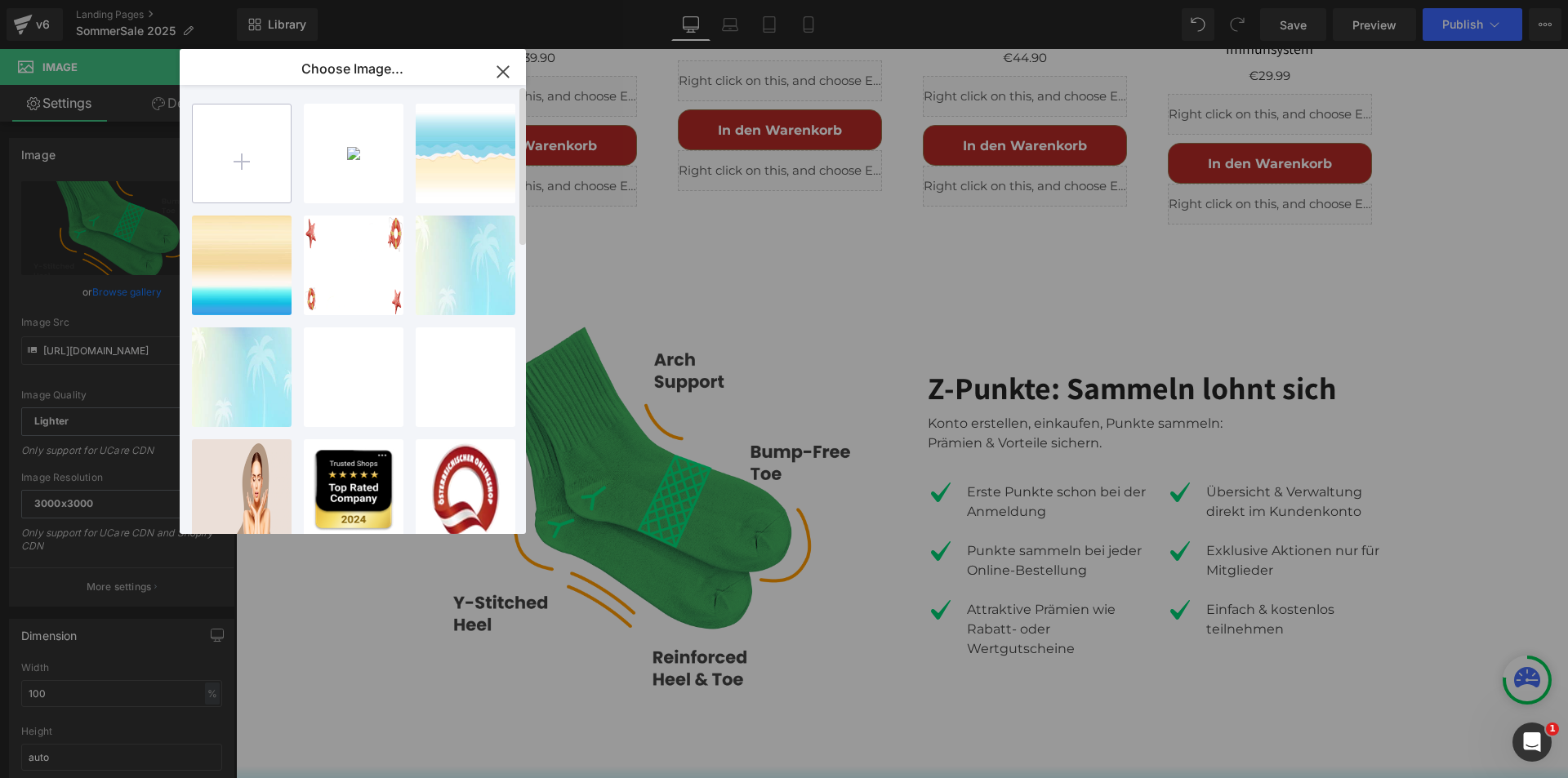
type input "C:\fakepath\Reward.gif"
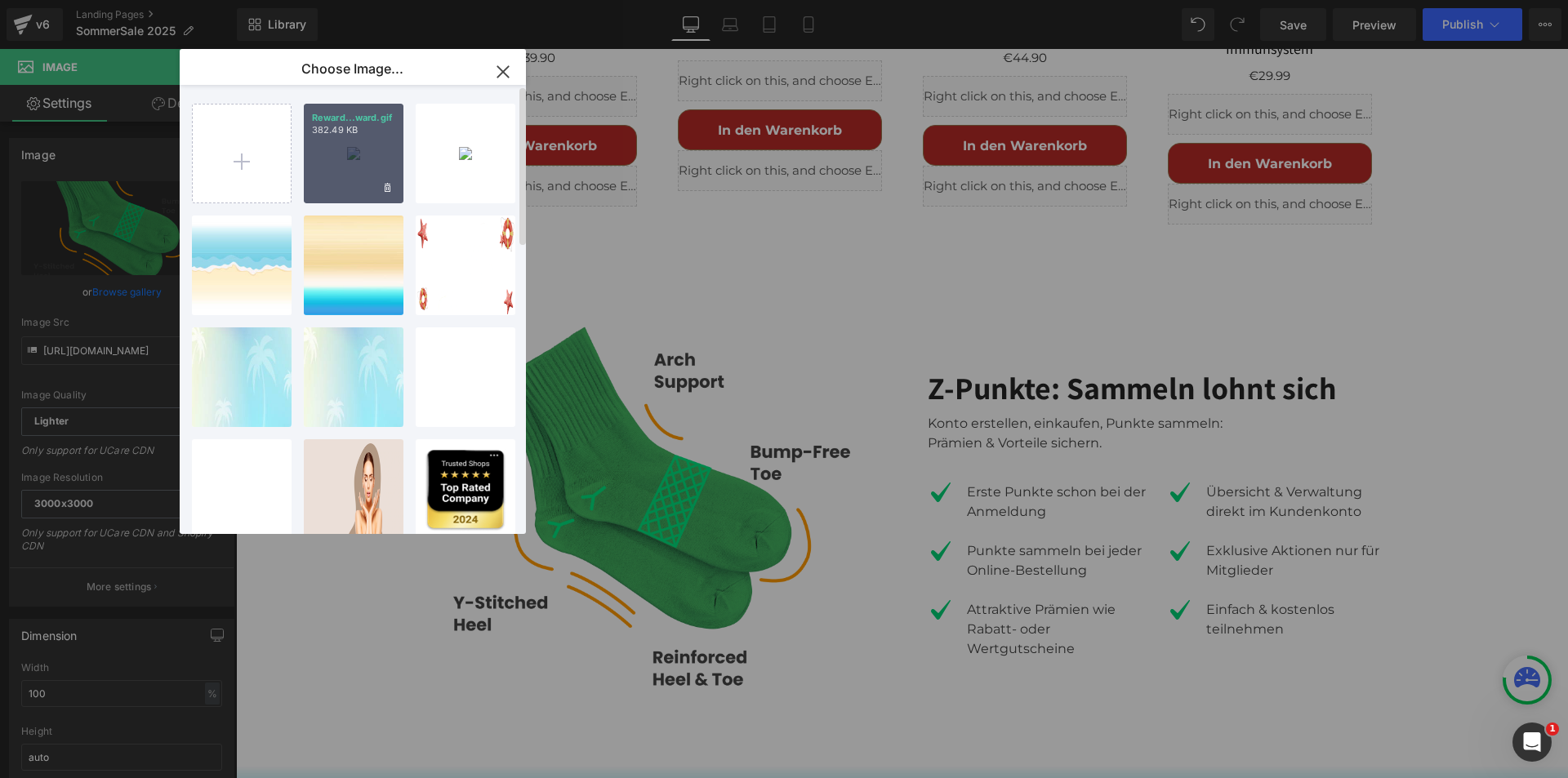
click at [326, 152] on div "Reward...[PERSON_NAME].gif 382.49 KB" at bounding box center [354, 153] width 100 height 100
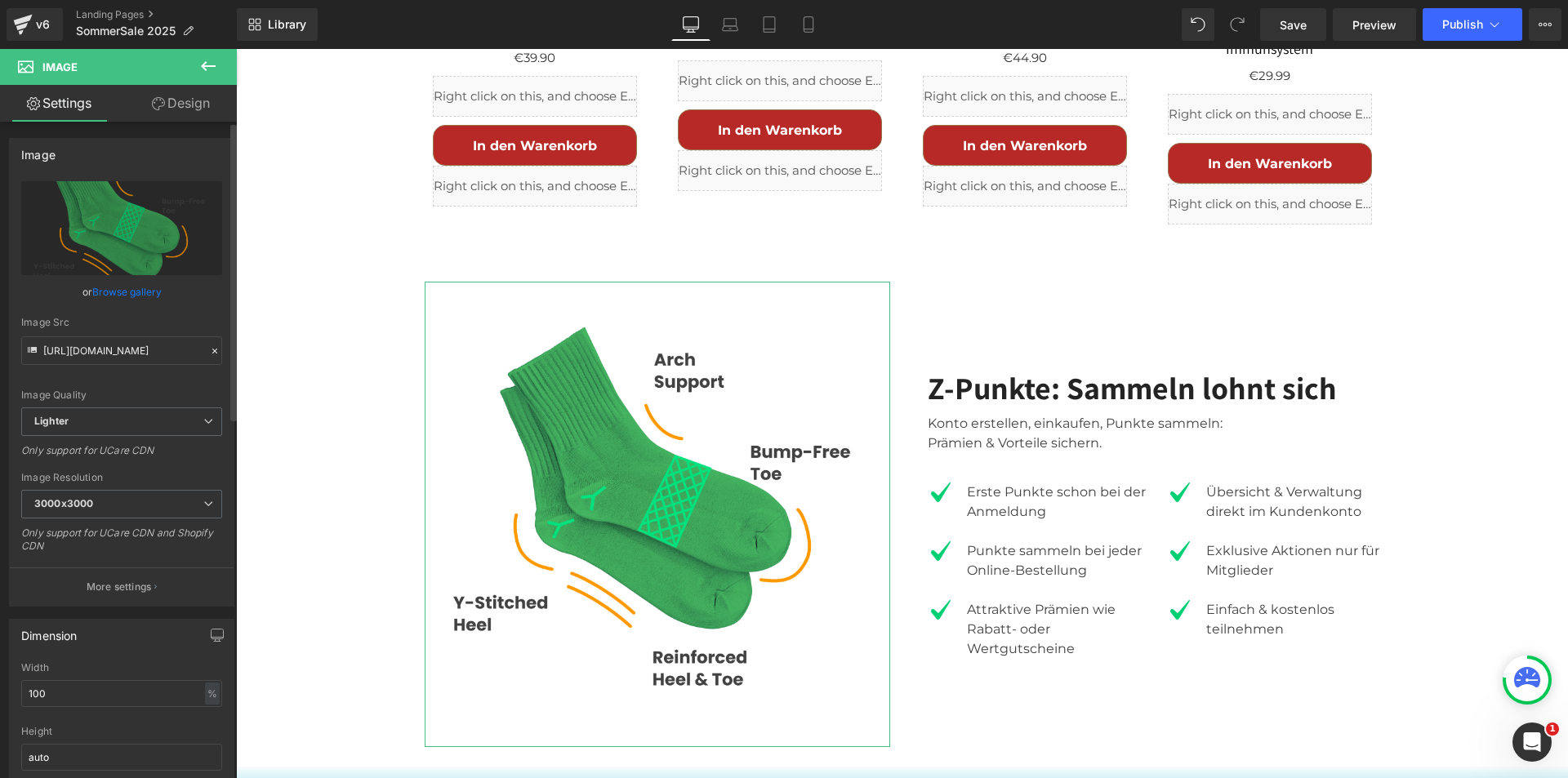
click at [127, 290] on link "Browse gallery" at bounding box center [127, 292] width 69 height 29
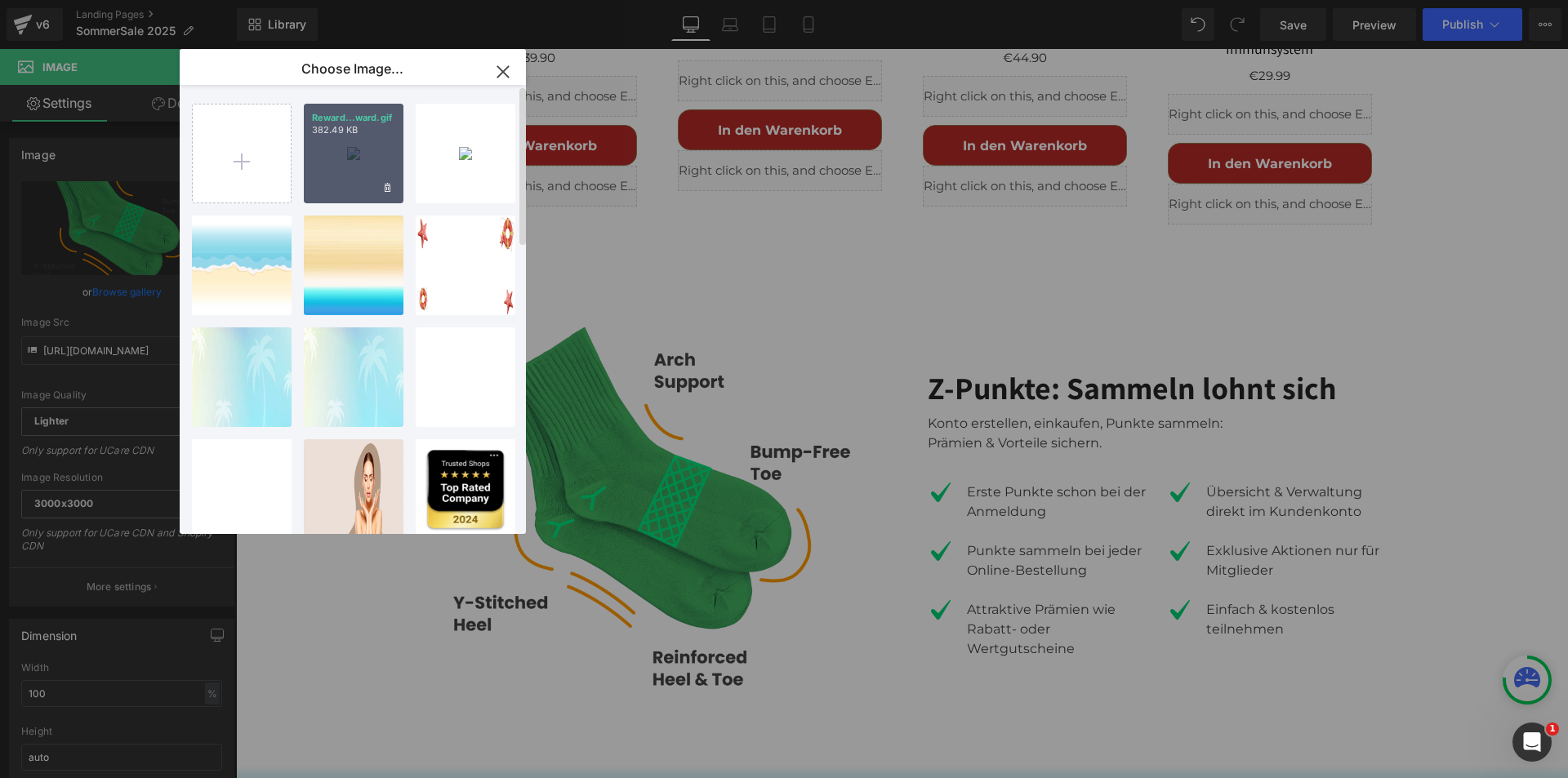
click at [353, 162] on div "Reward...[PERSON_NAME].gif 382.49 KB" at bounding box center [354, 153] width 100 height 100
type input "[URL][DOMAIN_NAME]"
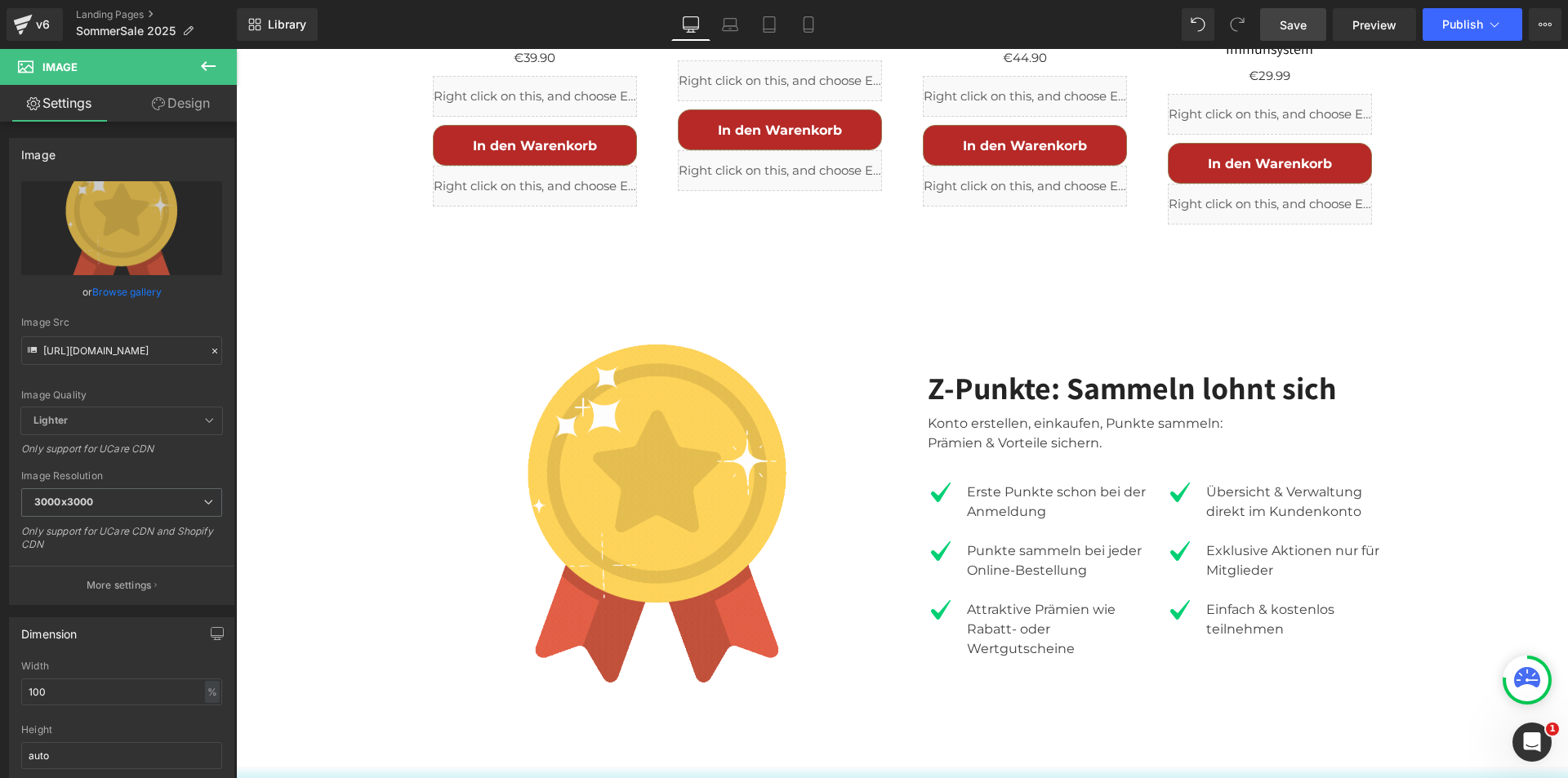
drag, startPoint x: 1299, startPoint y: 27, endPoint x: 1082, endPoint y: 4, distance: 218.2
click at [1299, 27] on span "Save" at bounding box center [1293, 25] width 27 height 17
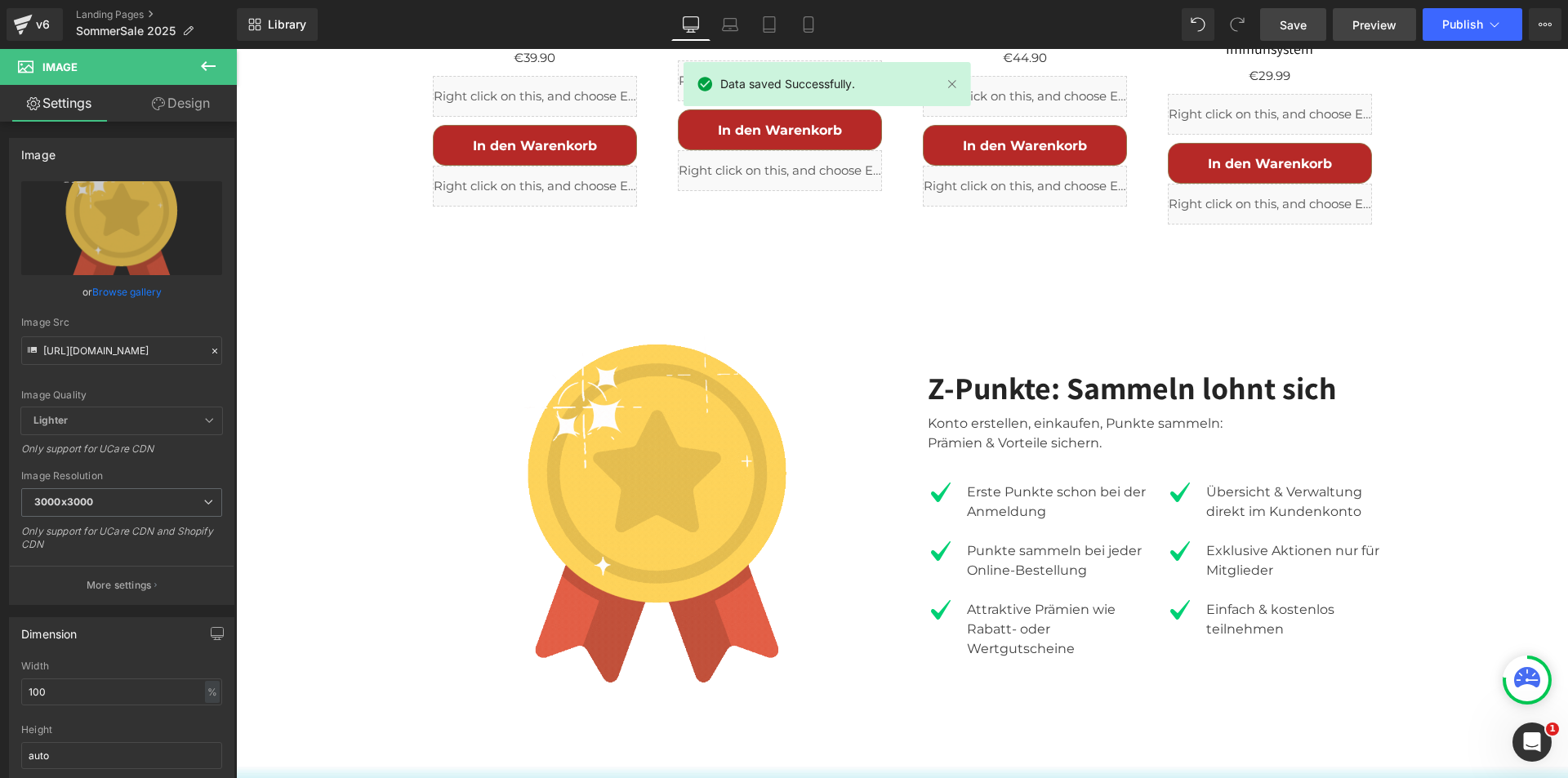
click at [1359, 21] on span "Preview" at bounding box center [1375, 25] width 45 height 17
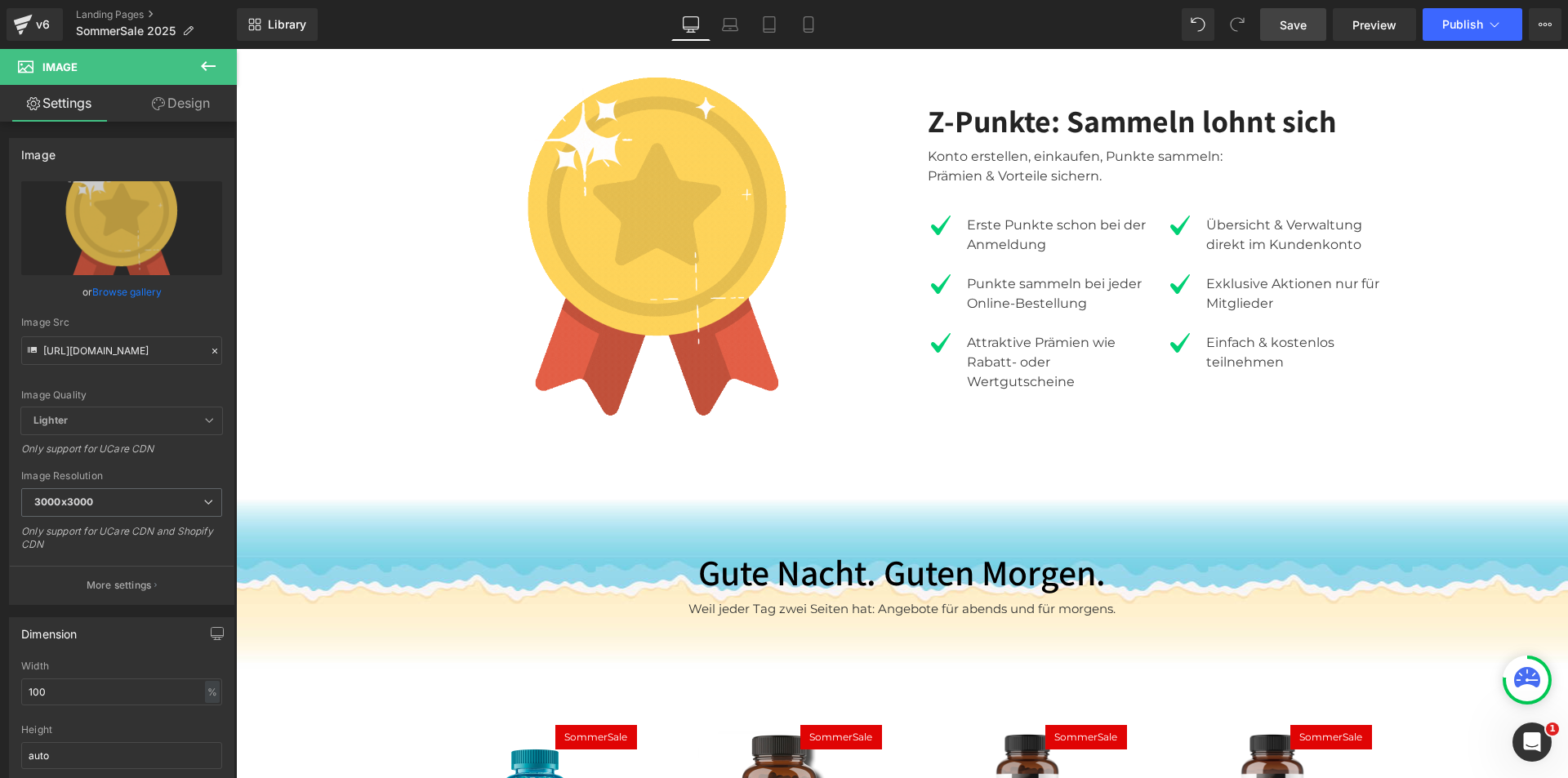
scroll to position [3476, 0]
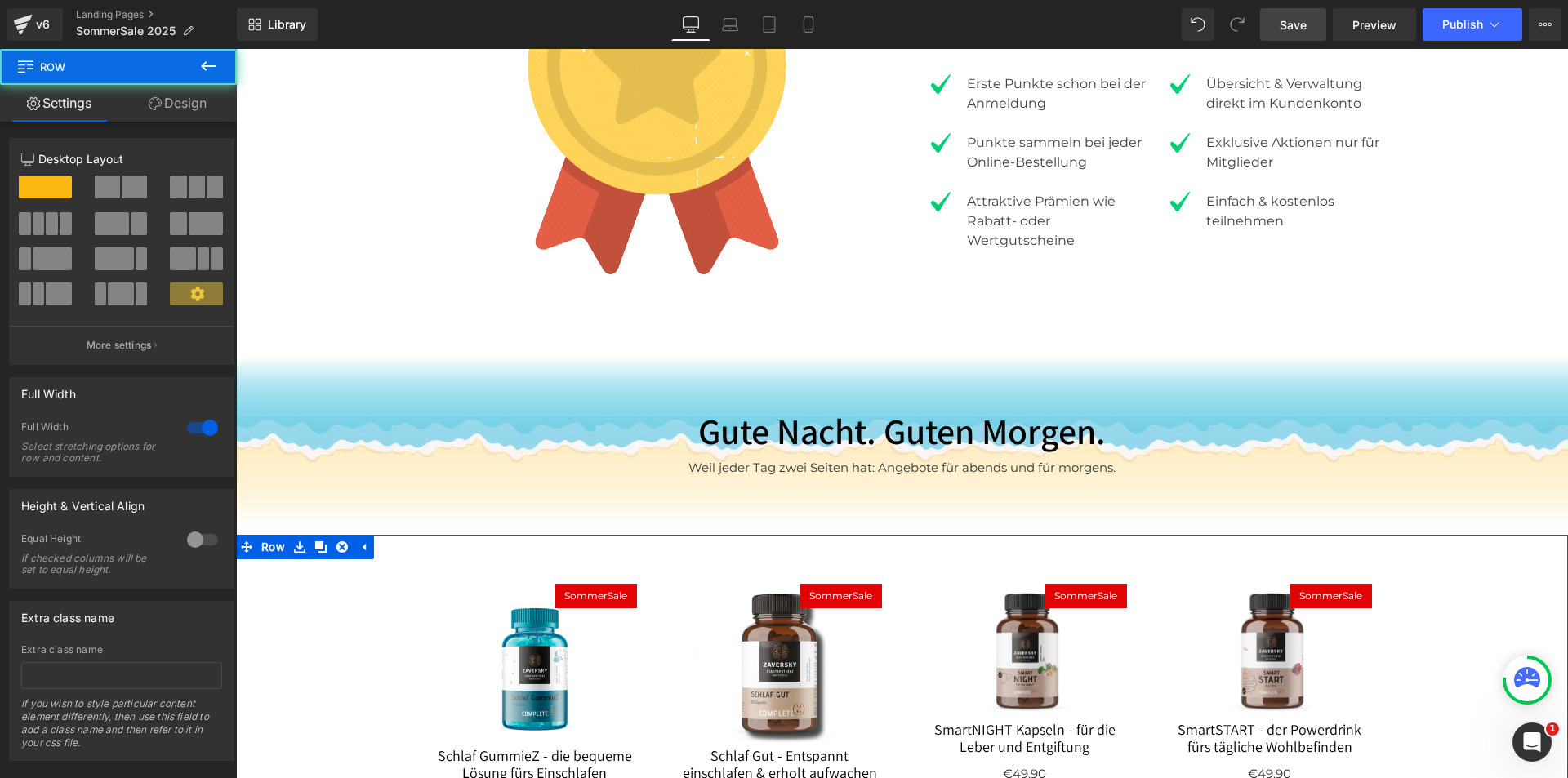
click at [197, 105] on link "Design" at bounding box center [178, 103] width 119 height 37
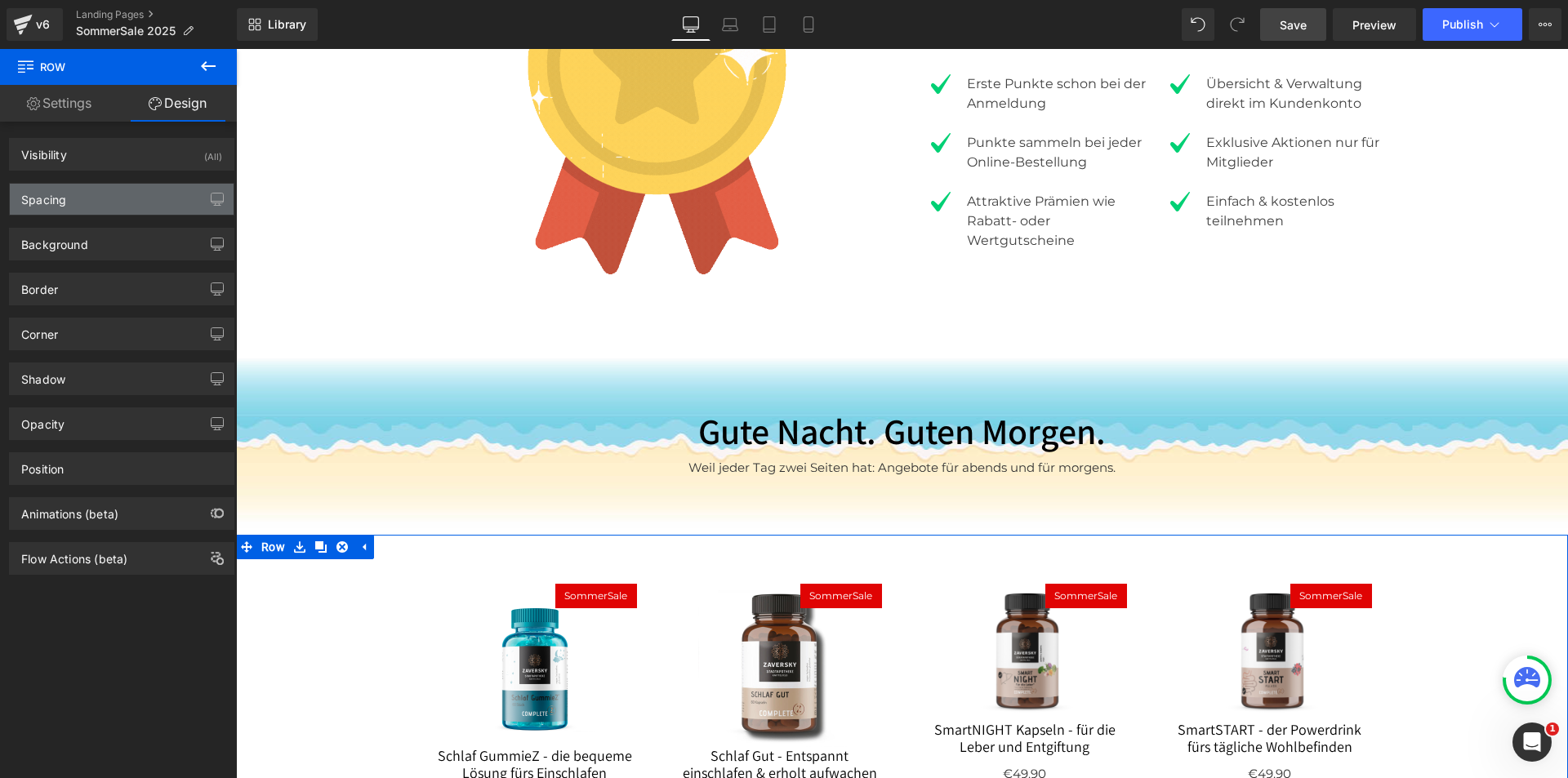
click at [87, 200] on div "Spacing" at bounding box center [121, 199] width 223 height 31
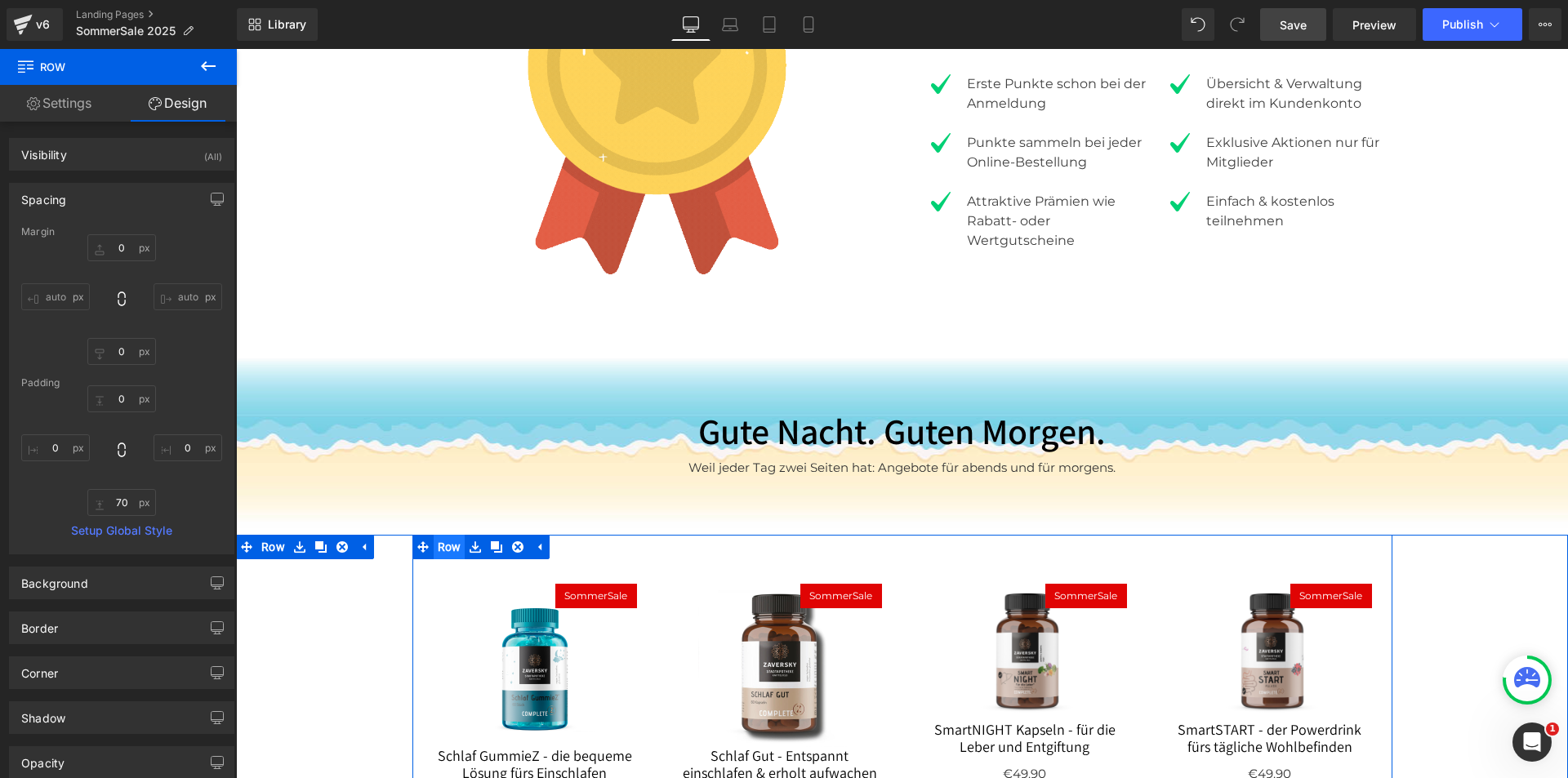
click at [434, 535] on span "Row" at bounding box center [449, 547] width 32 height 25
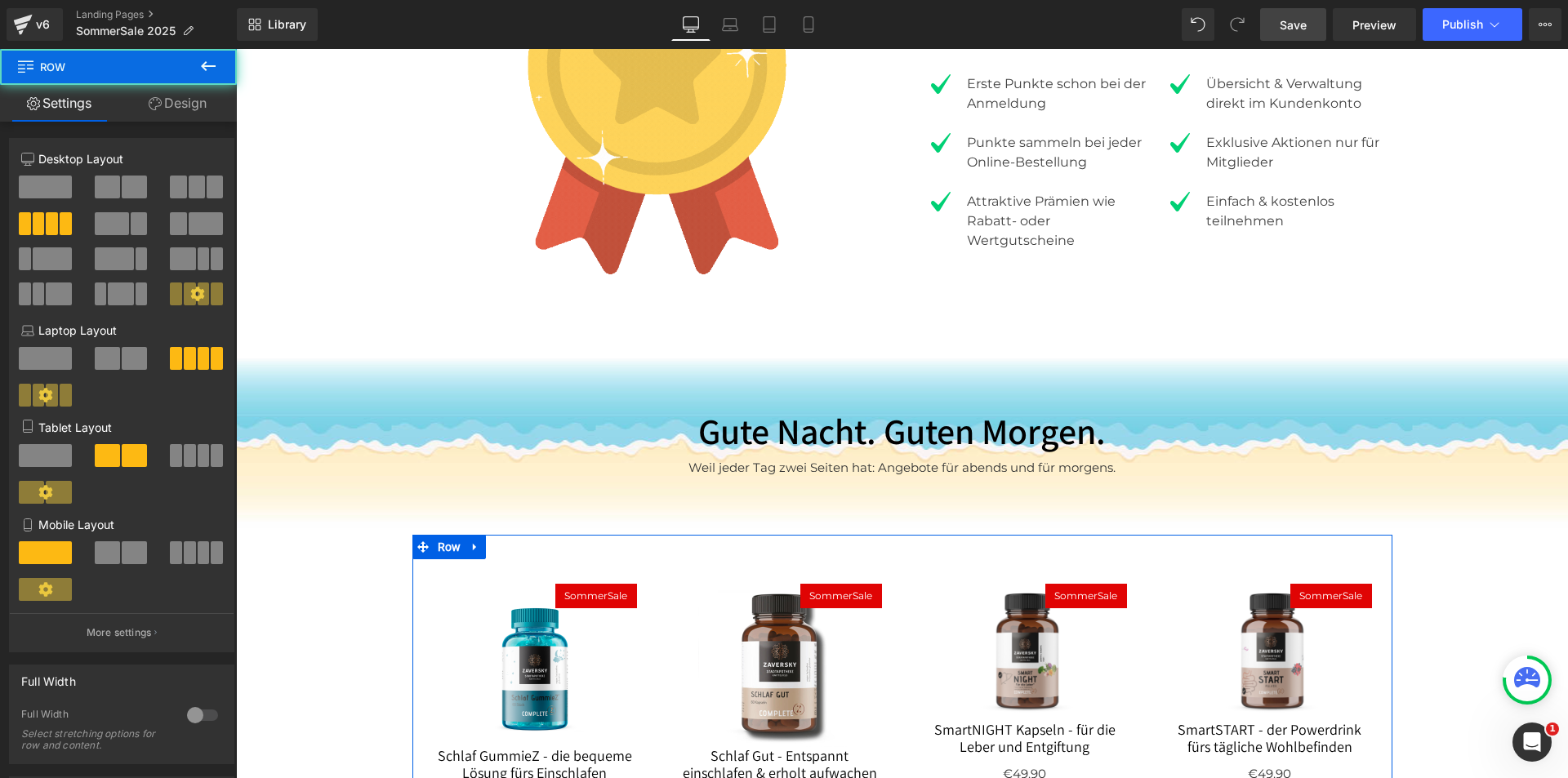
drag, startPoint x: 194, startPoint y: 102, endPoint x: 136, endPoint y: 221, distance: 132.4
click at [192, 101] on link "Design" at bounding box center [178, 103] width 119 height 37
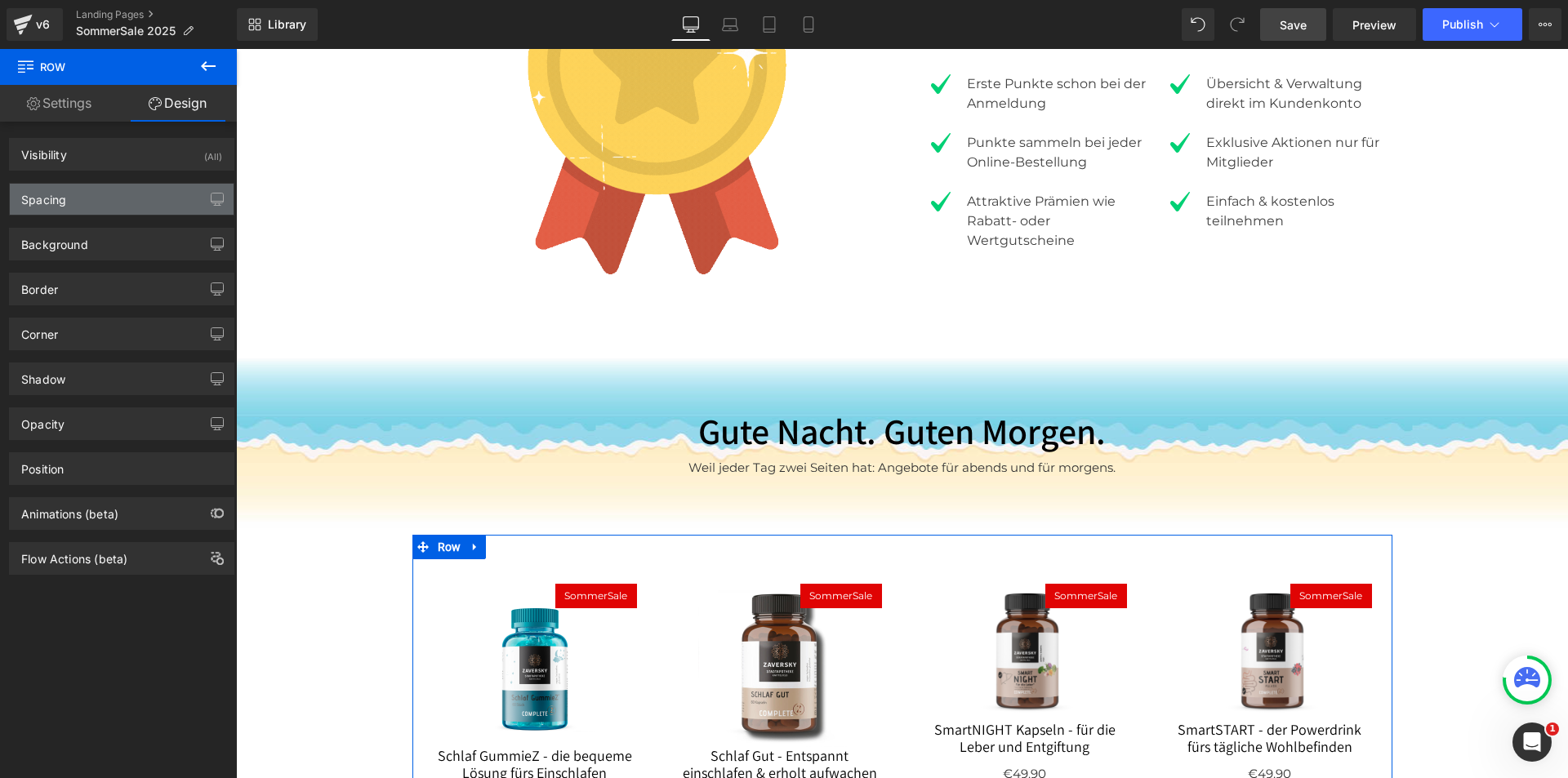
click at [120, 194] on div "Spacing" at bounding box center [121, 199] width 223 height 31
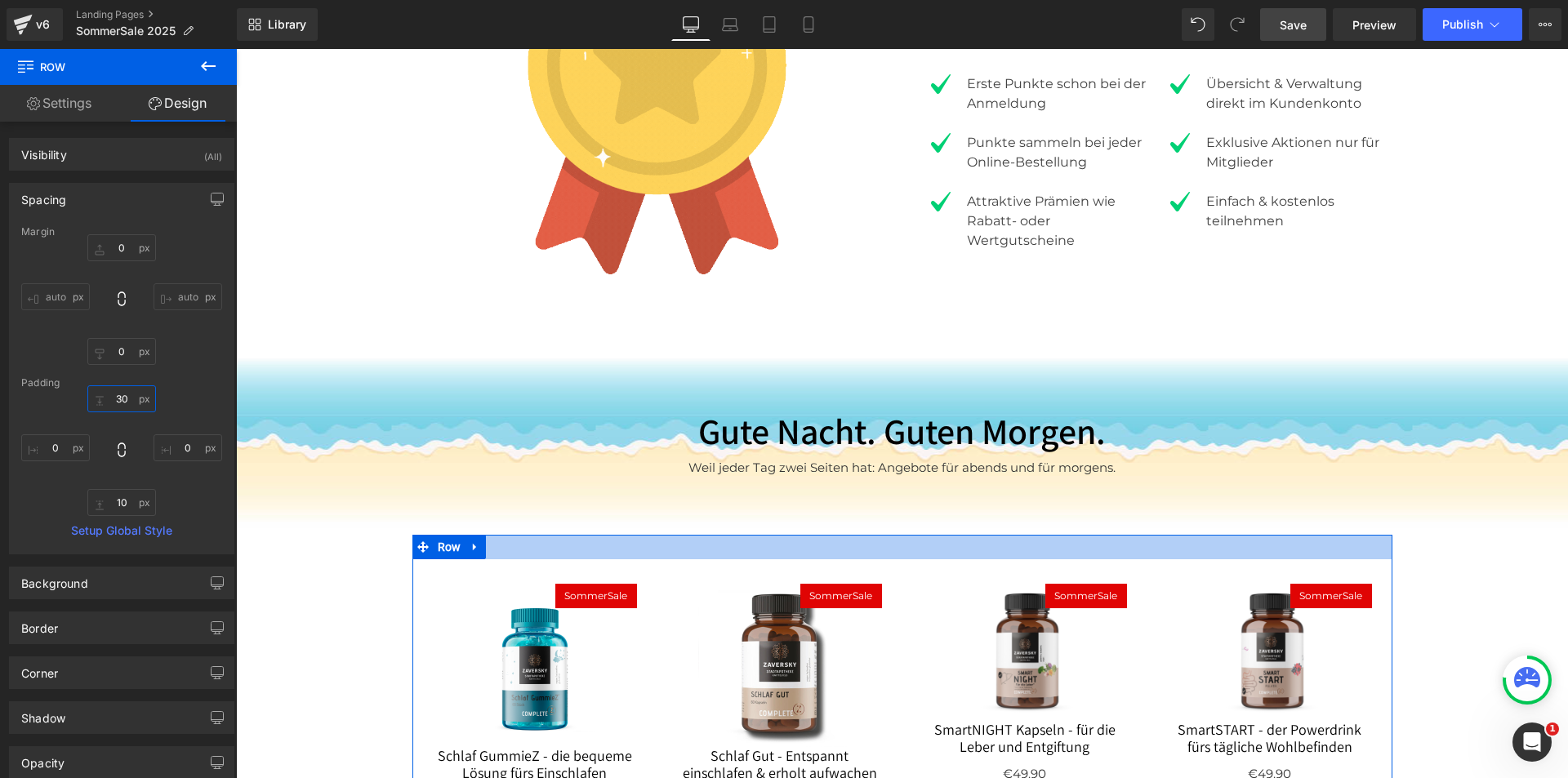
click at [122, 402] on input "30" at bounding box center [121, 399] width 68 height 27
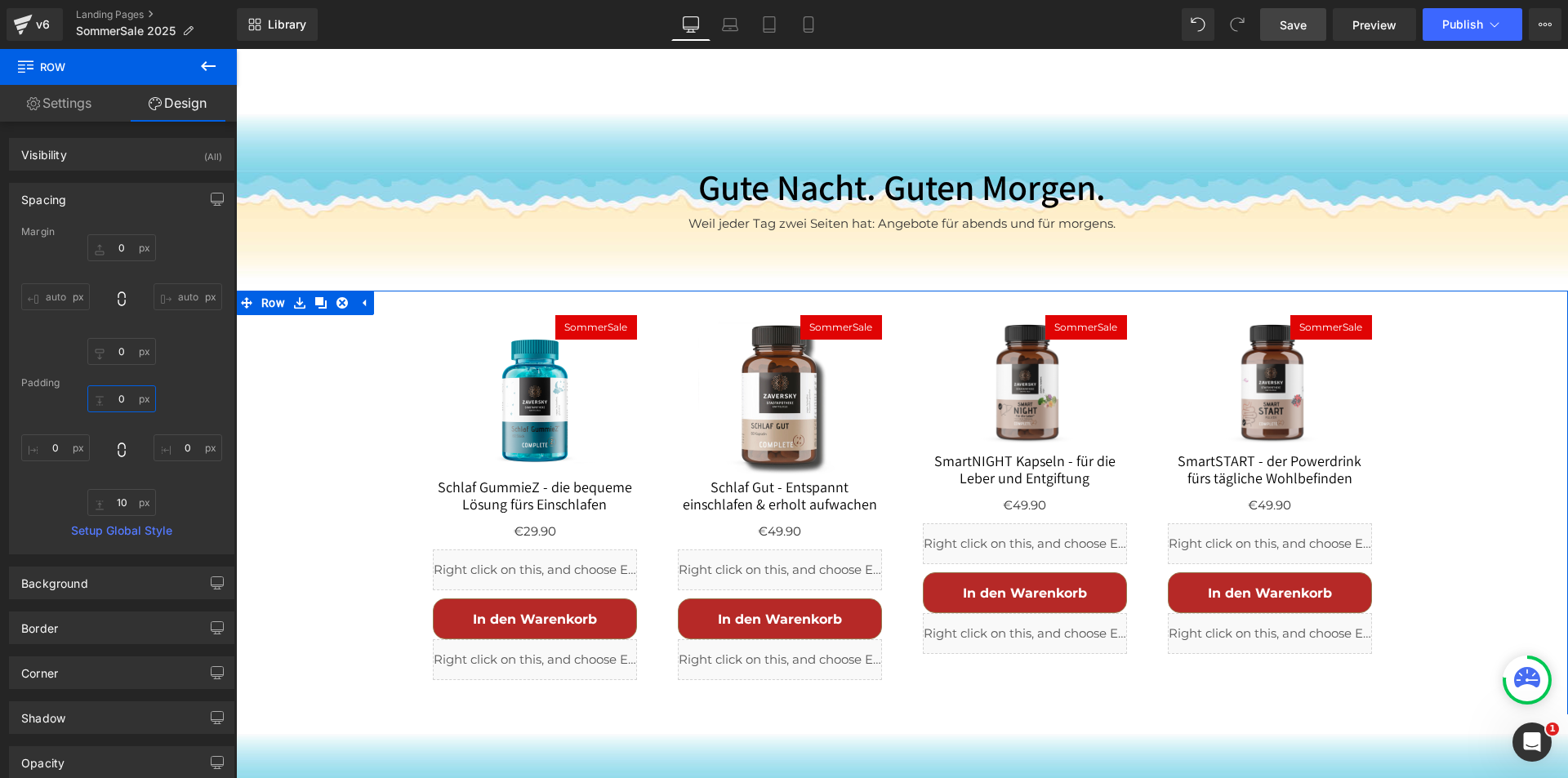
scroll to position [3721, 0]
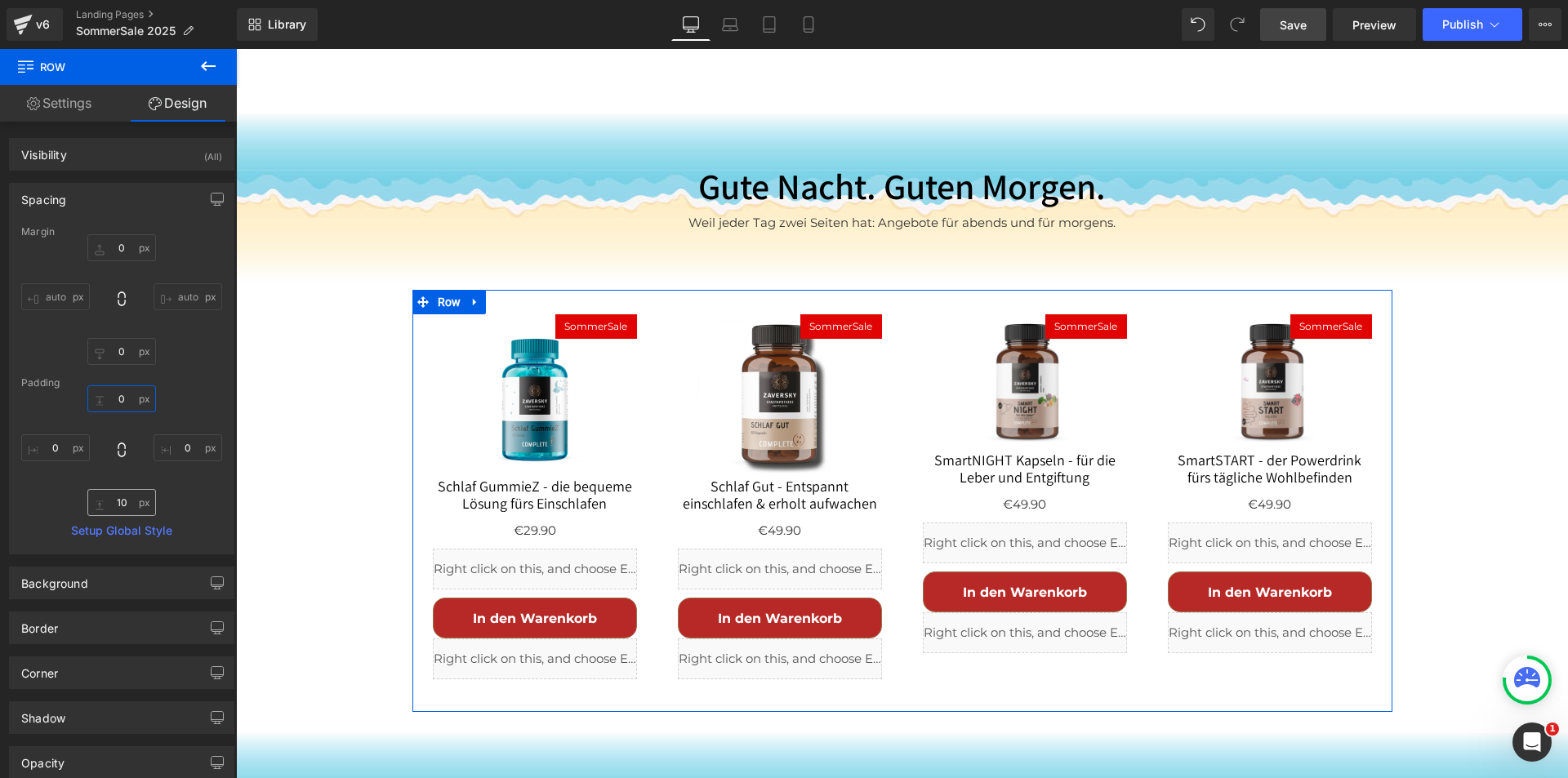
type input "0"
click at [122, 501] on input "10" at bounding box center [121, 502] width 68 height 27
type input "0"
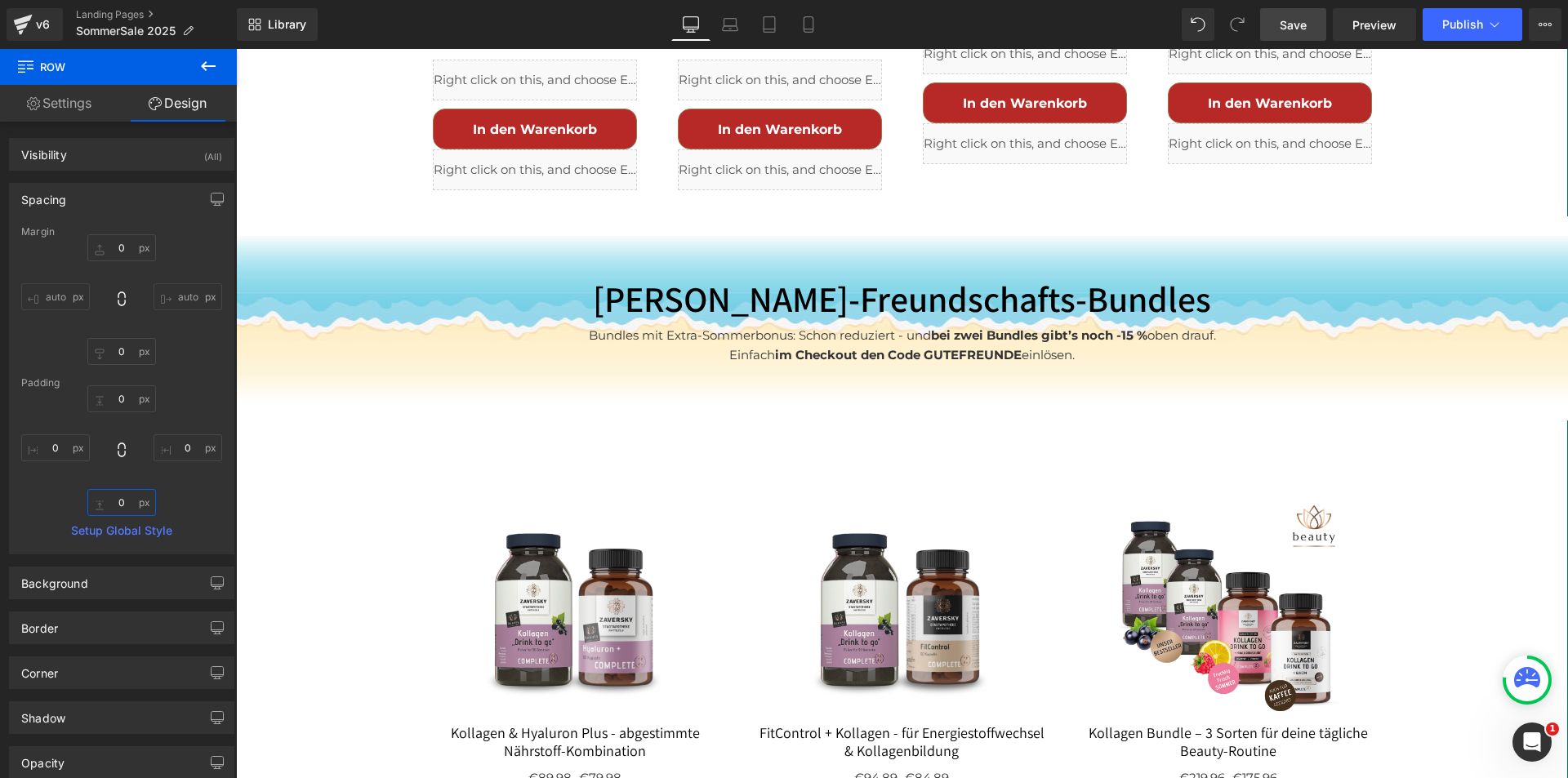
scroll to position [4211, 0]
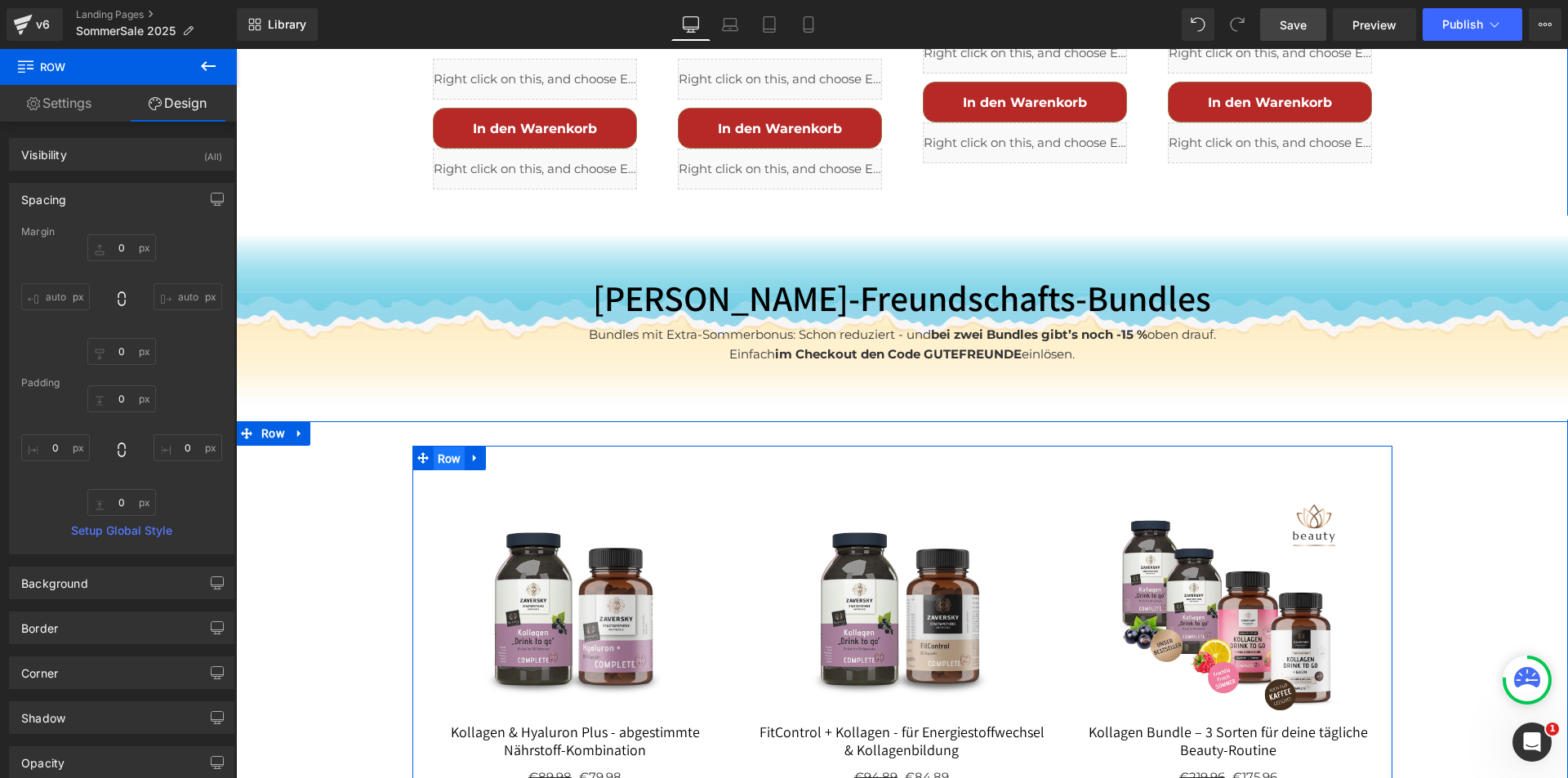
click at [444, 447] on span "Row" at bounding box center [449, 459] width 32 height 25
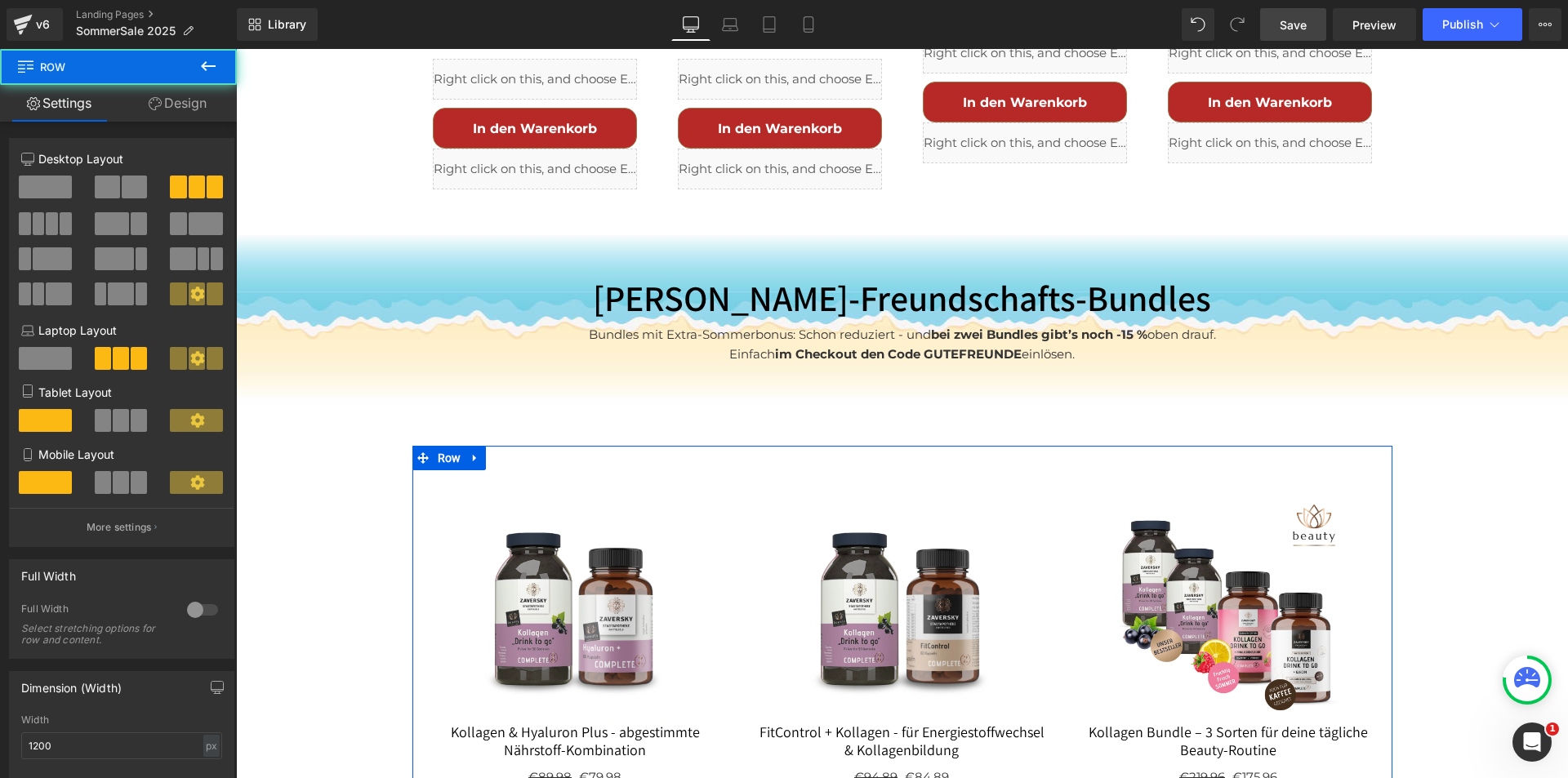
click at [192, 102] on link "Design" at bounding box center [178, 103] width 119 height 37
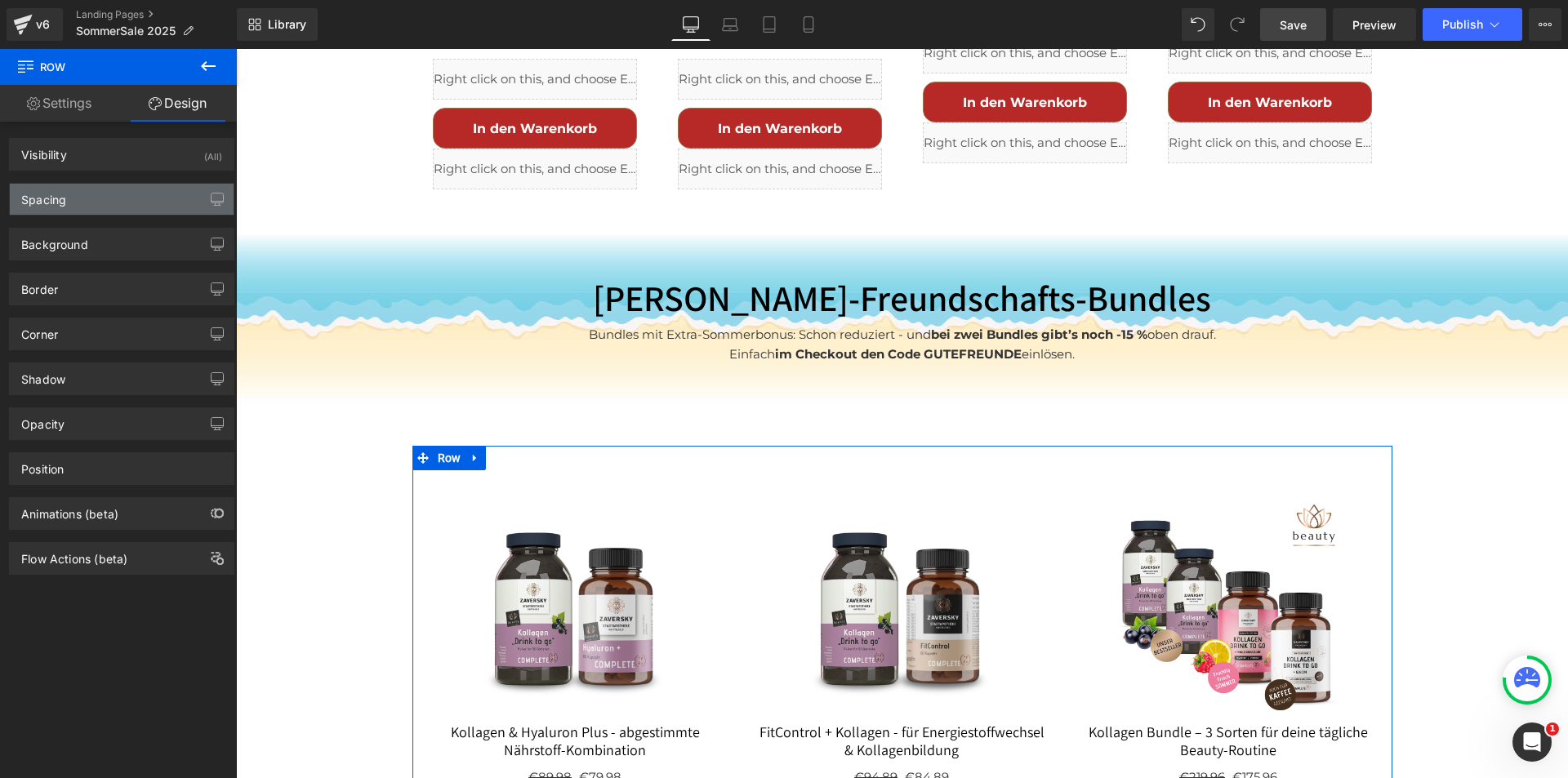
click at [118, 196] on div "Spacing" at bounding box center [121, 199] width 223 height 31
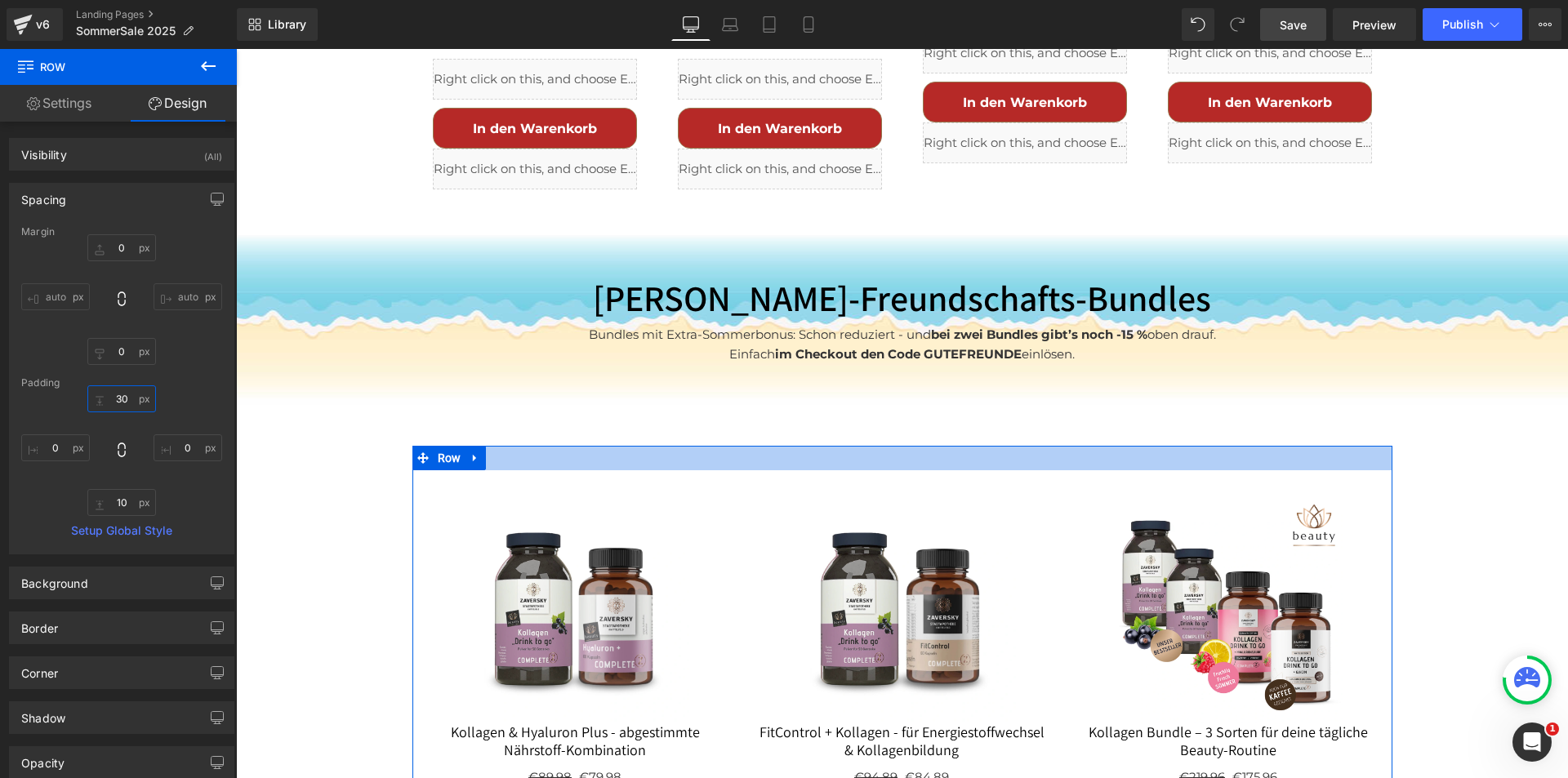
click at [122, 397] on input "30" at bounding box center [121, 399] width 68 height 27
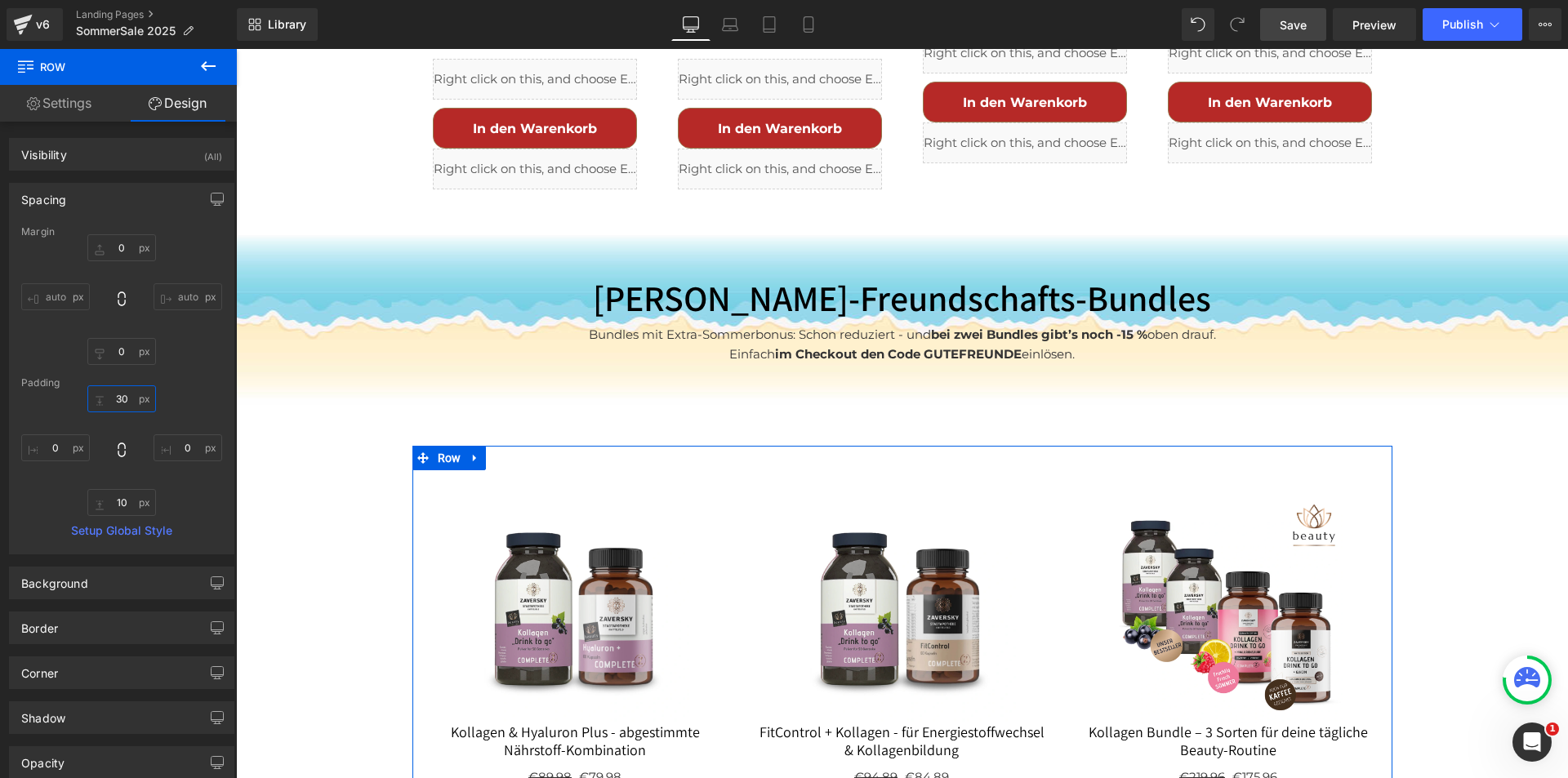
click at [122, 397] on input "30" at bounding box center [121, 399] width 68 height 27
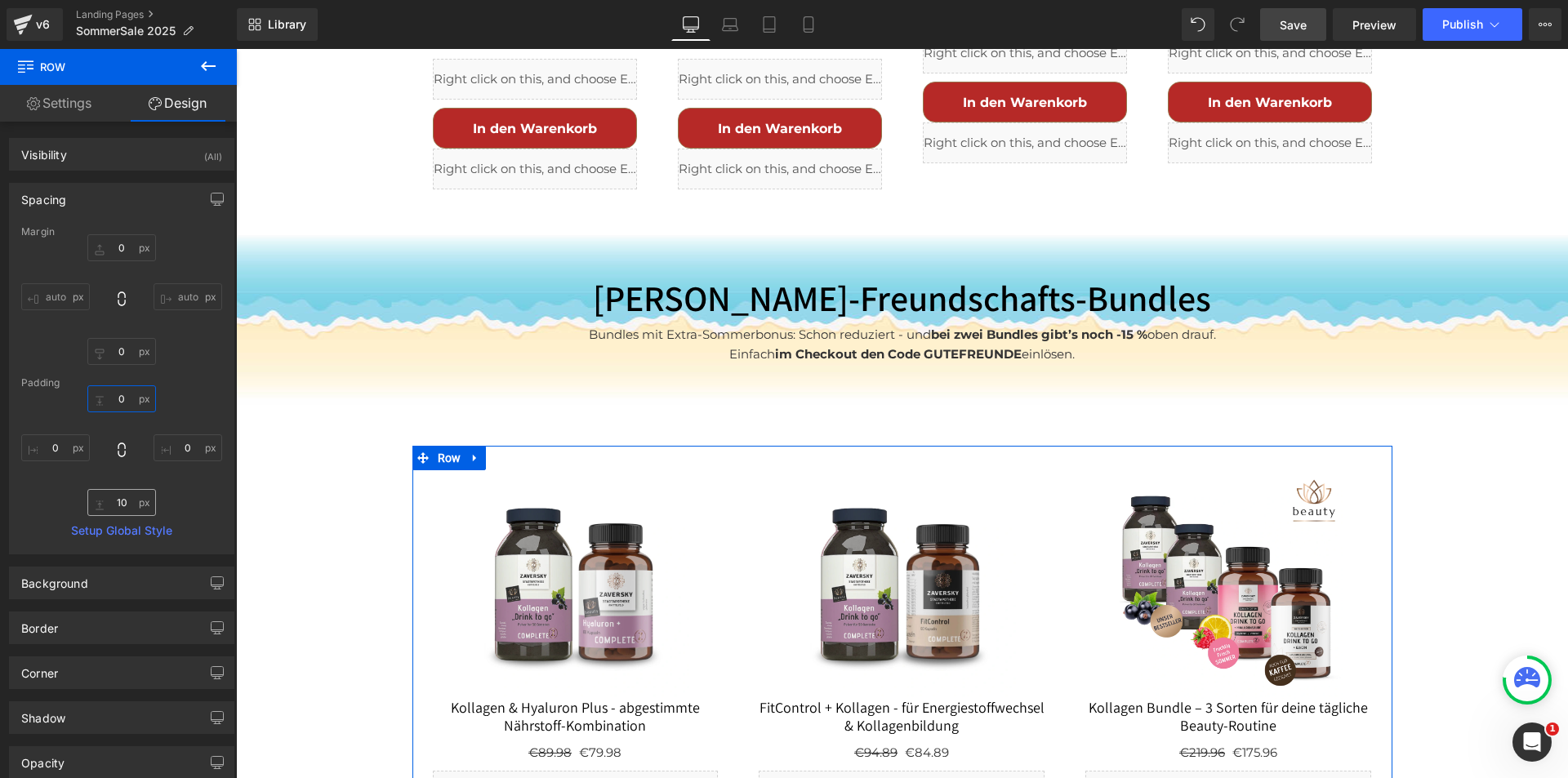
type input "0"
click at [118, 499] on input "10" at bounding box center [121, 502] width 68 height 27
click at [119, 499] on input "10" at bounding box center [121, 502] width 68 height 27
type input "0"
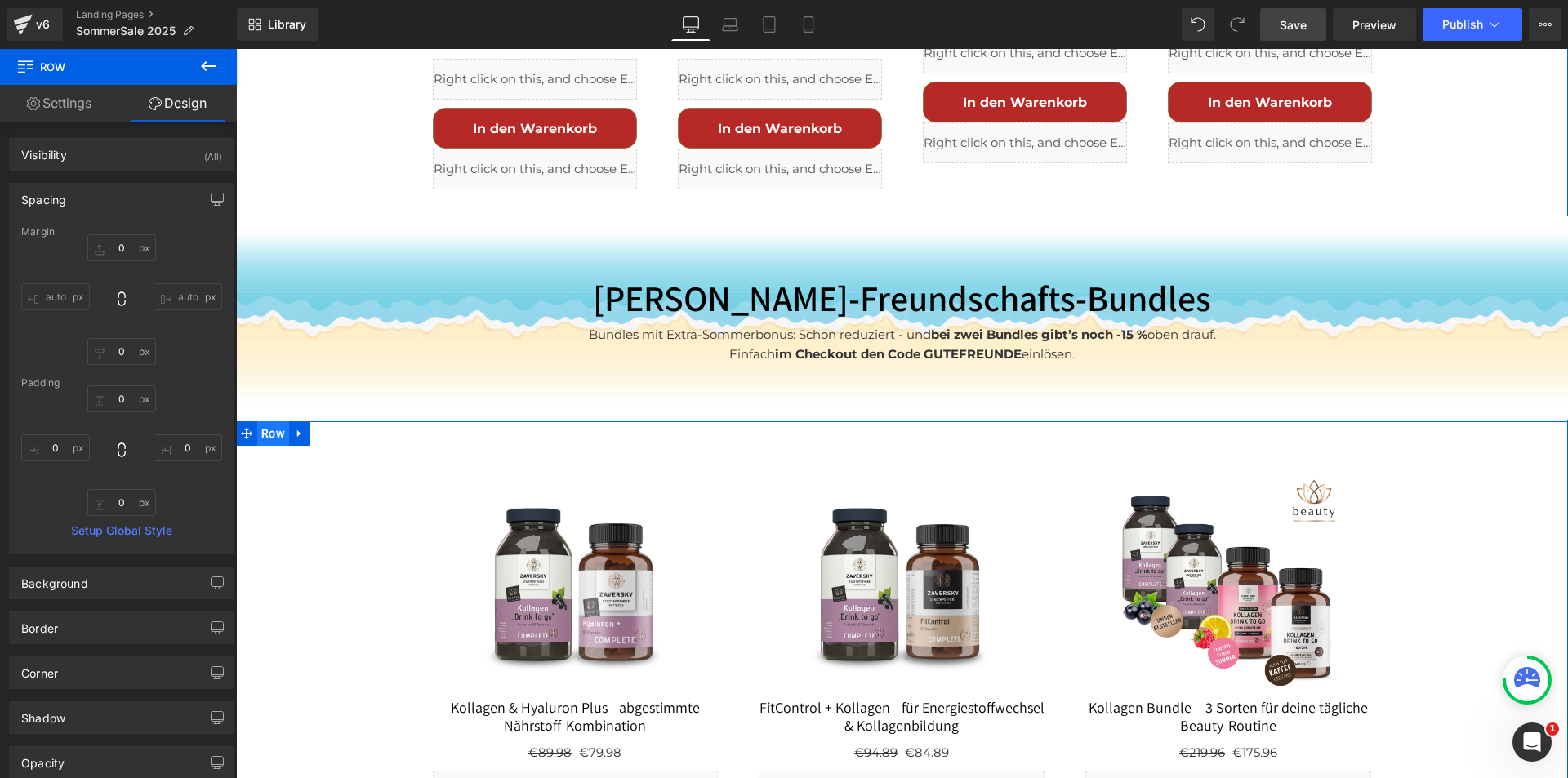
click at [257, 421] on span "Row" at bounding box center [273, 434] width 32 height 25
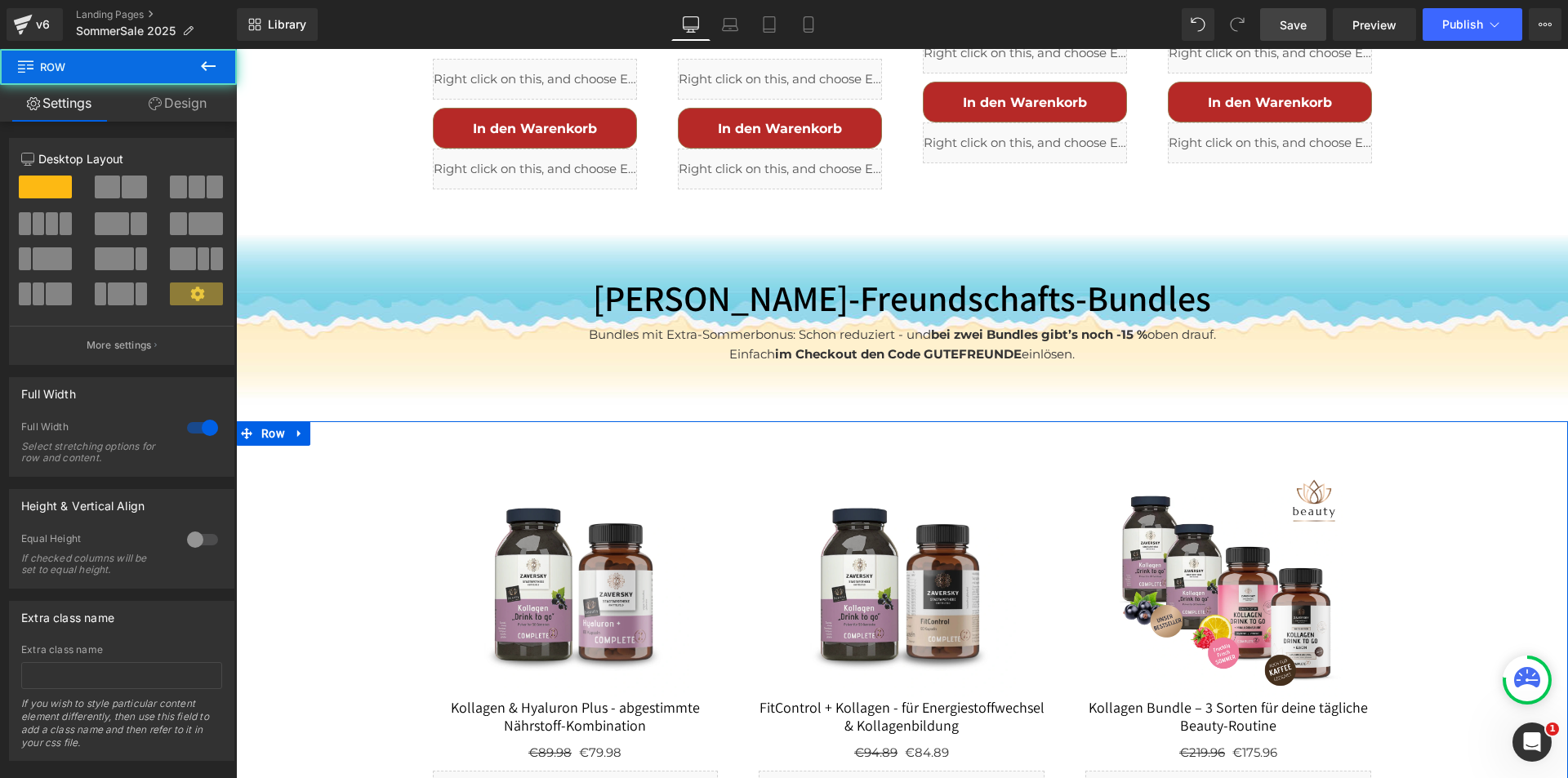
click at [190, 98] on link "Design" at bounding box center [178, 103] width 119 height 37
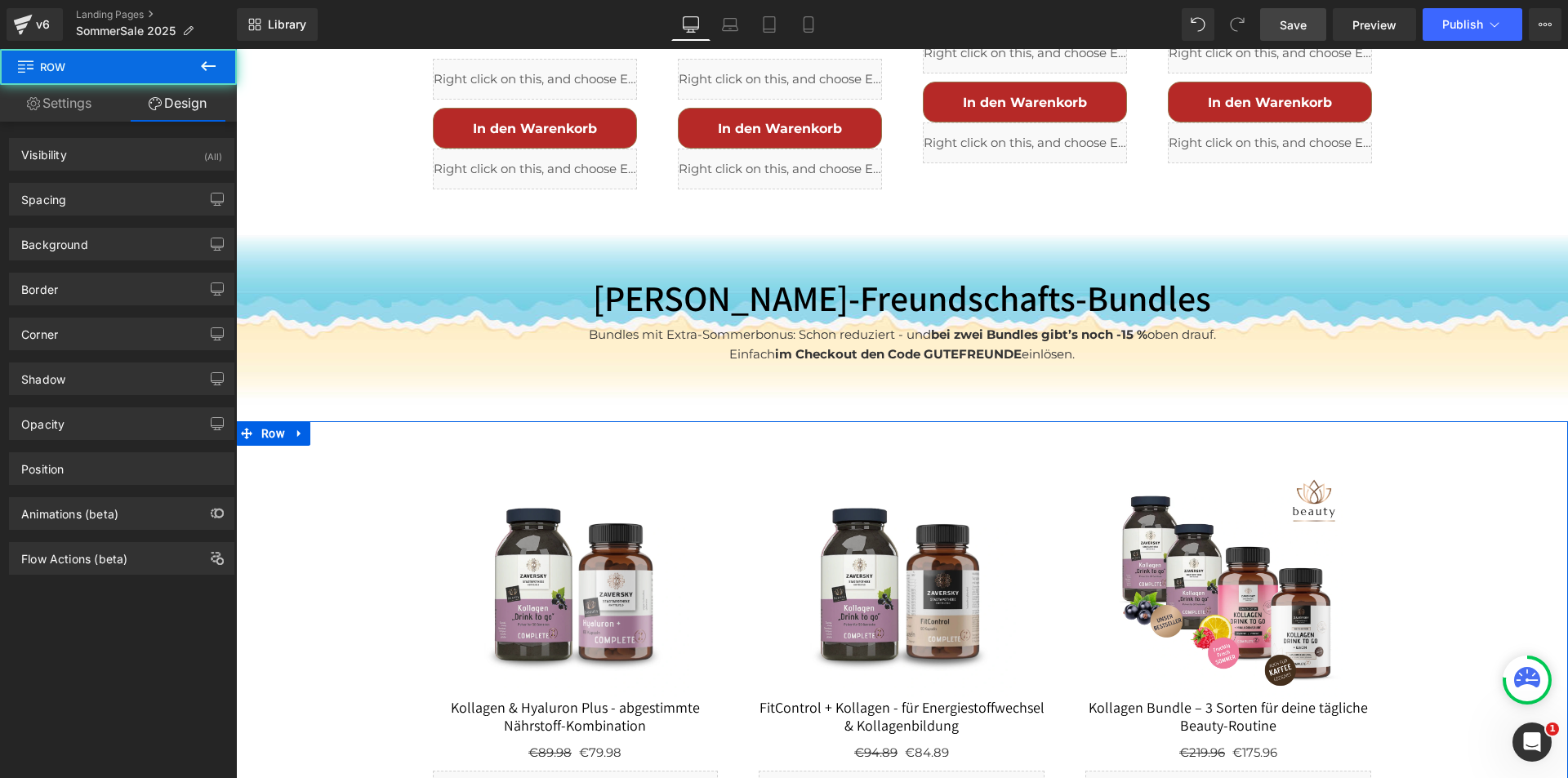
type input "0"
type input "30"
type input "0"
type input "10"
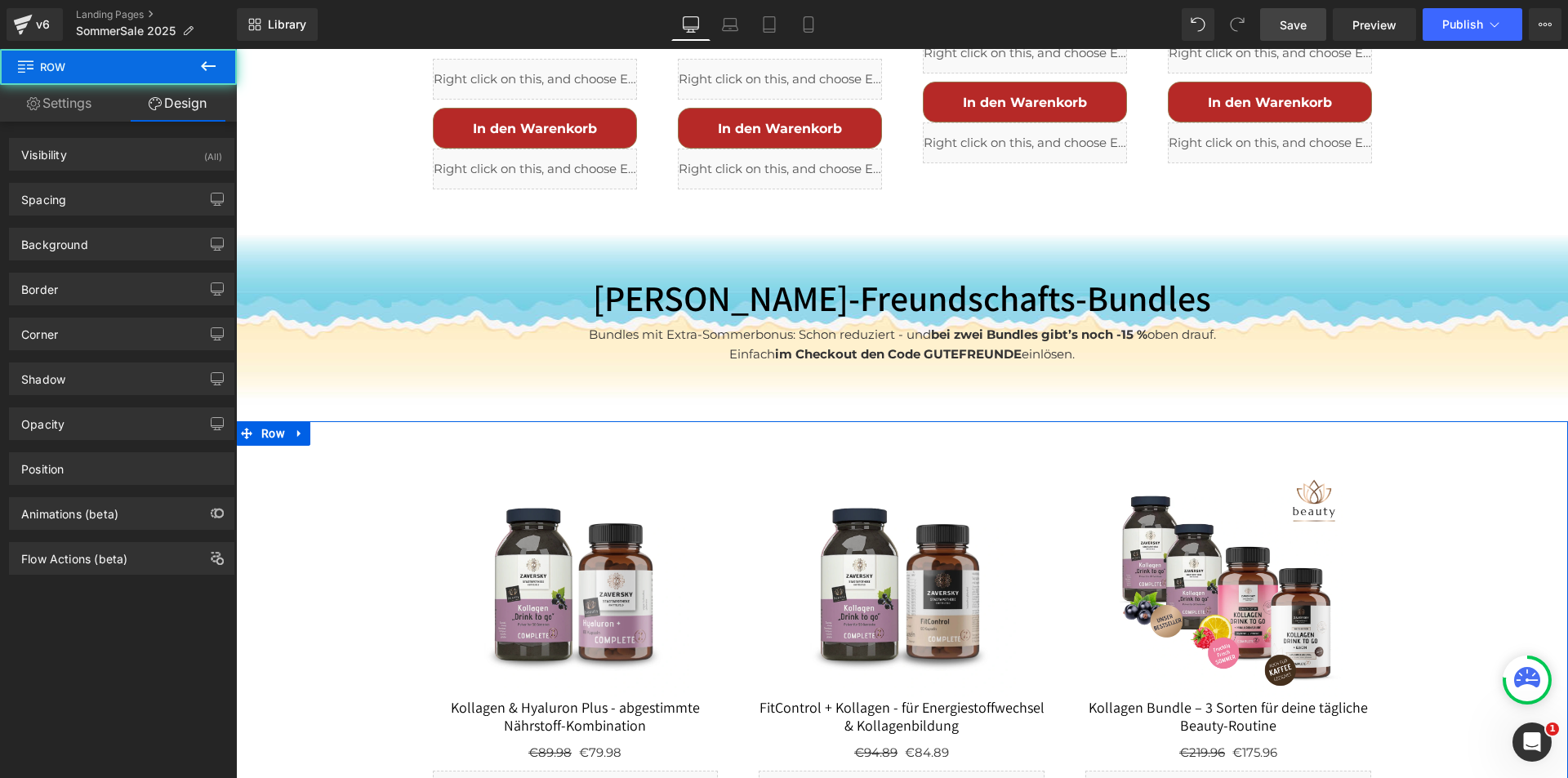
type input "0"
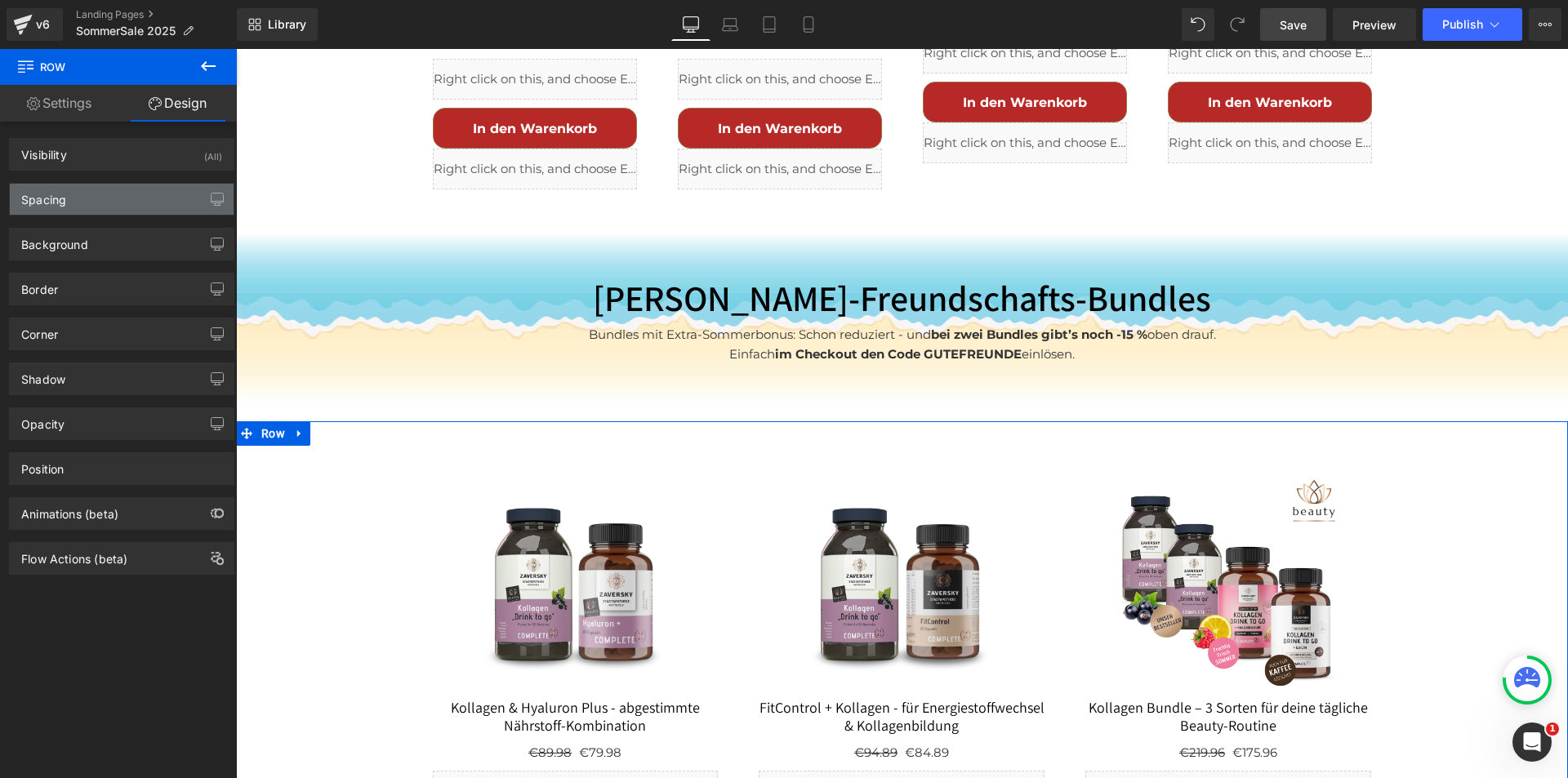
click at [119, 199] on div "Spacing" at bounding box center [121, 199] width 223 height 31
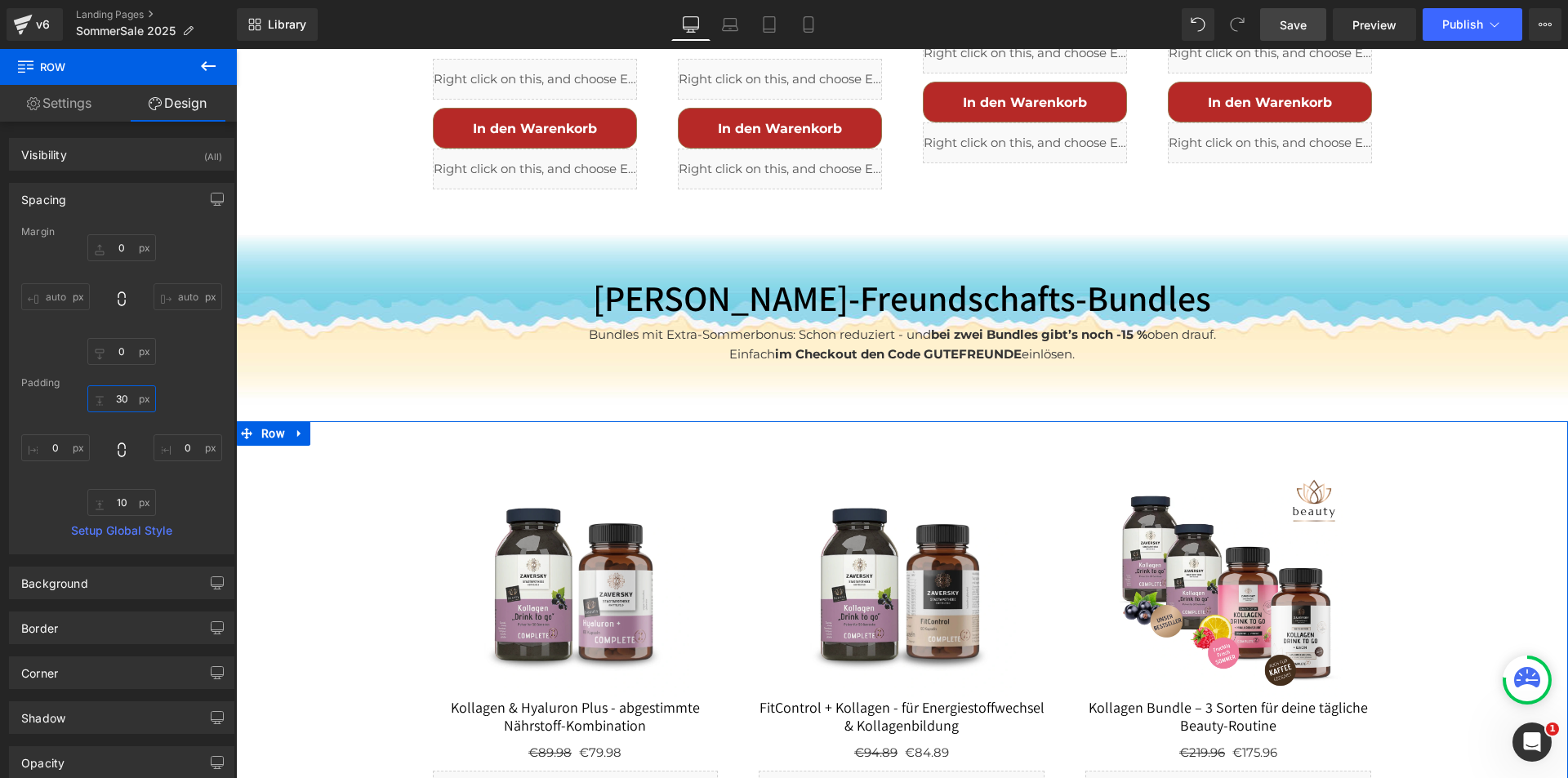
click at [116, 399] on input "30" at bounding box center [121, 399] width 68 height 27
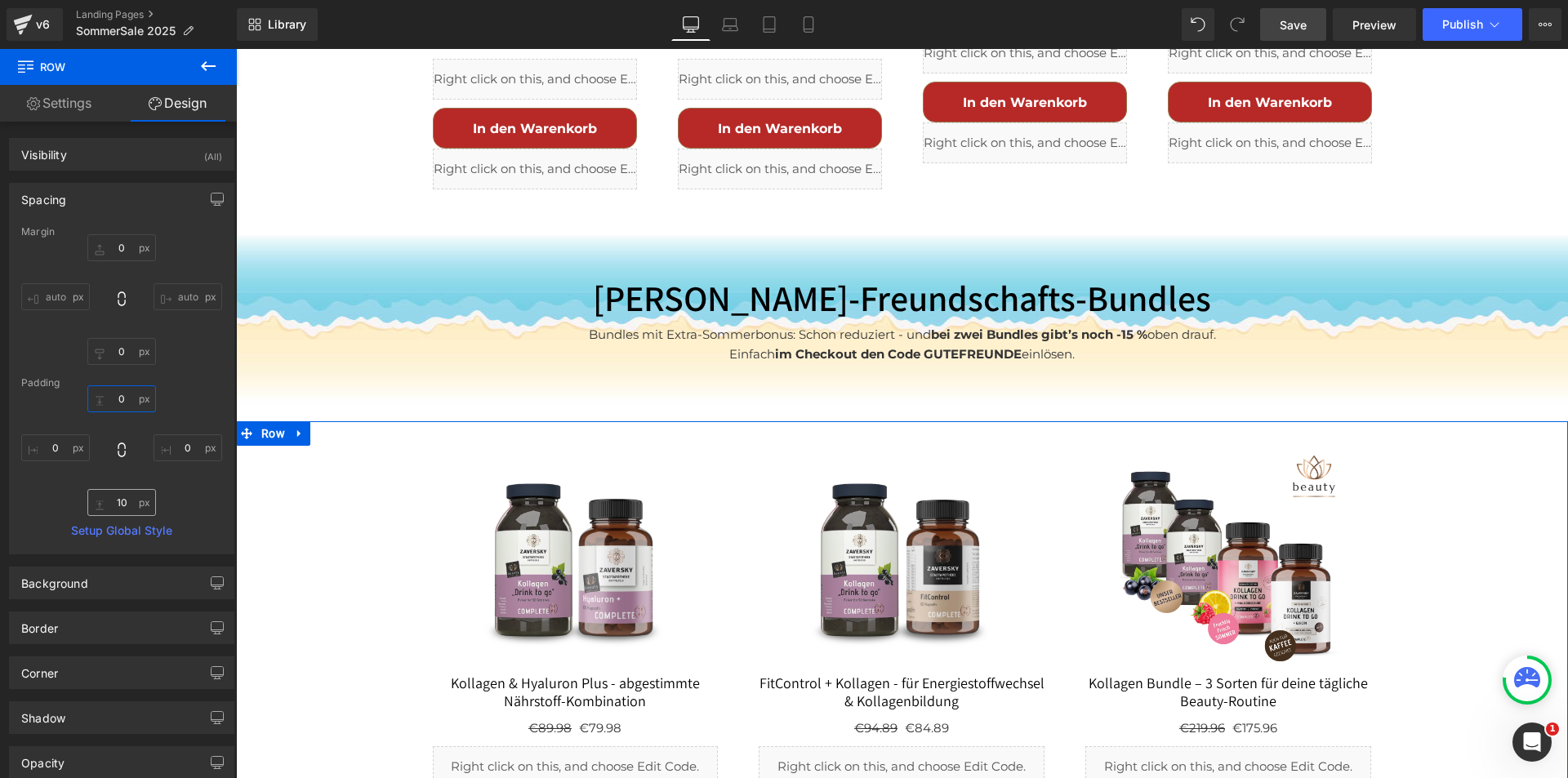
type input "0"
click at [121, 499] on input "10" at bounding box center [121, 502] width 68 height 27
type input "0"
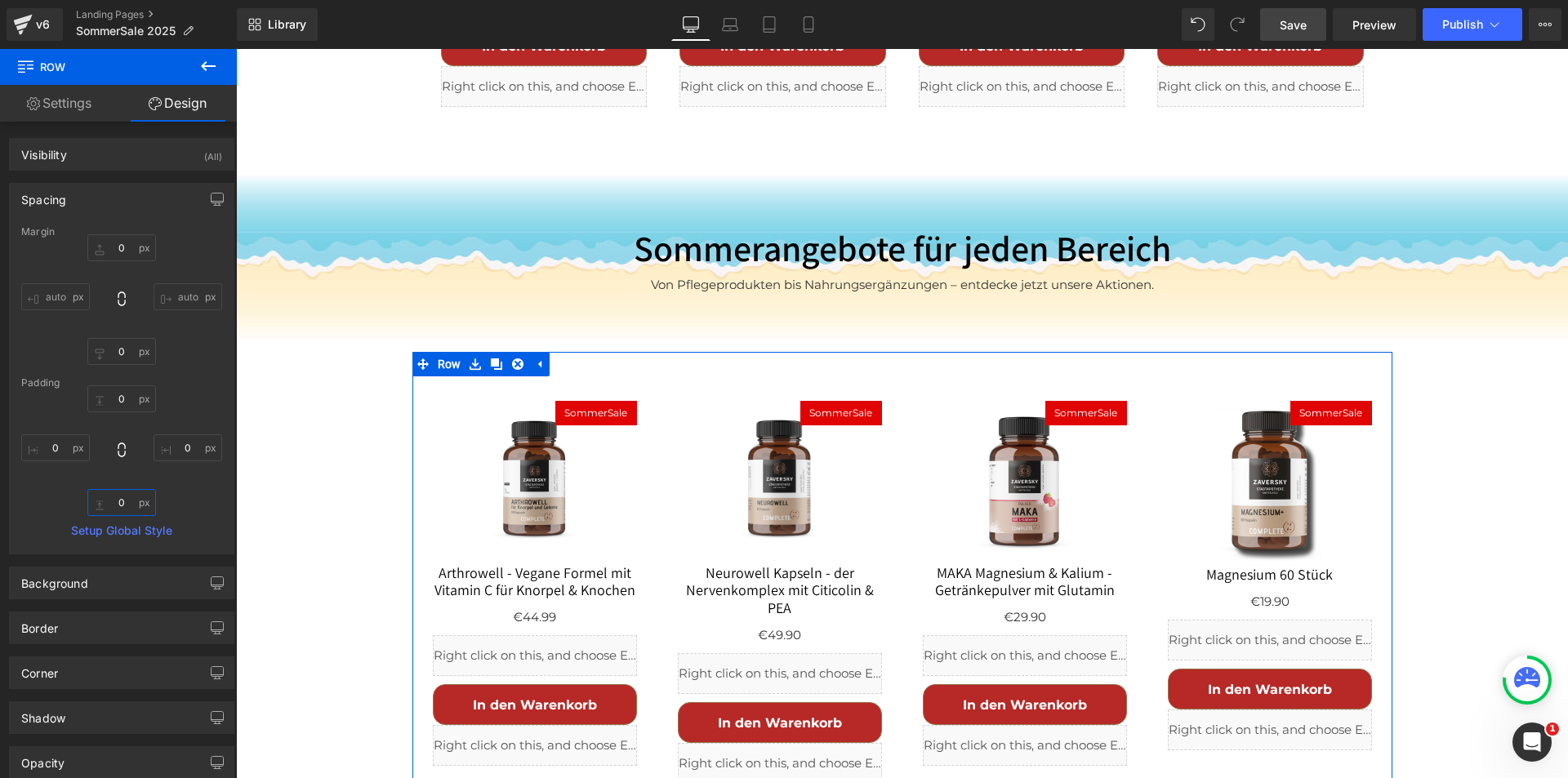
scroll to position [1924, 0]
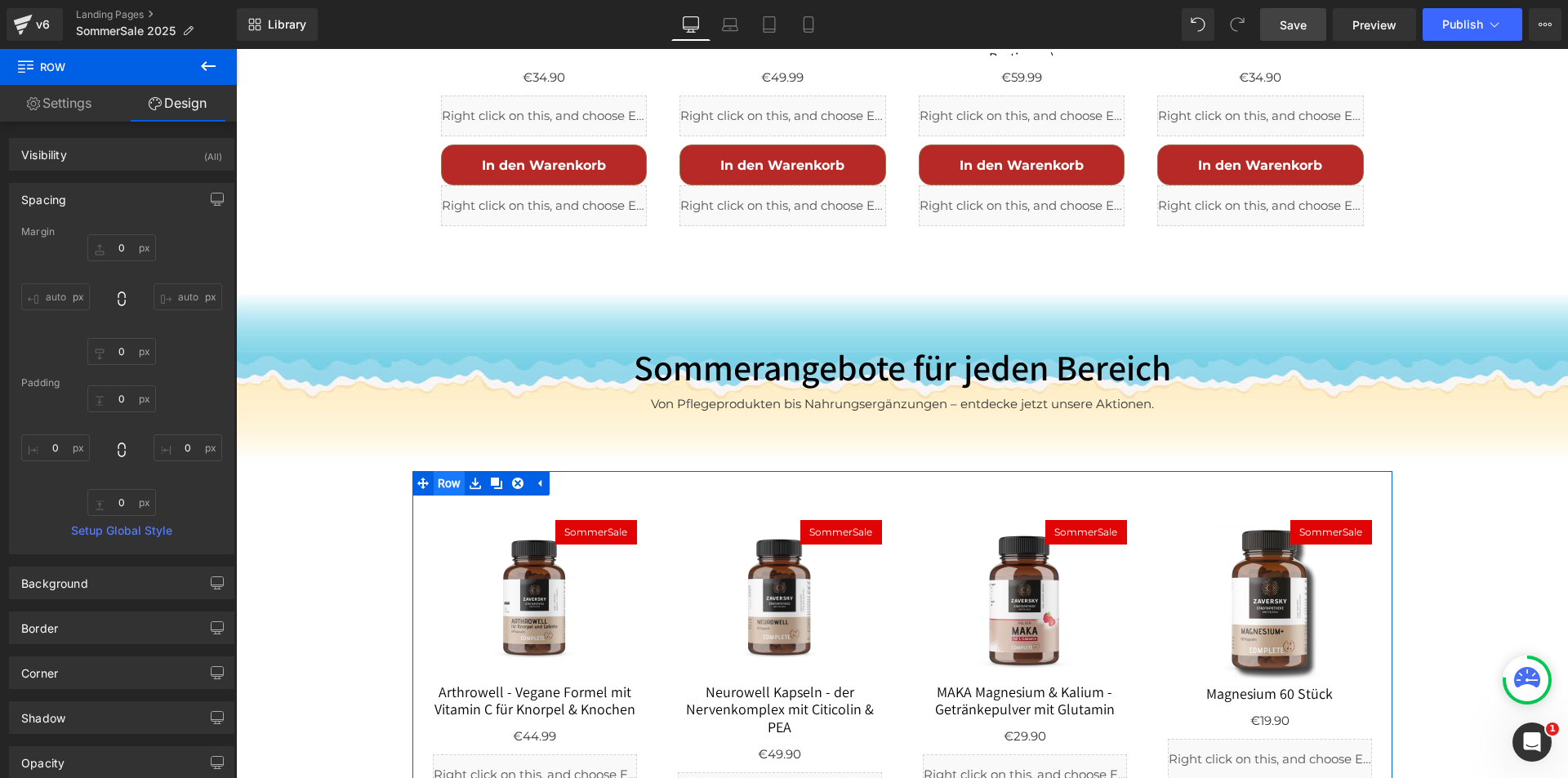
click at [448, 471] on span "Row" at bounding box center [449, 484] width 32 height 25
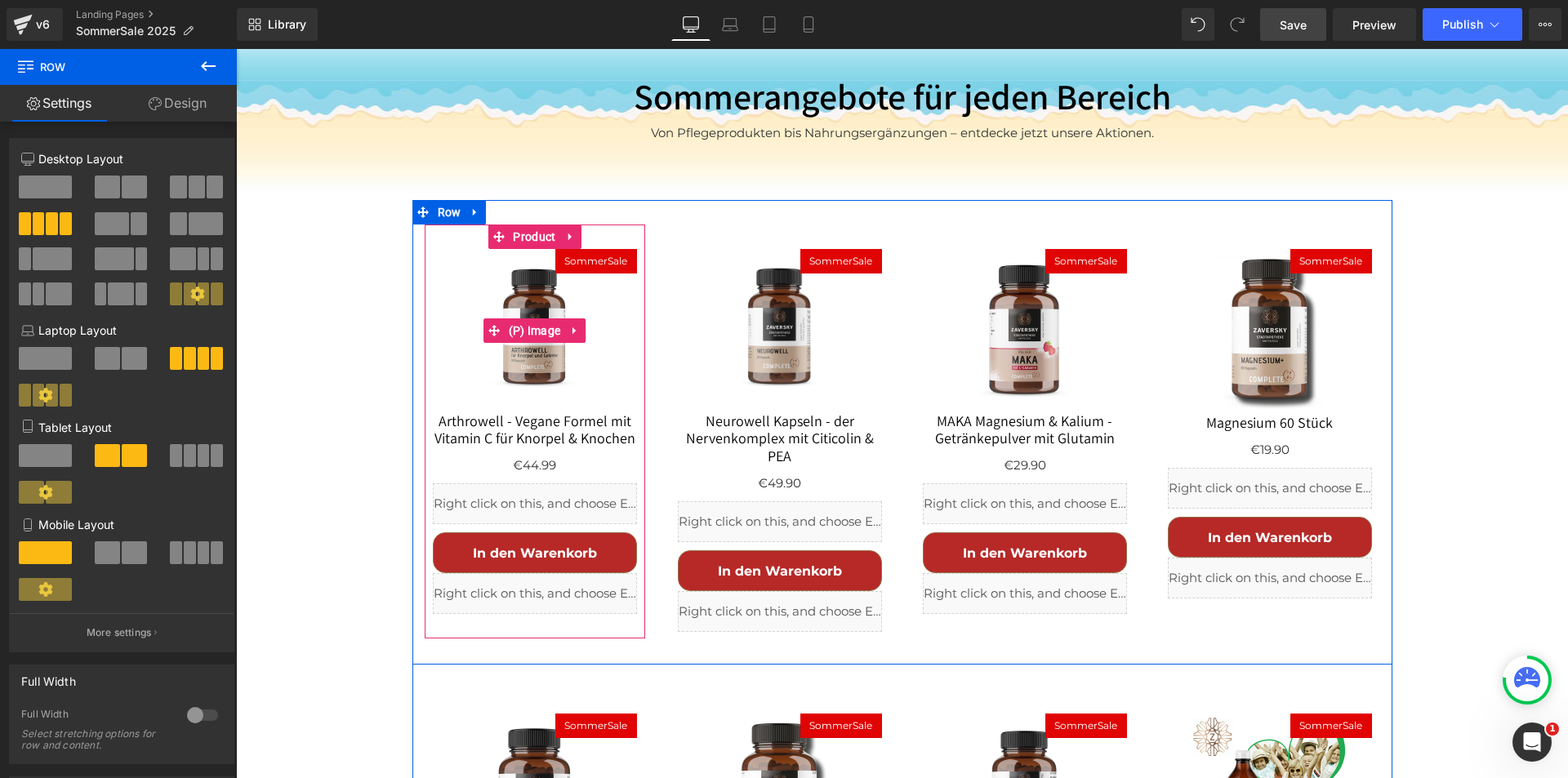
scroll to position [2088, 0]
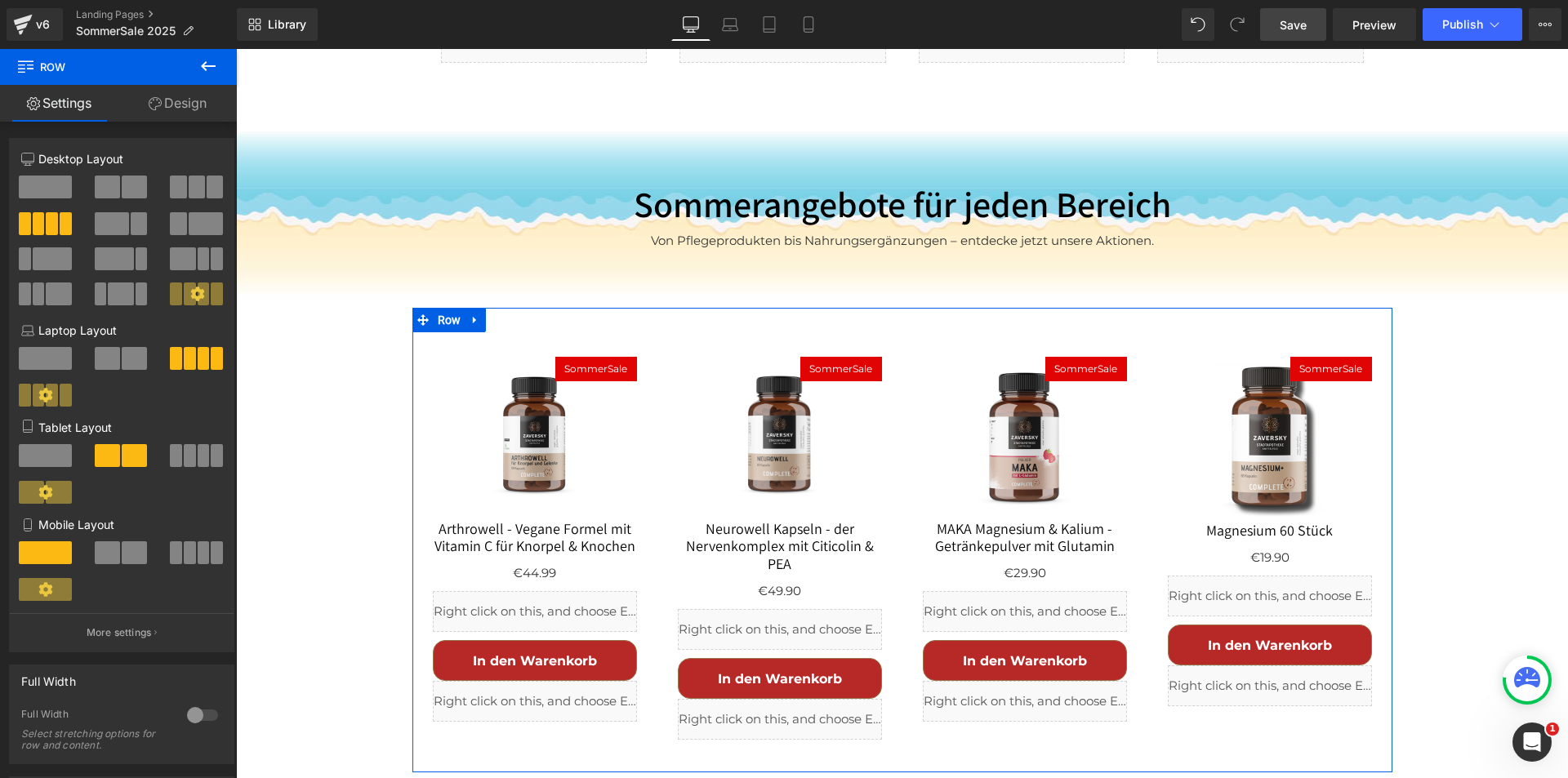
drag, startPoint x: 182, startPoint y: 102, endPoint x: 131, endPoint y: 263, distance: 168.9
click at [182, 101] on link "Design" at bounding box center [178, 103] width 119 height 37
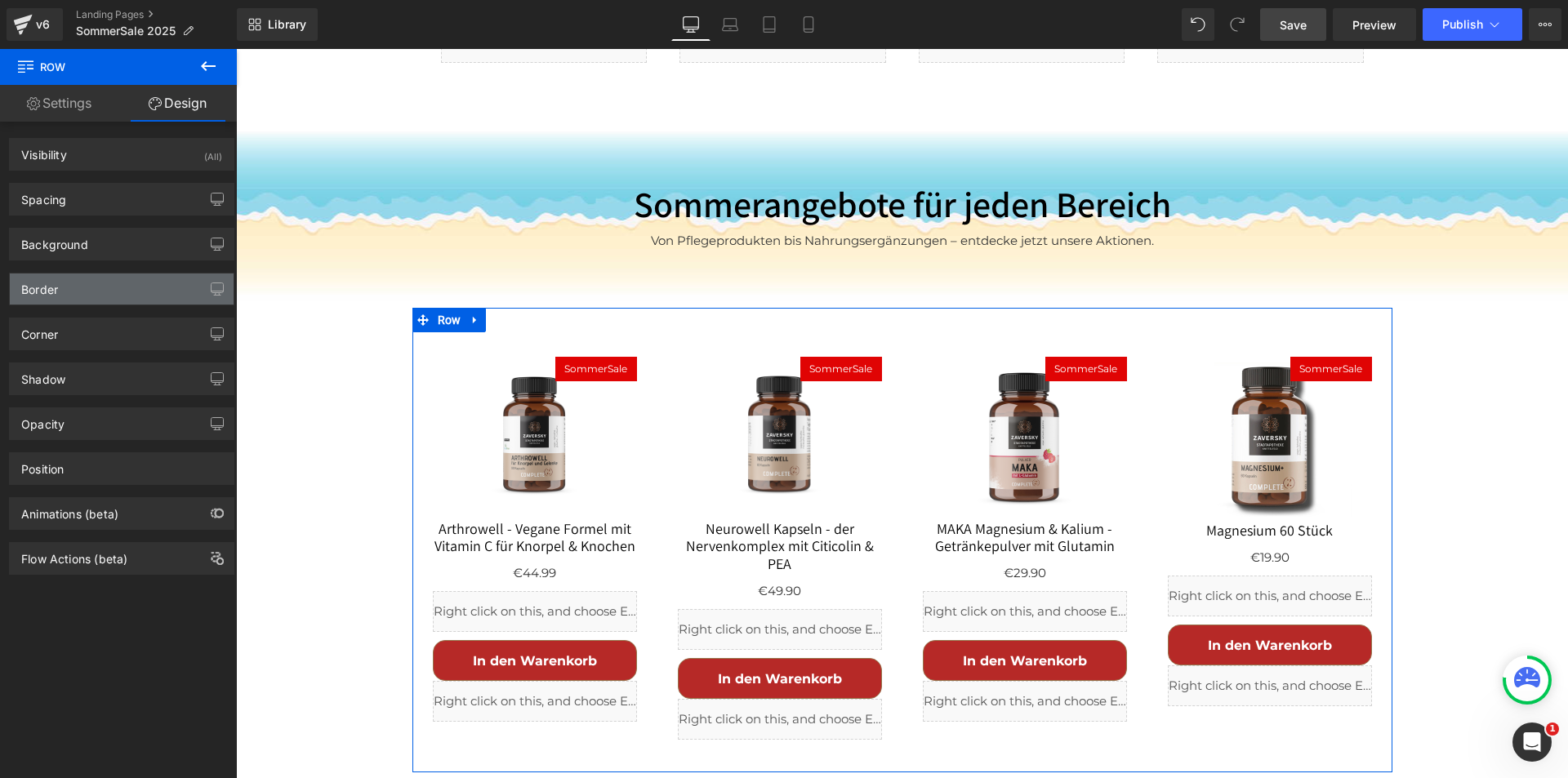
type input "0"
type input "30"
type input "0"
type input "10"
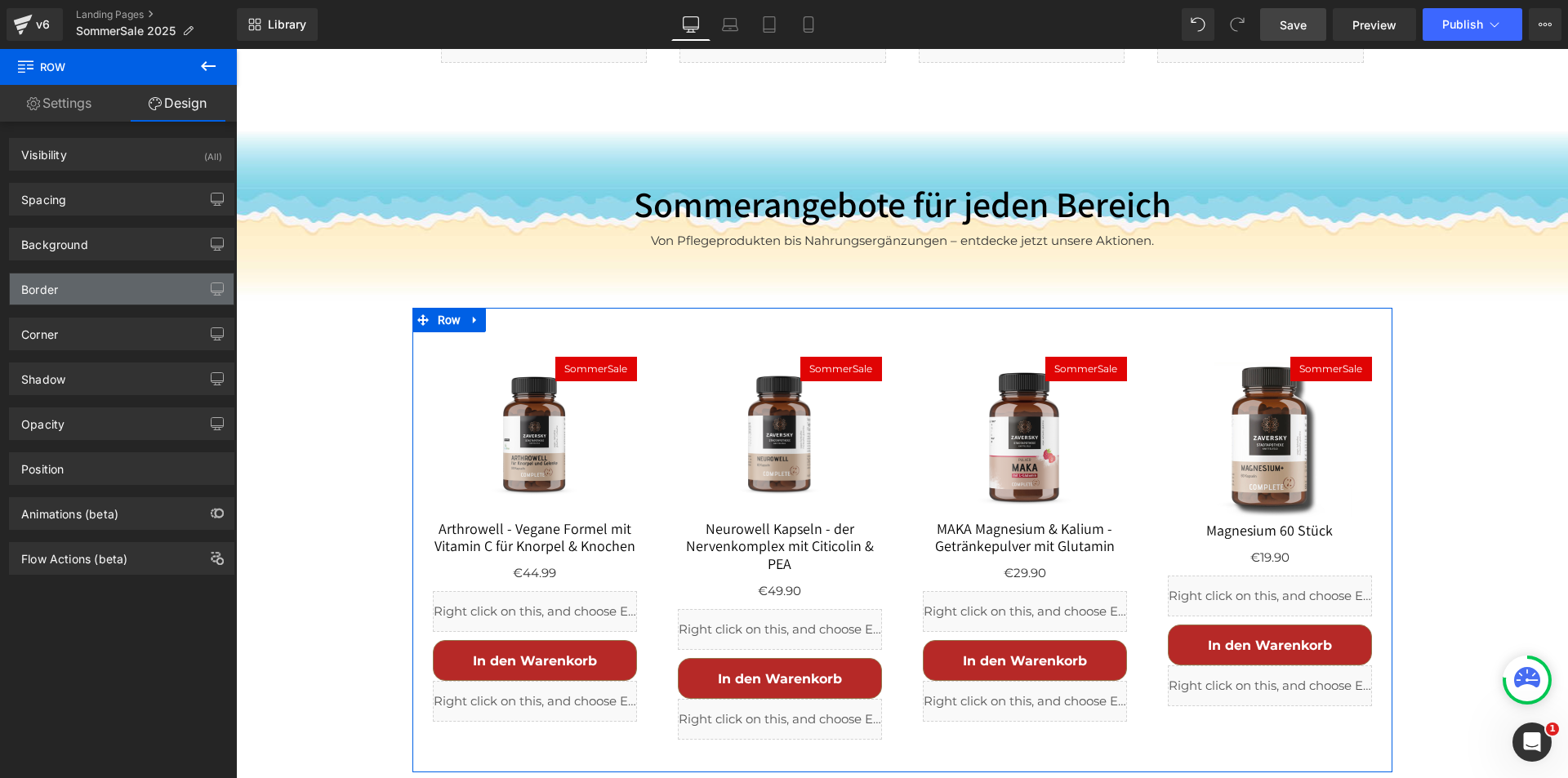
type input "0"
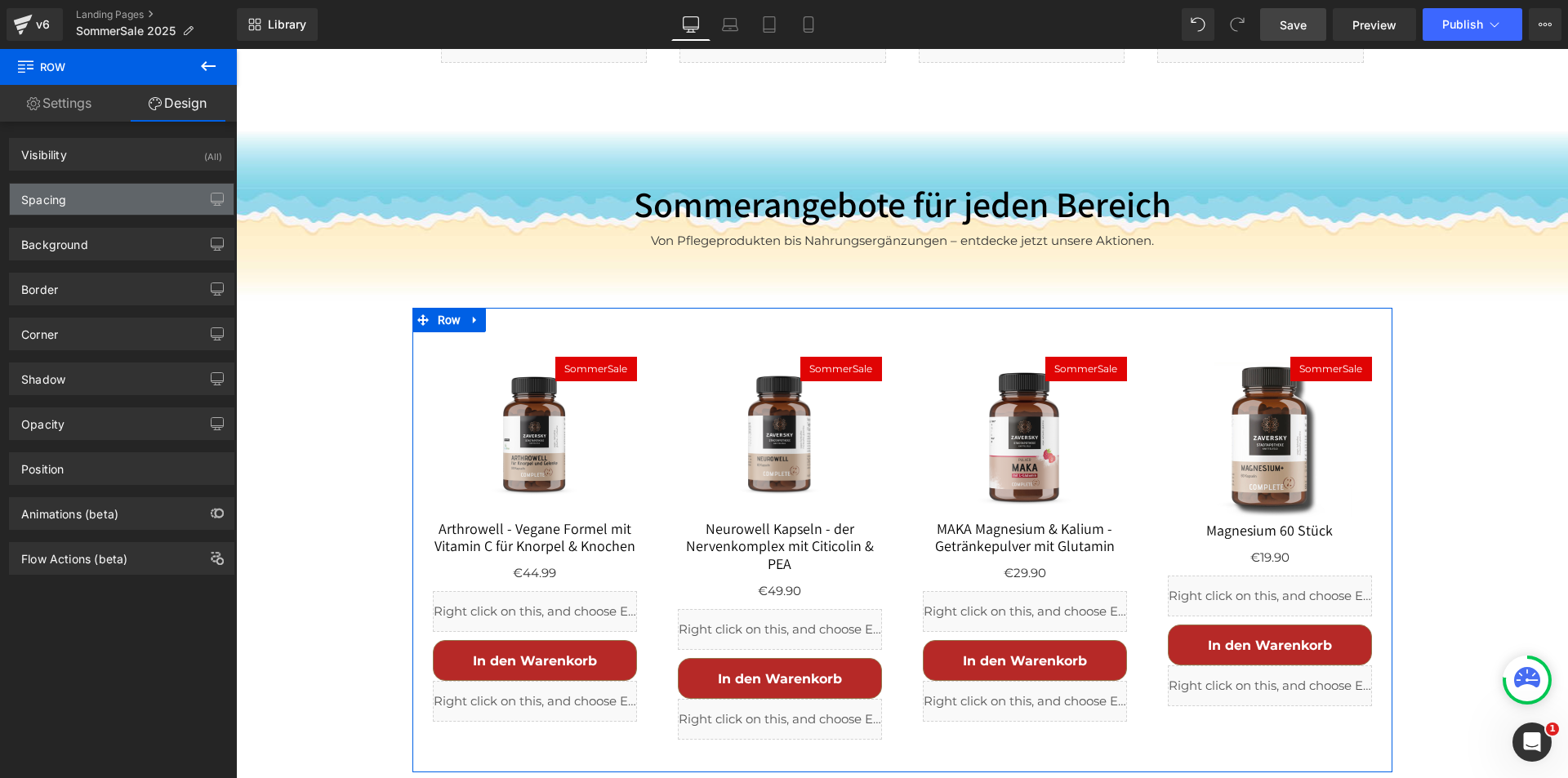
click at [106, 200] on div "Spacing" at bounding box center [121, 199] width 223 height 31
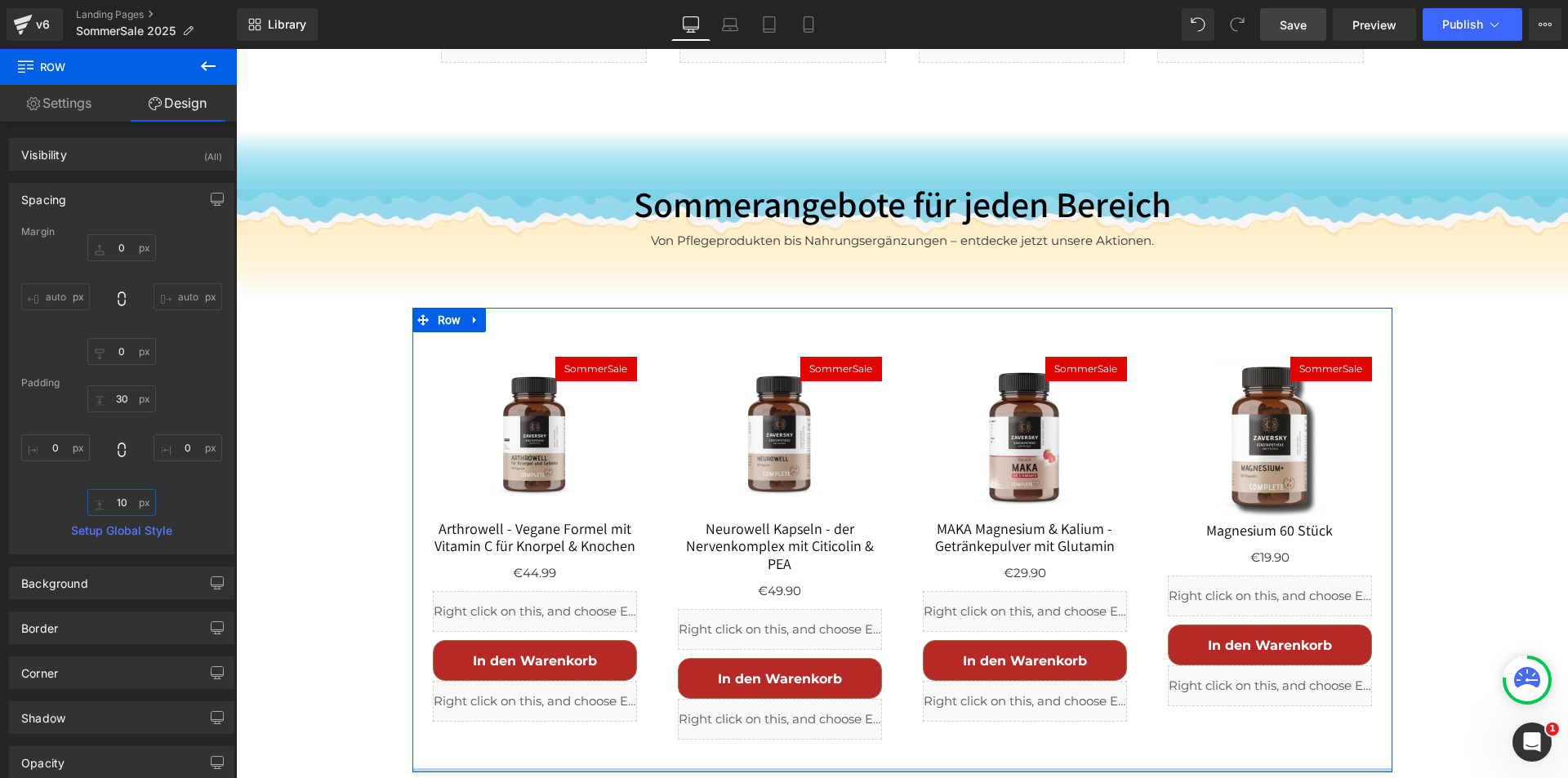
click at [118, 503] on input "10" at bounding box center [121, 502] width 68 height 27
click at [122, 499] on input "0" at bounding box center [121, 502] width 68 height 27
click at [123, 505] on input "10" at bounding box center [121, 502] width 68 height 27
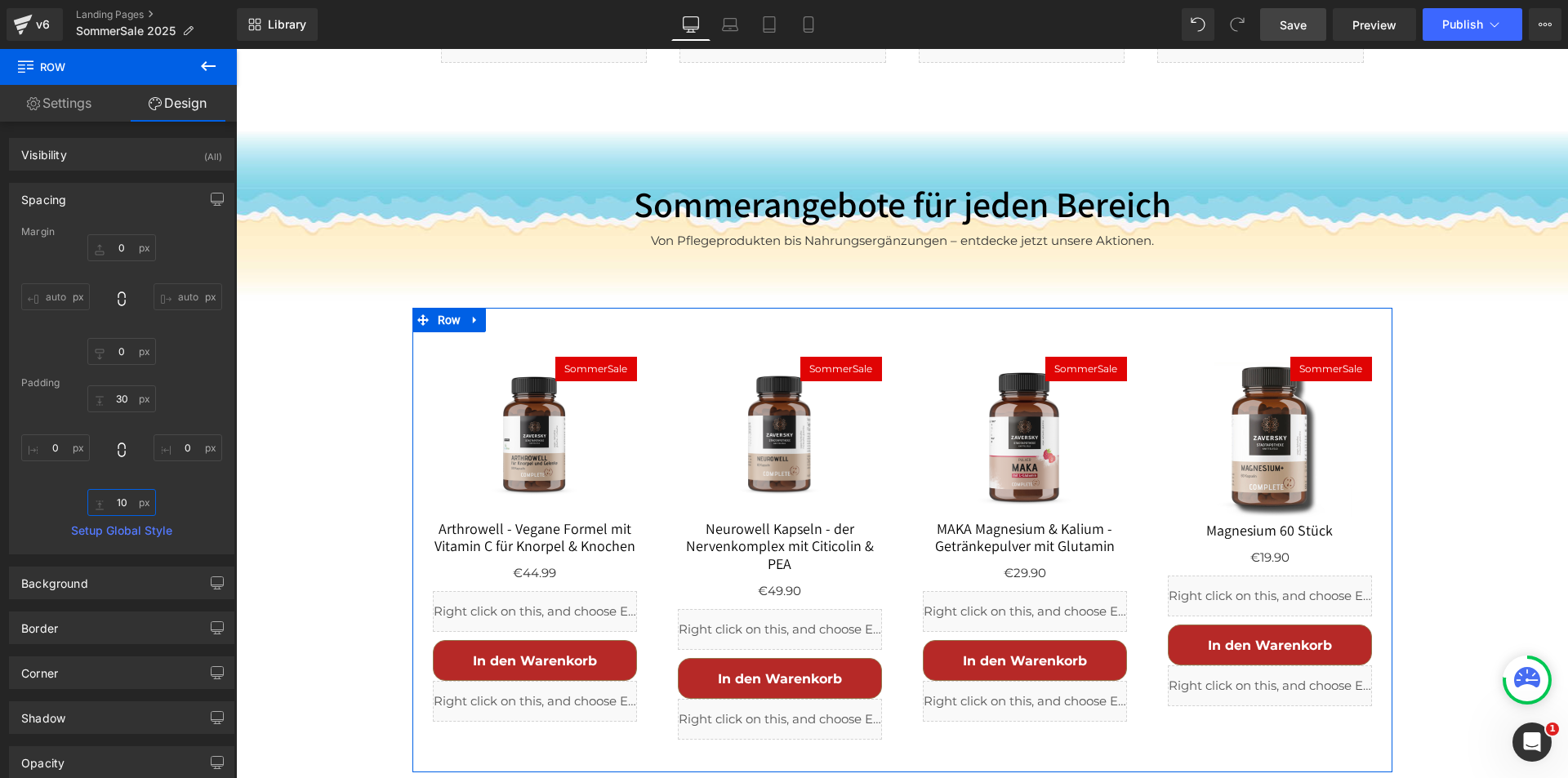
click at [123, 505] on input "10" at bounding box center [121, 502] width 68 height 27
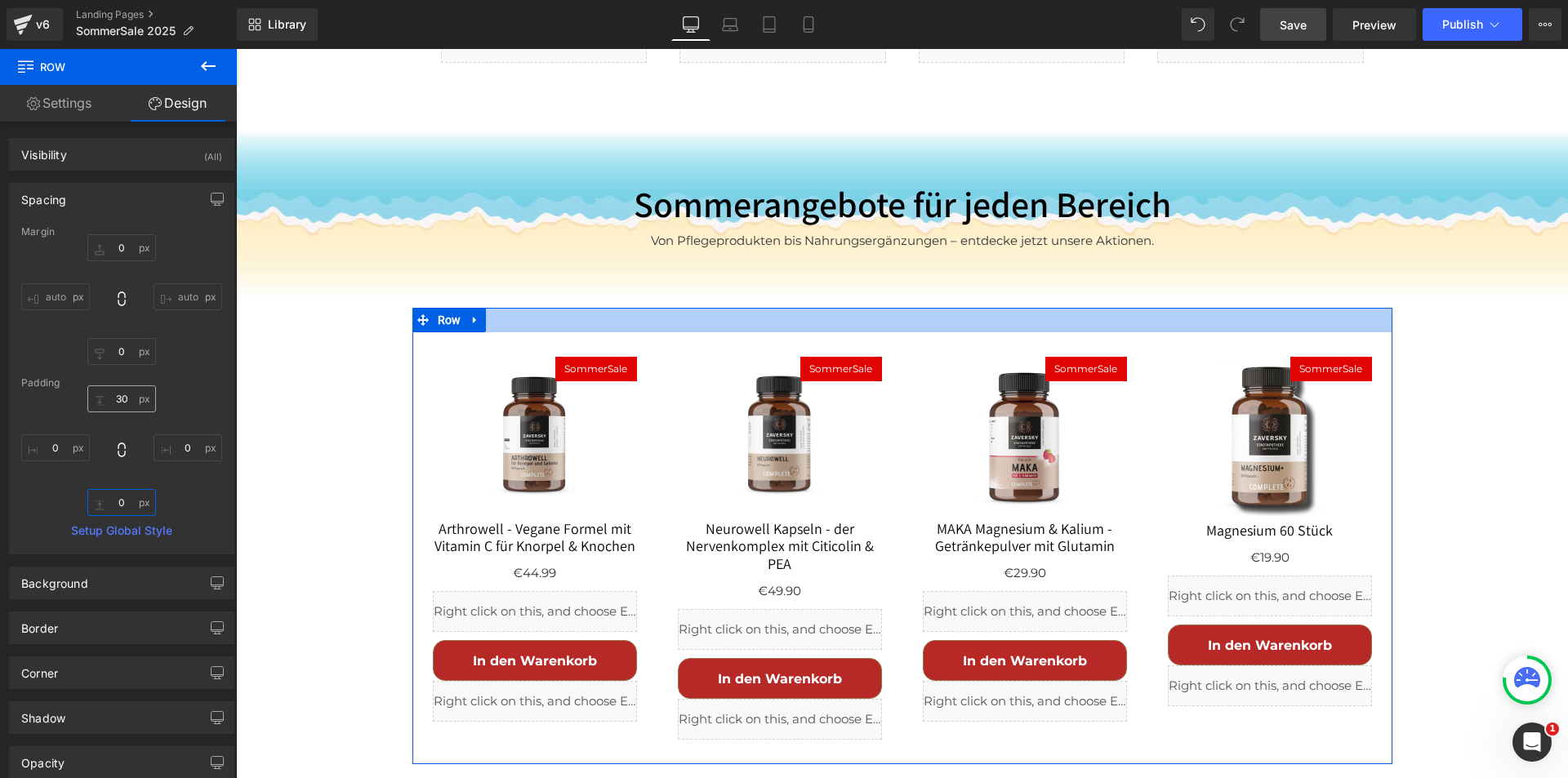
type input "0"
click at [122, 405] on input "30" at bounding box center [121, 399] width 68 height 27
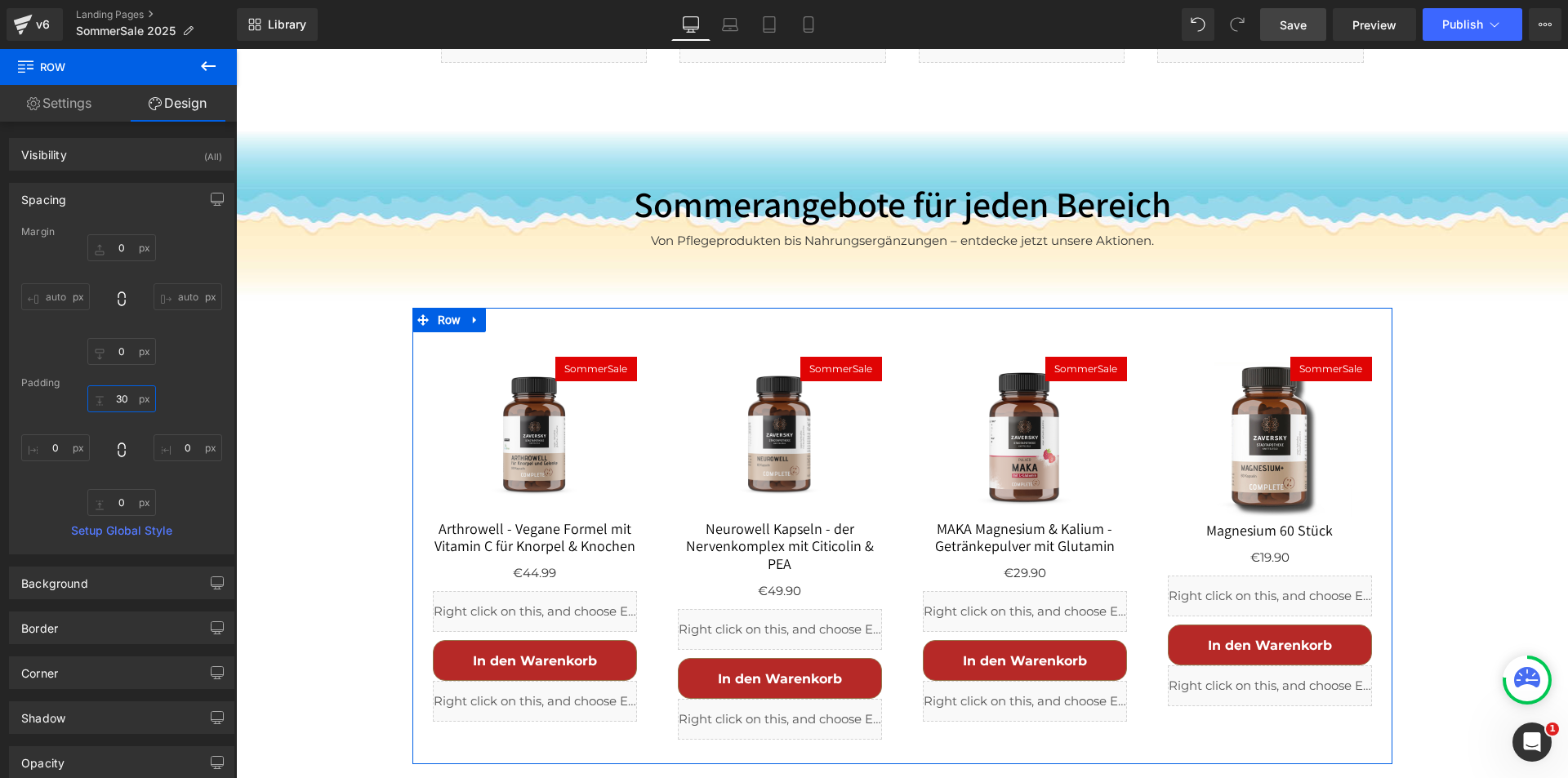
click at [122, 405] on input "30" at bounding box center [121, 399] width 68 height 27
type input "0"
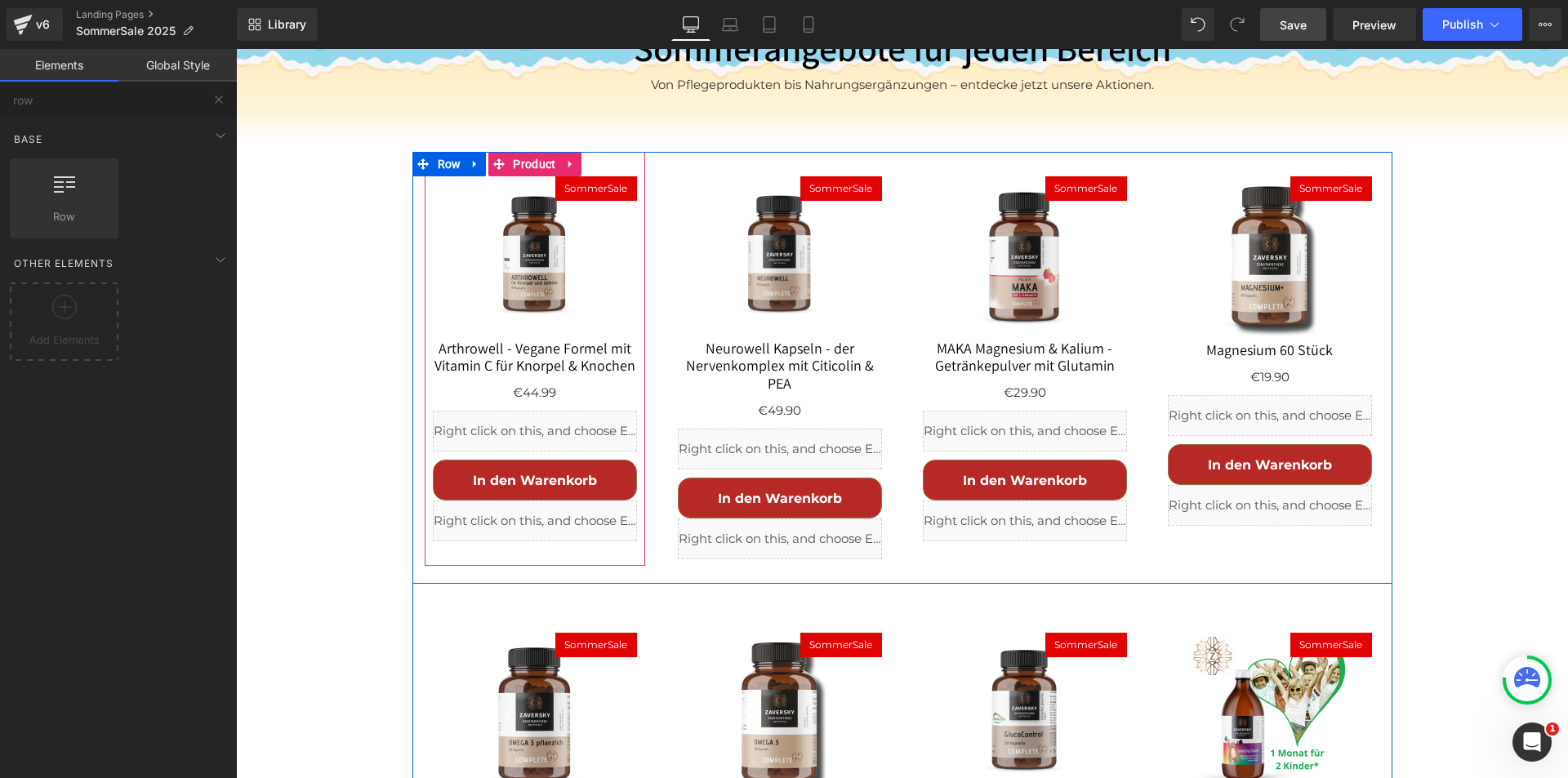
scroll to position [2333, 0]
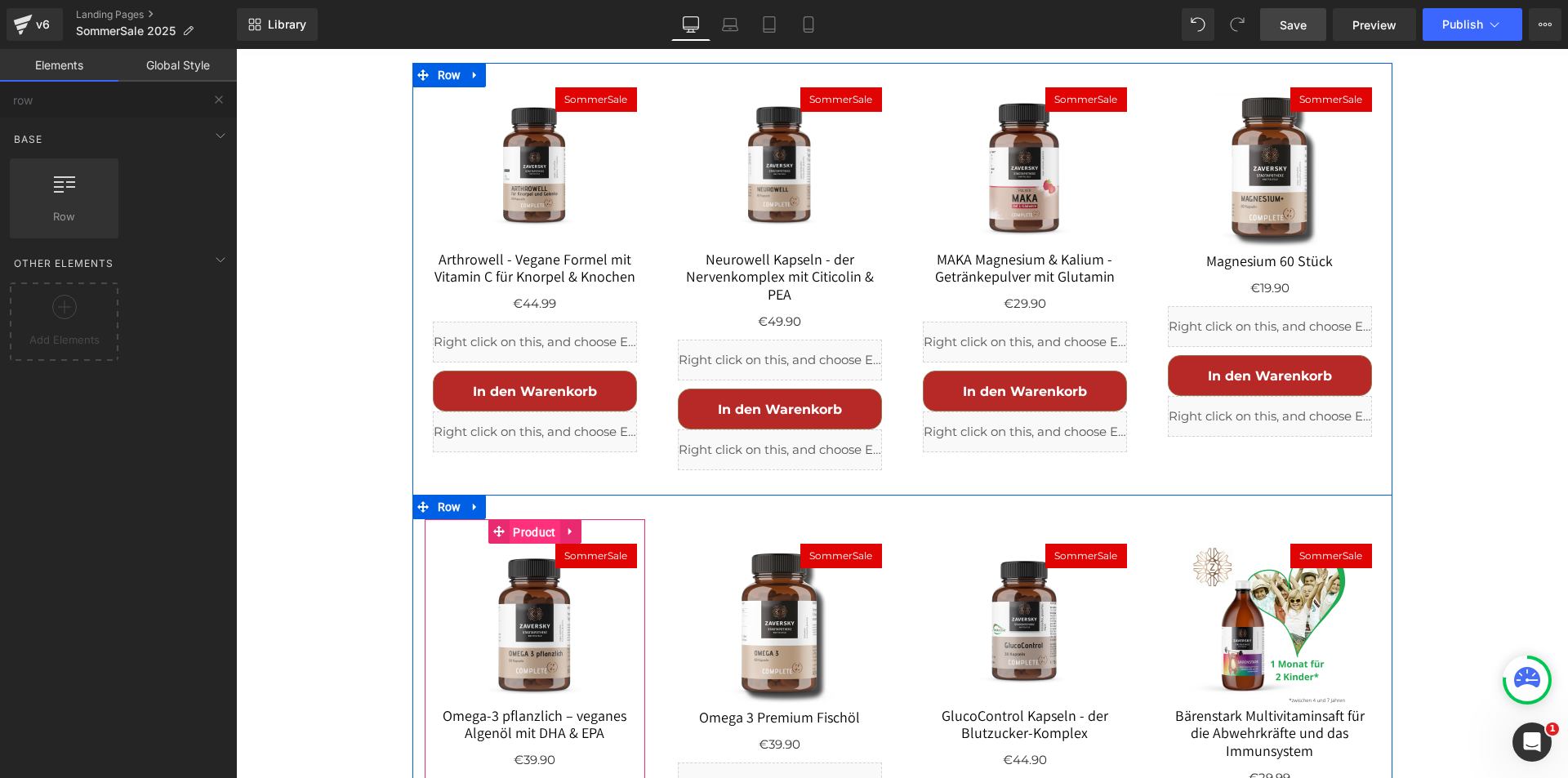
click at [522, 520] on span "Product" at bounding box center [533, 532] width 50 height 25
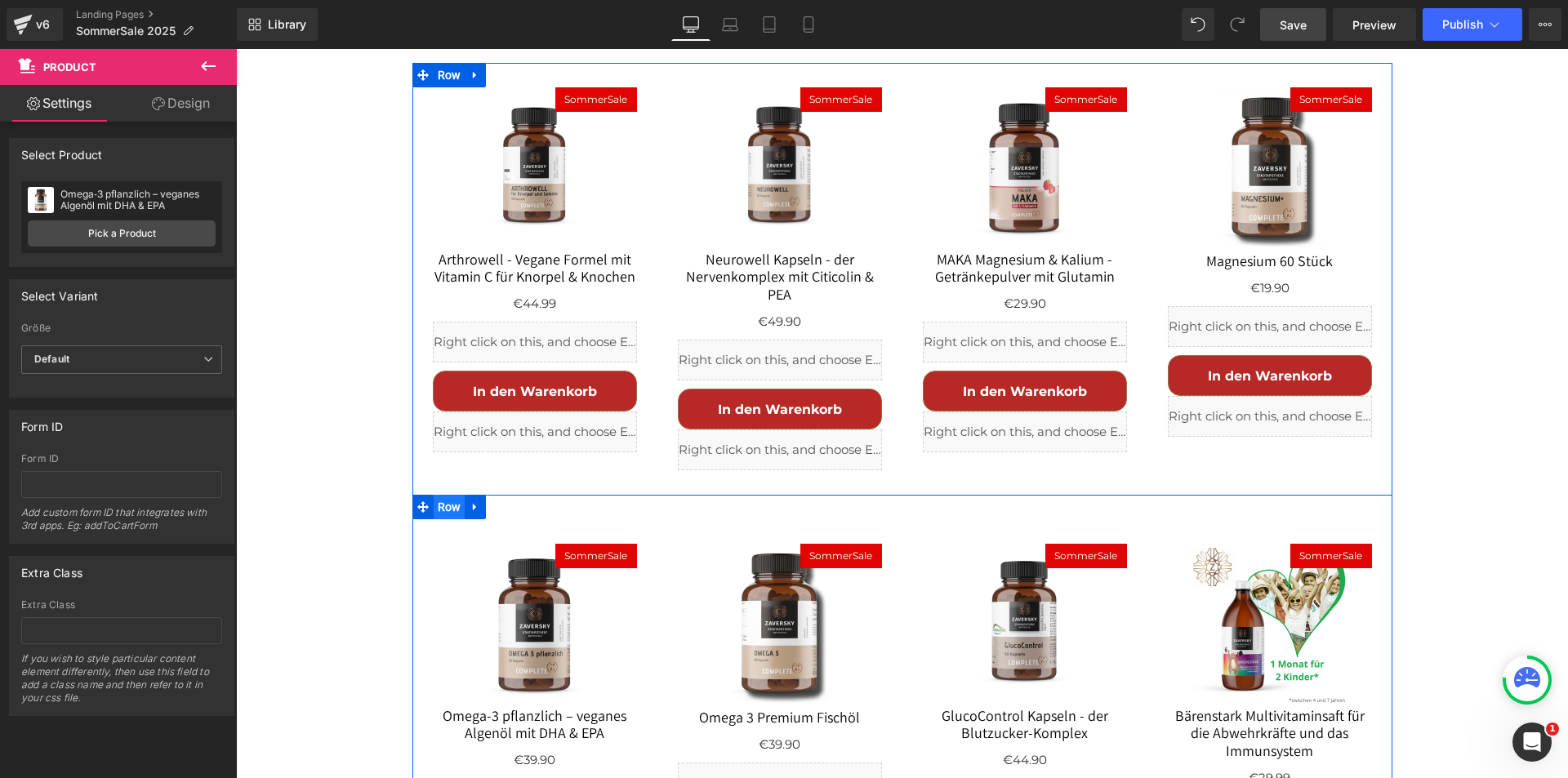
click at [435, 494] on span "Row" at bounding box center [449, 507] width 32 height 25
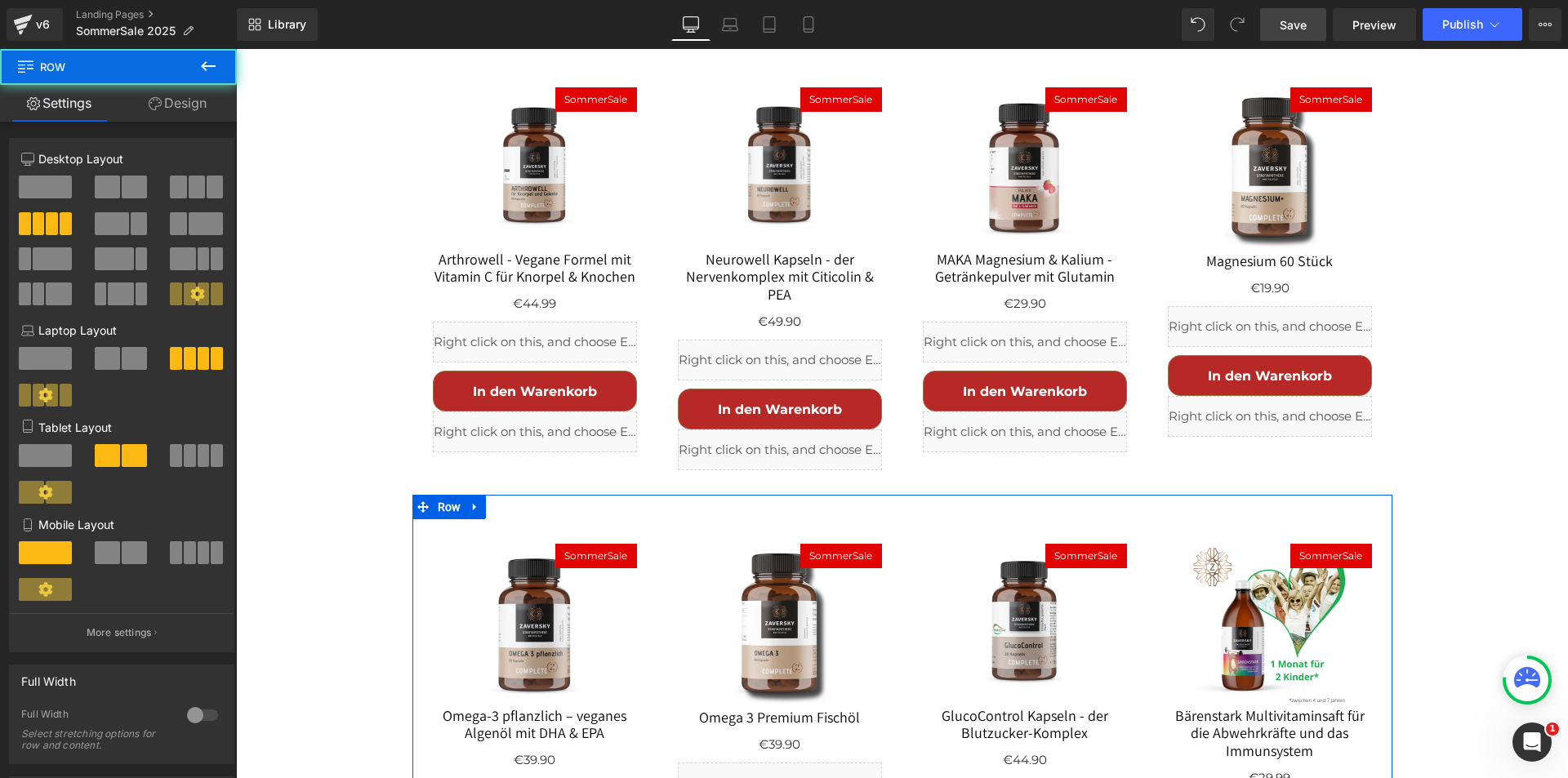
drag, startPoint x: 186, startPoint y: 98, endPoint x: 156, endPoint y: 306, distance: 210.2
click at [186, 98] on link "Design" at bounding box center [178, 103] width 119 height 37
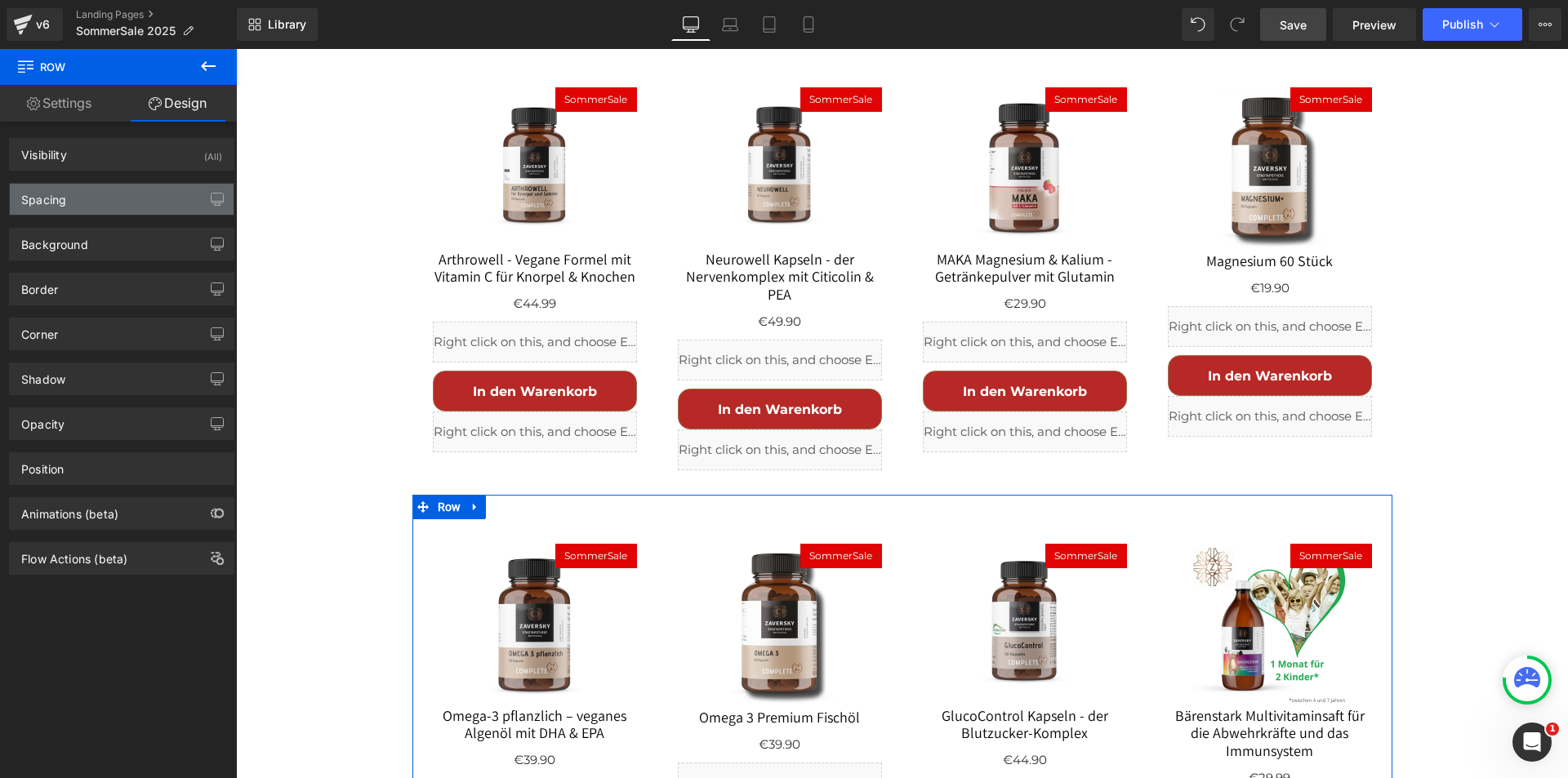
click at [111, 200] on div "Spacing" at bounding box center [121, 199] width 223 height 31
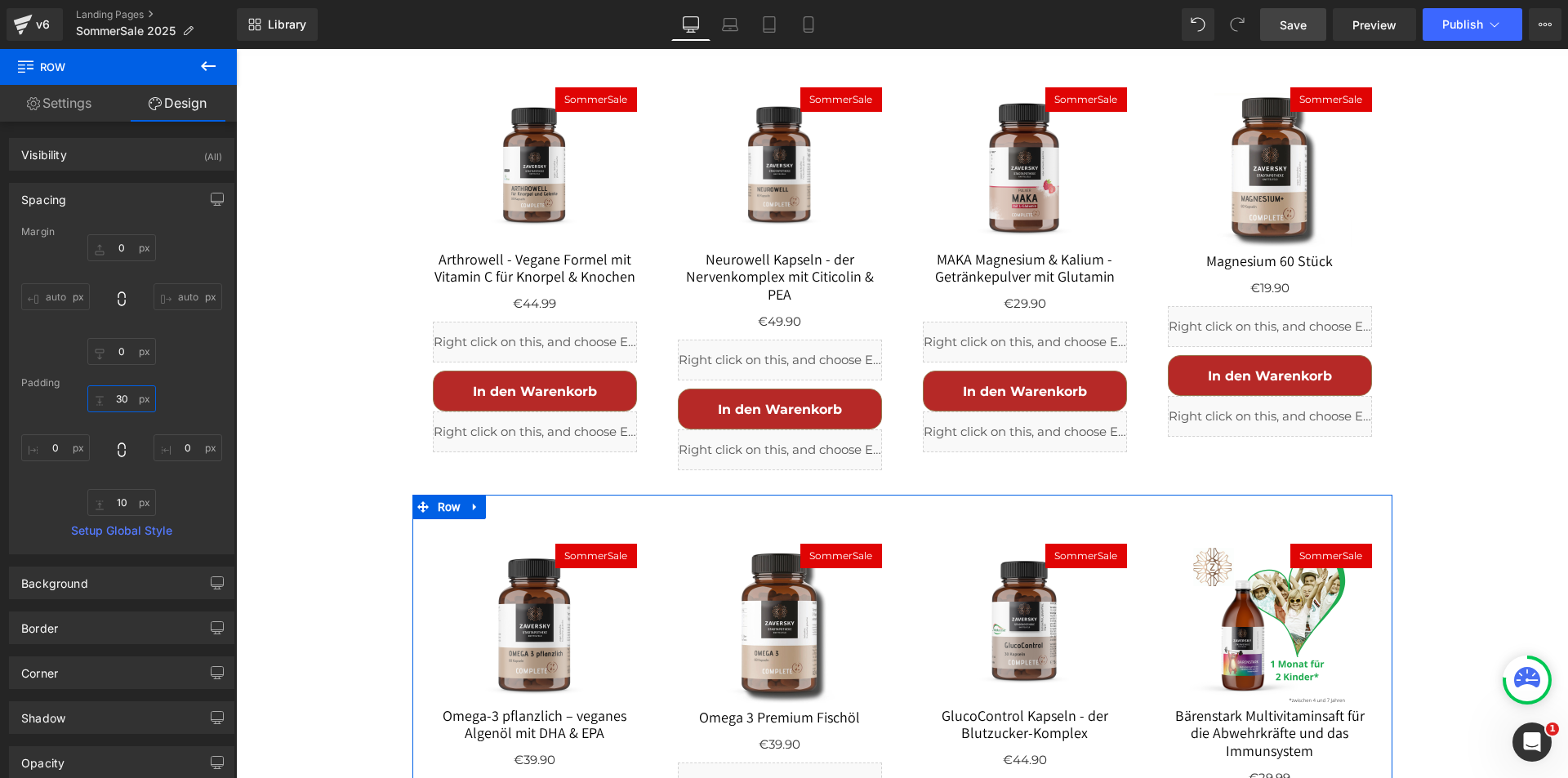
click at [117, 397] on input "30" at bounding box center [121, 399] width 68 height 27
type input "1"
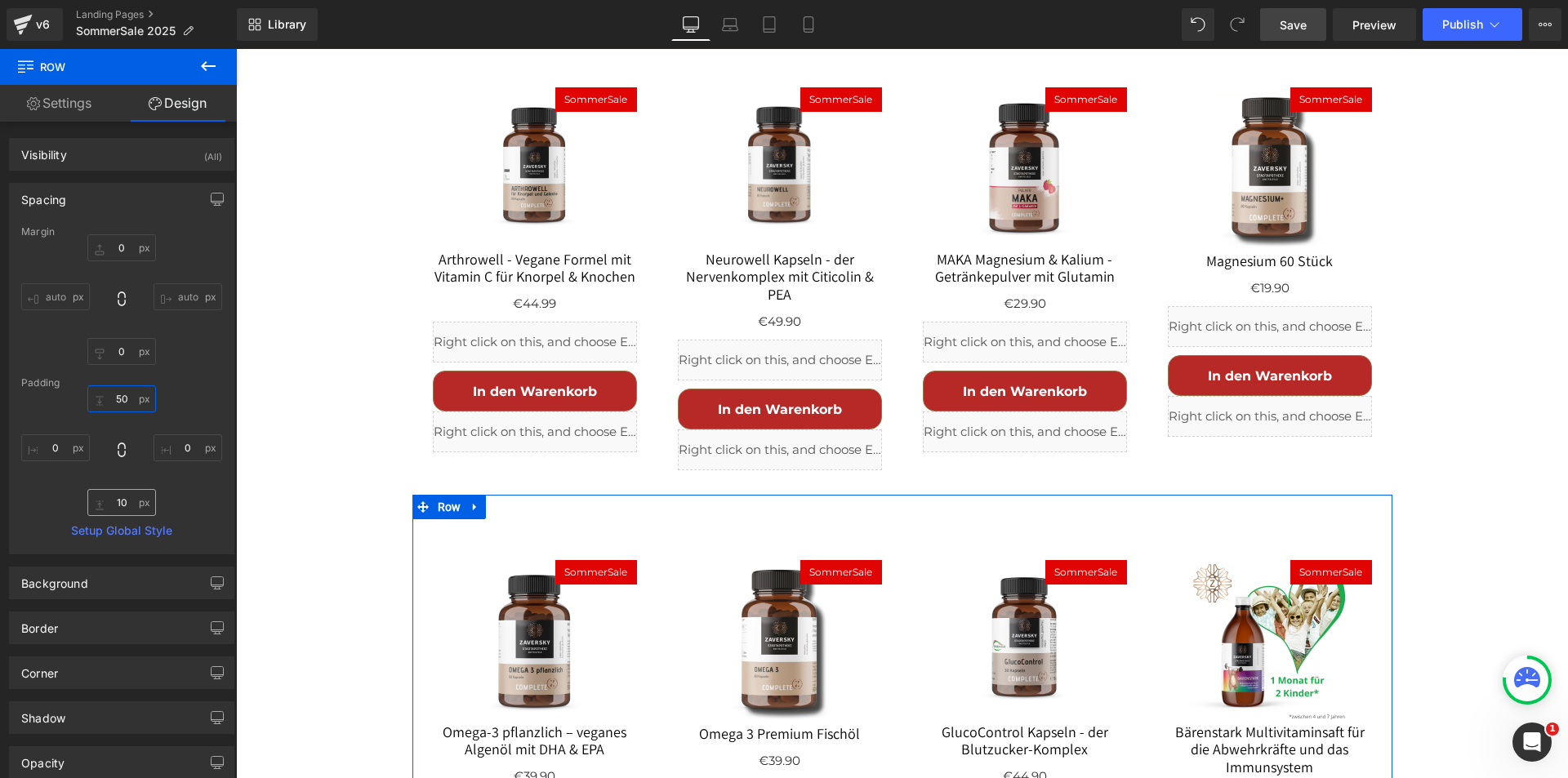
type input "50"
click at [120, 506] on input "10" at bounding box center [121, 502] width 68 height 27
type input "0"
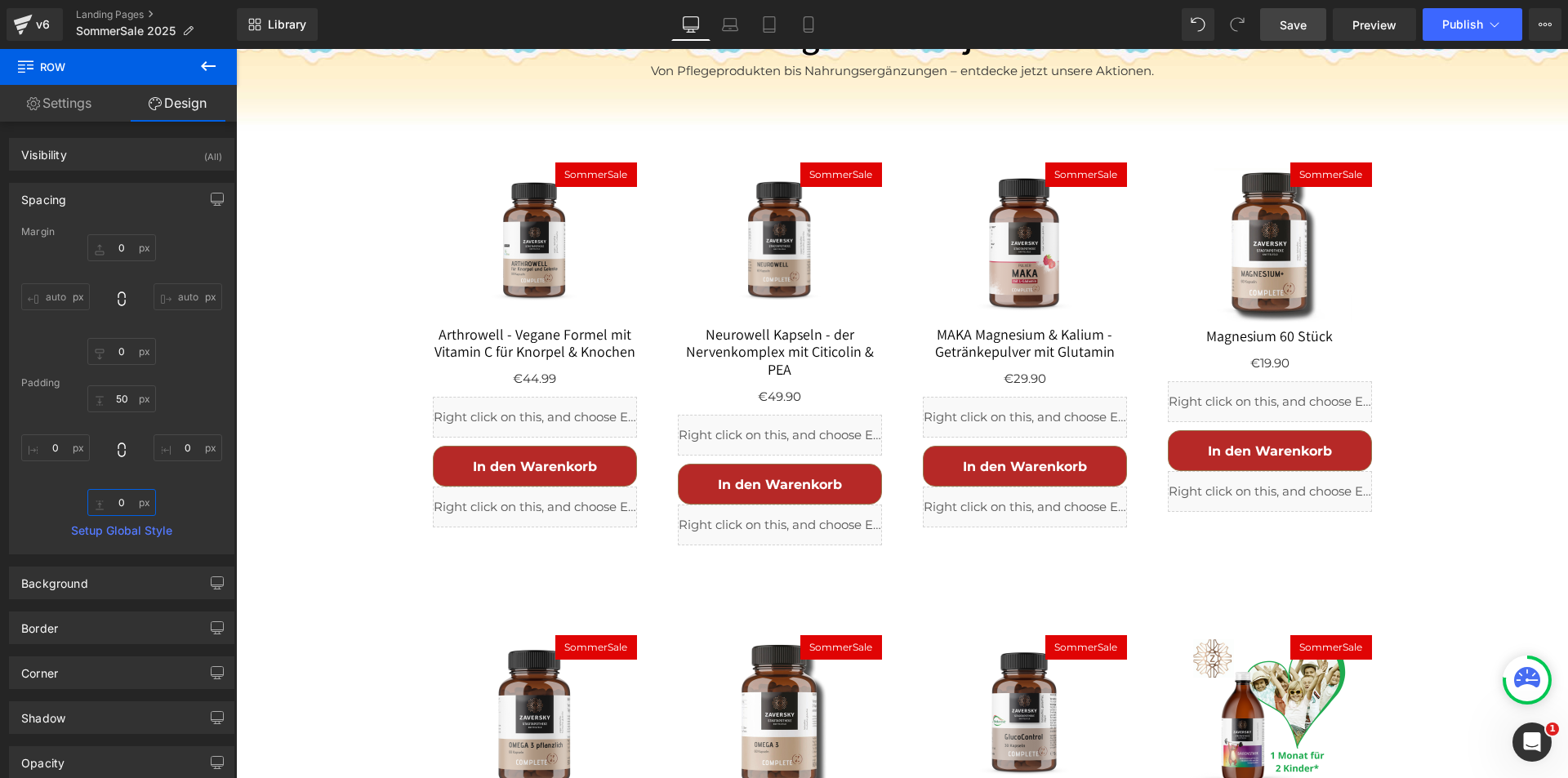
scroll to position [2088, 0]
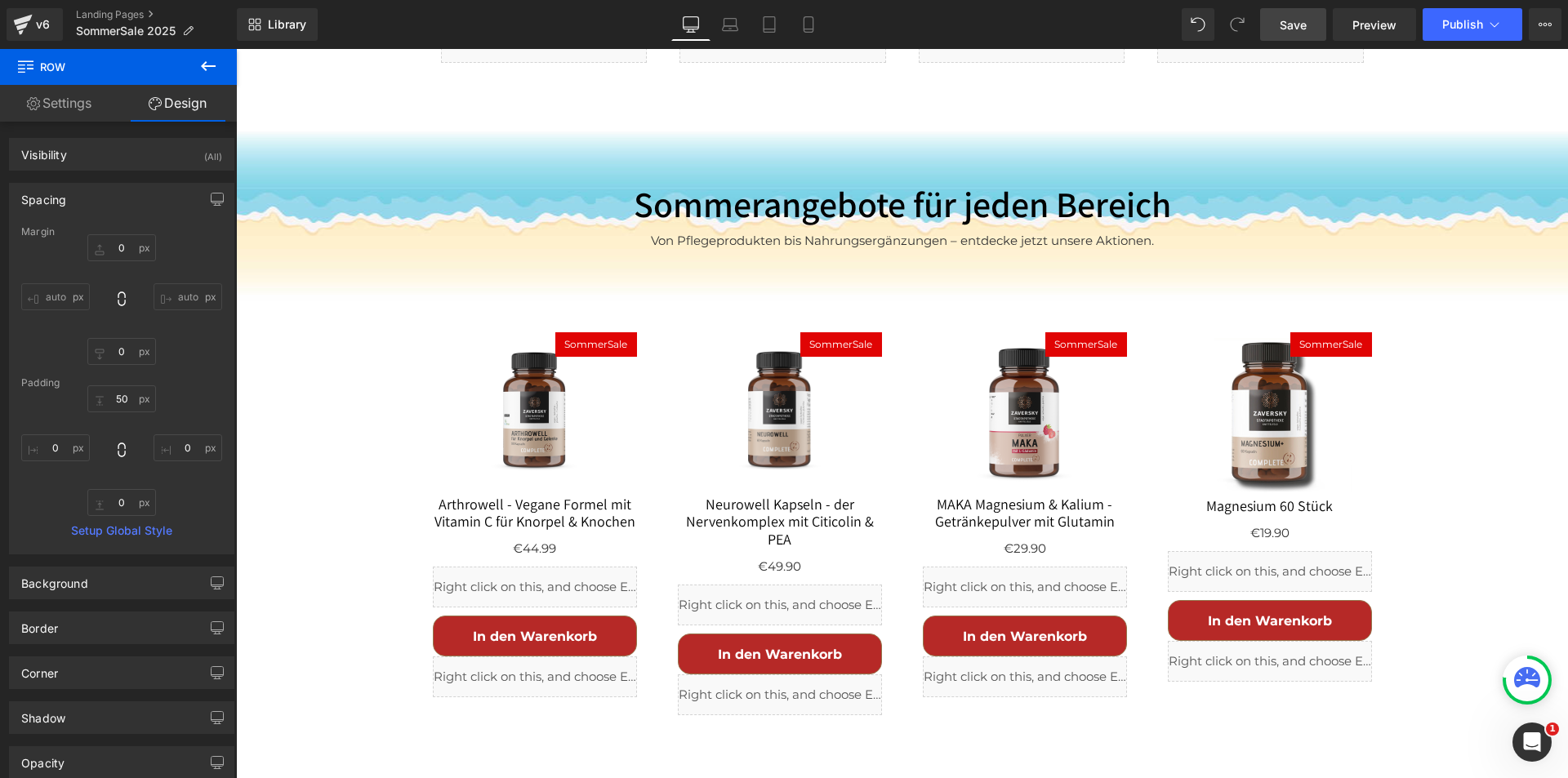
click at [518, 332] on img at bounding box center [535, 414] width 163 height 163
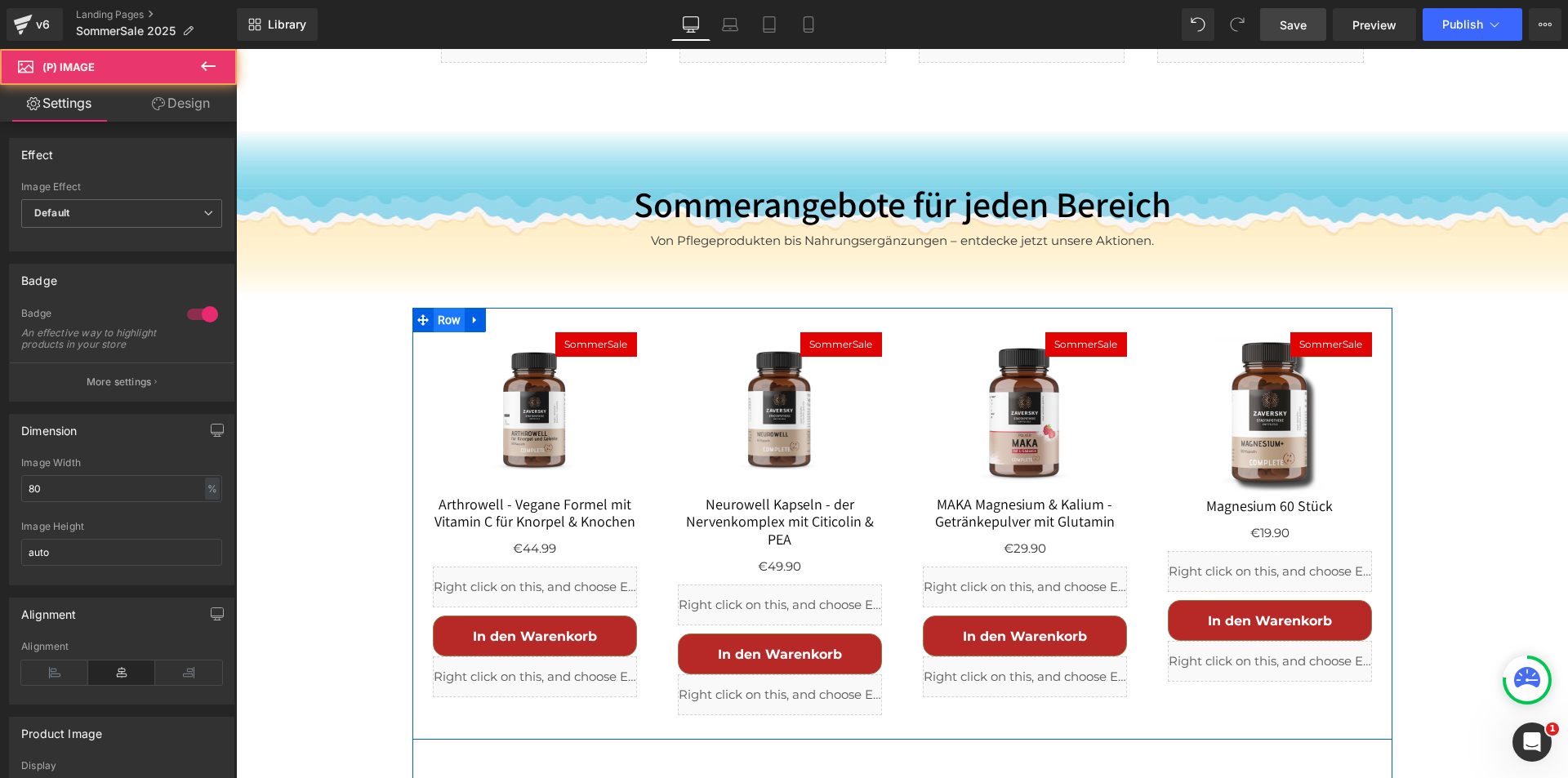
click at [448, 308] on span "Row" at bounding box center [449, 321] width 32 height 25
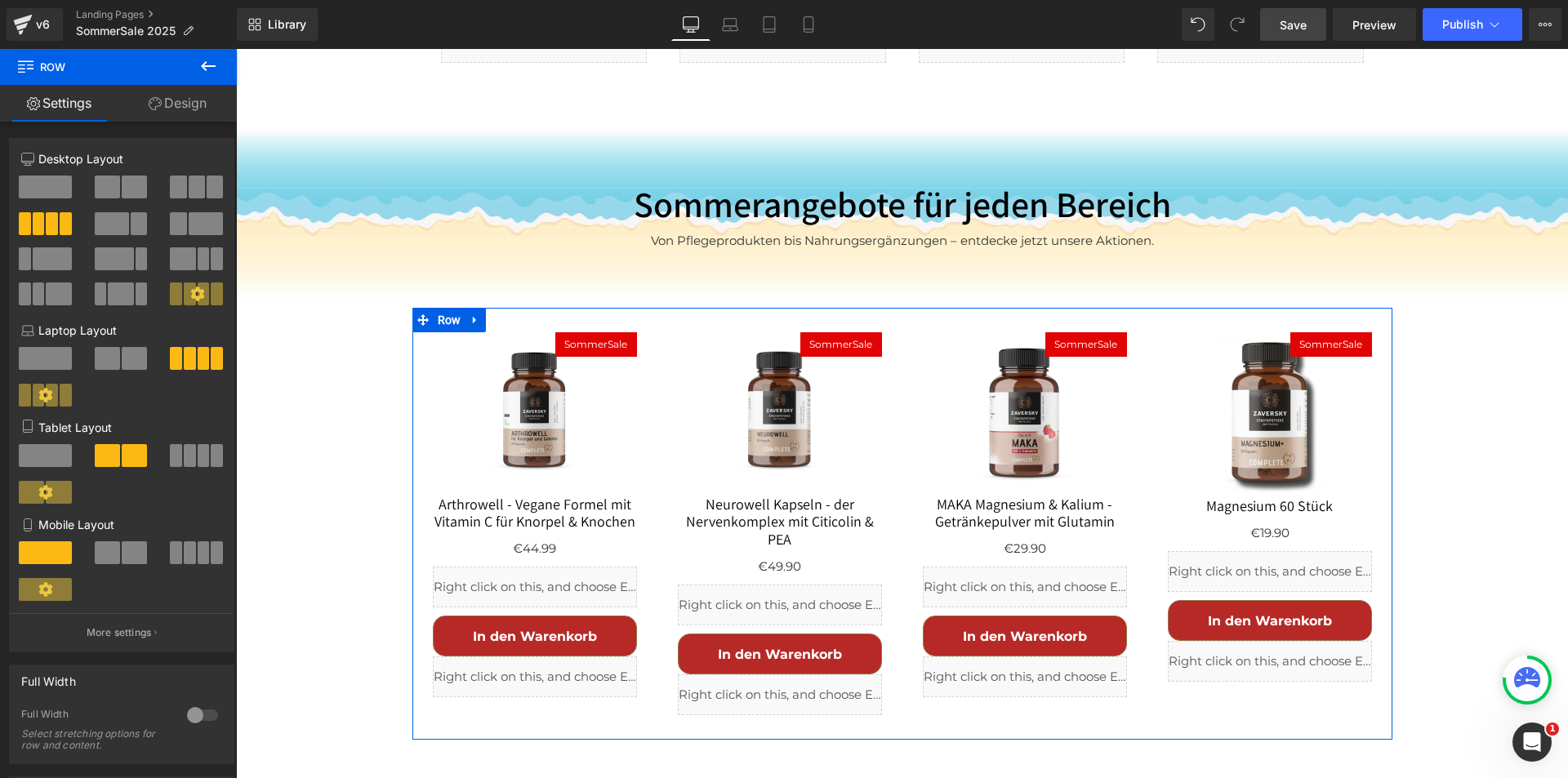
click at [182, 92] on link "Design" at bounding box center [178, 103] width 119 height 37
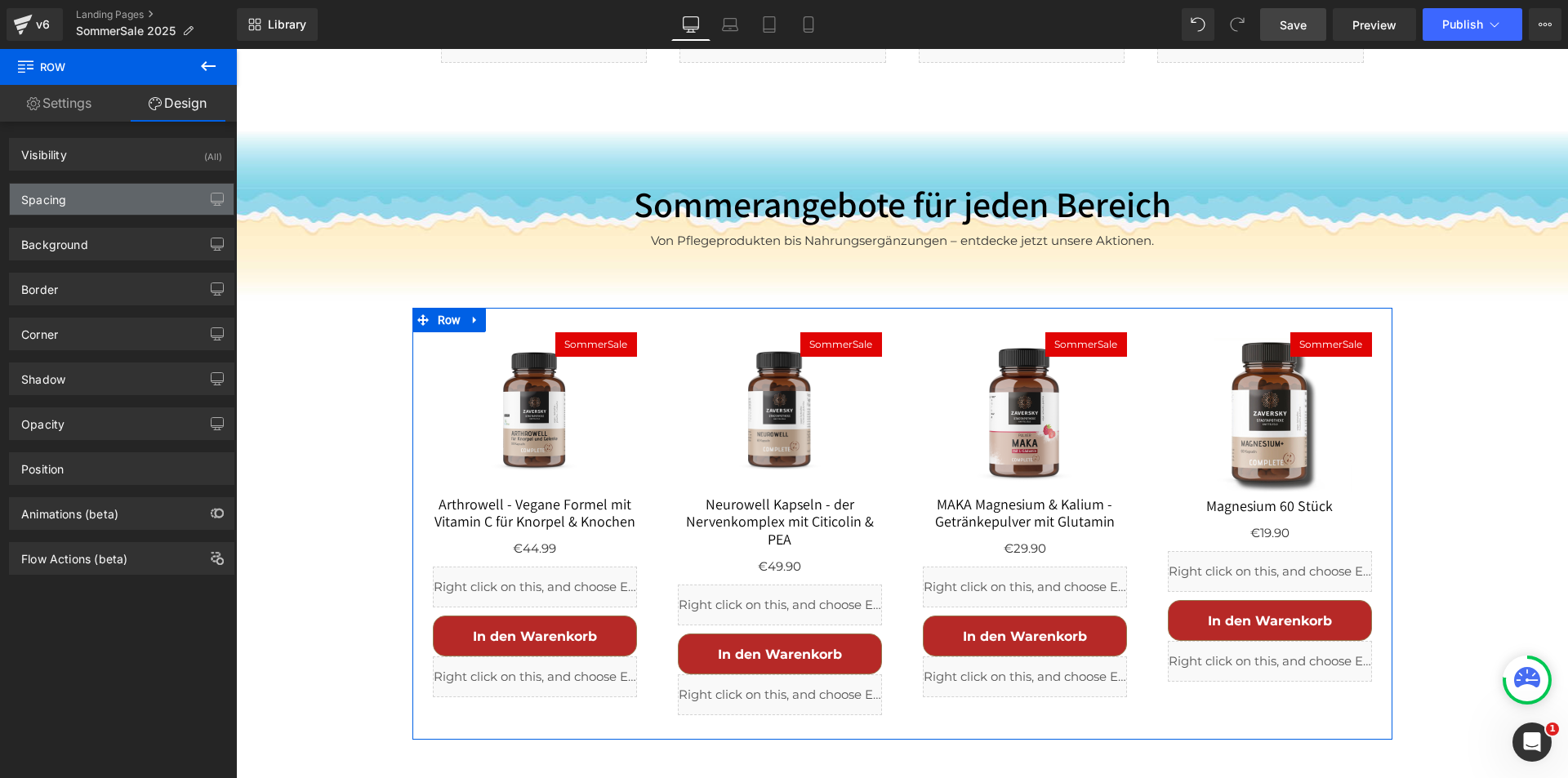
click at [88, 207] on div "Spacing" at bounding box center [121, 199] width 223 height 31
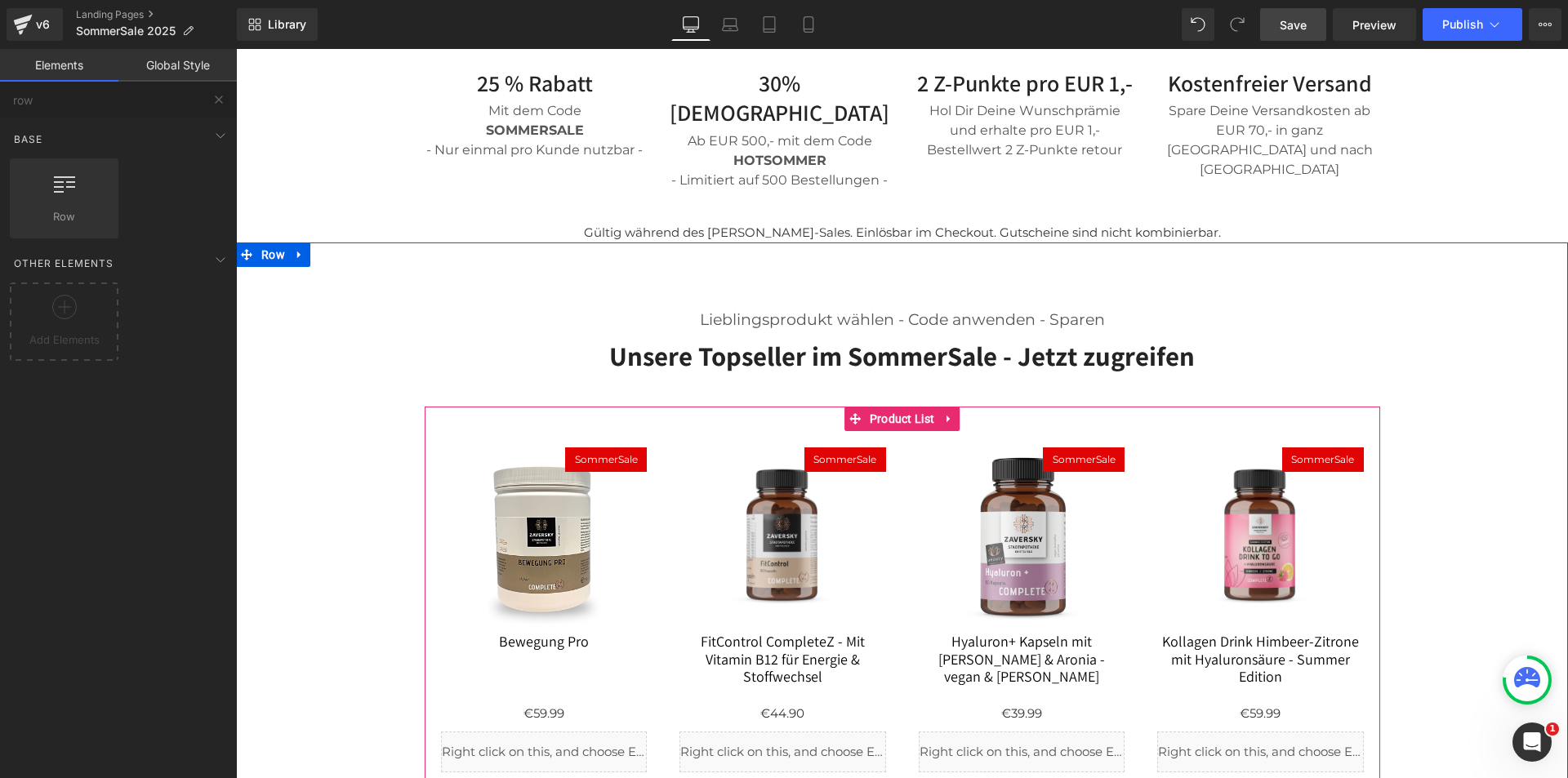
scroll to position [781, 0]
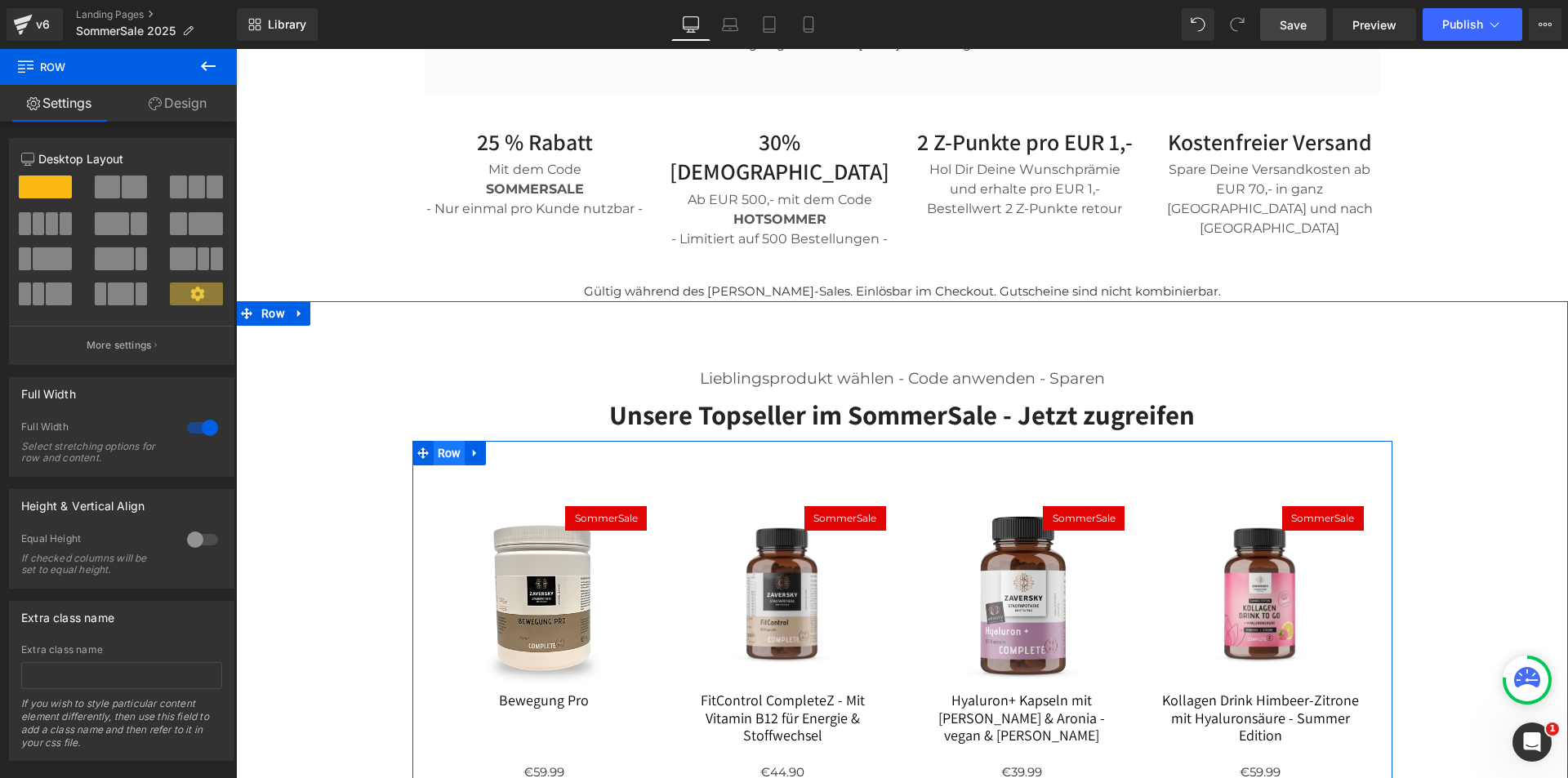
click at [445, 441] on span "Row" at bounding box center [449, 453] width 32 height 25
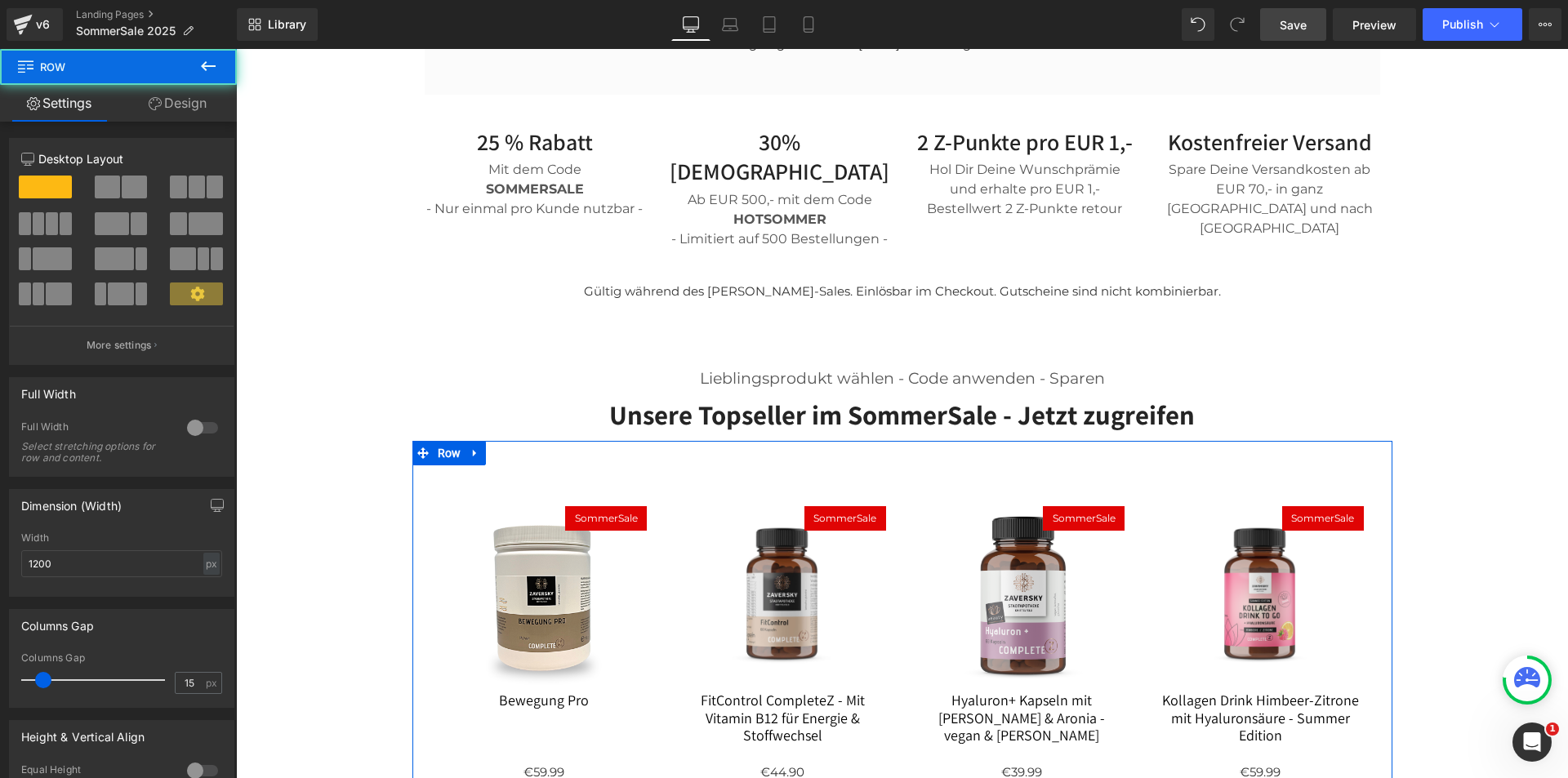
click at [201, 93] on link "Design" at bounding box center [178, 103] width 119 height 37
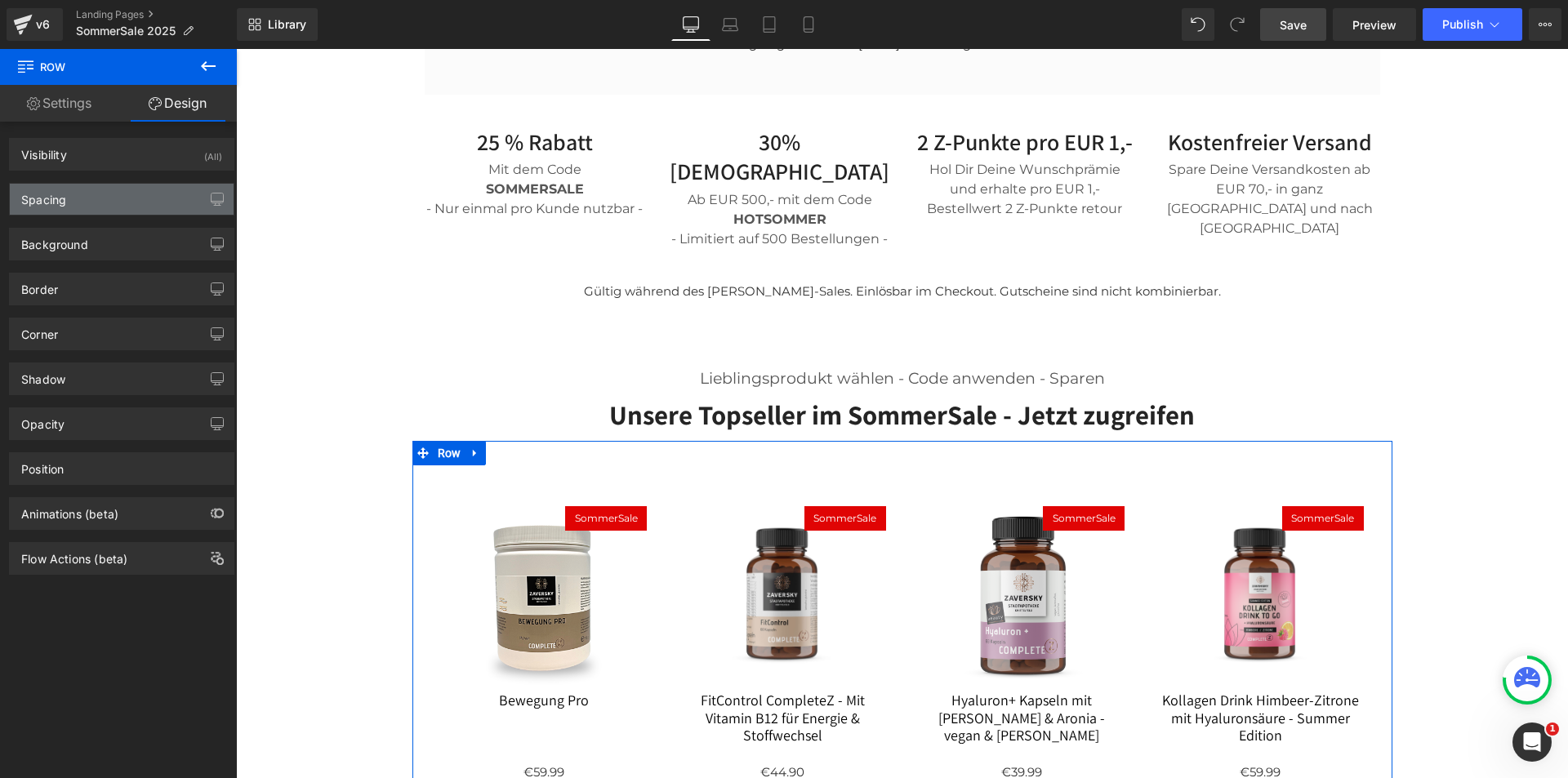
click at [115, 201] on div "Spacing" at bounding box center [121, 199] width 223 height 31
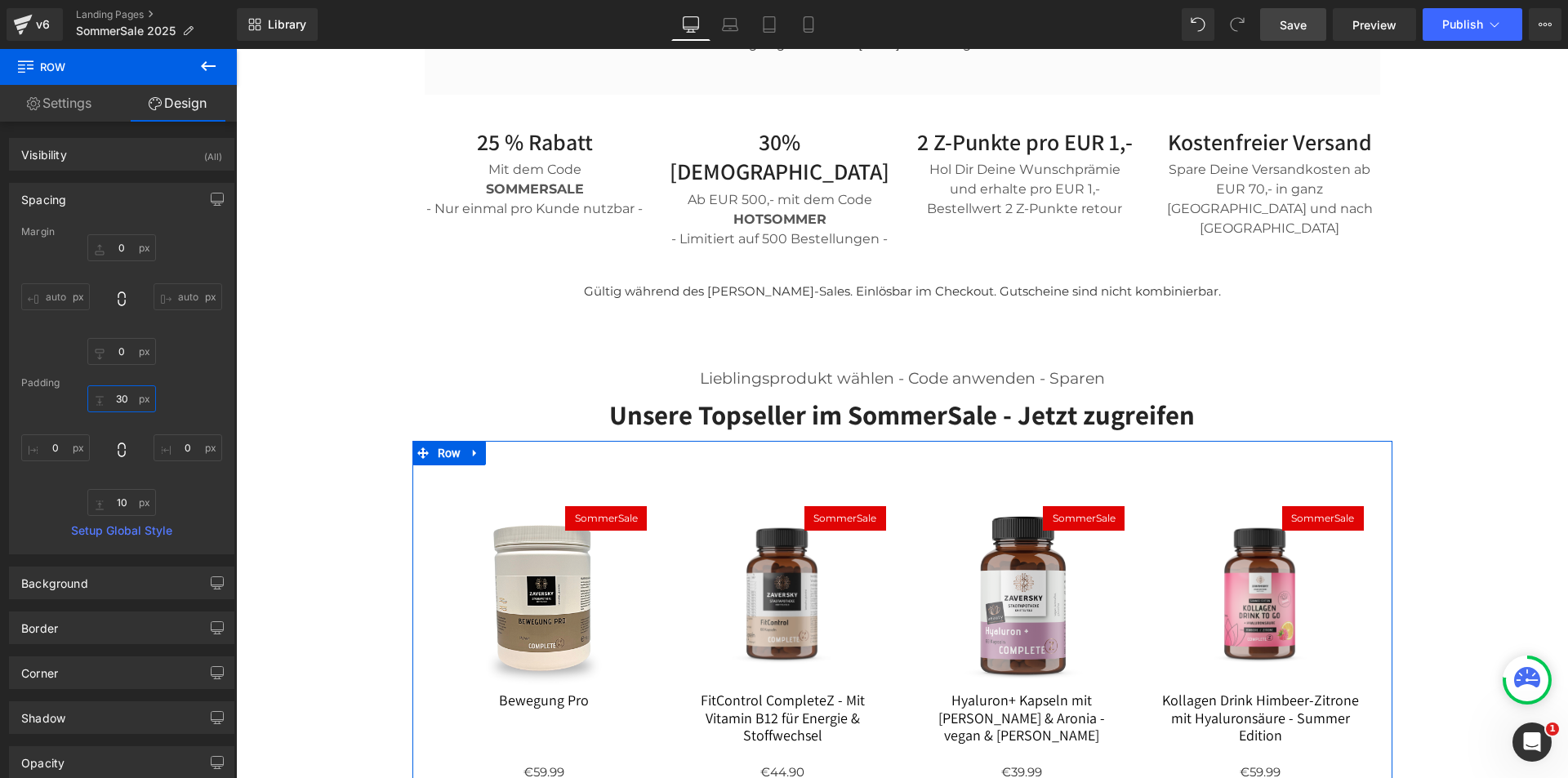
click at [116, 395] on input "30" at bounding box center [121, 399] width 68 height 27
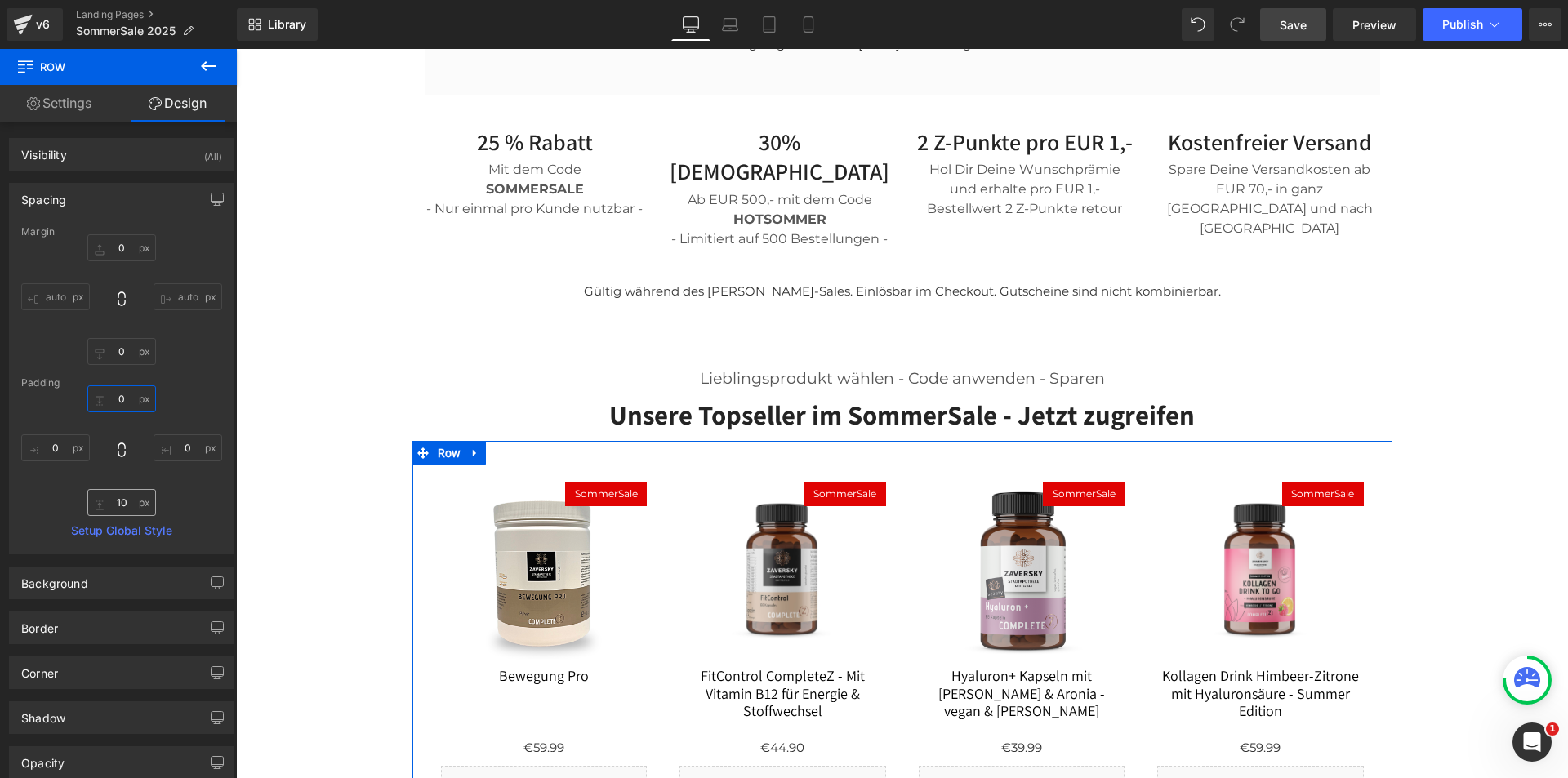
type input "0"
click at [120, 503] on input "10" at bounding box center [121, 502] width 68 height 27
type input "0"
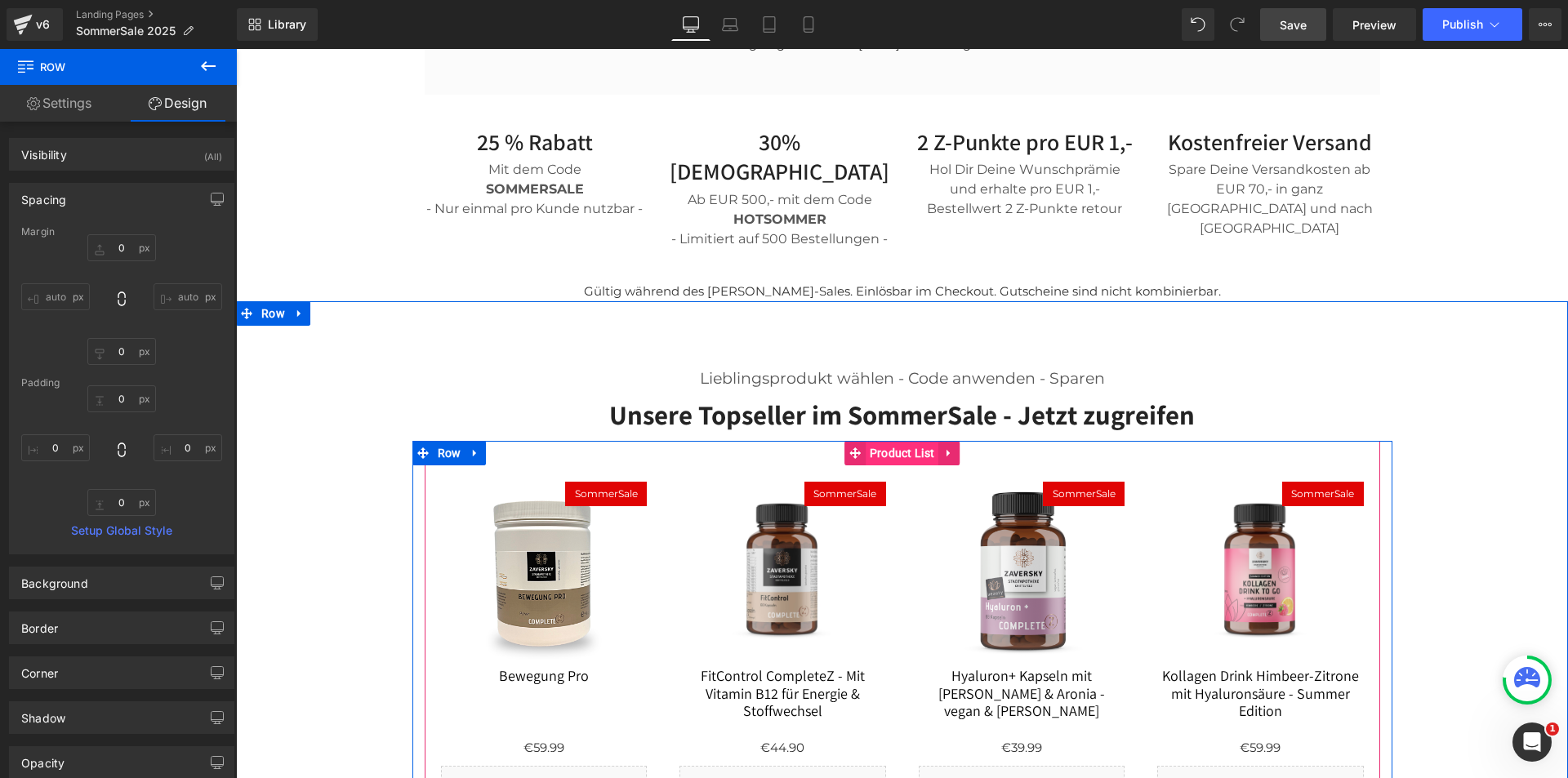
click at [902, 441] on span "Product List" at bounding box center [902, 453] width 73 height 25
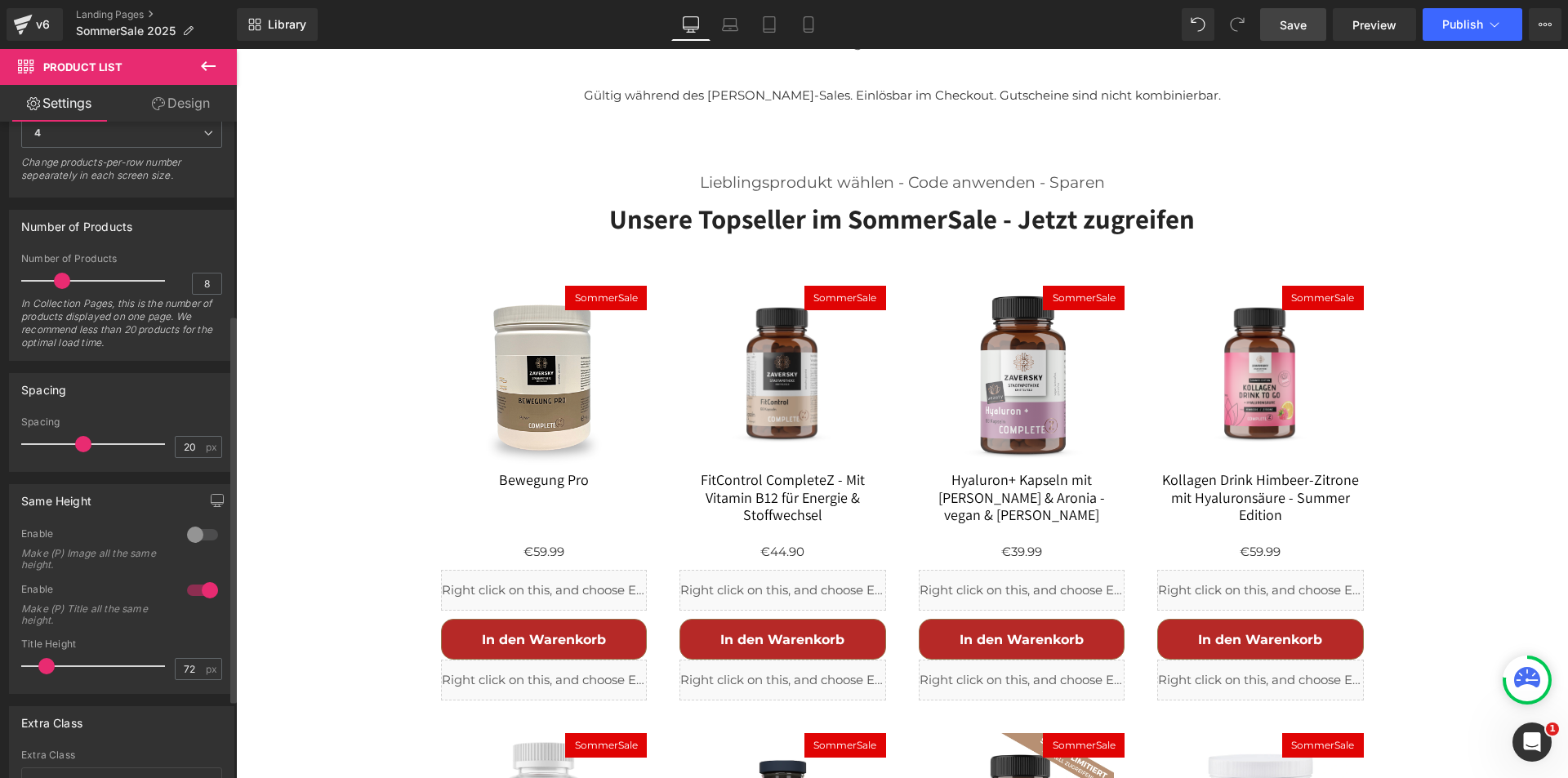
scroll to position [1026, 0]
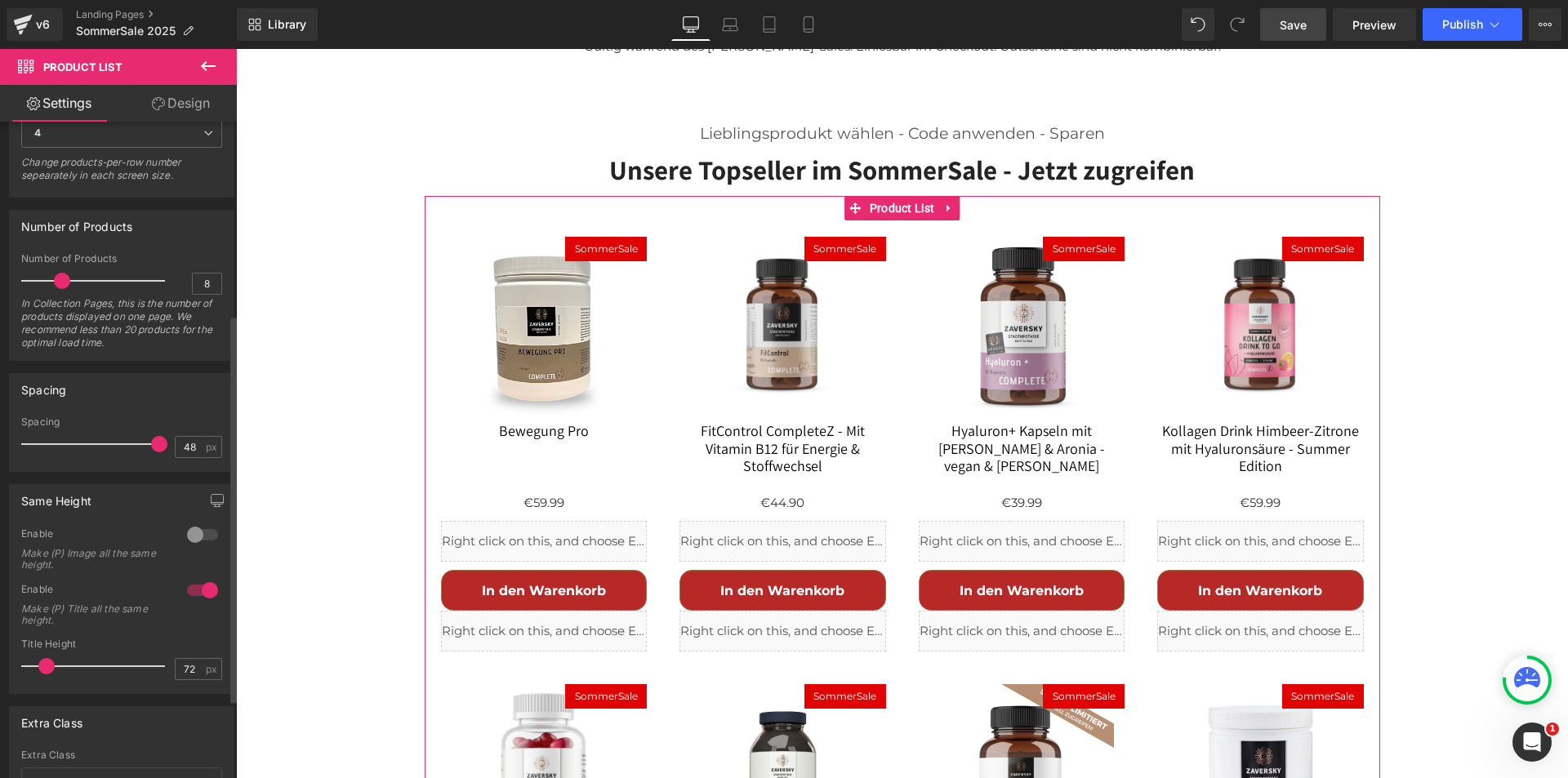
drag, startPoint x: 79, startPoint y: 443, endPoint x: 143, endPoint y: 441, distance: 64.0
click at [151, 448] on span at bounding box center [159, 444] width 16 height 16
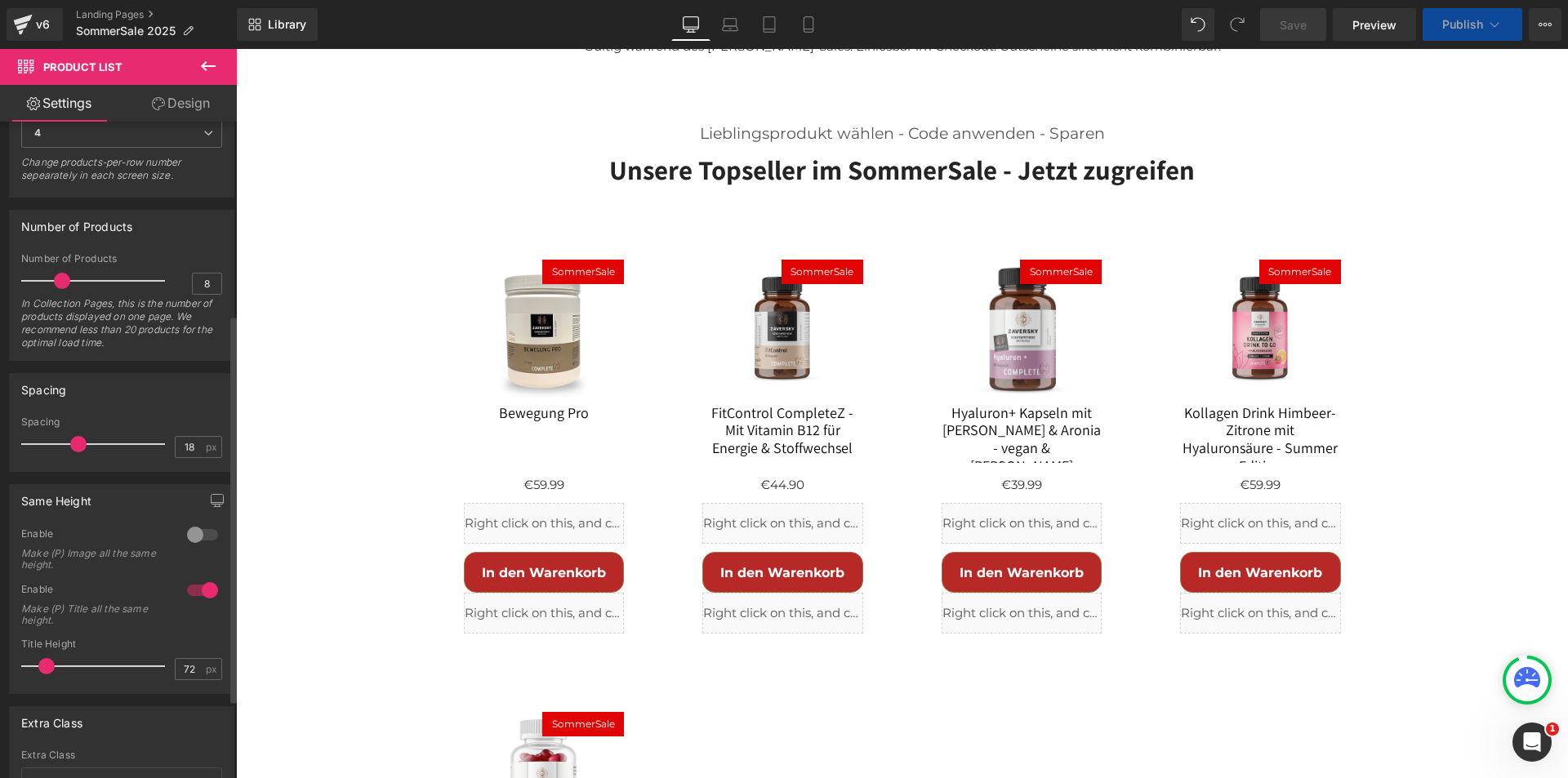
drag, startPoint x: 128, startPoint y: 443, endPoint x: 76, endPoint y: 443, distance: 52.0
click at [76, 443] on div at bounding box center [97, 444] width 135 height 33
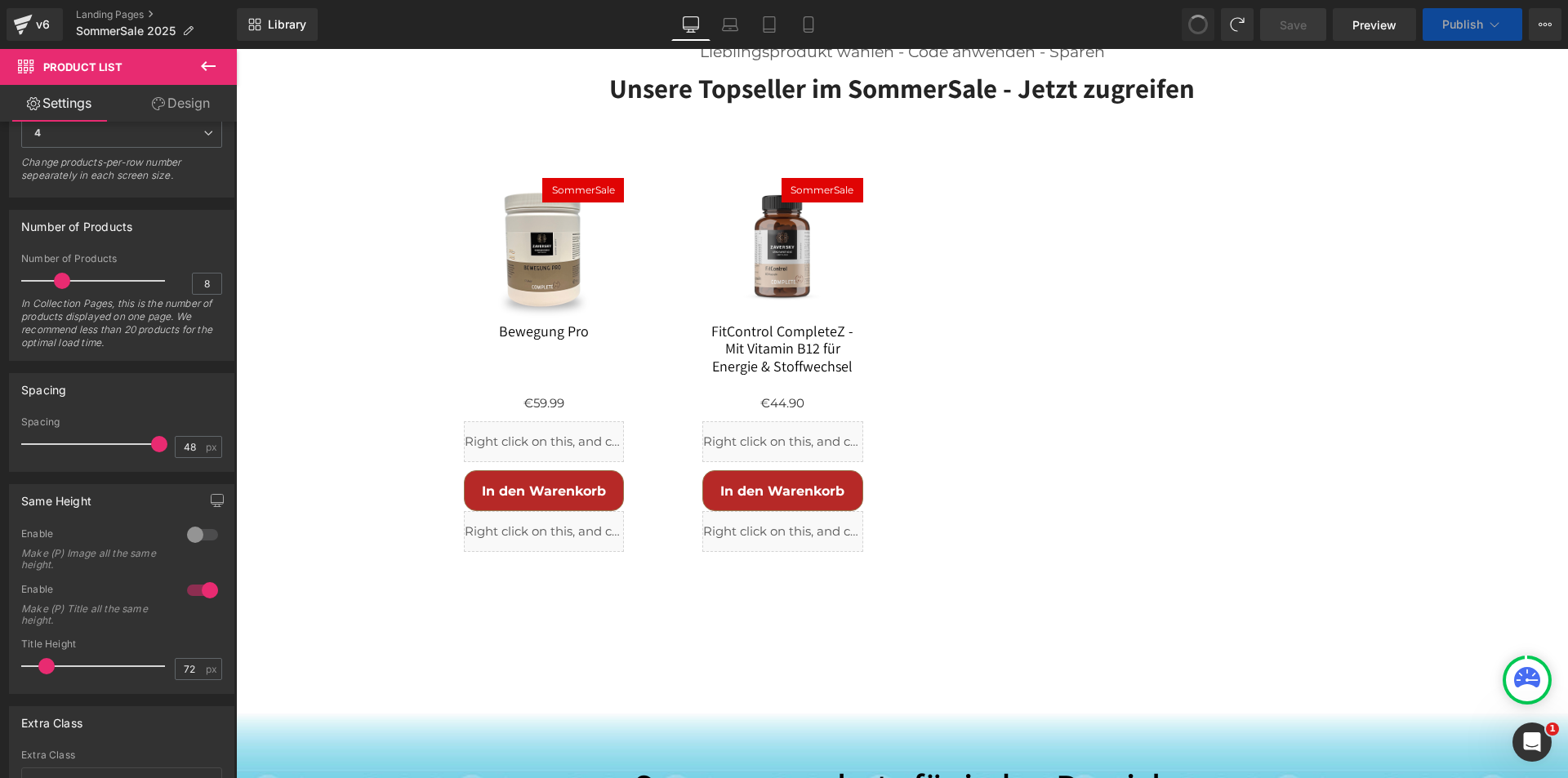
scroll to position [780, 0]
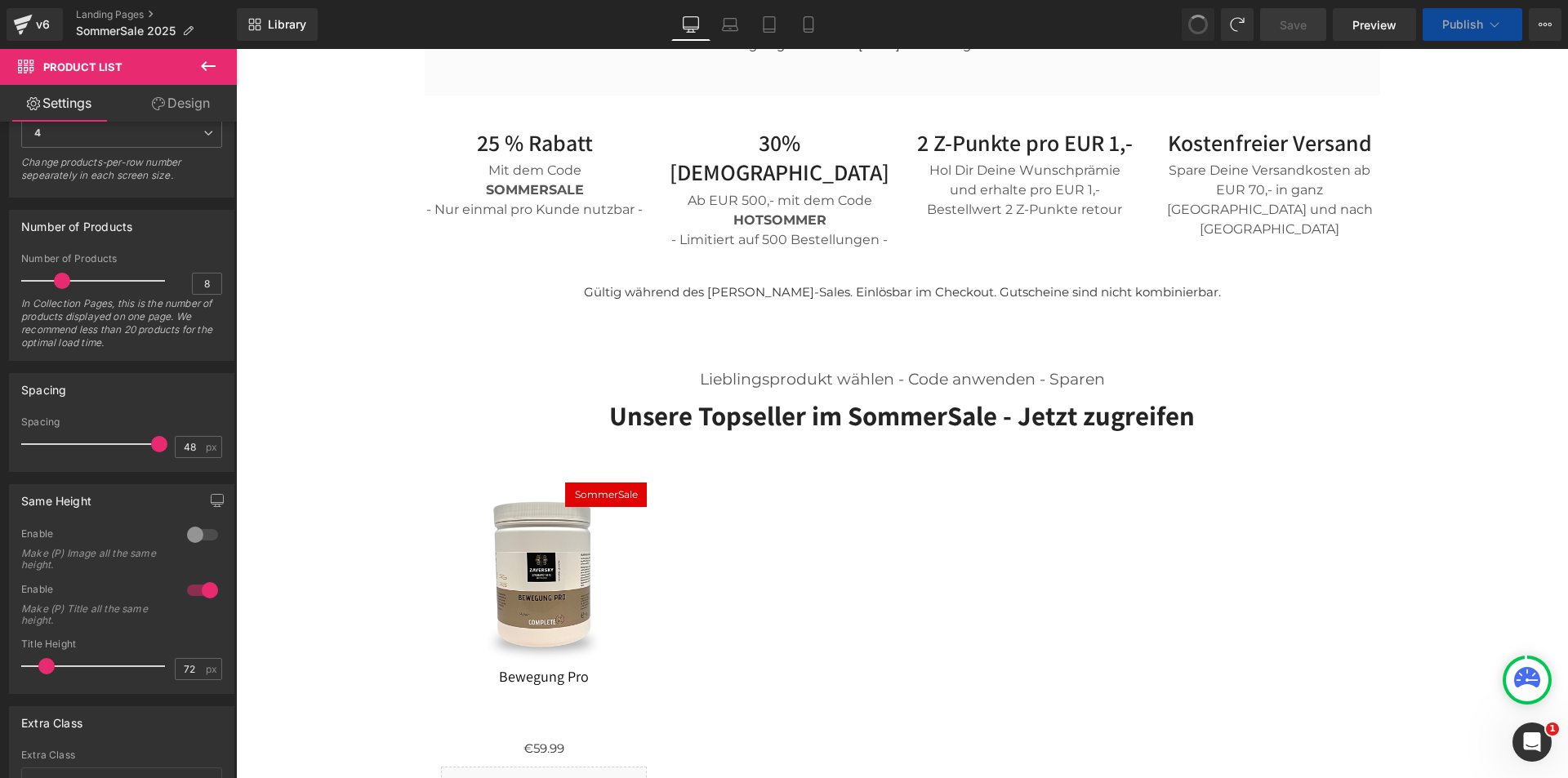
type input "20"
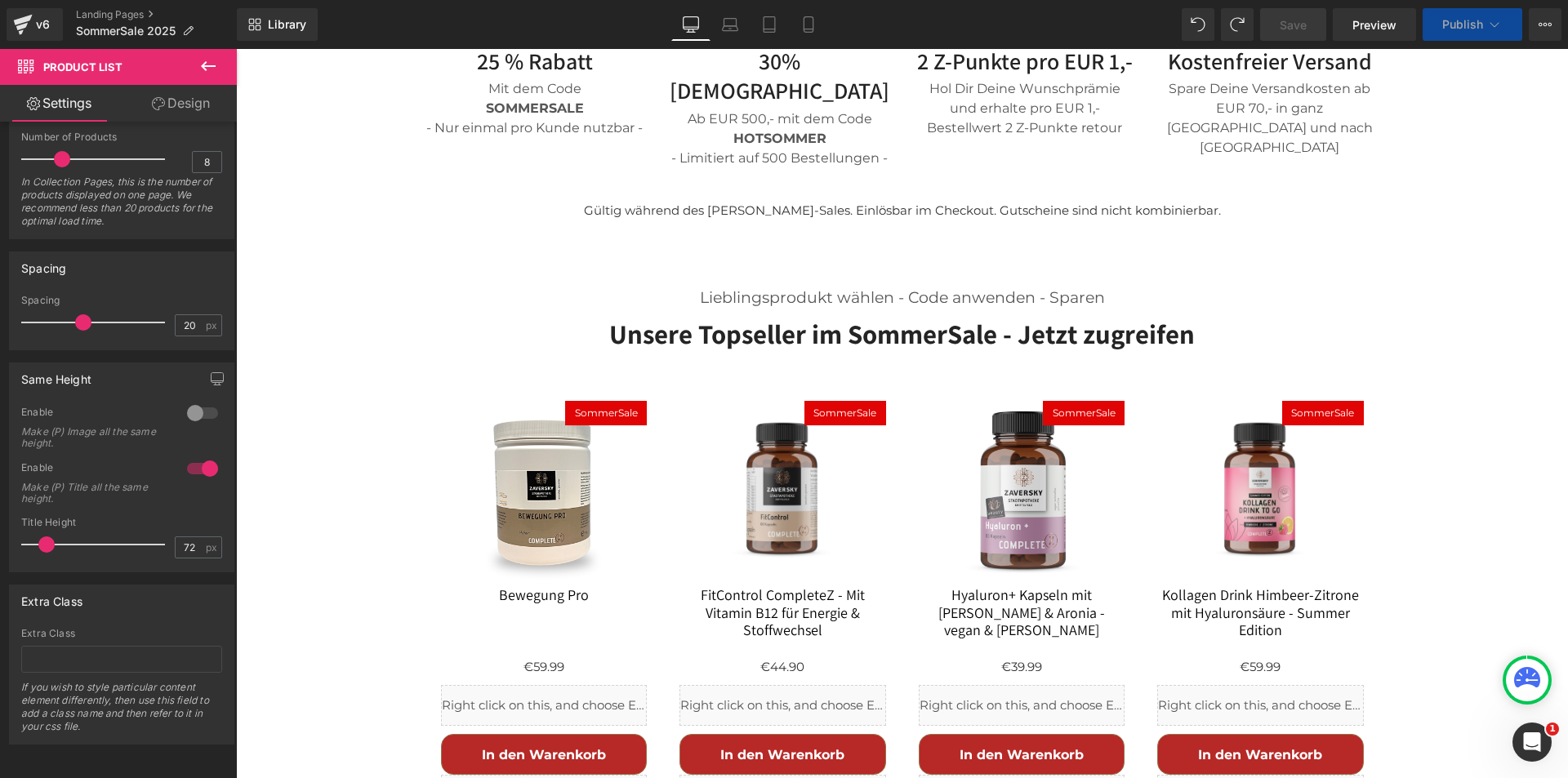
scroll to position [1025, 0]
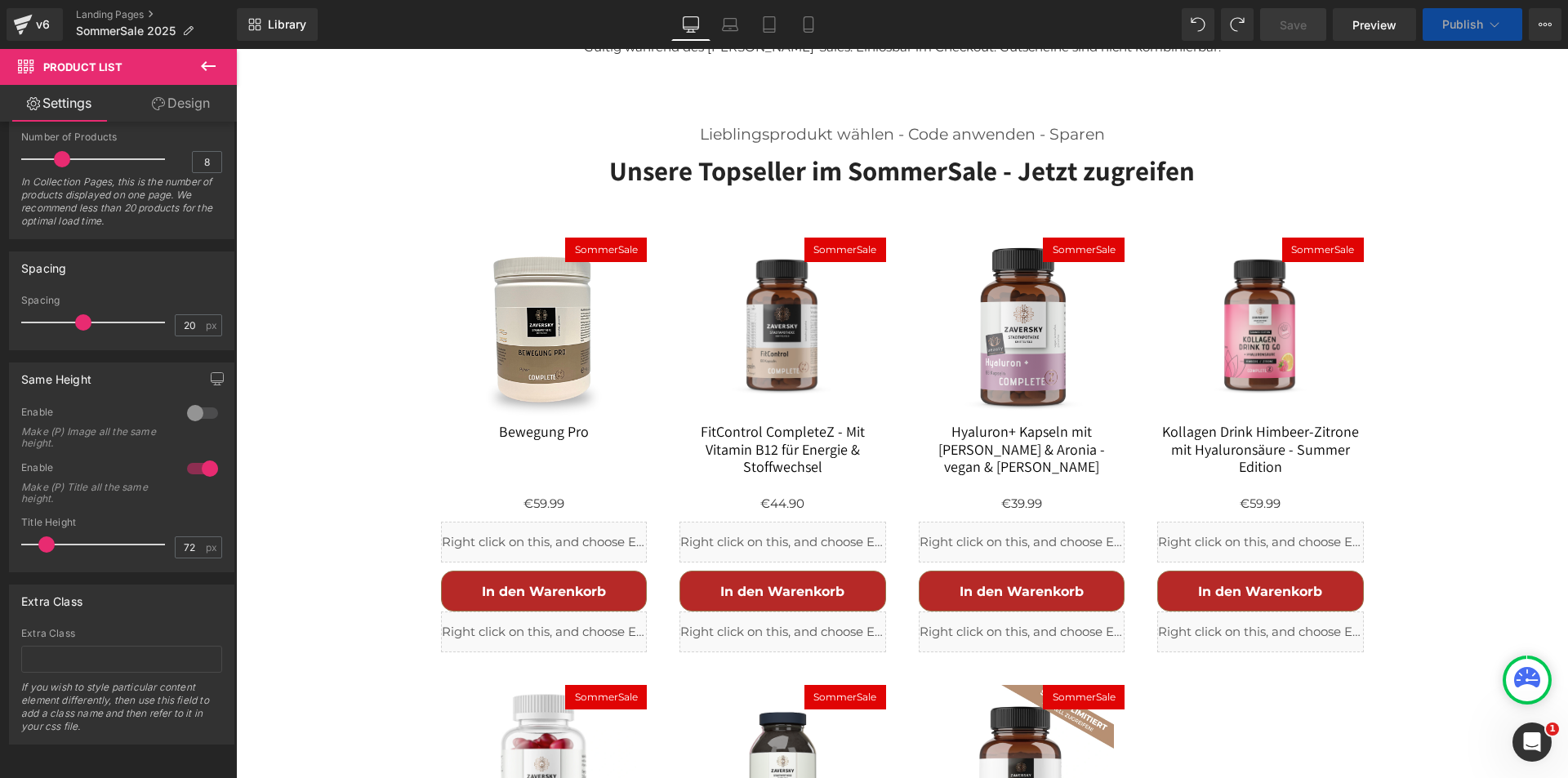
click at [523, 685] on img at bounding box center [543, 777] width 185 height 185
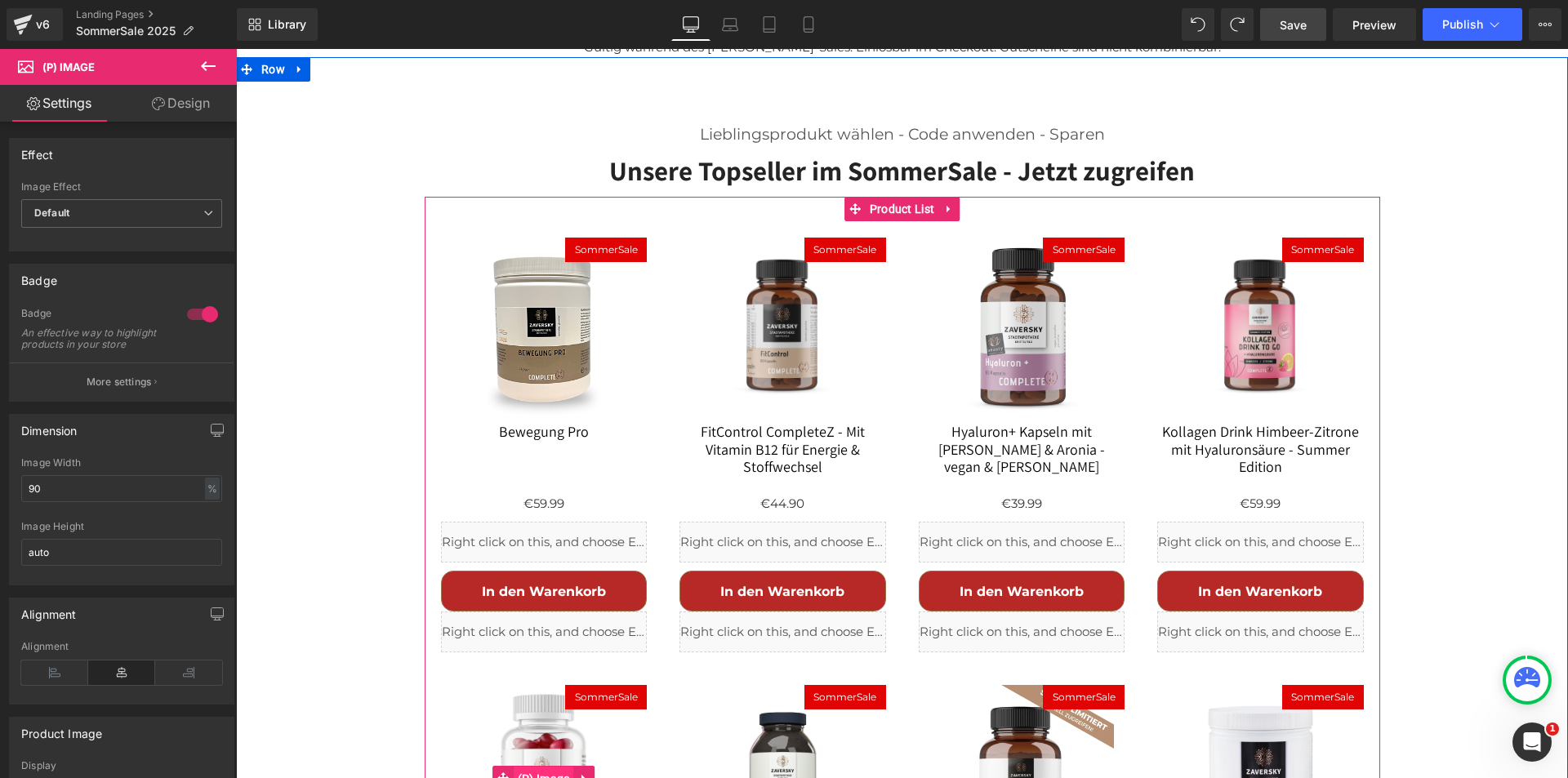
click at [548, 766] on span "(P) Image" at bounding box center [543, 779] width 60 height 25
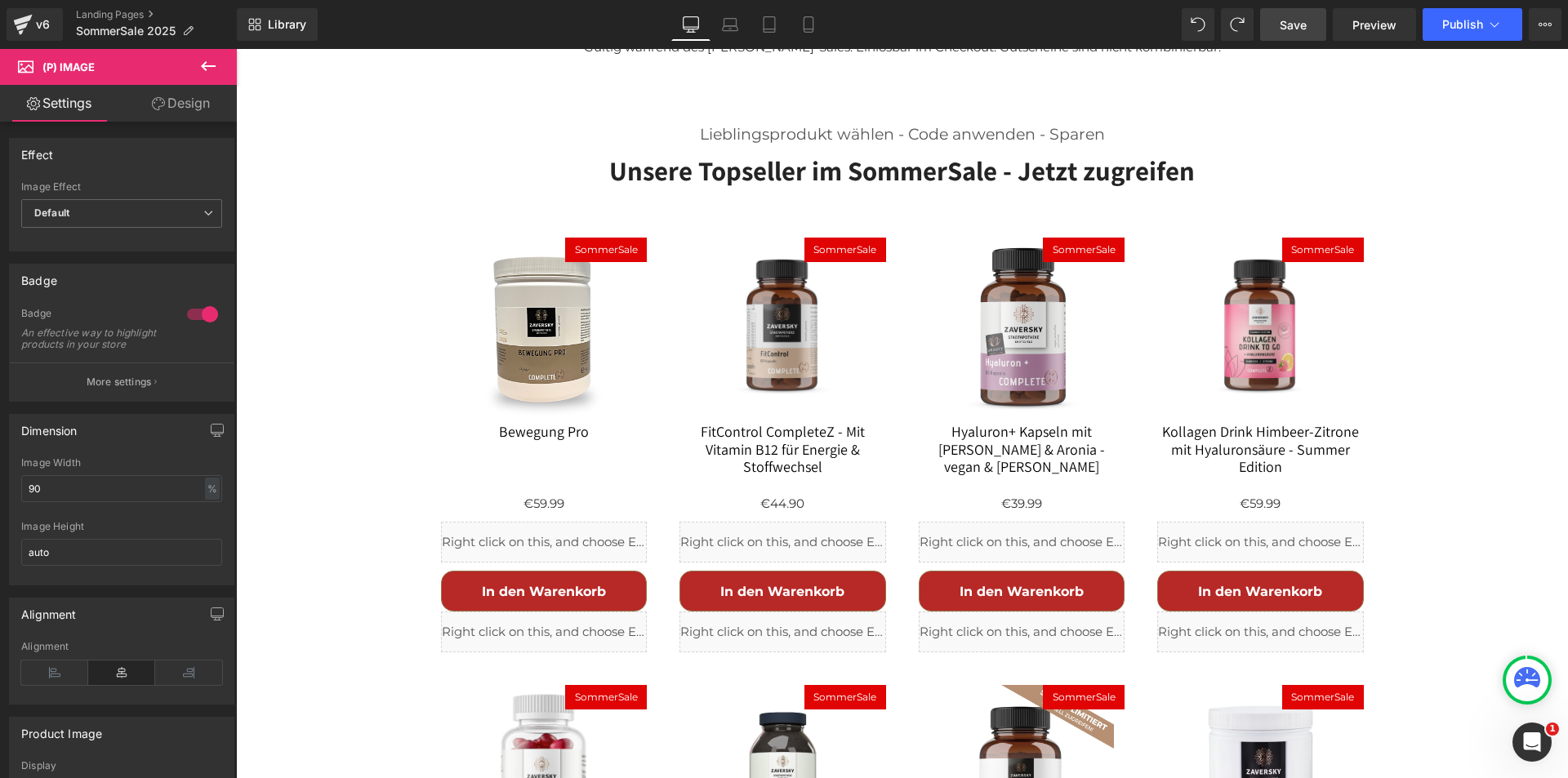
click at [176, 99] on link "Design" at bounding box center [181, 103] width 119 height 37
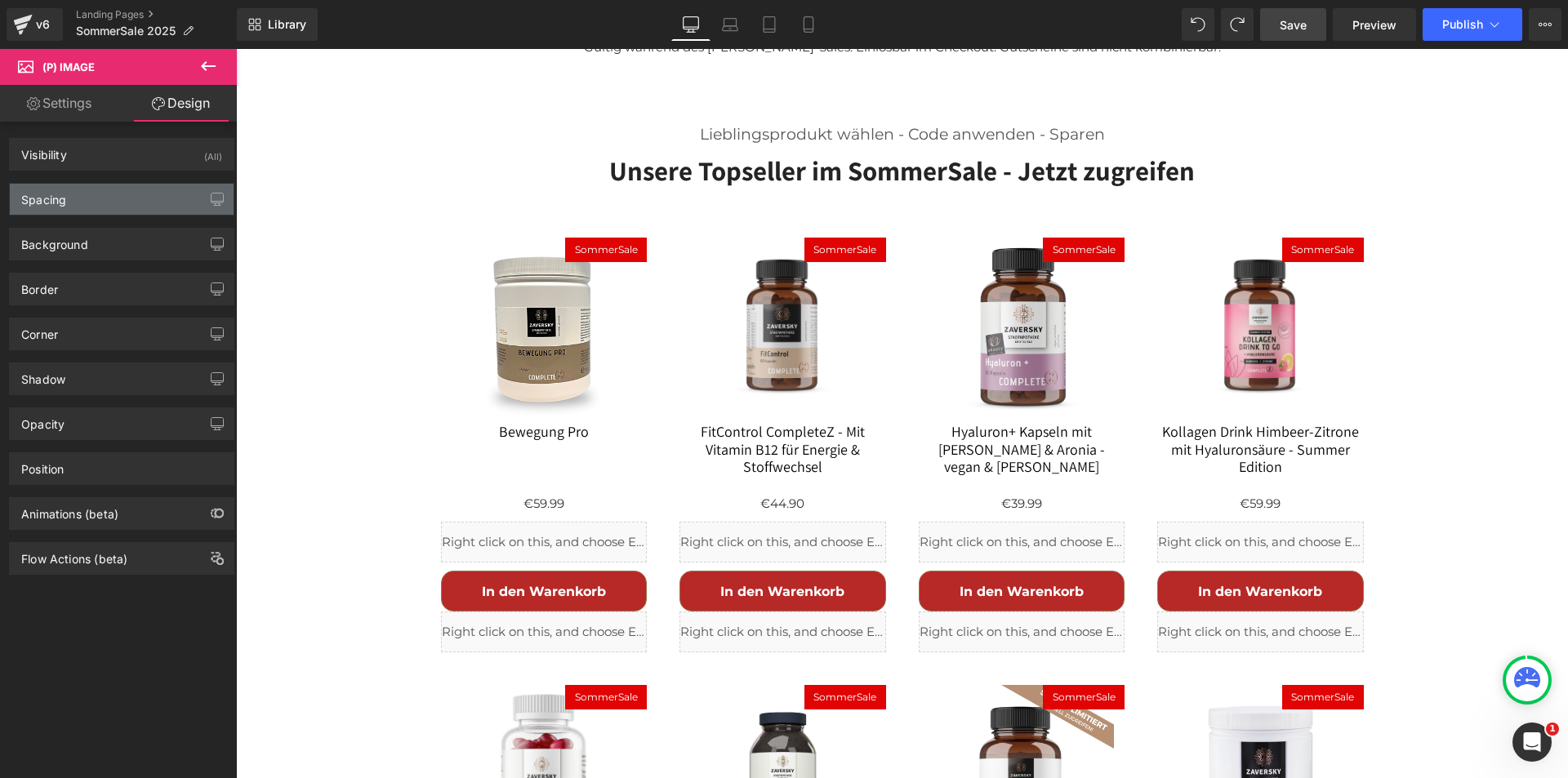
type input "0"
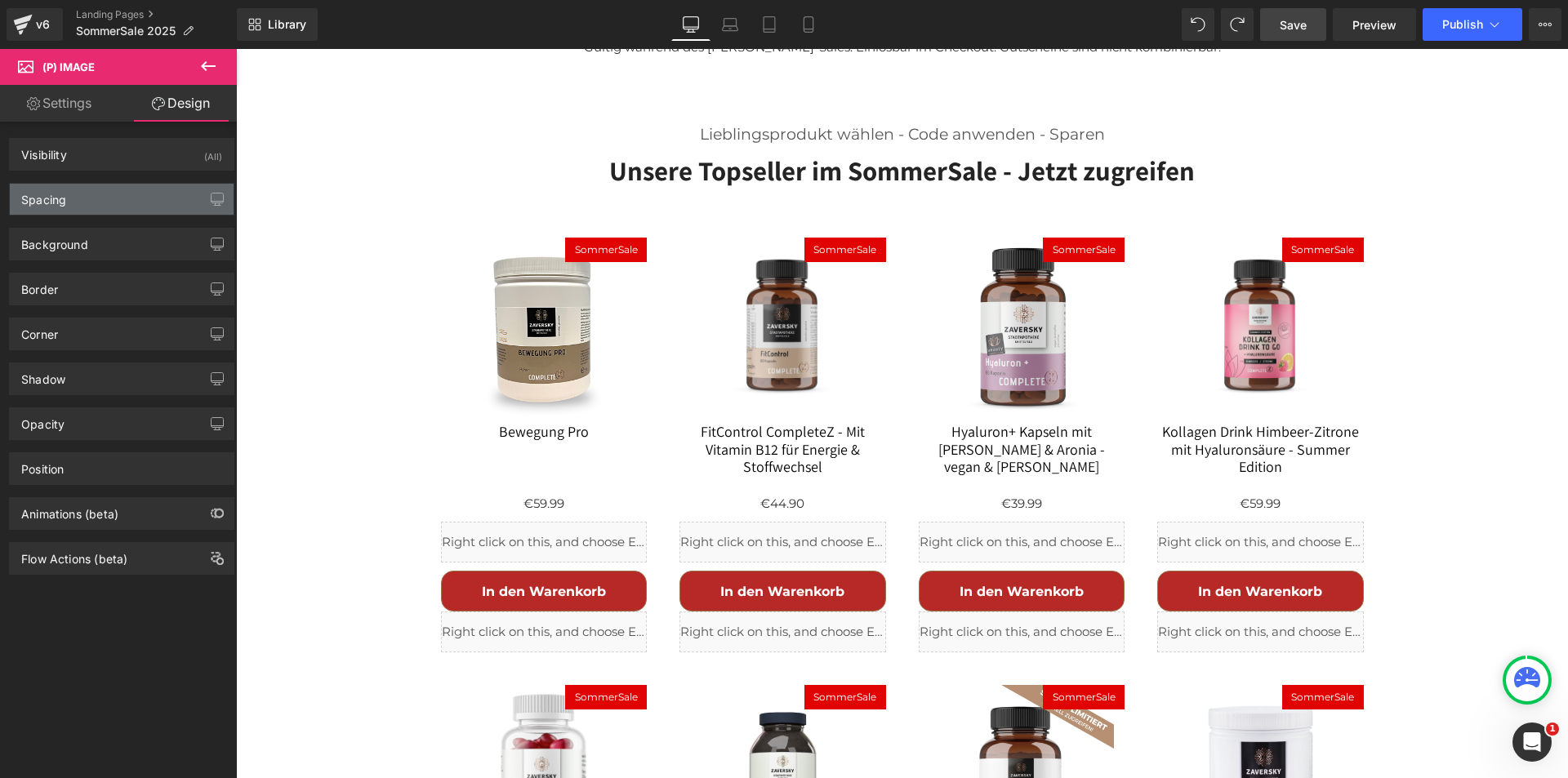
type input "0"
click at [86, 202] on div "Spacing" at bounding box center [121, 199] width 223 height 31
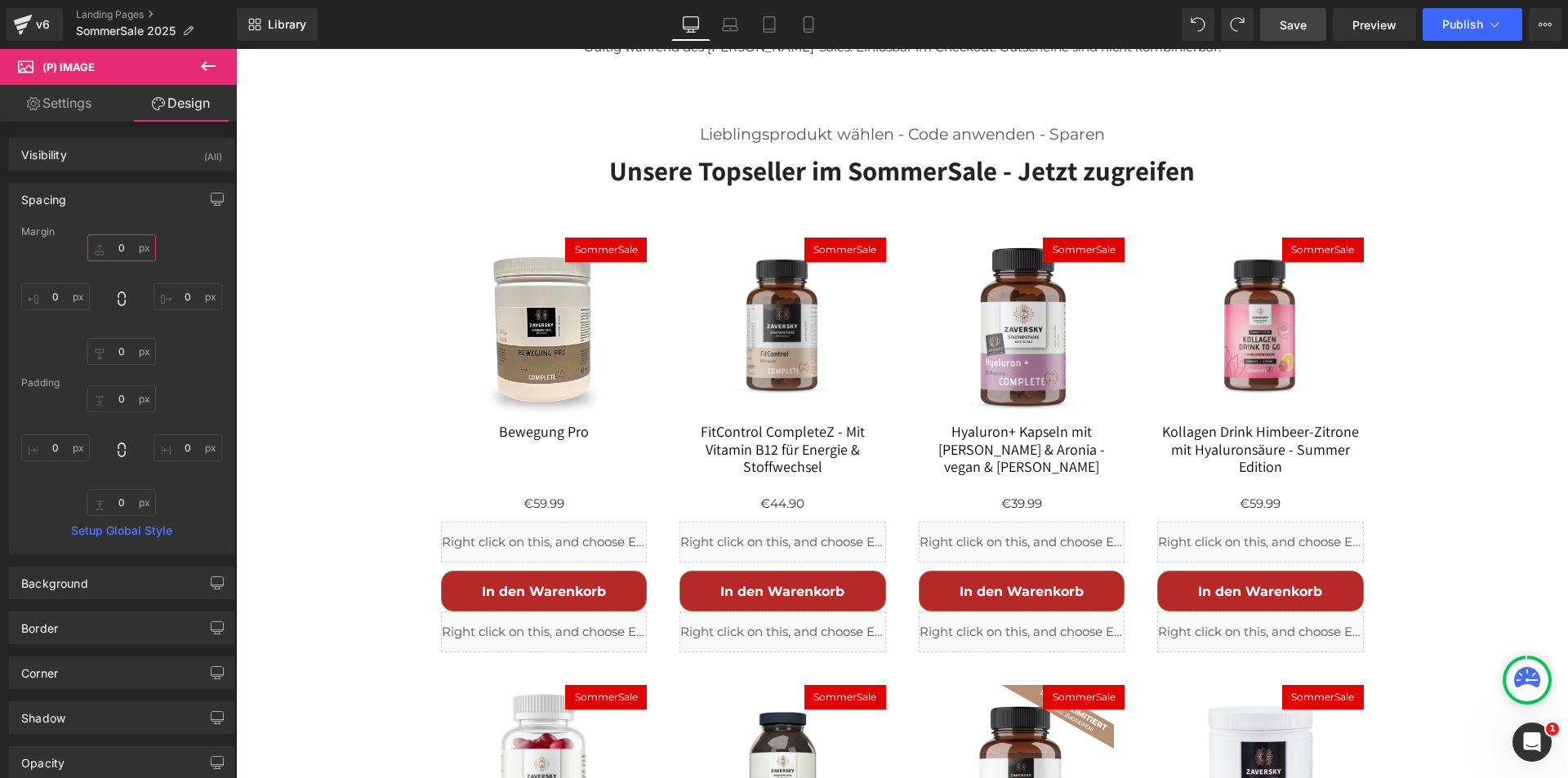
click at [119, 247] on input "0" at bounding box center [121, 247] width 68 height 27
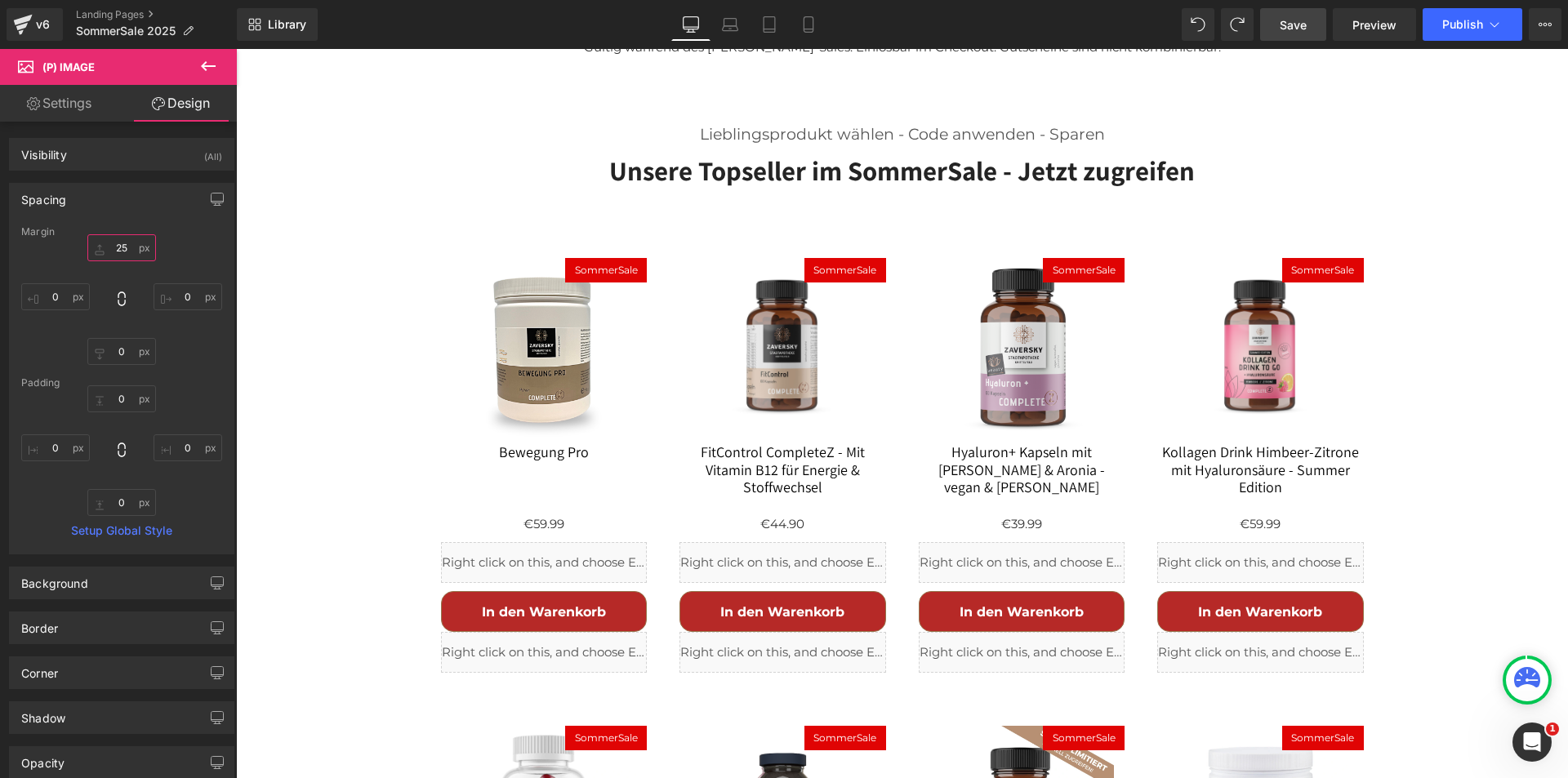
type input "25"
click at [1293, 24] on span "Save" at bounding box center [1293, 25] width 27 height 17
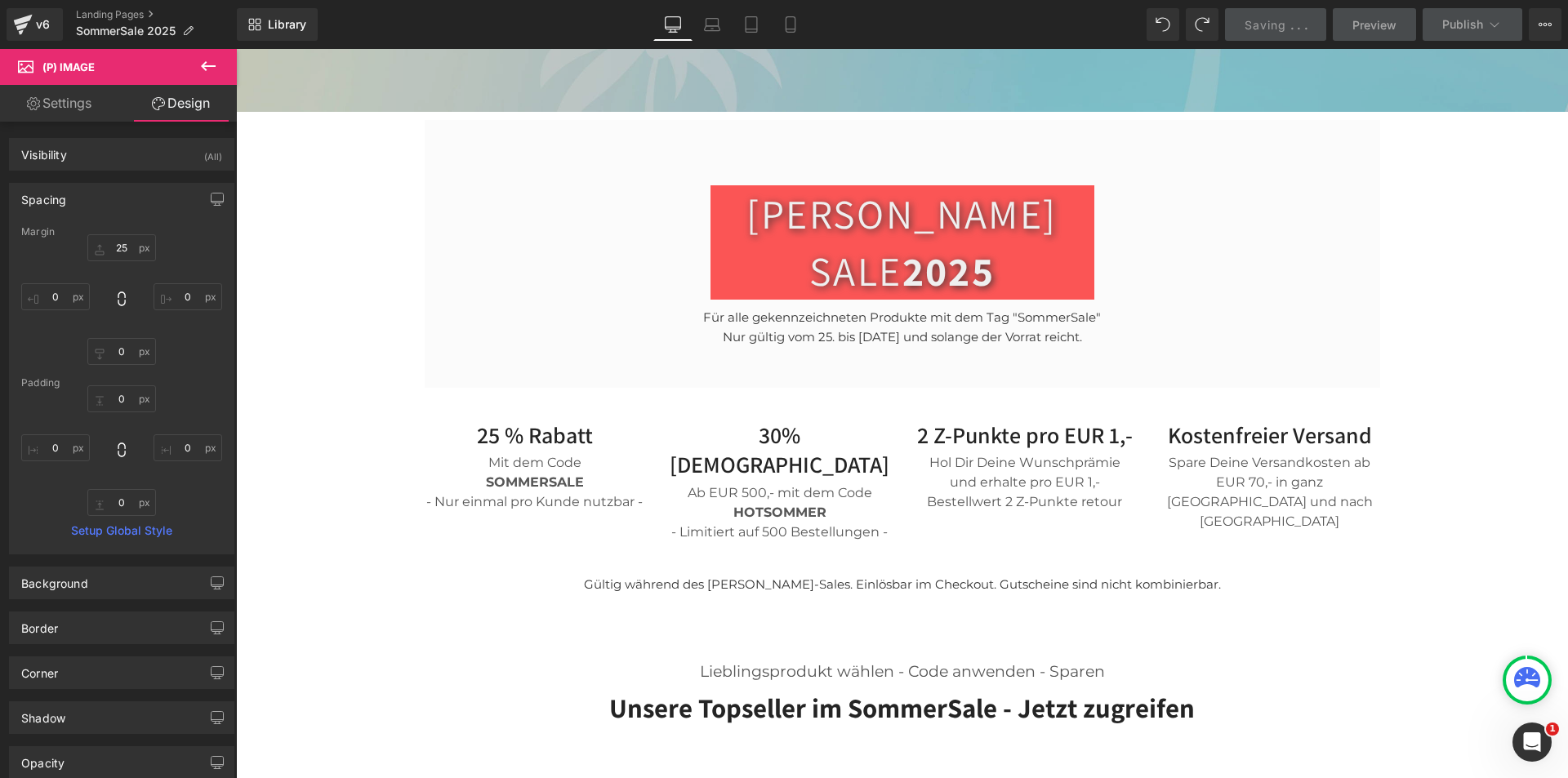
scroll to position [536, 0]
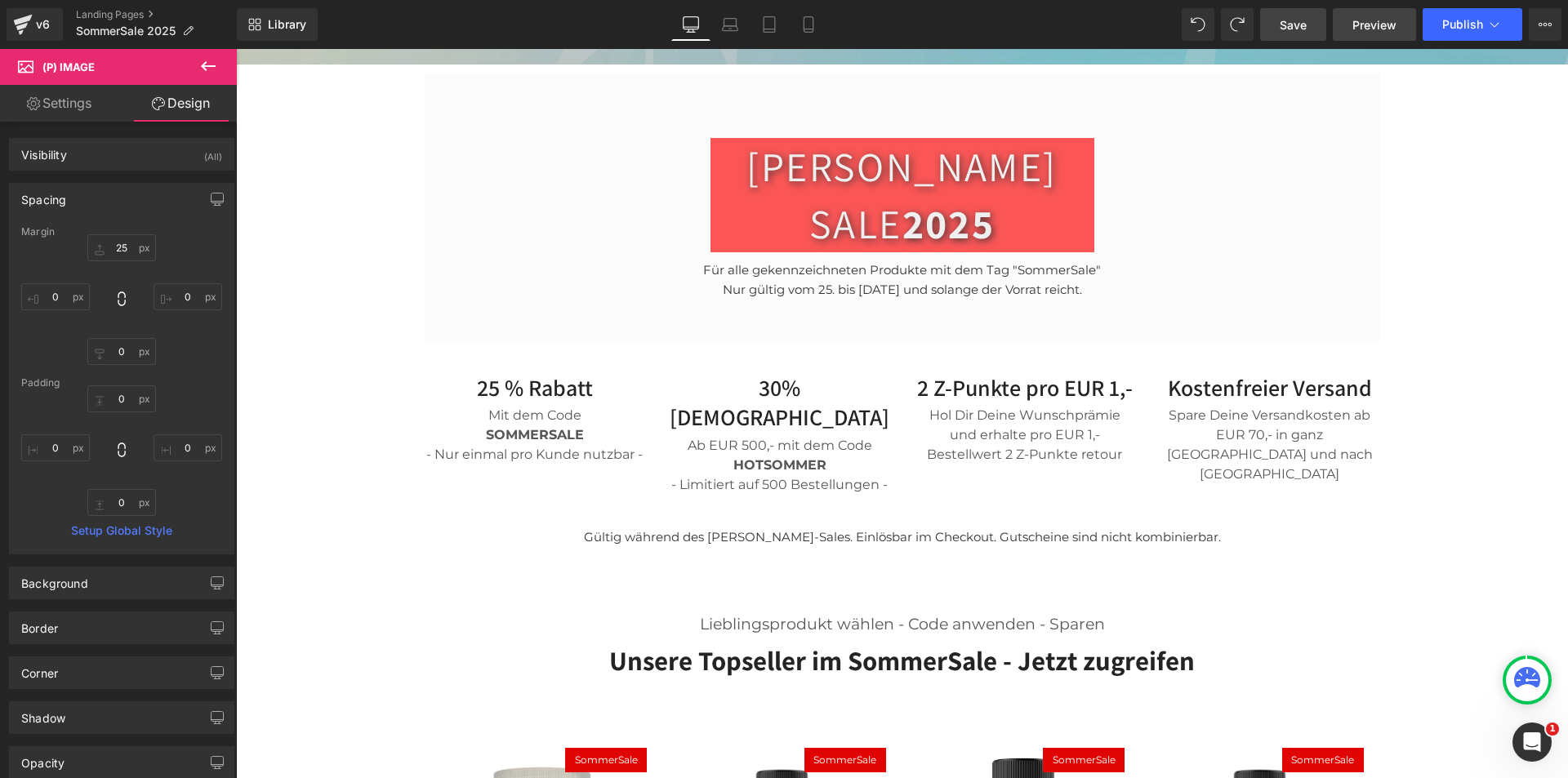
click at [1390, 24] on span "Preview" at bounding box center [1375, 25] width 45 height 17
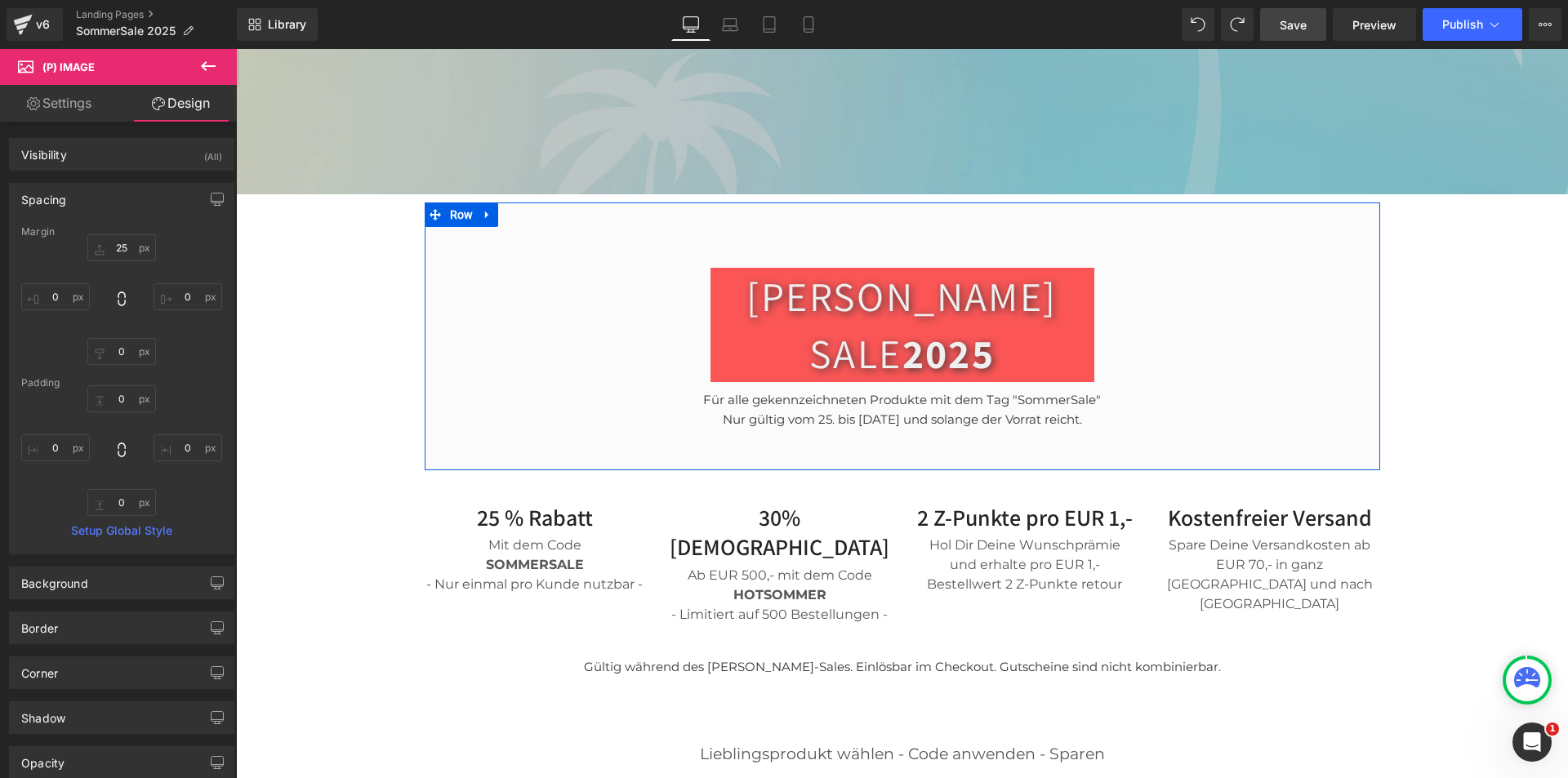
scroll to position [291, 0]
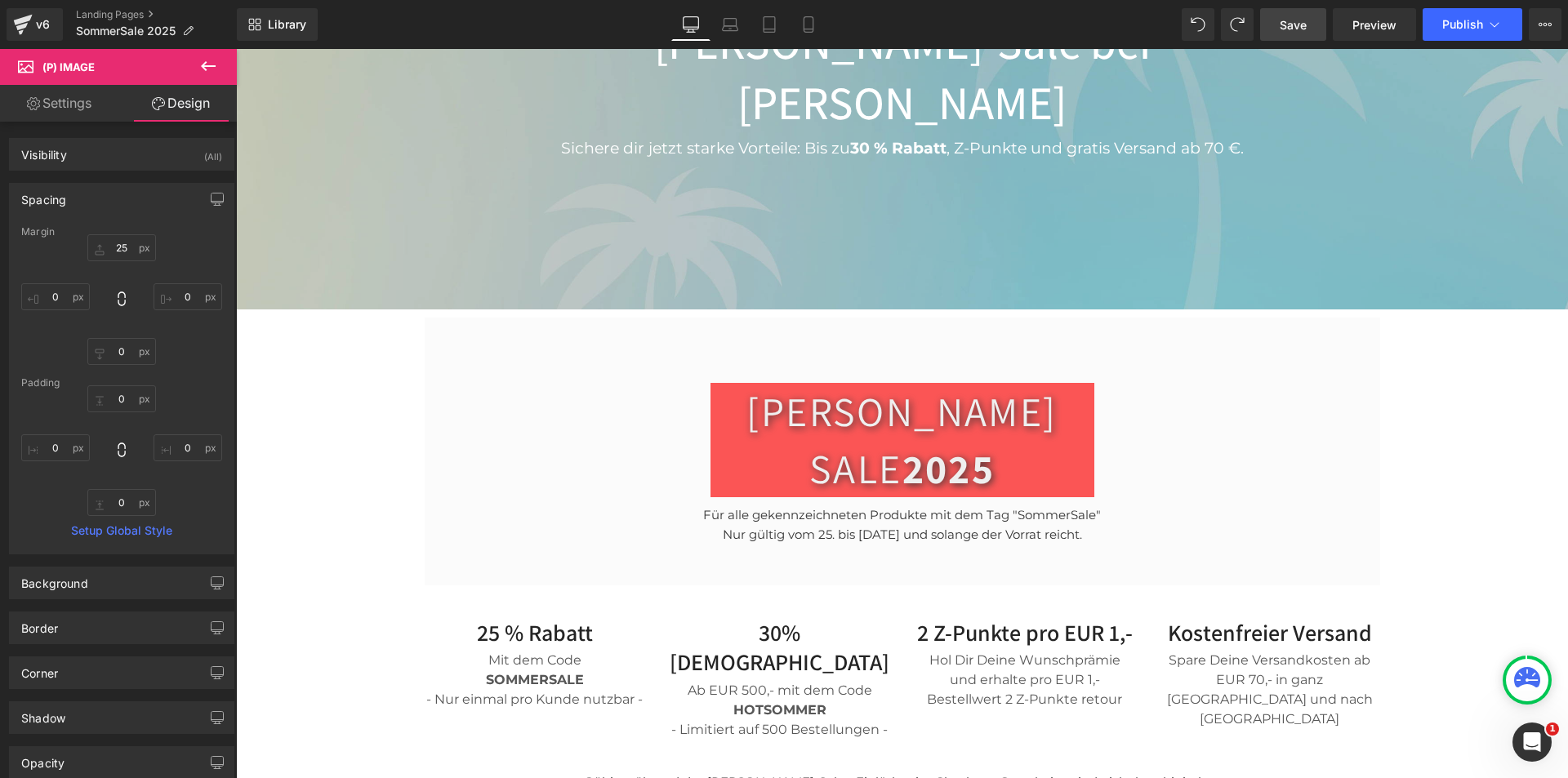
click at [468, 317] on div "[PERSON_NAME] SALE 2025 Heading Row Für alle gekennzeichneten Produkte mit dem …" at bounding box center [902, 451] width 955 height 268
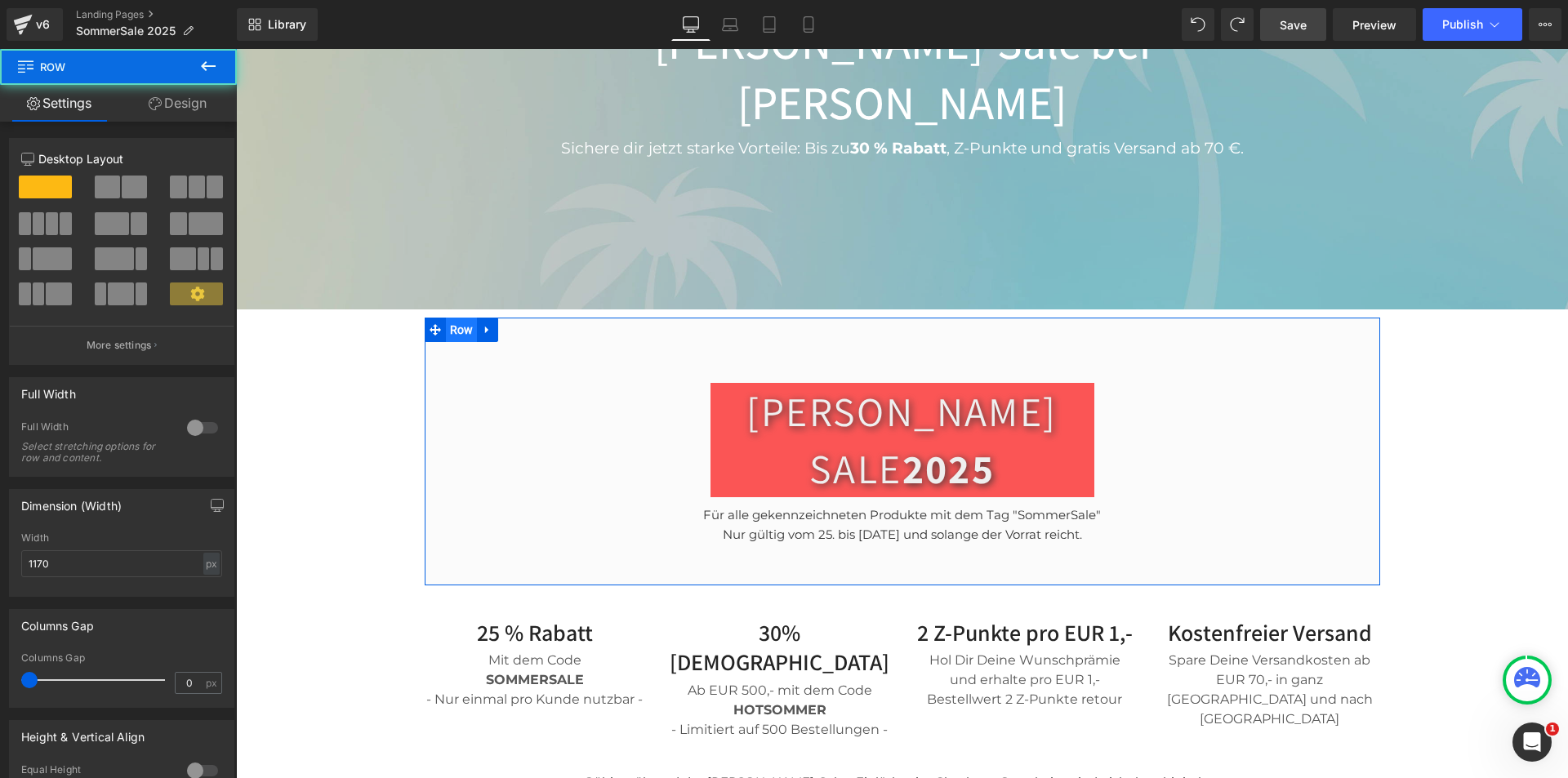
click at [453, 317] on span "Row" at bounding box center [462, 330] width 32 height 25
click at [185, 111] on link "Design" at bounding box center [178, 103] width 119 height 37
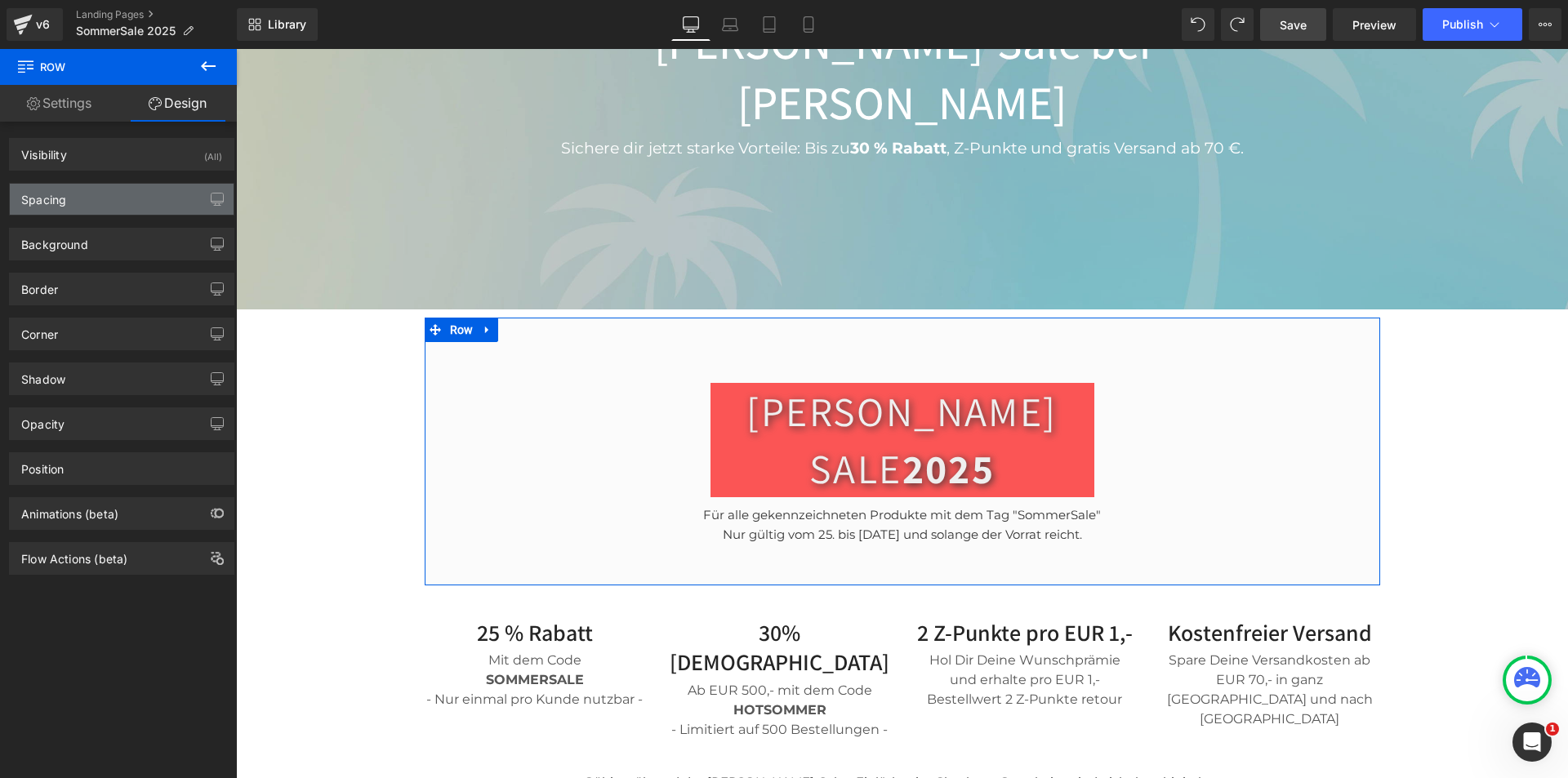
type input "0"
type input "50"
type input "0"
type input "50"
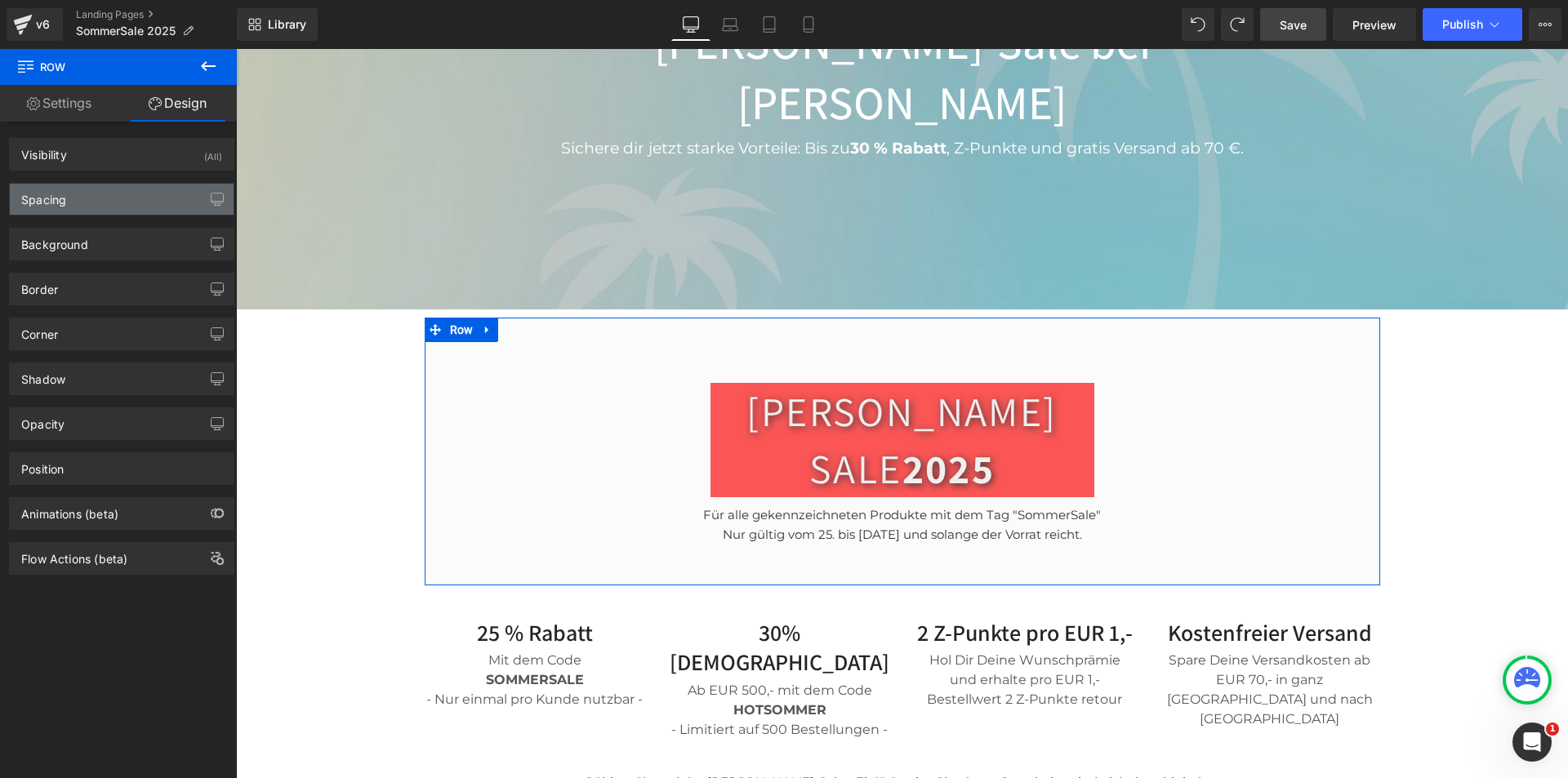
type input "0"
click at [119, 194] on div "Spacing" at bounding box center [121, 199] width 223 height 31
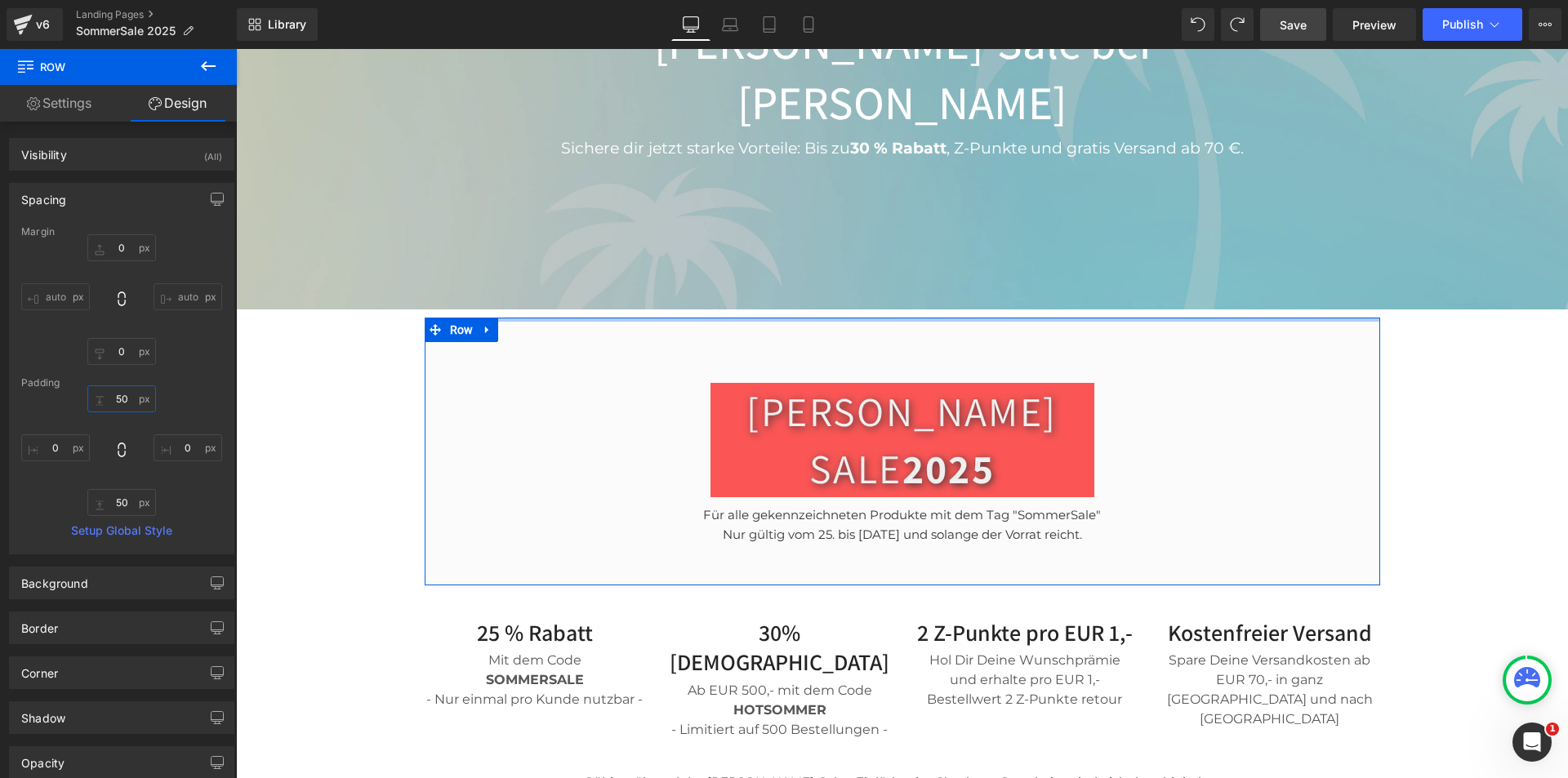
click at [121, 399] on input "50" at bounding box center [121, 399] width 68 height 27
click at [120, 399] on input "50" at bounding box center [121, 399] width 68 height 27
drag, startPoint x: 59, startPoint y: 101, endPoint x: 77, endPoint y: 166, distance: 67.4
click at [59, 101] on link "Settings" at bounding box center [59, 103] width 119 height 37
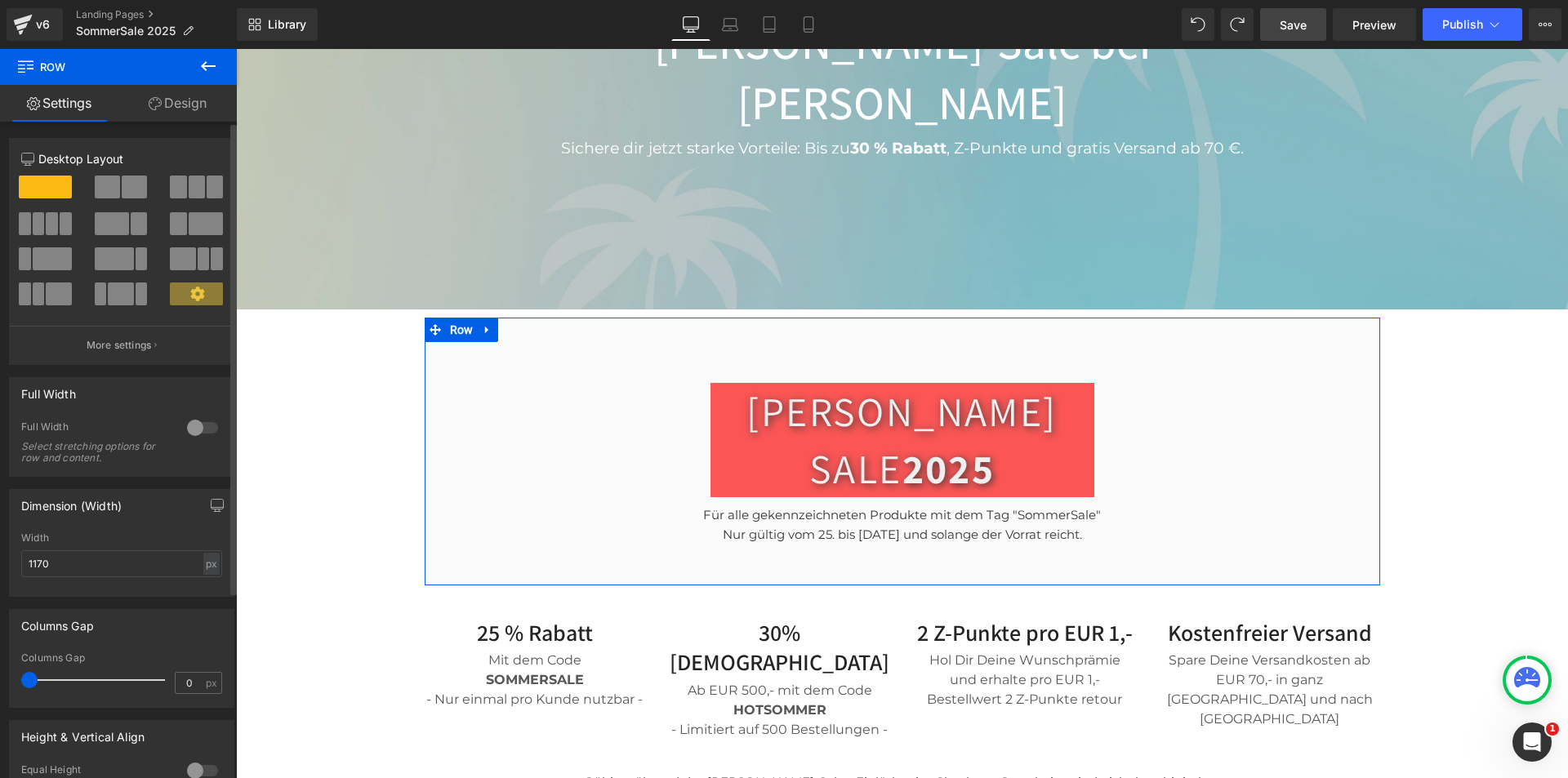
click at [195, 432] on div at bounding box center [203, 428] width 40 height 26
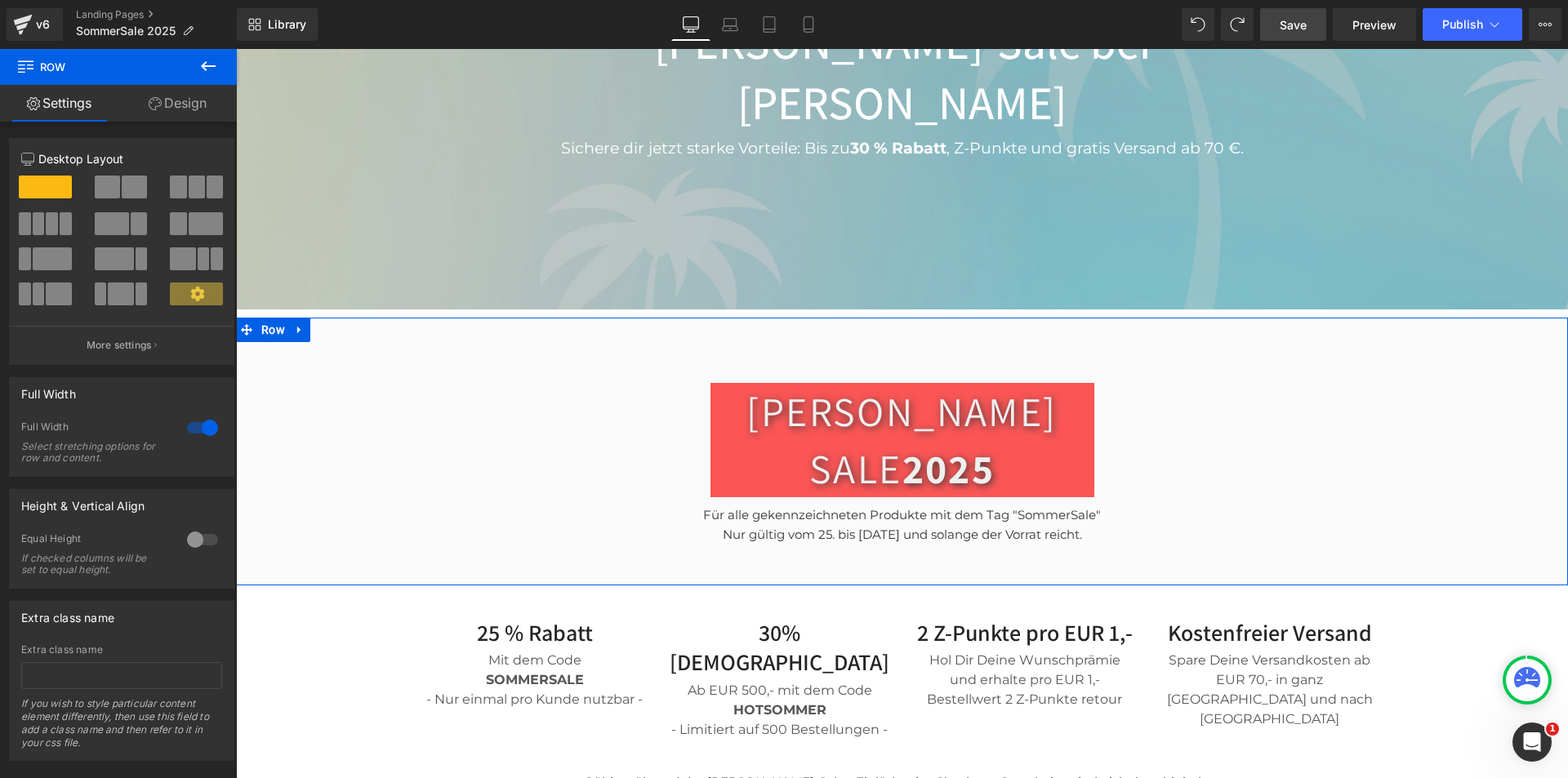
click at [190, 89] on link "Design" at bounding box center [178, 103] width 119 height 37
type input "0"
type input "50"
type input "0"
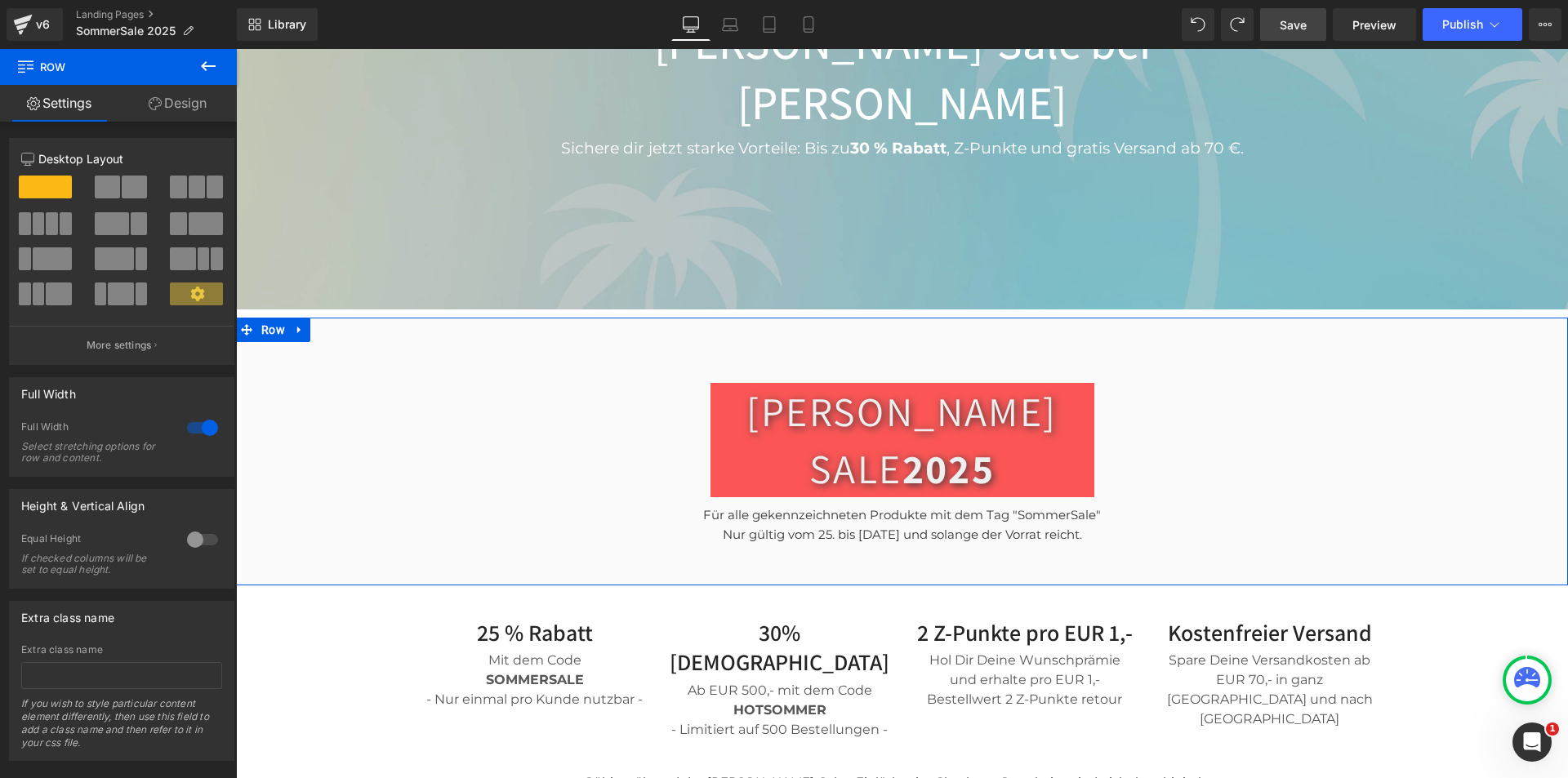
type input "50"
type input "0"
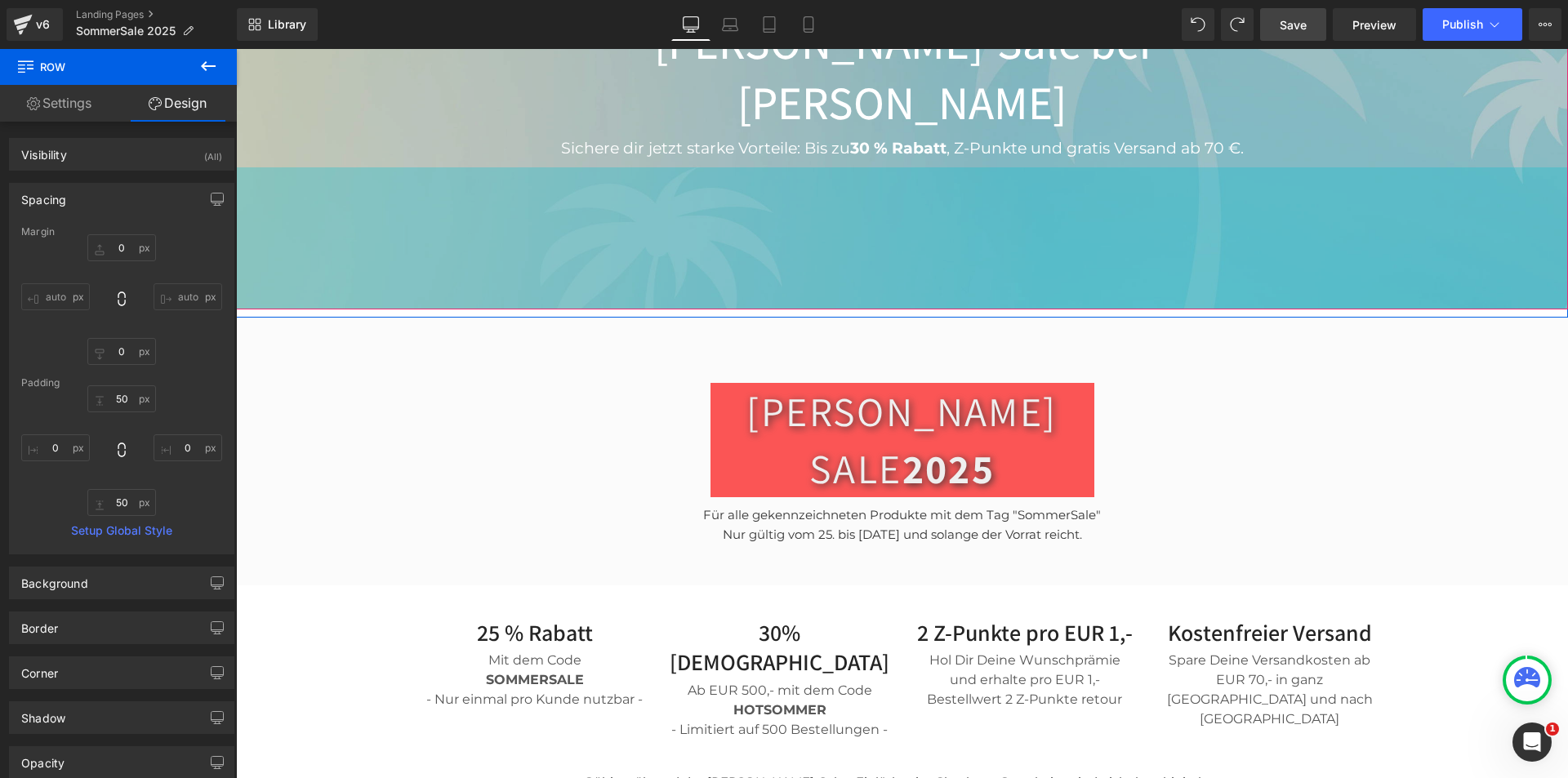
click at [311, 183] on div "174px" at bounding box center [902, 238] width 1332 height 142
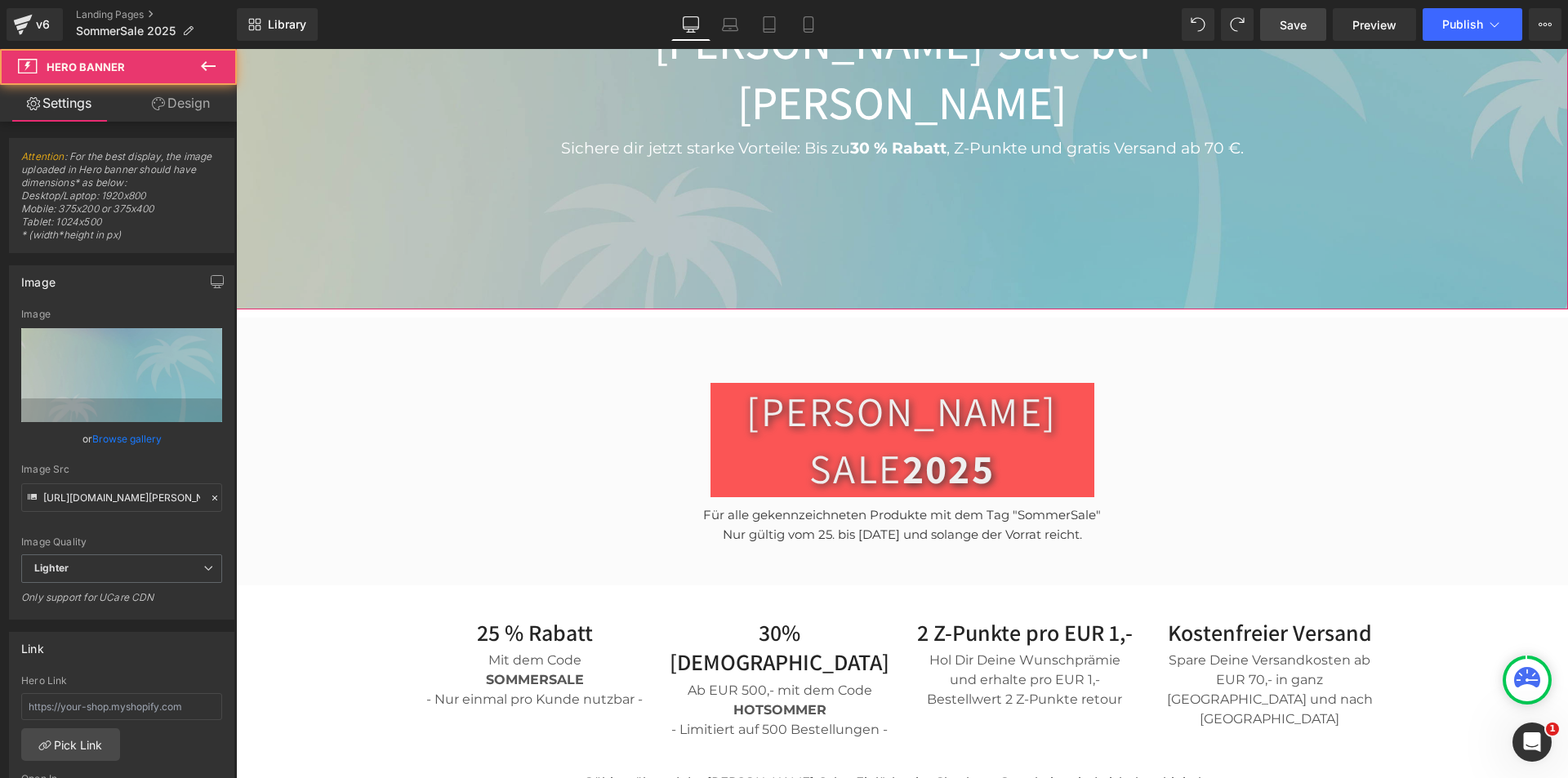
click at [190, 110] on link "Design" at bounding box center [181, 103] width 119 height 37
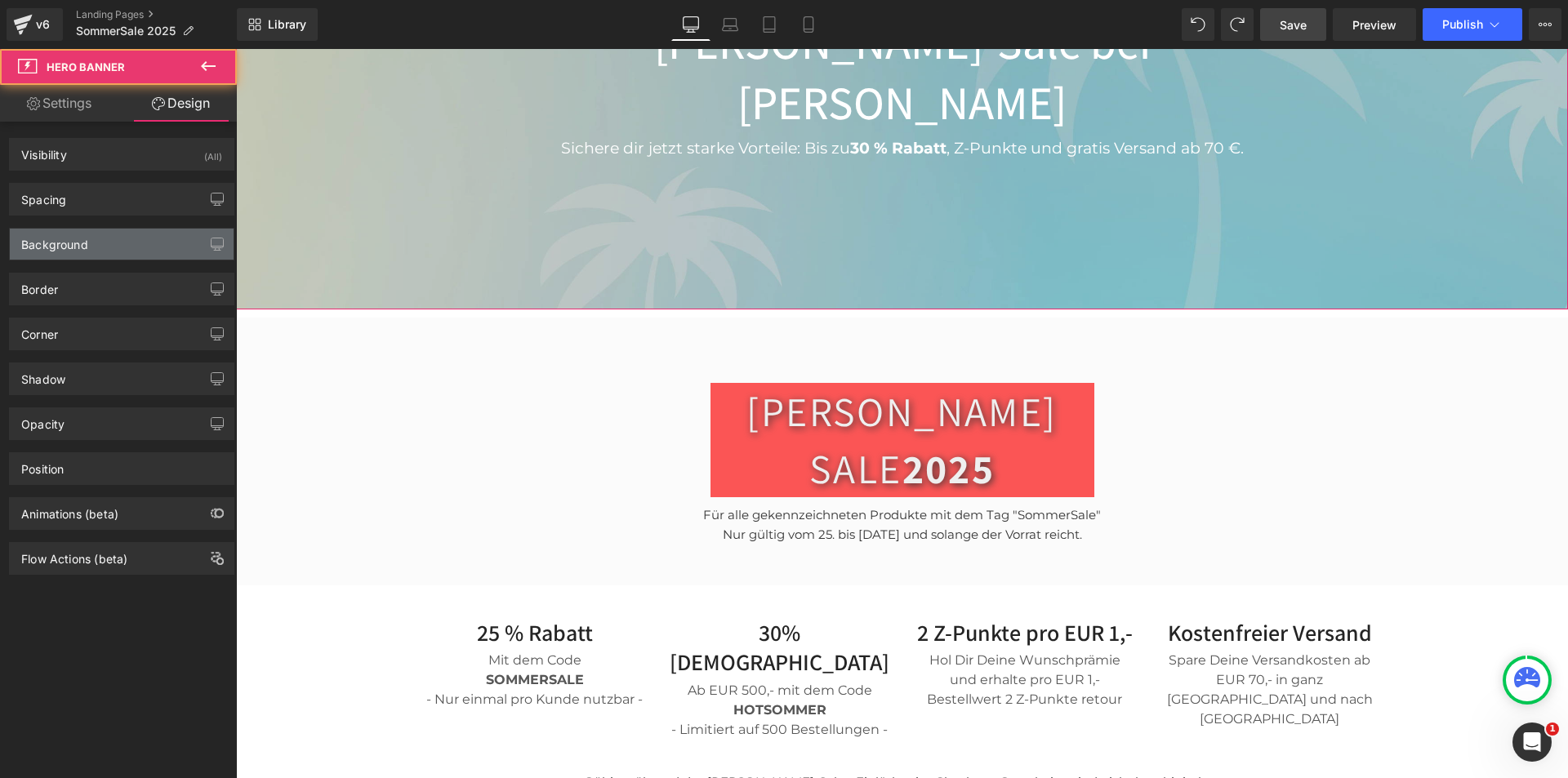
type input "0"
type input "176"
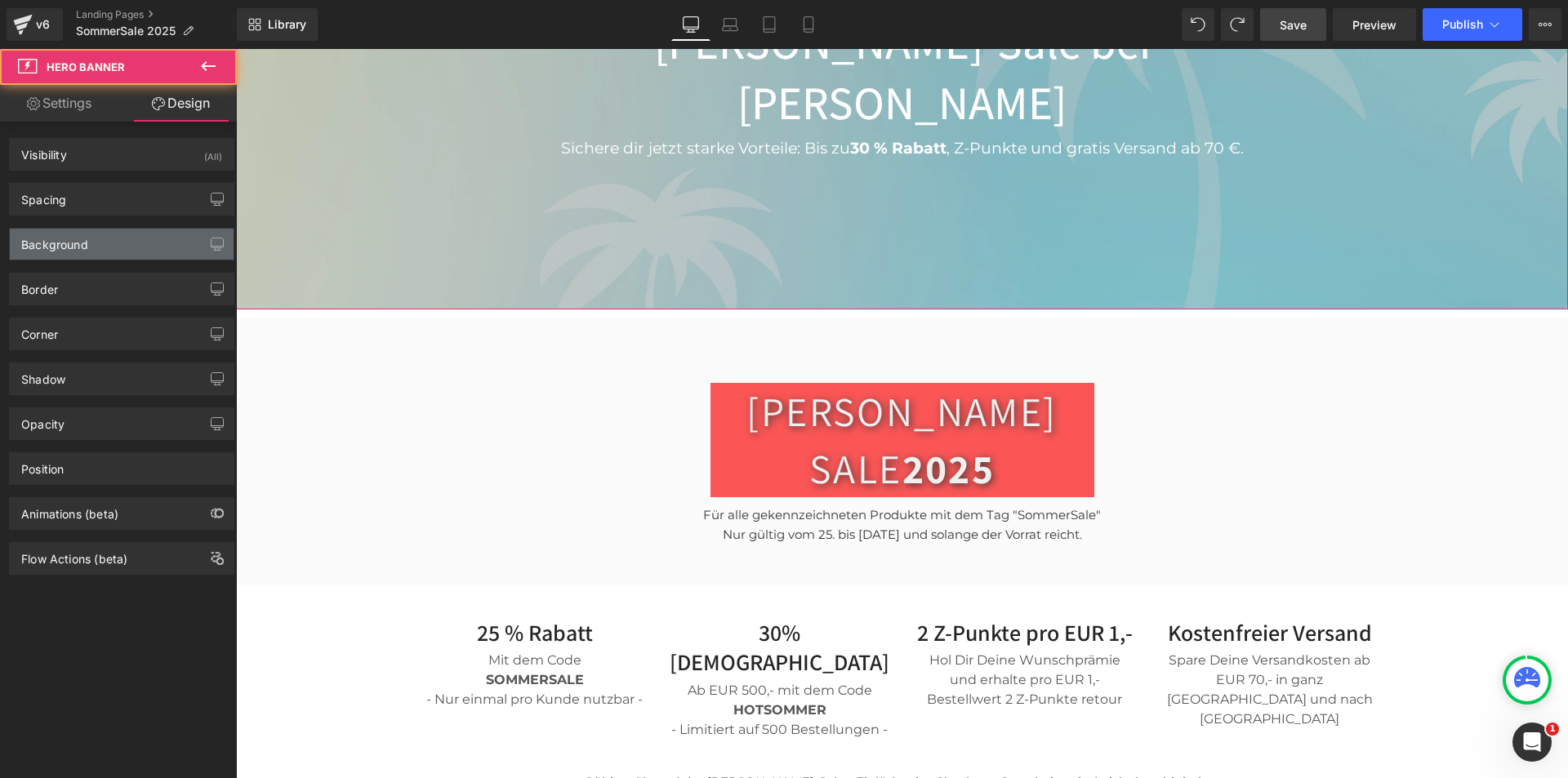
type input "0"
type input "174"
type input "0"
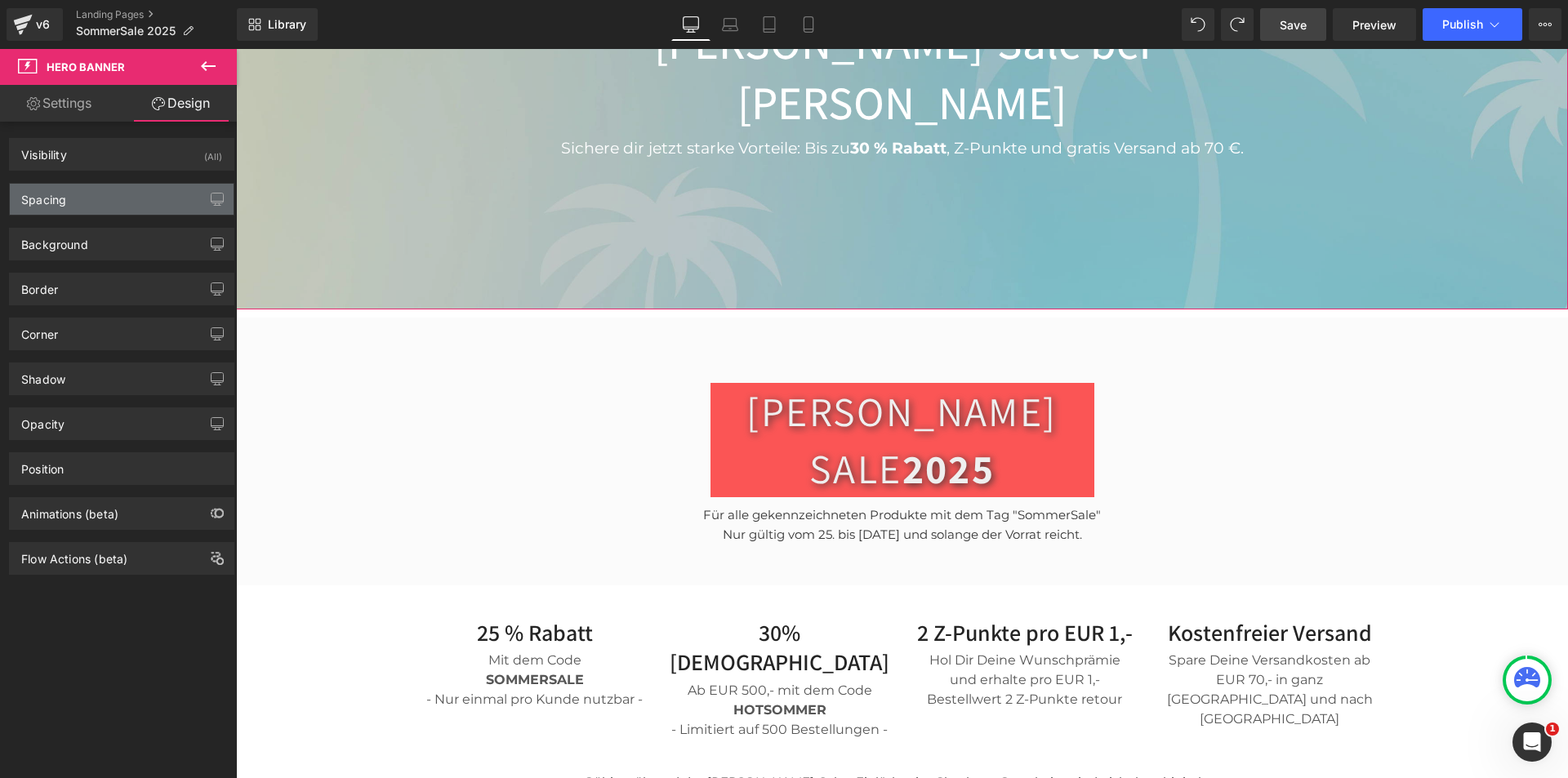
click at [87, 199] on div "Spacing" at bounding box center [121, 199] width 223 height 31
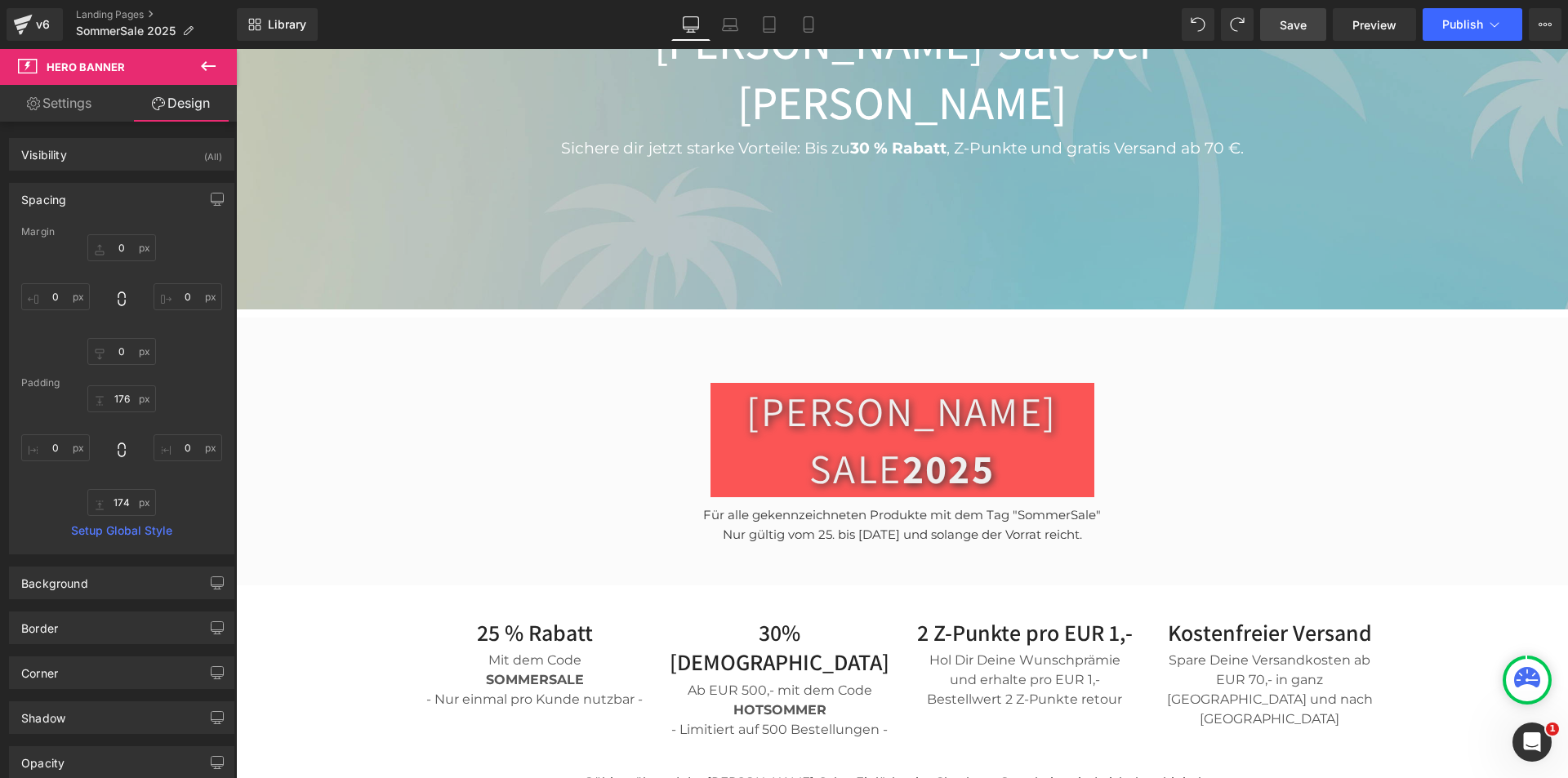
click at [1307, 20] on span "Save" at bounding box center [1293, 25] width 27 height 17
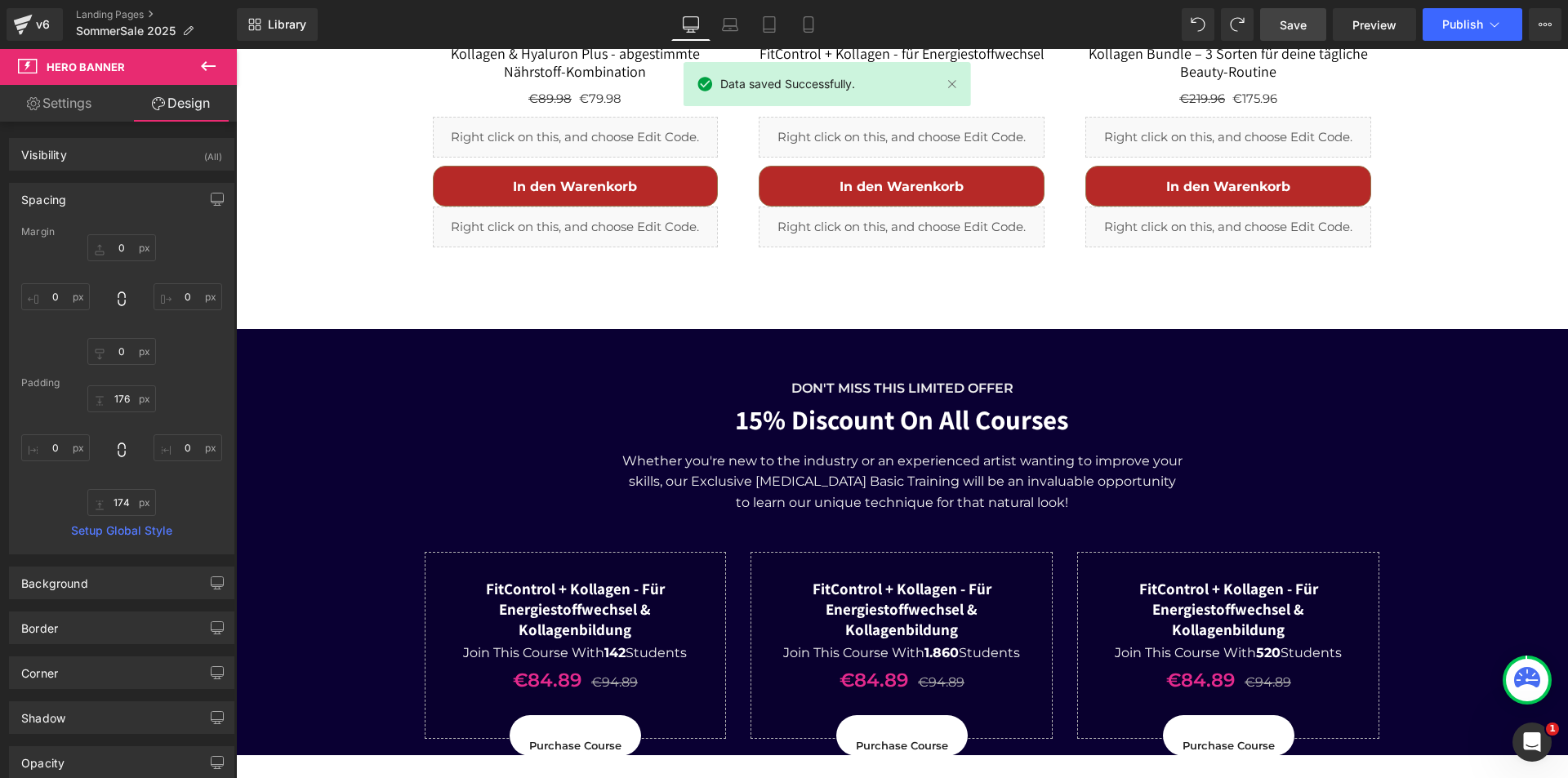
scroll to position [4700, 0]
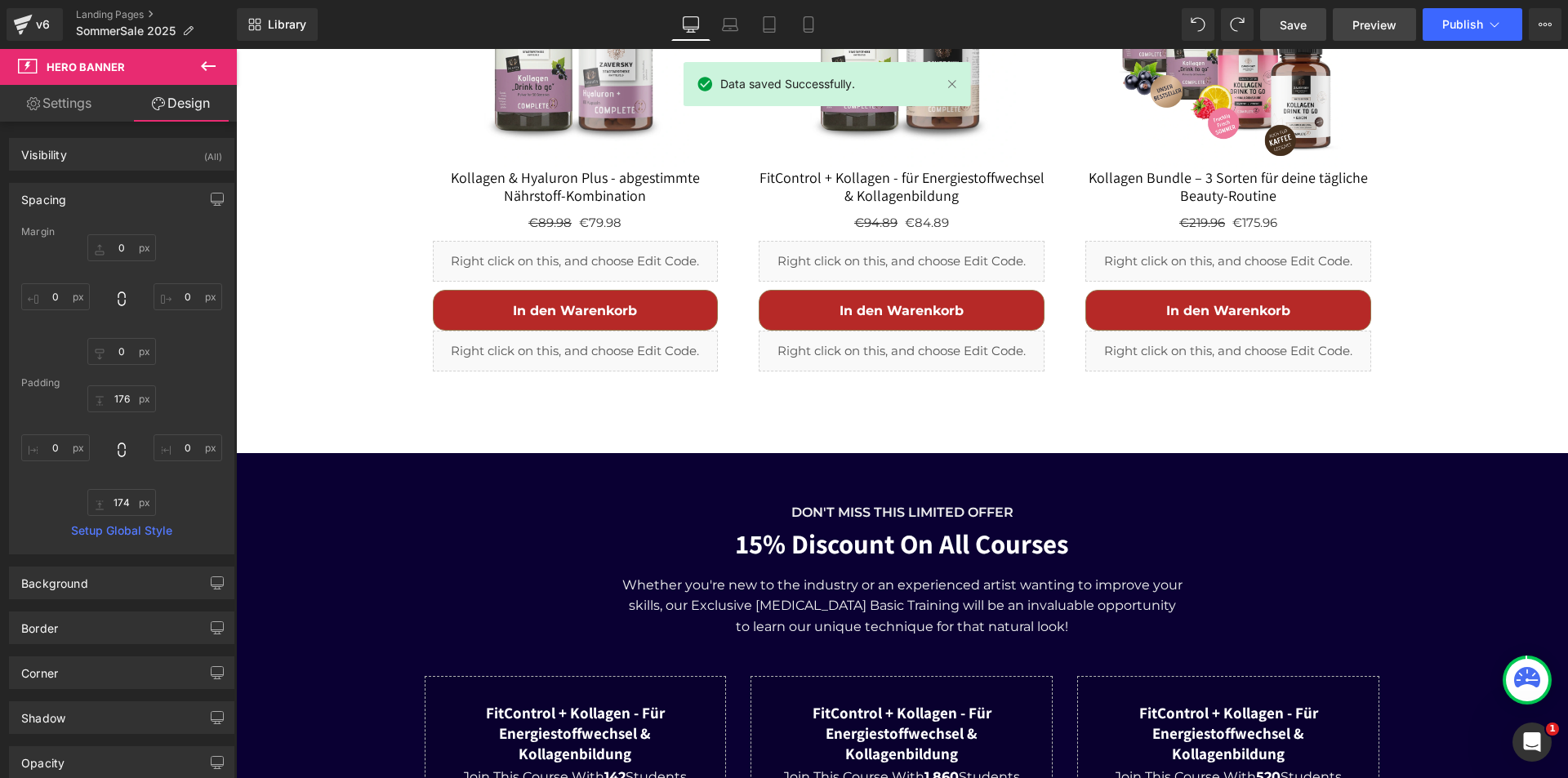
click at [1374, 25] on span "Preview" at bounding box center [1375, 25] width 45 height 17
